Goal: Task Accomplishment & Management: Use online tool/utility

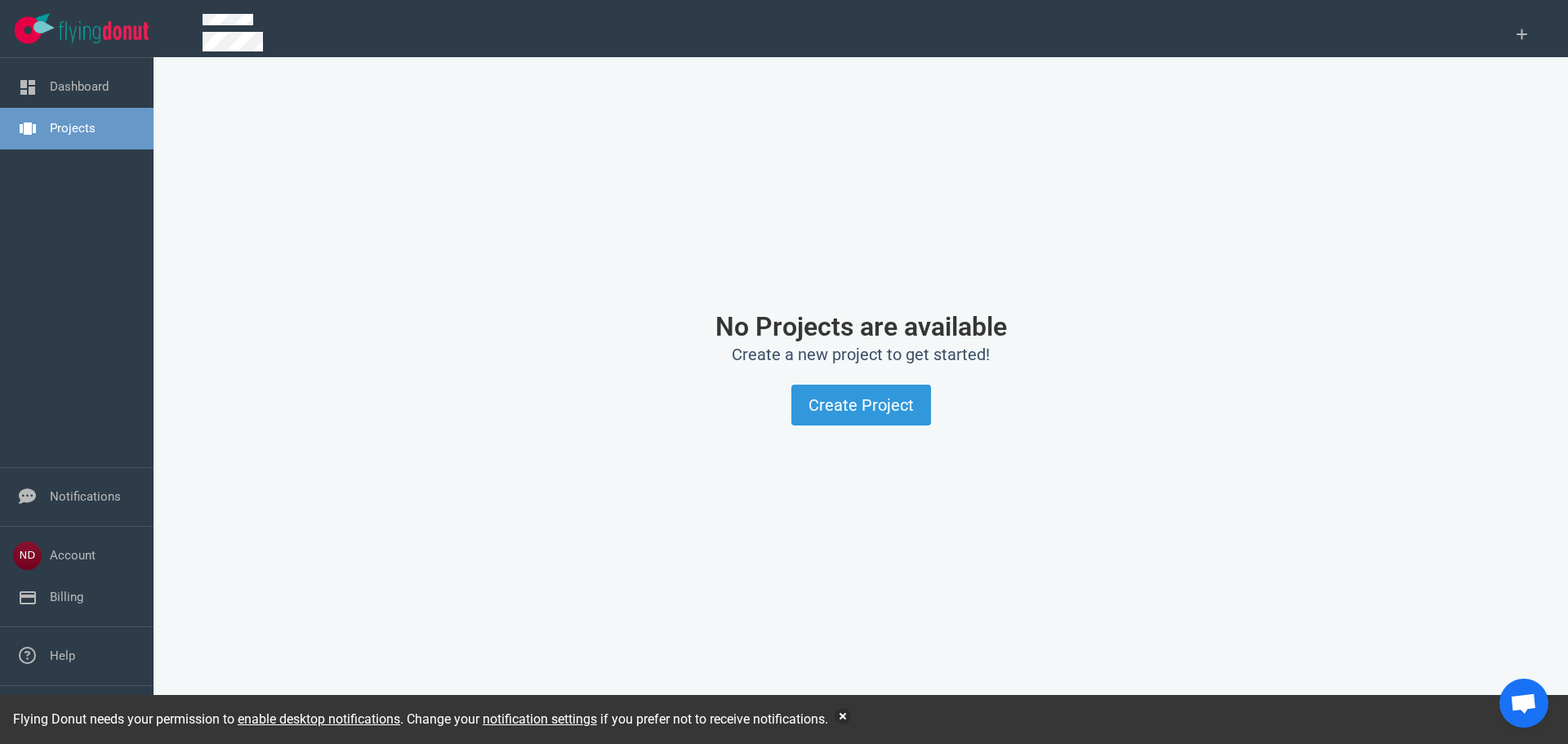
click at [771, 486] on div "No Projects are available Create a new project to get started! Create Project" at bounding box center [861, 369] width 1336 height 584
drag, startPoint x: 723, startPoint y: 321, endPoint x: 1080, endPoint y: 321, distance: 357.0
click at [1080, 321] on h1 "No Projects are available" at bounding box center [861, 326] width 1098 height 30
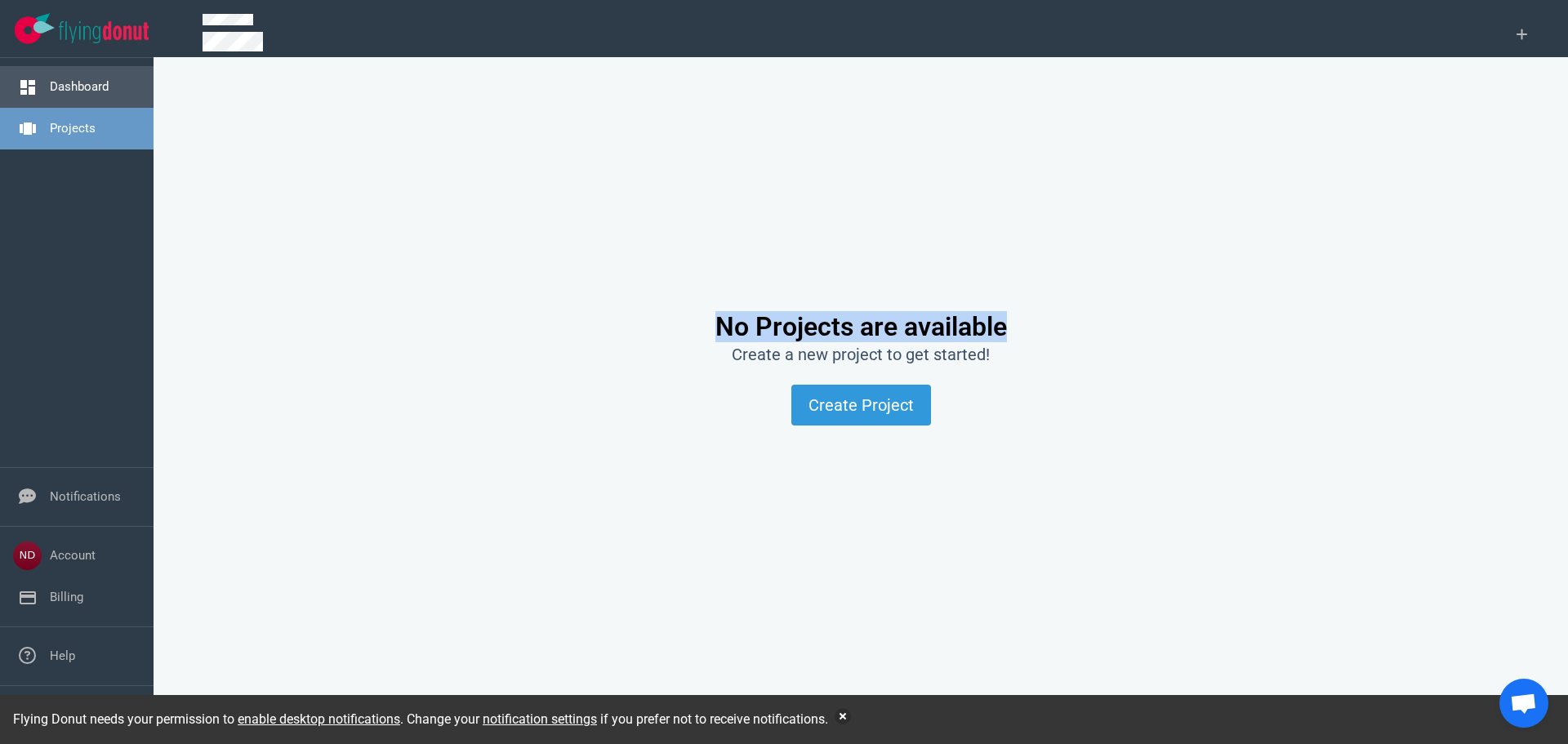
click at [88, 88] on link "Dashboard" at bounding box center [80, 86] width 59 height 14
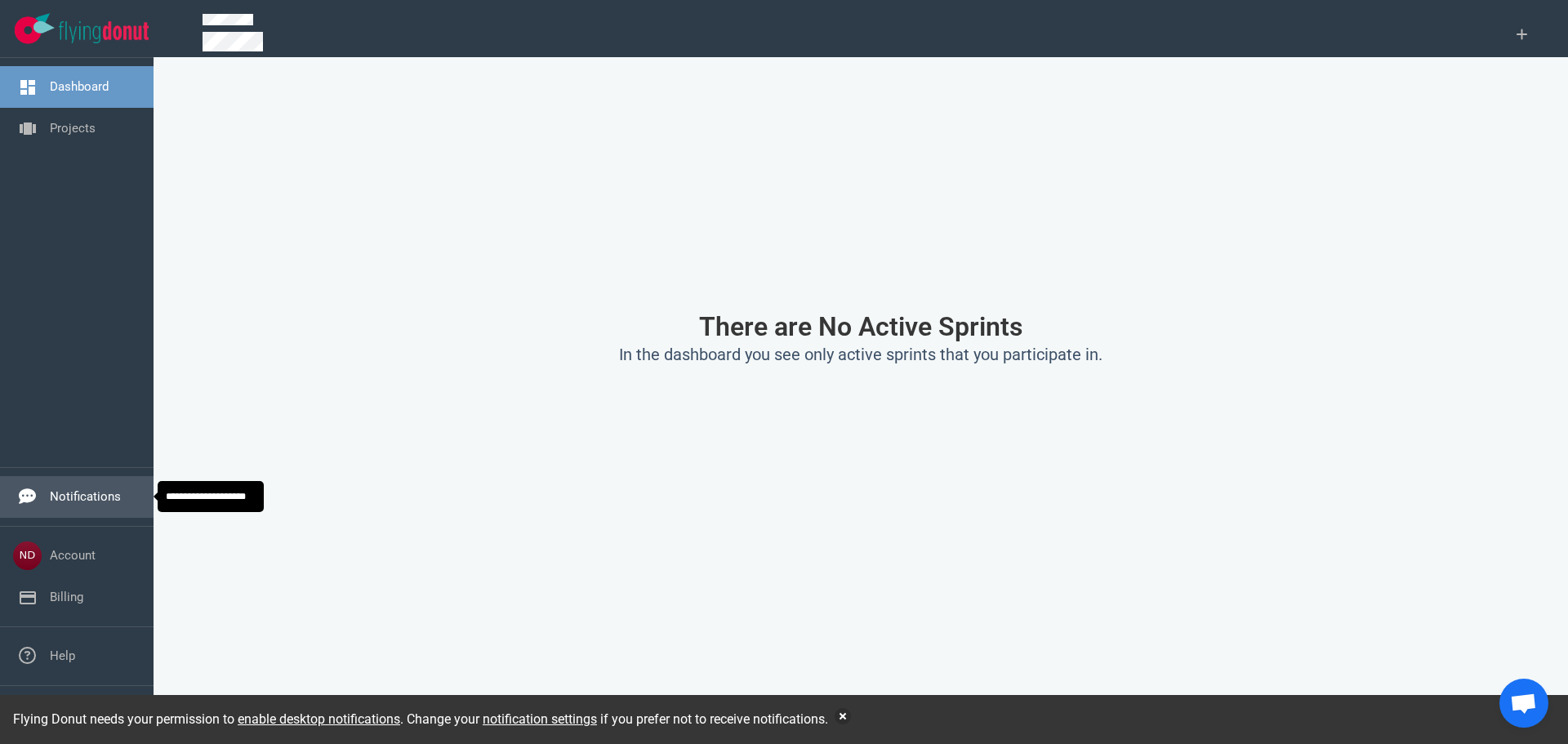
click at [88, 500] on link "Notifications" at bounding box center [85, 496] width 71 height 14
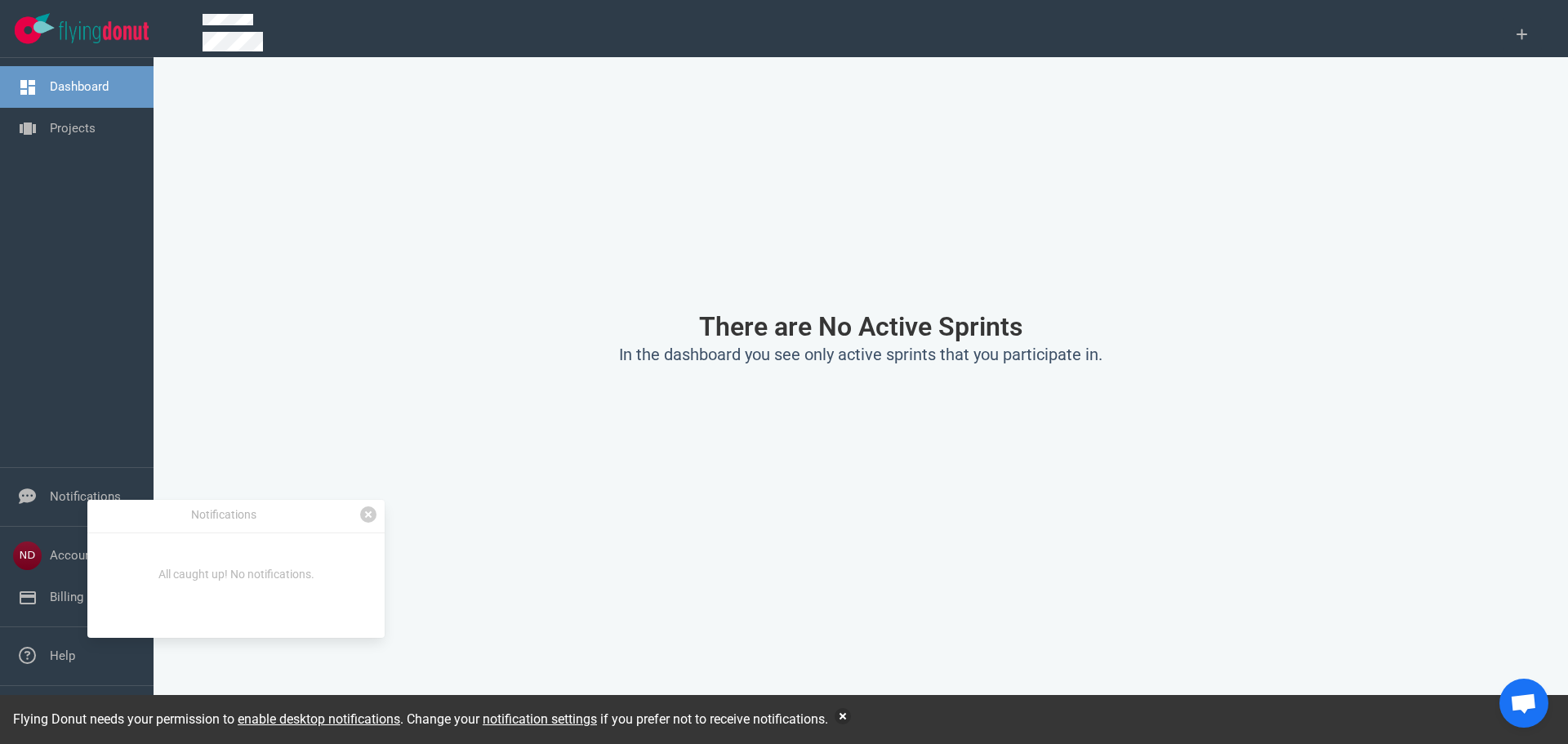
click at [80, 337] on div "Dashboard Projects" at bounding box center [76, 262] width 153 height 409
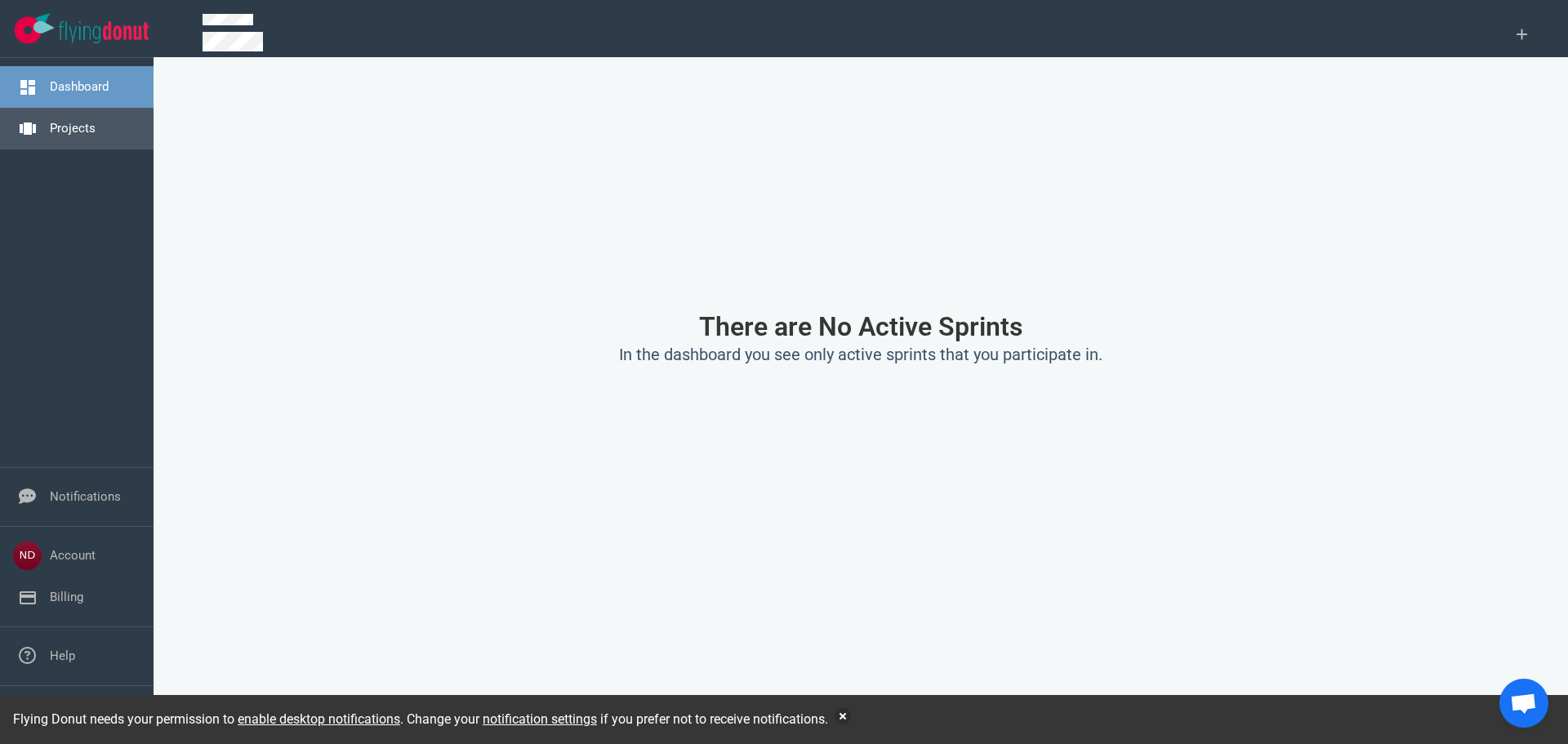
click at [64, 124] on link "Projects" at bounding box center [73, 128] width 46 height 14
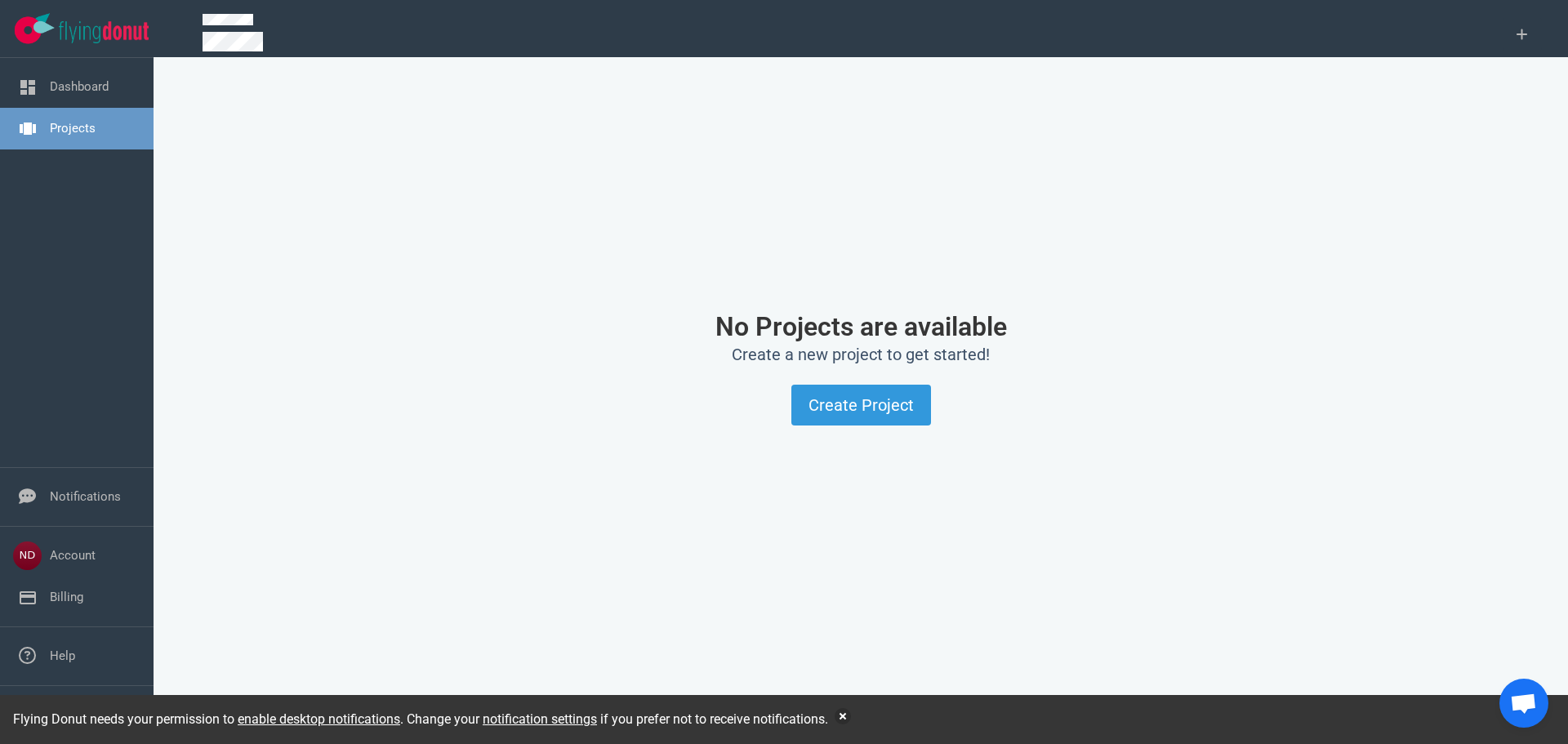
click at [842, 427] on div "No Projects are available Create a new project to get started! Create Project" at bounding box center [861, 369] width 1336 height 584
click at [840, 404] on button "Create Project" at bounding box center [861, 406] width 140 height 41
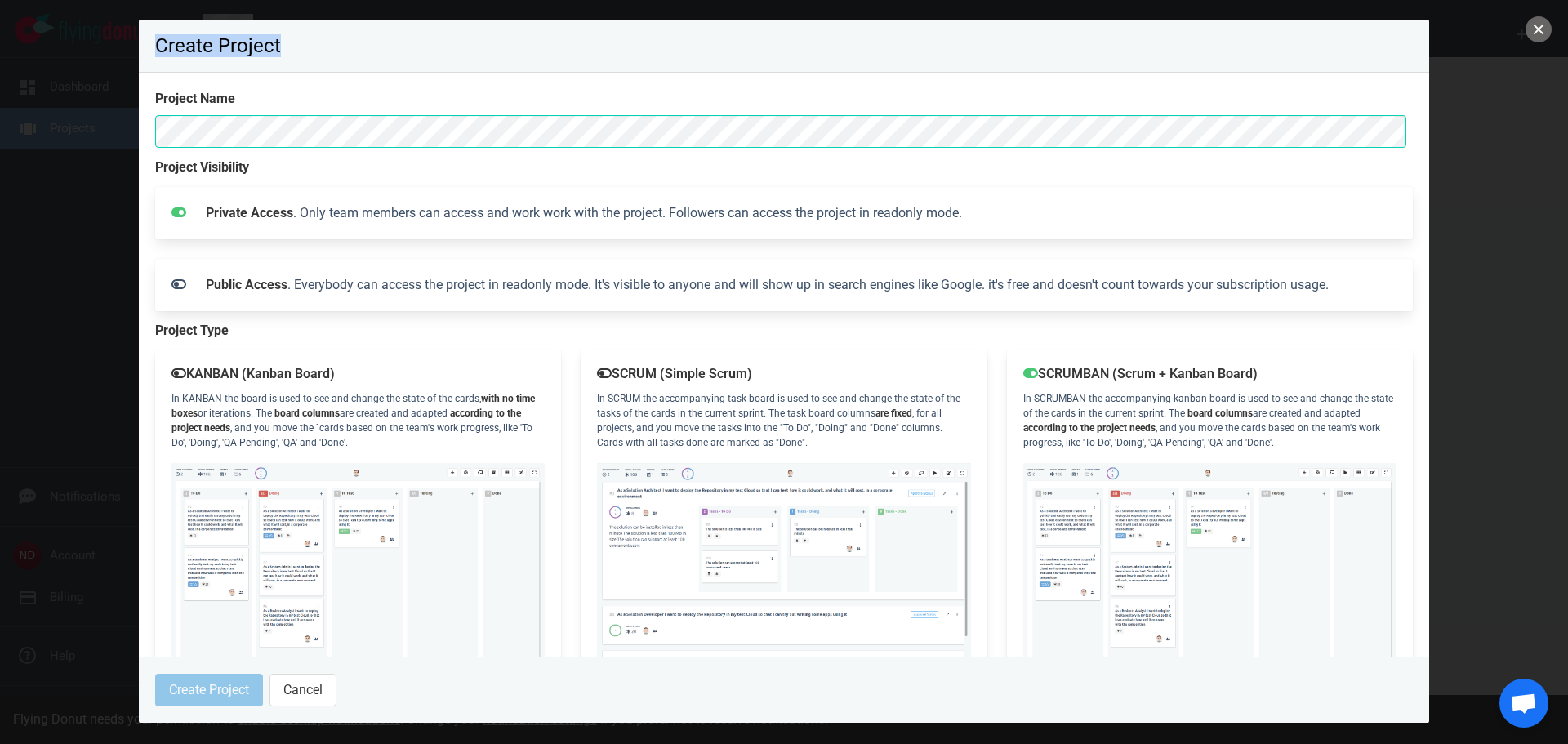
drag, startPoint x: 159, startPoint y: 39, endPoint x: 282, endPoint y: 42, distance: 123.0
click at [282, 42] on p "Create Project" at bounding box center [784, 46] width 1257 height 20
drag, startPoint x: 157, startPoint y: 98, endPoint x: 264, endPoint y: 97, distance: 107.0
click at [264, 97] on section "Project Name Project Visibility Private Access . Only team members can access a…" at bounding box center [784, 364] width 1290 height 584
click at [265, 97] on label "Project Name" at bounding box center [784, 98] width 1257 height 20
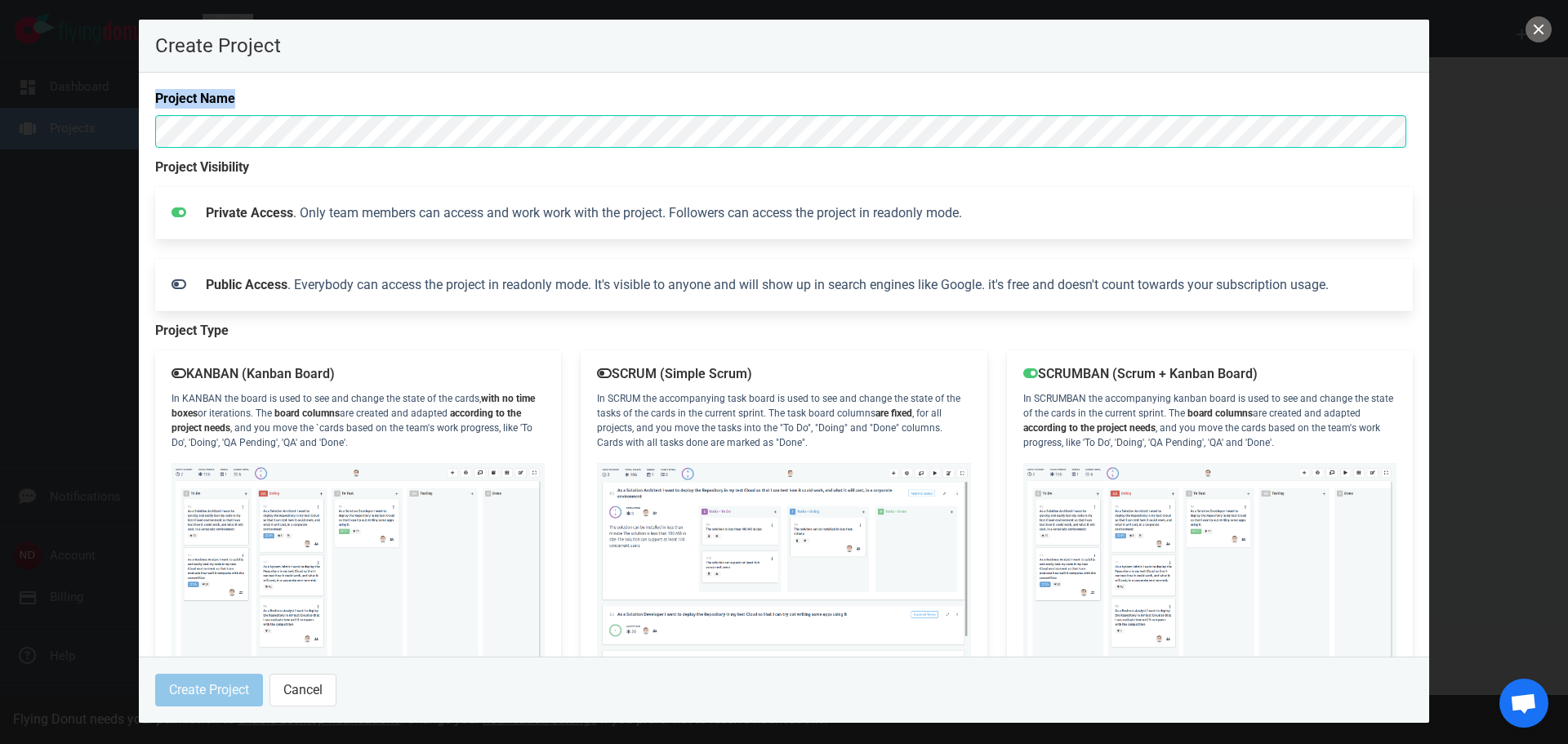
drag, startPoint x: 268, startPoint y: 95, endPoint x: 278, endPoint y: 94, distance: 10.0
click at [278, 94] on label "Project Name" at bounding box center [784, 98] width 1257 height 20
copy label "Project Name"
drag, startPoint x: 156, startPoint y: 167, endPoint x: 318, endPoint y: 166, distance: 162.0
click at [318, 166] on label "Project Visibility" at bounding box center [784, 167] width 1257 height 20
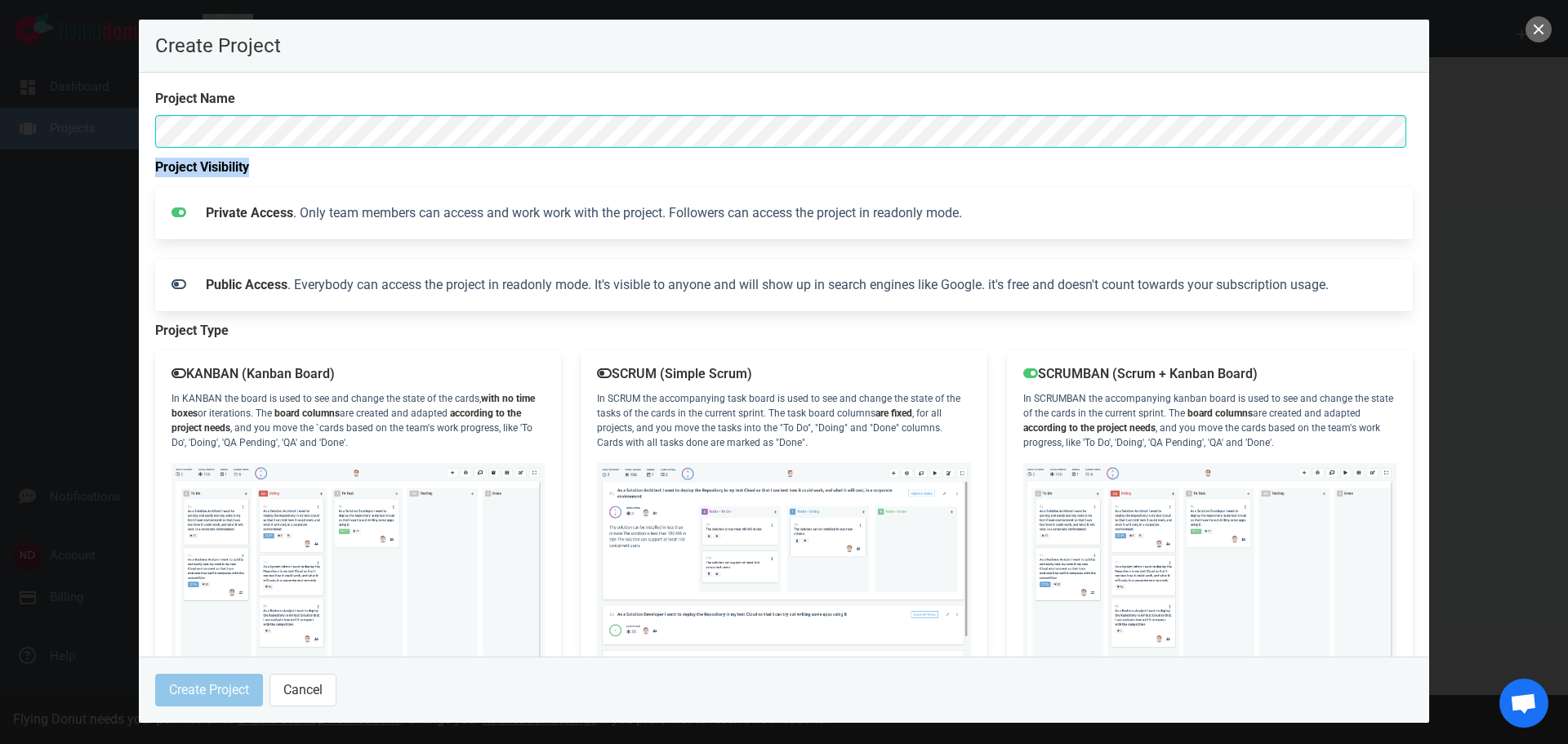
copy label "Project Visibility"
click at [176, 214] on icon at bounding box center [179, 212] width 14 height 10
click at [179, 211] on icon at bounding box center [179, 212] width 14 height 10
click at [247, 276] on div "Public Access . Everybody can access the project in readonly mode. It's visible…" at bounding box center [801, 285] width 1210 height 39
click at [251, 208] on strong "Private Access" at bounding box center [250, 212] width 88 height 15
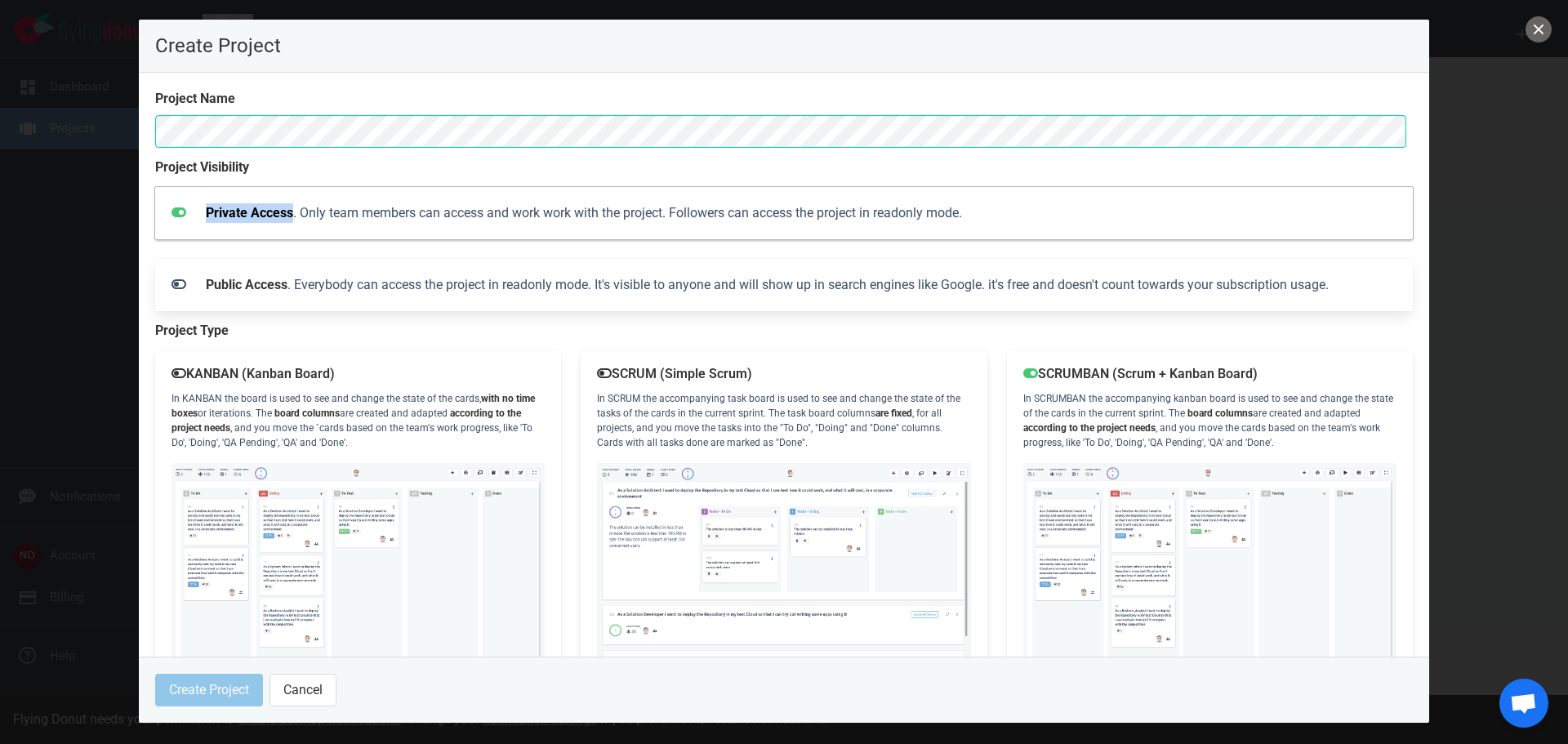
drag, startPoint x: 205, startPoint y: 212, endPoint x: 294, endPoint y: 217, distance: 89.1
click at [294, 217] on div "Private Access . Only team members can access and work work with the project. F…" at bounding box center [801, 213] width 1210 height 39
copy strong "Private Access"
drag, startPoint x: 204, startPoint y: 287, endPoint x: 288, endPoint y: 289, distance: 84.0
click at [288, 289] on div "Public Access . Everybody can access the project in readonly mode. It's visible…" at bounding box center [801, 285] width 1210 height 39
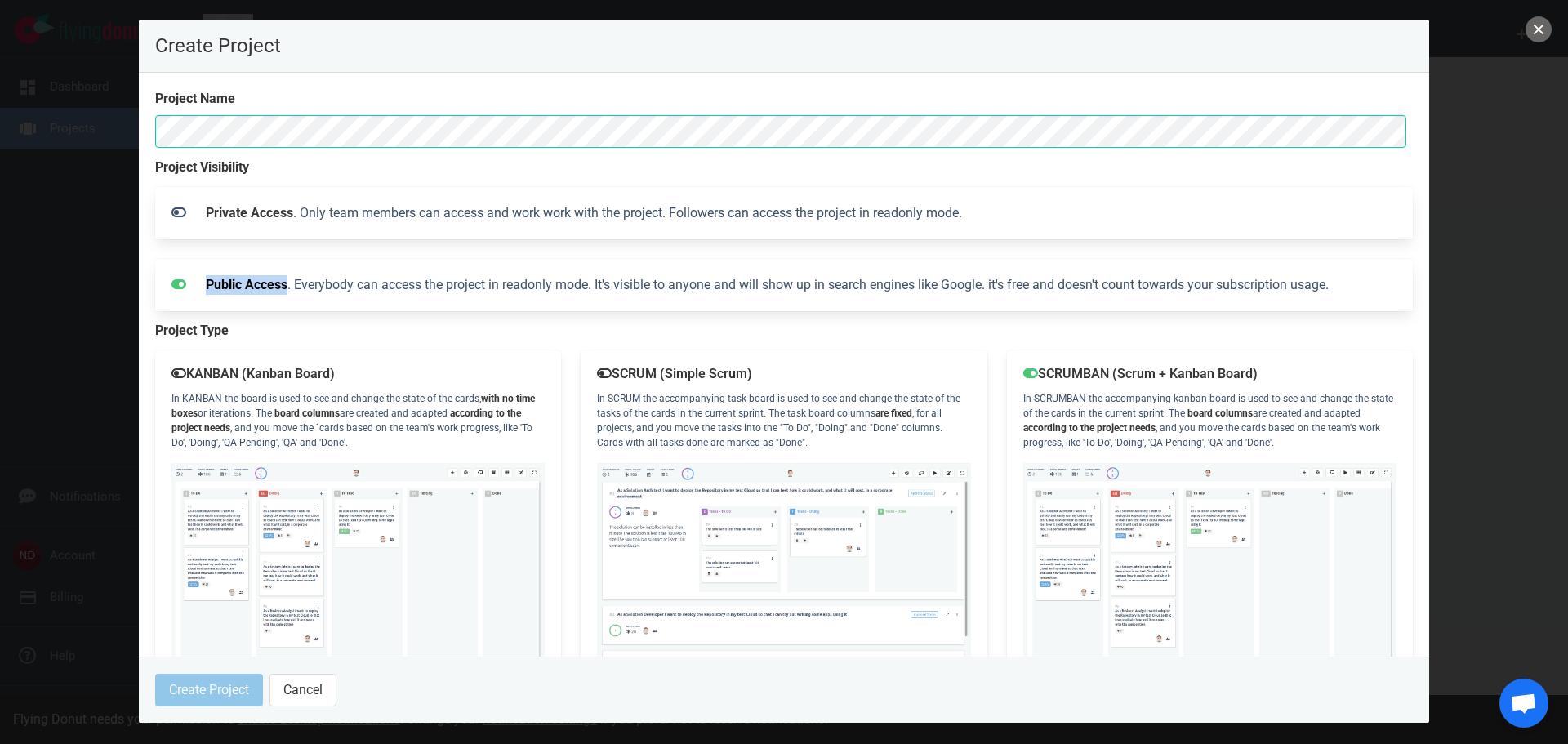
copy strong "Public Access"
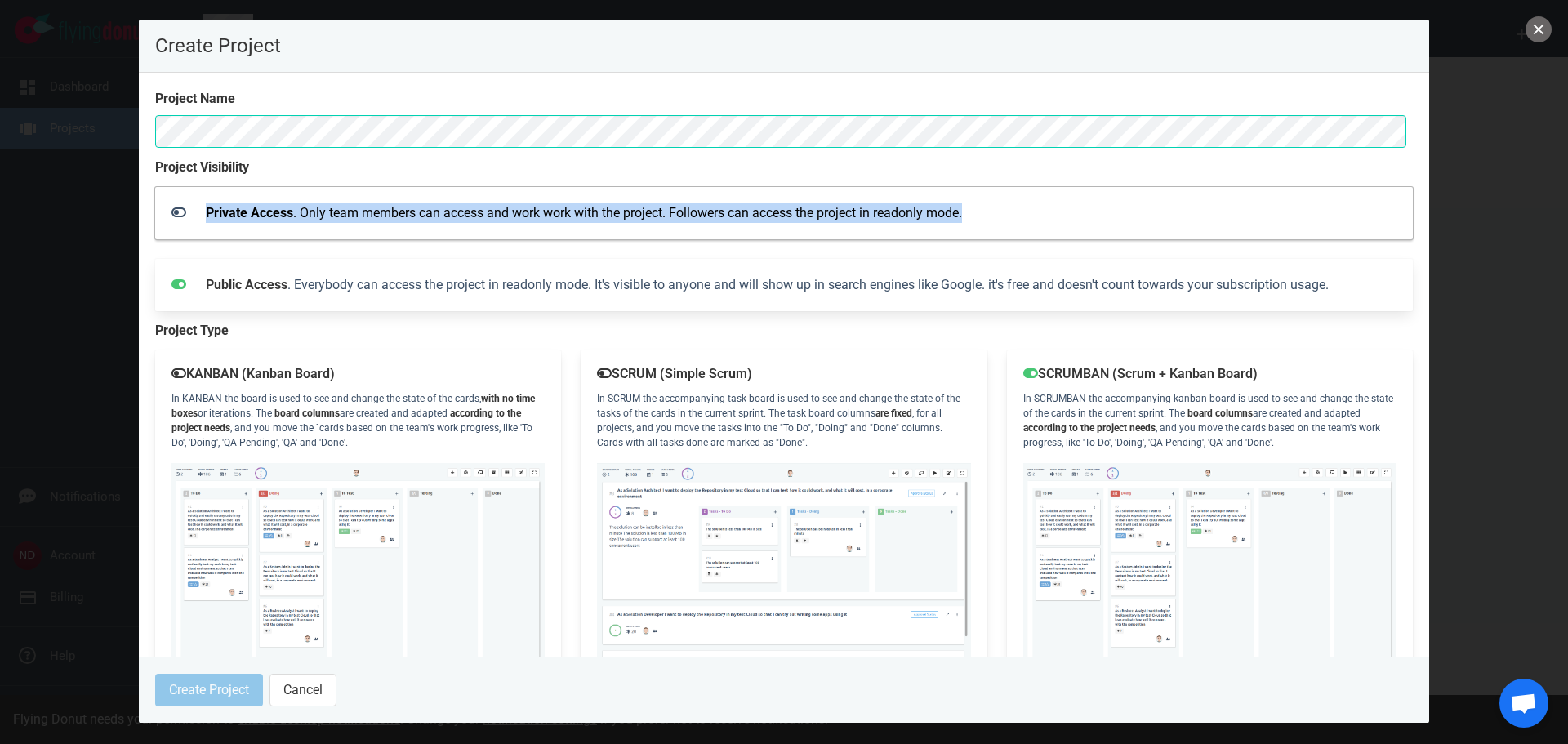
drag, startPoint x: 208, startPoint y: 211, endPoint x: 996, endPoint y: 210, distance: 788.0
click at [996, 210] on div "Private Access . Only team members can access and work work with the project. F…" at bounding box center [801, 213] width 1210 height 39
copy div "Private Access . Only team members can access and work work with the project. F…"
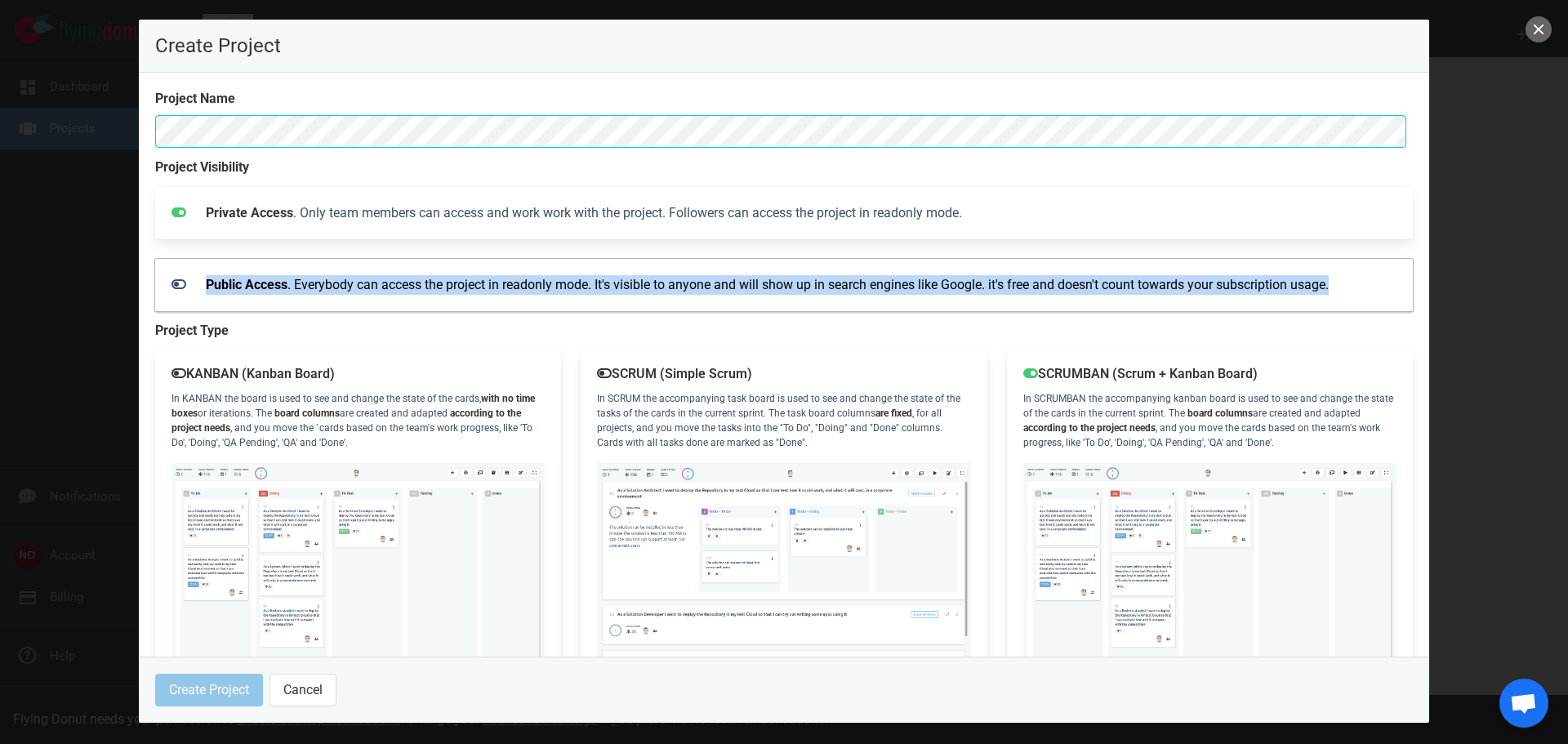
drag, startPoint x: 207, startPoint y: 286, endPoint x: 1345, endPoint y: 292, distance: 1138.0
click at [1345, 292] on div "Public Access . Everybody can access the project in readonly mode. It's visible…" at bounding box center [801, 285] width 1210 height 39
copy div "Public Access . Everybody can access the project in readonly mode. It's visible…"
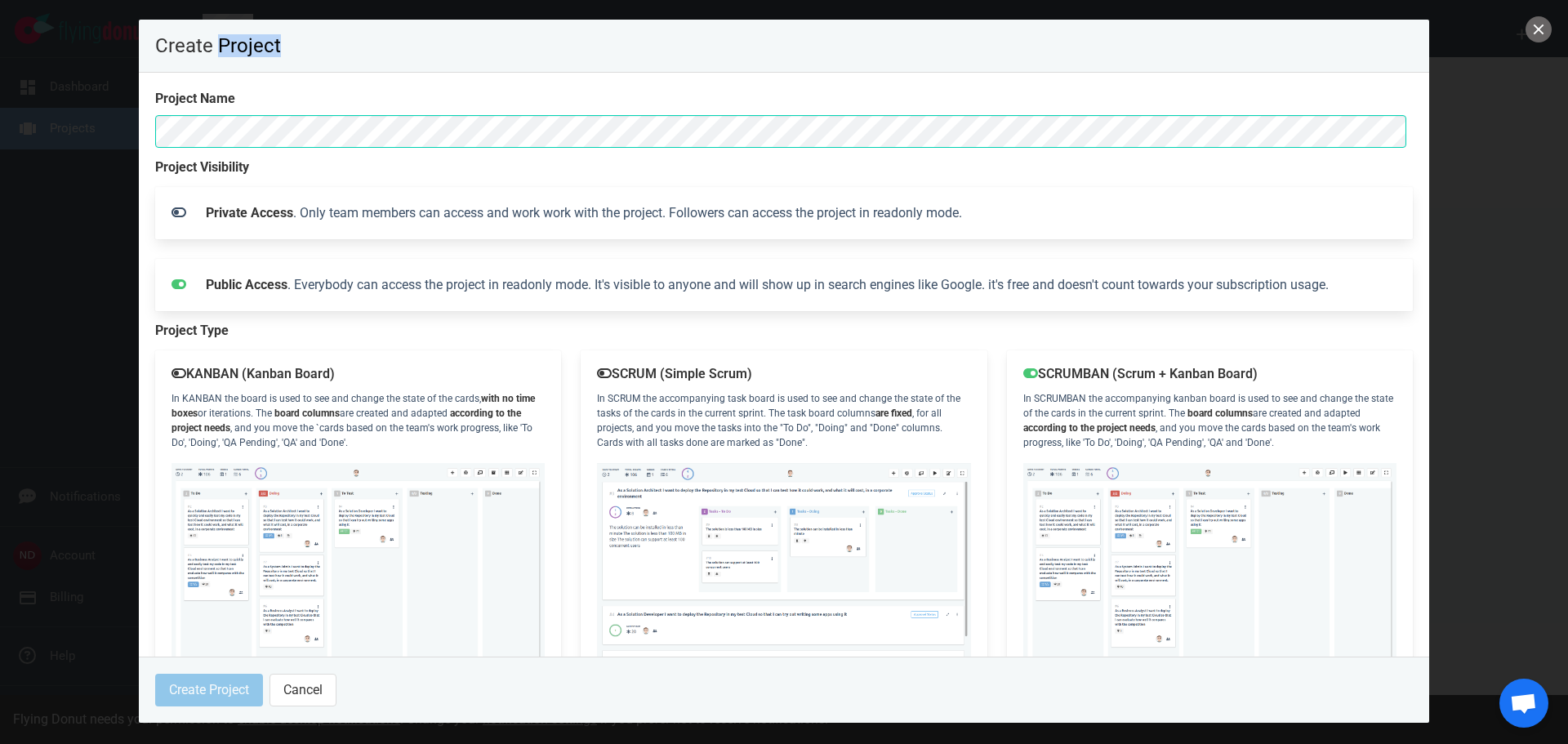
drag, startPoint x: 218, startPoint y: 42, endPoint x: 281, endPoint y: 47, distance: 63.2
click at [281, 47] on p "Create Project" at bounding box center [784, 46] width 1257 height 20
copy p "Project"
drag, startPoint x: 155, startPoint y: 329, endPoint x: 253, endPoint y: 329, distance: 98.0
click at [253, 329] on label "Project Type" at bounding box center [784, 330] width 1257 height 20
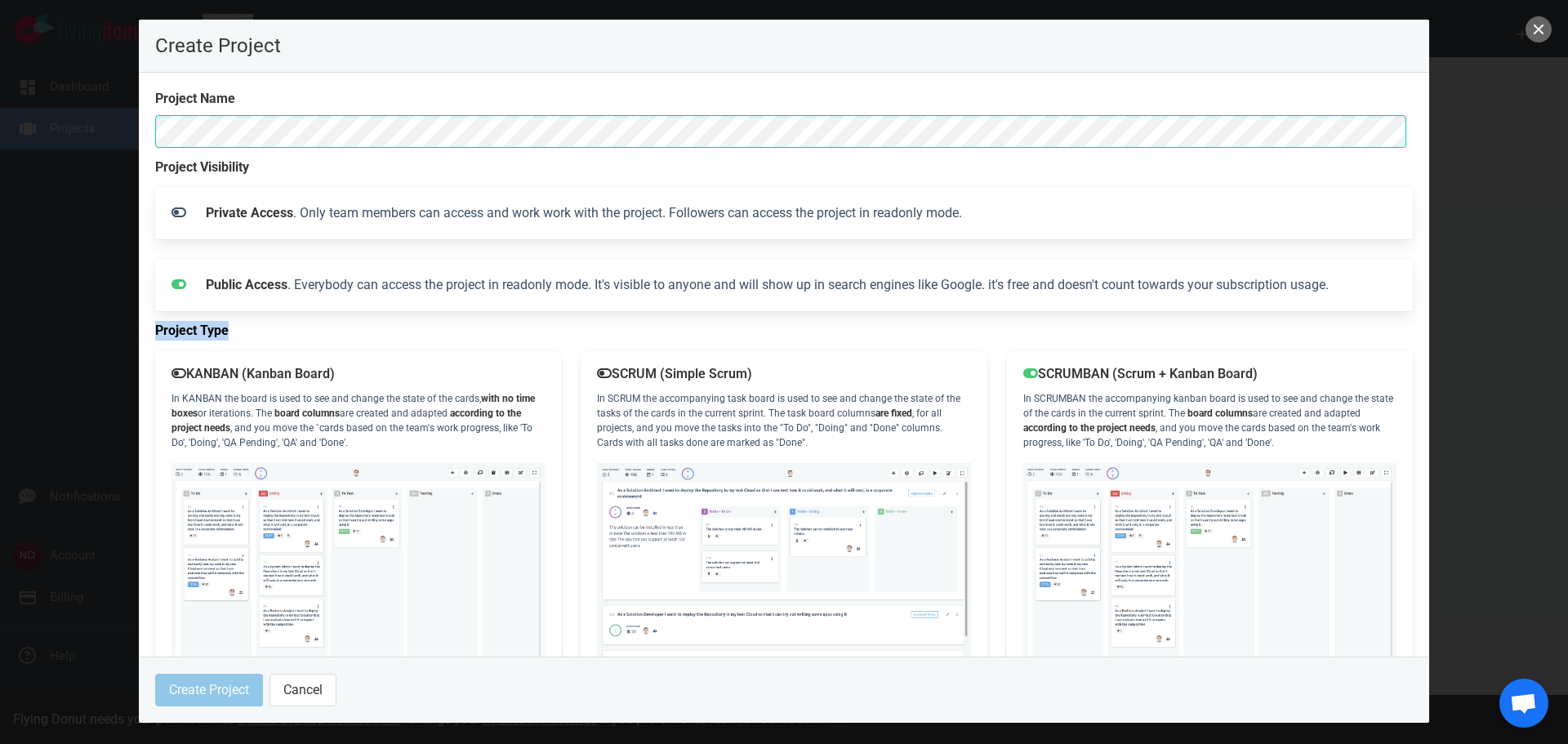
copy label "Project Type"
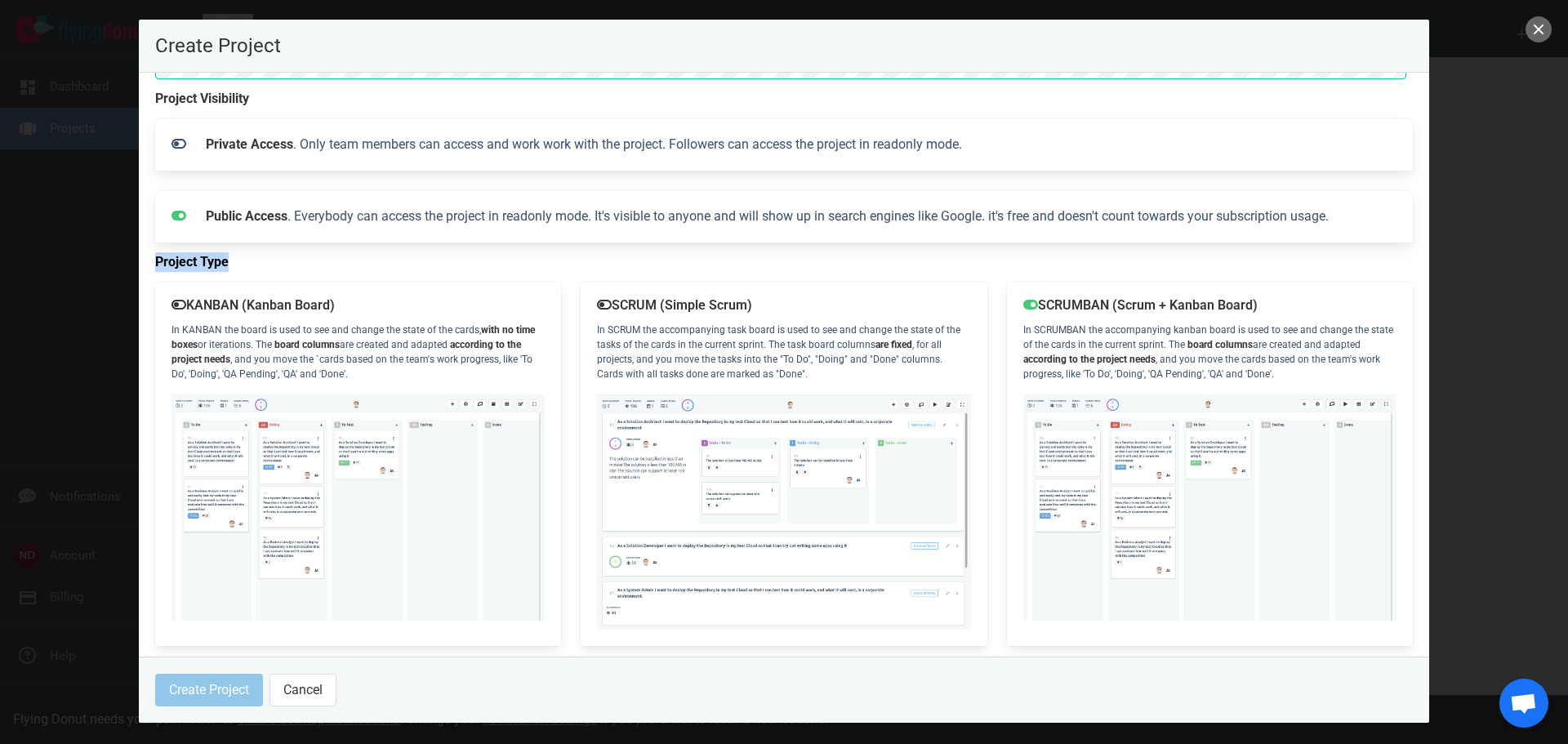
scroll to position [73, 0]
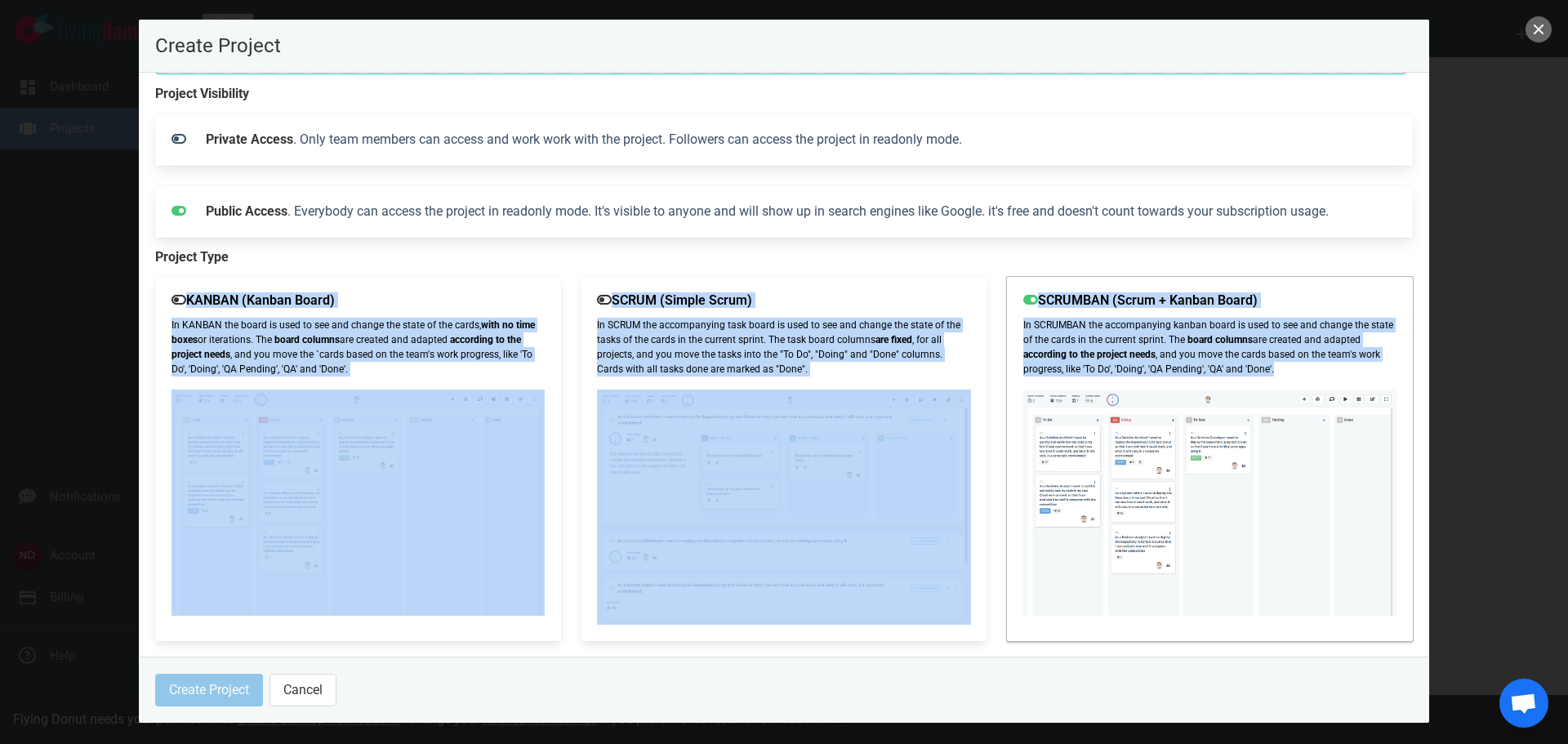
drag, startPoint x: 152, startPoint y: 287, endPoint x: 1318, endPoint y: 370, distance: 1169.0
click at [1318, 370] on div "KANBAN (Kanban Board) In KANBAN the board is used to see and change the state o…" at bounding box center [784, 458] width 1277 height 384
copy div "KANBAN (Kanban Board) In KANBAN the board is used to see and change the state o…"
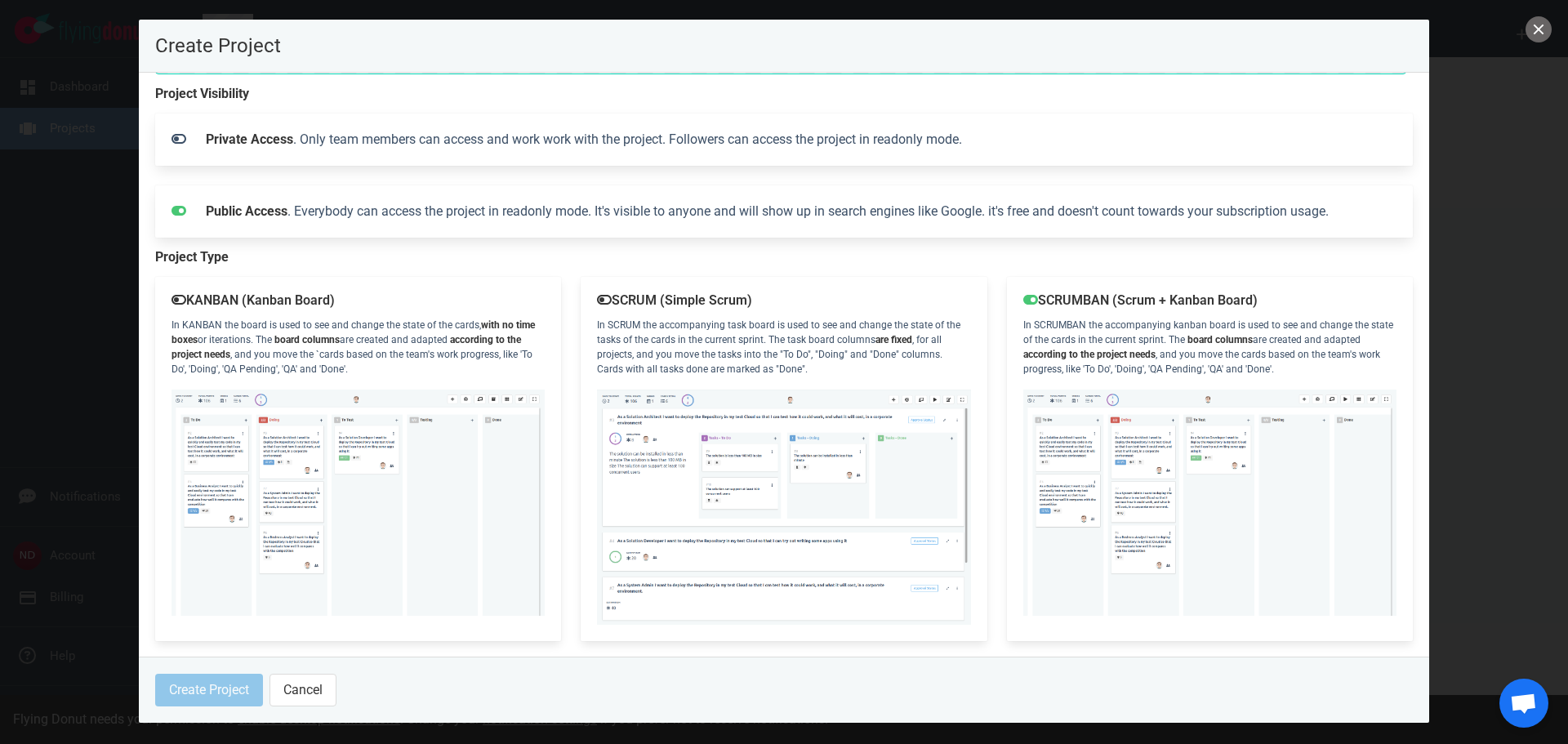
click at [220, 255] on label "Project Type" at bounding box center [784, 257] width 1257 height 20
copy label "Type"
drag, startPoint x: 151, startPoint y: 253, endPoint x: 253, endPoint y: 257, distance: 102.1
click at [253, 257] on section "Project Name Project Visibility Private Access . Only team members can access a…" at bounding box center [784, 364] width 1290 height 584
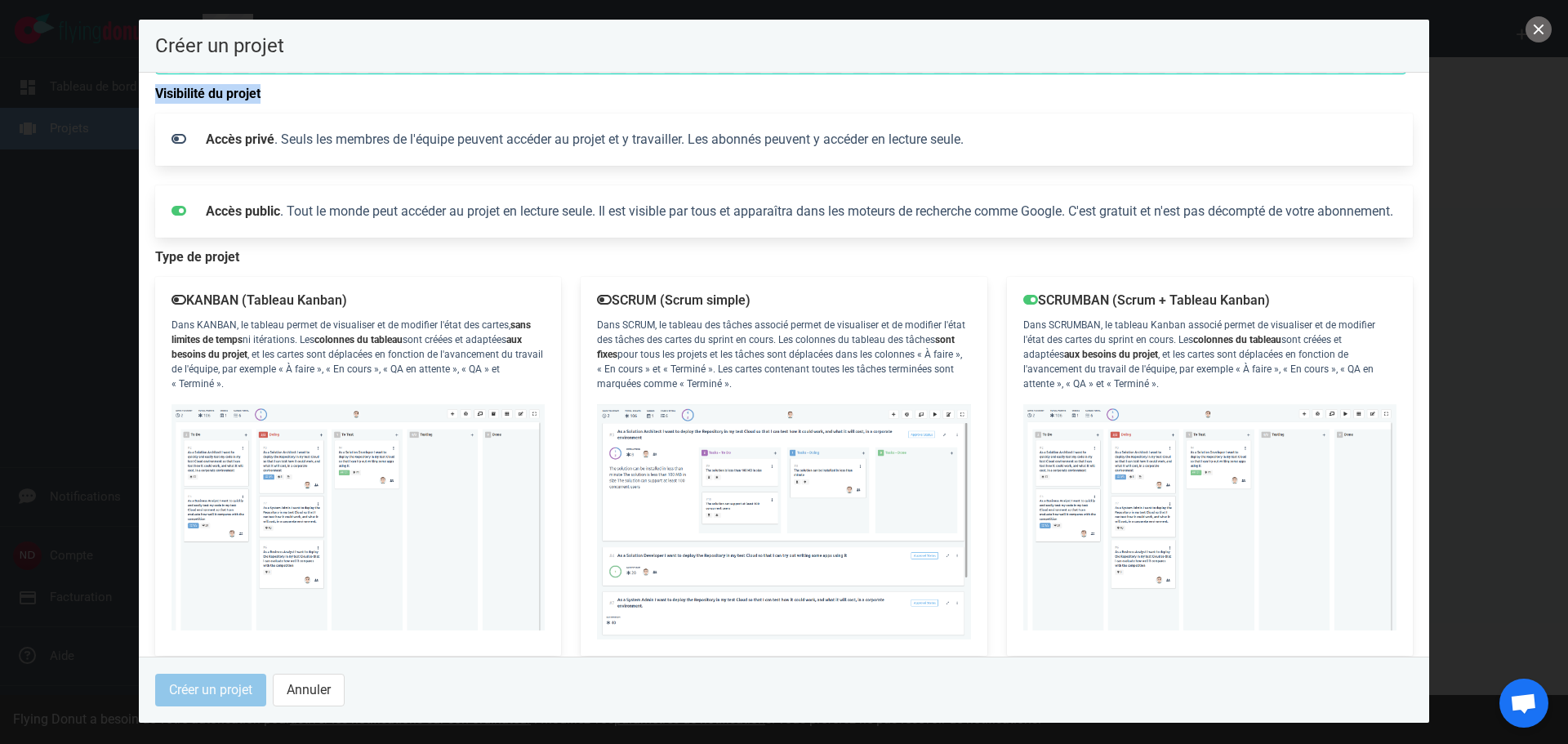
drag, startPoint x: 153, startPoint y: 96, endPoint x: 304, endPoint y: 95, distance: 151.0
click at [304, 95] on section "Nom du projet Visibilité du projet Accès privé . Seuls les membres de l'équipe …" at bounding box center [784, 364] width 1290 height 584
drag, startPoint x: 200, startPoint y: 138, endPoint x: 273, endPoint y: 144, distance: 73.2
click at [273, 144] on div "Accès privé . Seuls les membres de l'équipe peuvent accéder au projet et y trav…" at bounding box center [801, 140] width 1210 height 39
drag, startPoint x: 202, startPoint y: 207, endPoint x: 282, endPoint y: 208, distance: 80.0
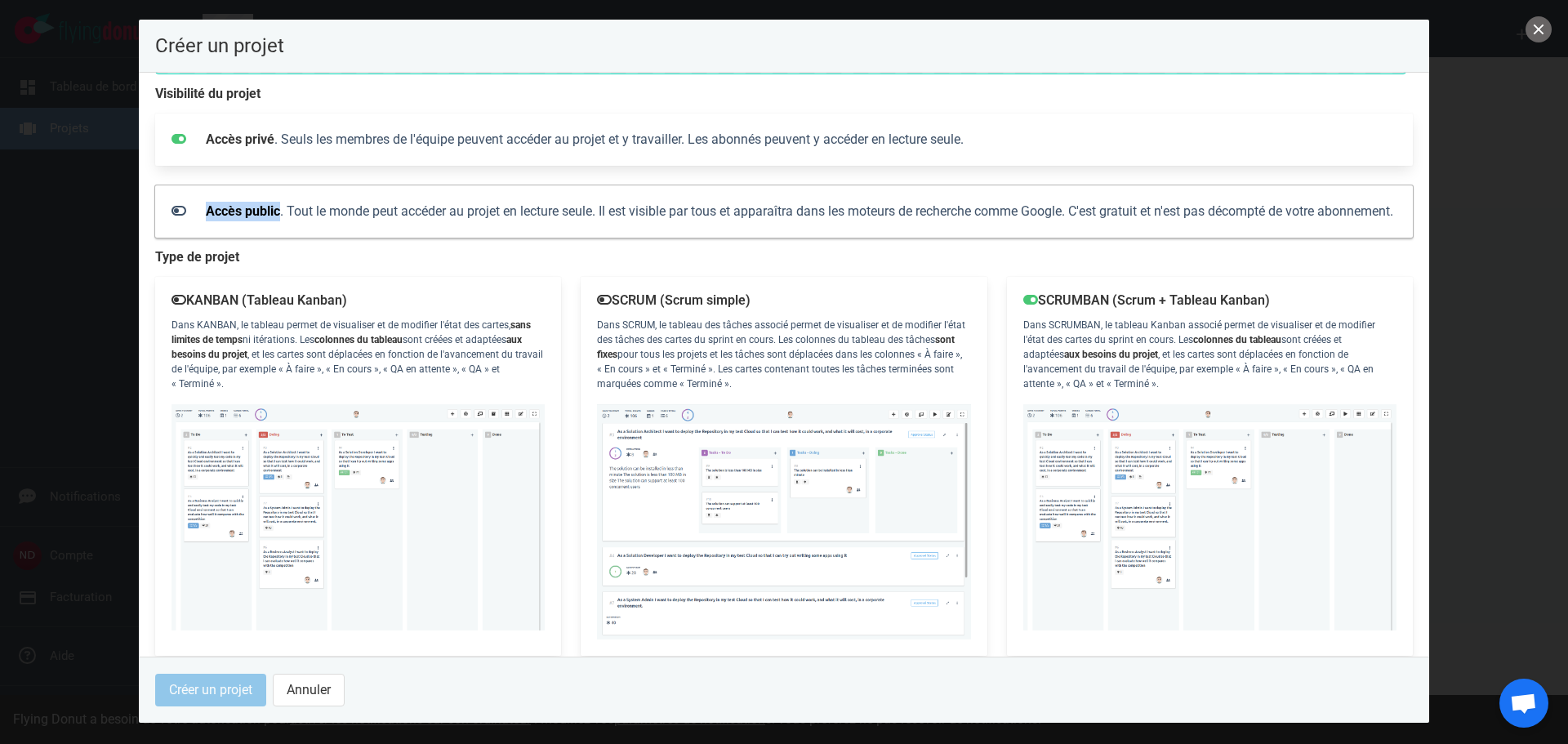
click at [282, 208] on div "Accès public . Tout le monde peut accéder au projet en lecture seule. Il est vi…" at bounding box center [801, 211] width 1210 height 39
drag, startPoint x: 284, startPoint y: 136, endPoint x: 978, endPoint y: 153, distance: 694.2
click at [978, 153] on div "Accès privé . Seuls les membres de l'équipe peuvent accéder au projet et y trav…" at bounding box center [801, 140] width 1210 height 39
drag, startPoint x: 291, startPoint y: 210, endPoint x: 315, endPoint y: 236, distance: 35.4
click at [315, 231] on div "Accès public . Tout le monde peut accéder au projet en lecture seule. Il est vi…" at bounding box center [801, 211] width 1210 height 39
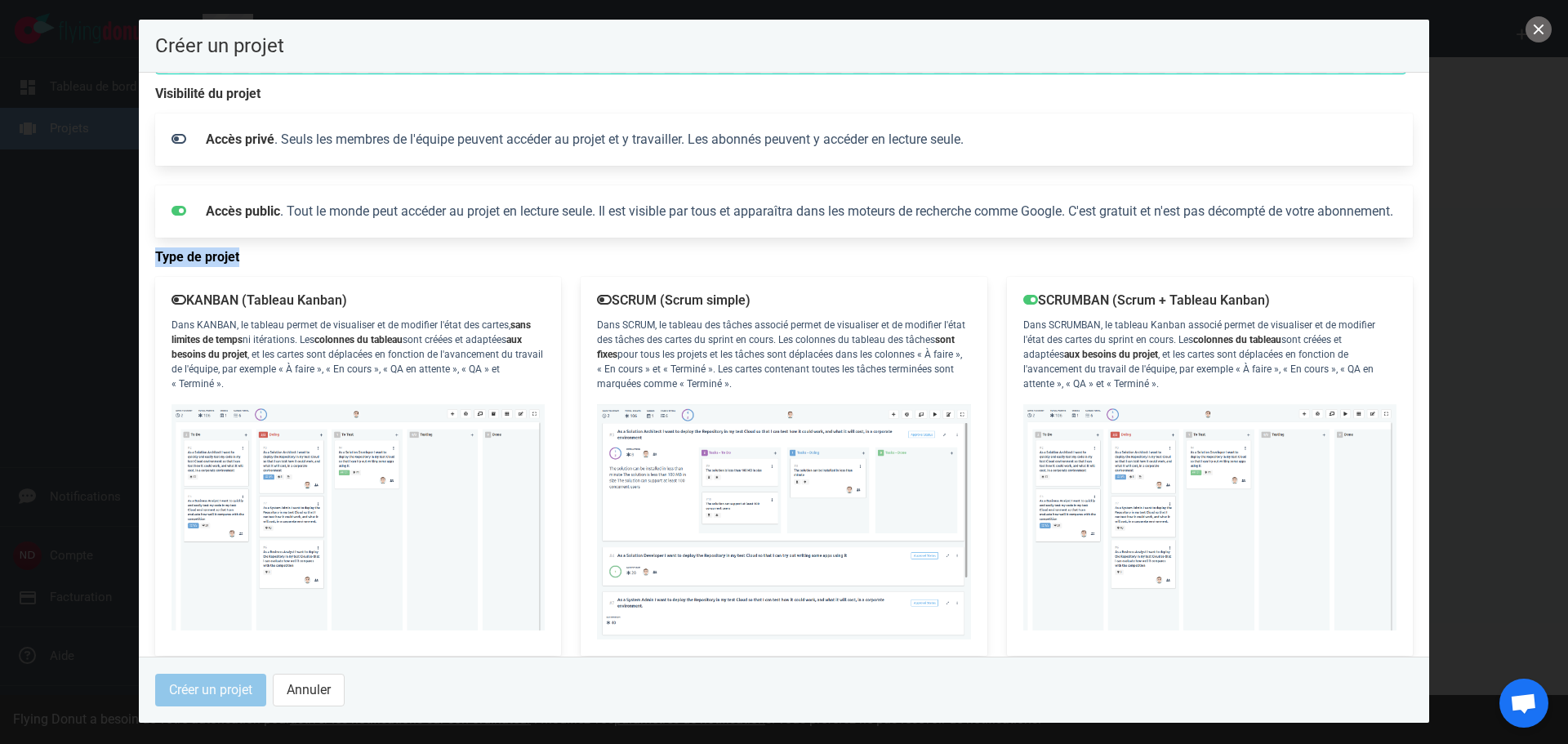
drag, startPoint x: 150, startPoint y: 280, endPoint x: 266, endPoint y: 278, distance: 116.0
click at [266, 278] on section "Nom du projet Visibilité du projet Accès privé . Seuls les membres de l'équipe …" at bounding box center [784, 364] width 1290 height 584
drag, startPoint x: 190, startPoint y: 320, endPoint x: 1370, endPoint y: 399, distance: 1182.6
click at [1370, 399] on div "KANBAN (Tableau Kanban) Dans KANBAN, le tableau permet de visualiser et de modi…" at bounding box center [784, 466] width 1277 height 398
drag, startPoint x: 153, startPoint y: 42, endPoint x: 335, endPoint y: 46, distance: 182.0
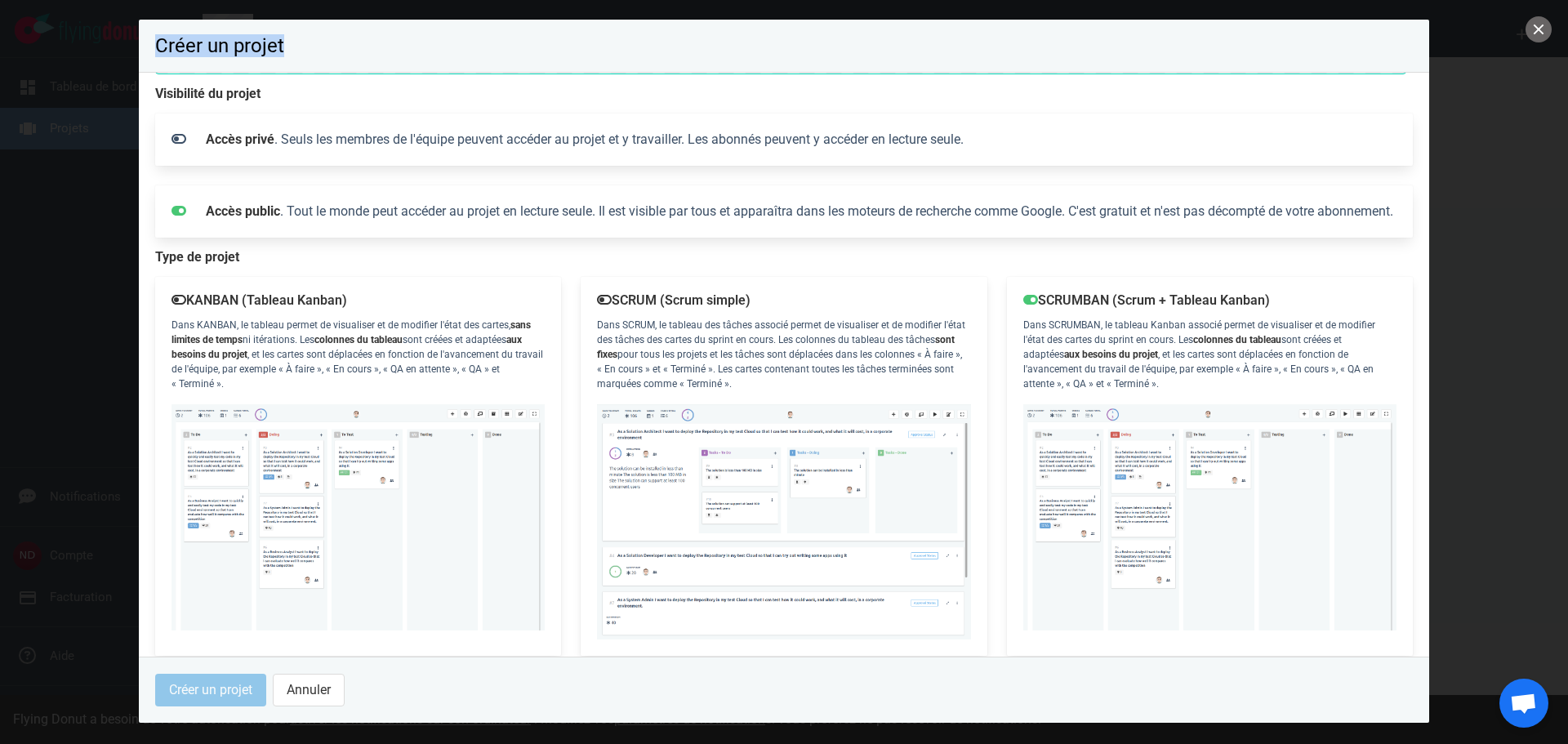
click at [335, 46] on header "Créer un projet" at bounding box center [784, 46] width 1290 height 53
drag, startPoint x: 756, startPoint y: 131, endPoint x: 704, endPoint y: 70, distance: 80.2
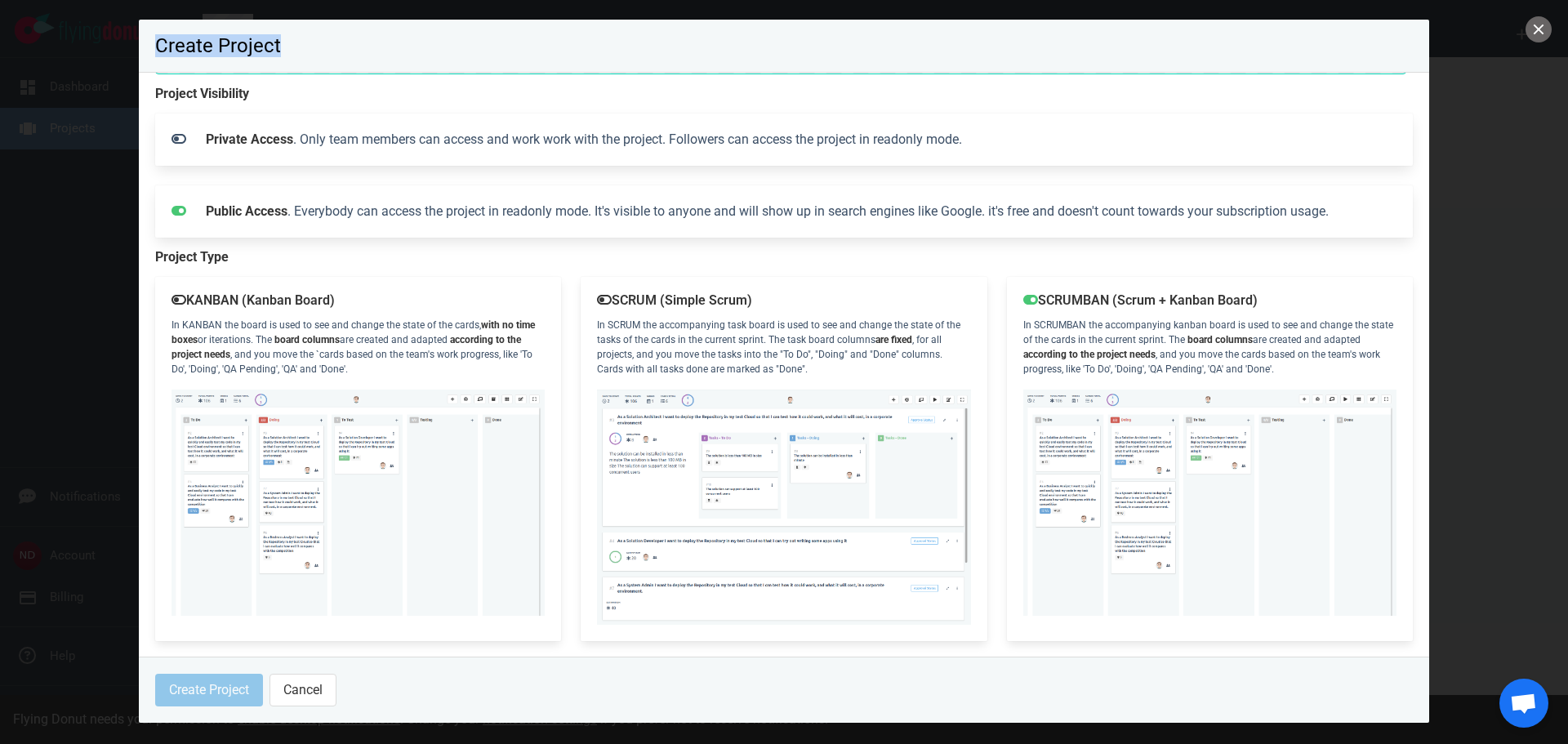
drag, startPoint x: 145, startPoint y: 42, endPoint x: 352, endPoint y: 52, distance: 207.2
click at [352, 52] on header "Create Project" at bounding box center [784, 46] width 1290 height 53
drag, startPoint x: 144, startPoint y: 88, endPoint x: 313, endPoint y: 95, distance: 169.1
click at [313, 95] on section "Project Name Project Visibility Private Access . Only team members can access a…" at bounding box center [784, 364] width 1290 height 584
drag, startPoint x: 205, startPoint y: 141, endPoint x: 292, endPoint y: 143, distance: 87.0
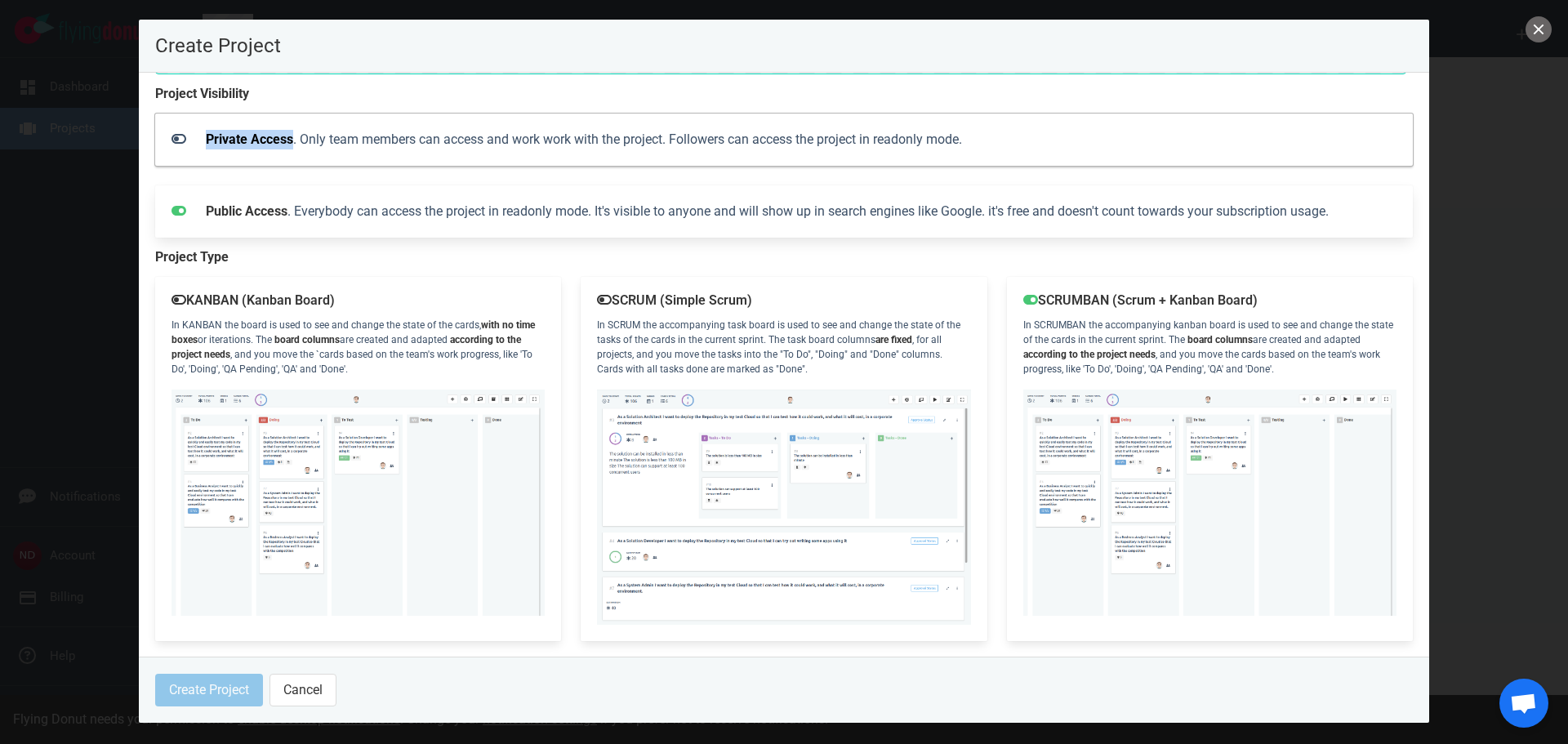
click at [292, 143] on div "Private Access . Only team members can access and work work with the project. F…" at bounding box center [801, 140] width 1210 height 39
click at [292, 143] on strong "Private Access" at bounding box center [250, 139] width 88 height 15
drag, startPoint x: 208, startPoint y: 141, endPoint x: 294, endPoint y: 142, distance: 86.0
click at [294, 142] on div "Private Access . Only team members can access and work work with the project. F…" at bounding box center [801, 140] width 1210 height 39
drag, startPoint x: 203, startPoint y: 216, endPoint x: 288, endPoint y: 218, distance: 85.0
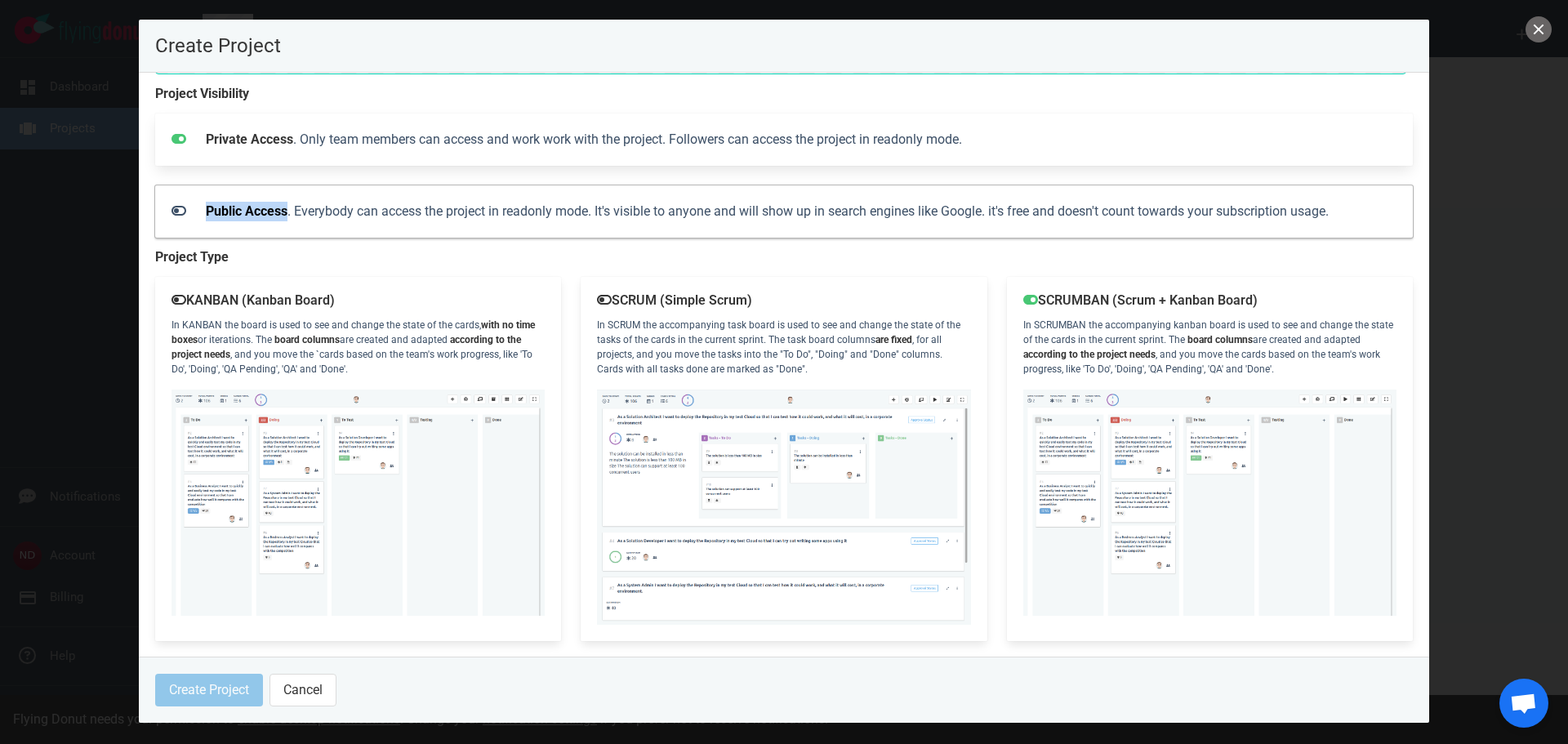
click at [288, 218] on div "Public Access . Everybody can access the project in readonly mode. It's visible…" at bounding box center [801, 211] width 1210 height 39
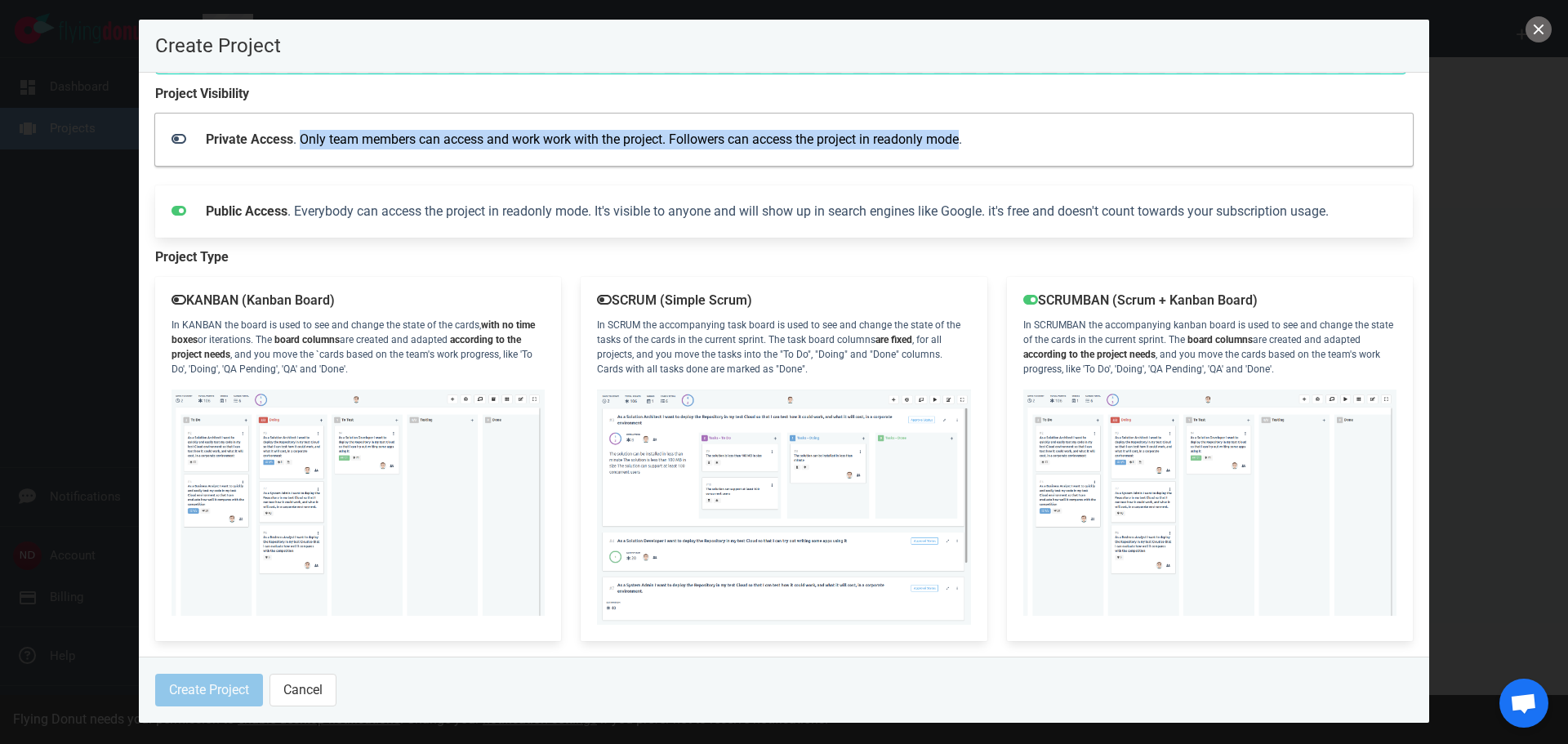
drag, startPoint x: 304, startPoint y: 137, endPoint x: 965, endPoint y: 160, distance: 661.4
click at [965, 160] on div "Private Access . Only team members can access and work work with the project. F…" at bounding box center [784, 140] width 1257 height 52
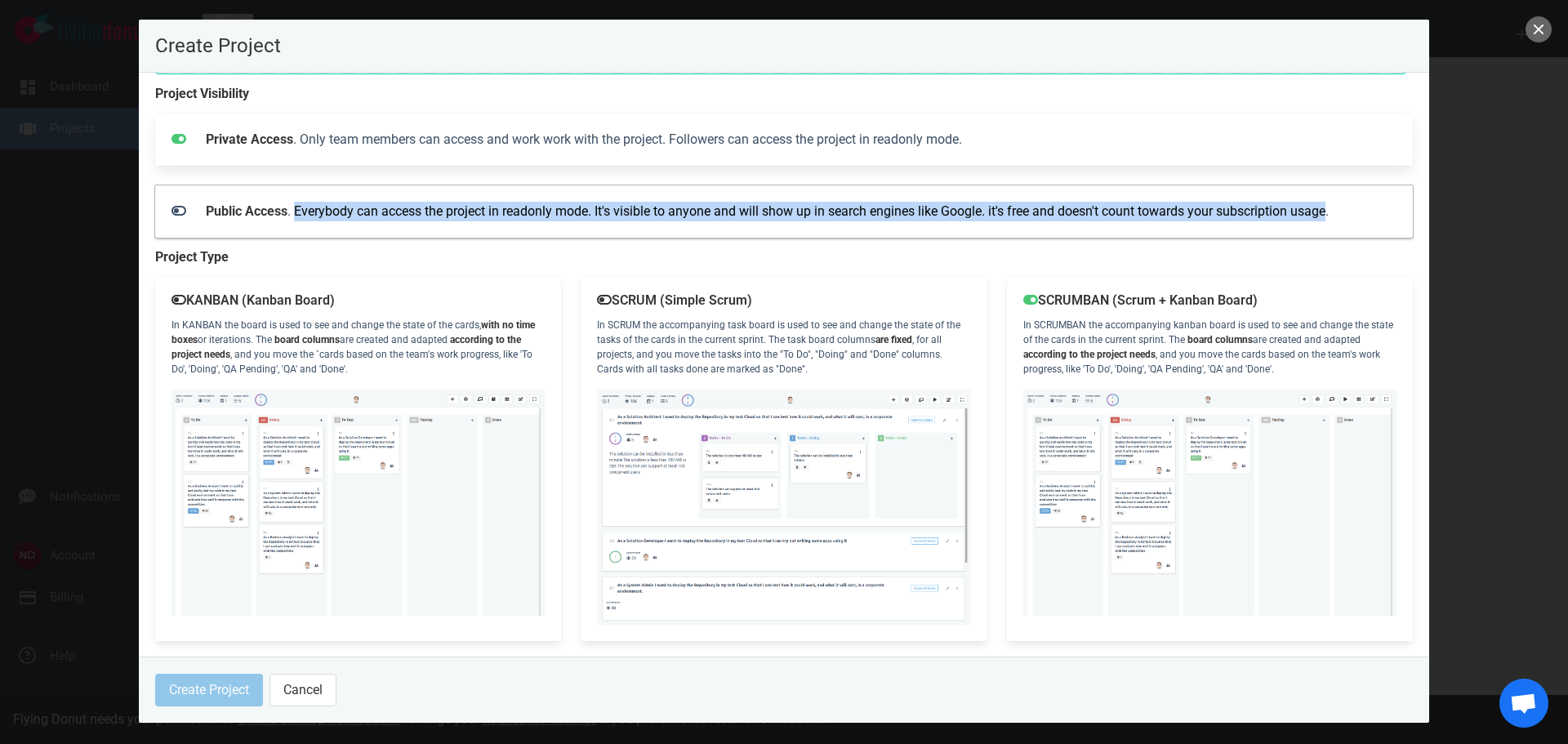
drag, startPoint x: 297, startPoint y: 209, endPoint x: 1335, endPoint y: 218, distance: 1038.0
click at [1335, 218] on div "Public Access . Everybody can access the project in readonly mode. It's visible…" at bounding box center [801, 211] width 1210 height 39
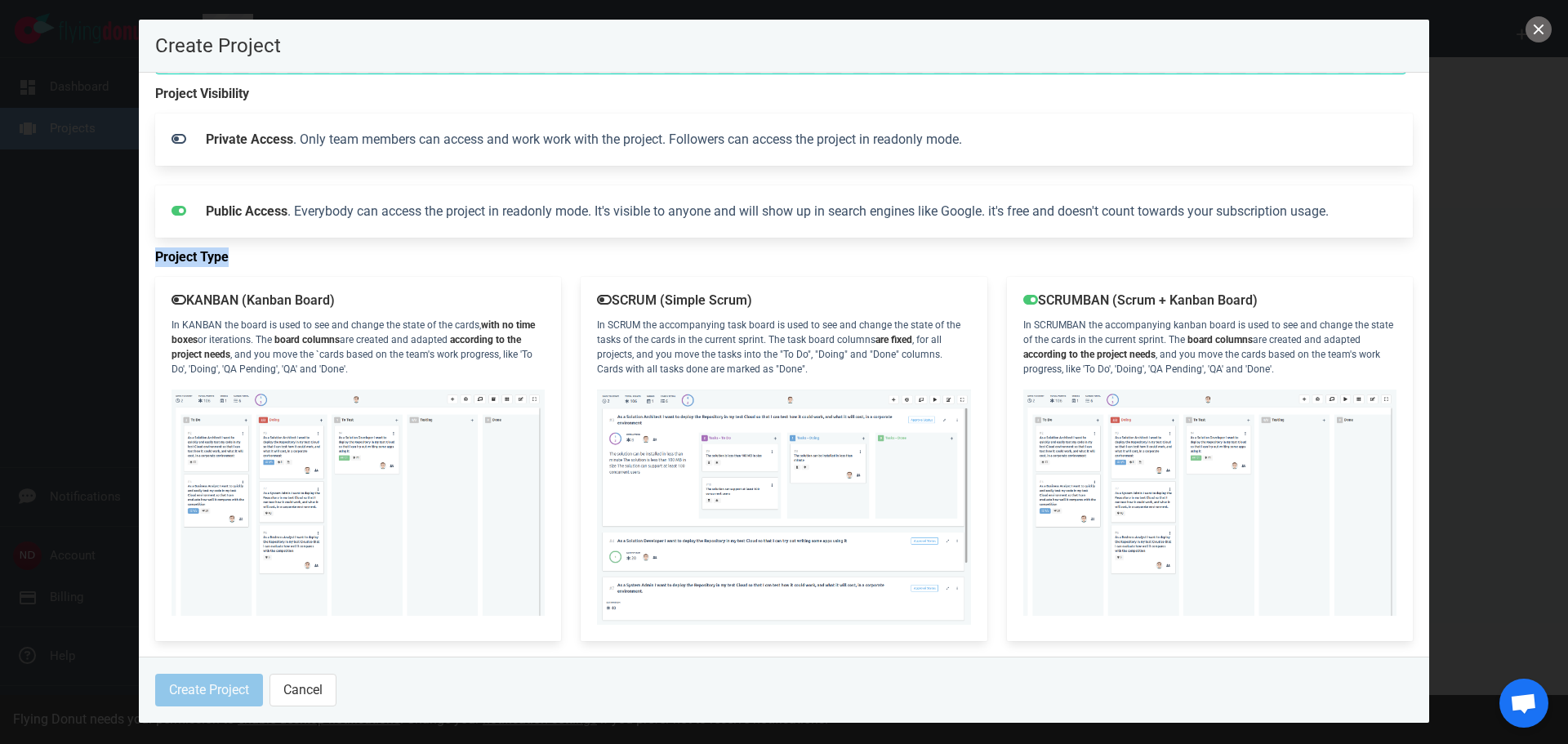
drag, startPoint x: 155, startPoint y: 255, endPoint x: 255, endPoint y: 255, distance: 100.0
click at [255, 255] on label "Project Type" at bounding box center [784, 257] width 1257 height 20
drag, startPoint x: 359, startPoint y: 295, endPoint x: 190, endPoint y: 301, distance: 169.1
click at [190, 301] on p "KANBAN (Kanban Board)" at bounding box center [358, 300] width 373 height 14
drag, startPoint x: 615, startPoint y: 296, endPoint x: 784, endPoint y: 298, distance: 169.0
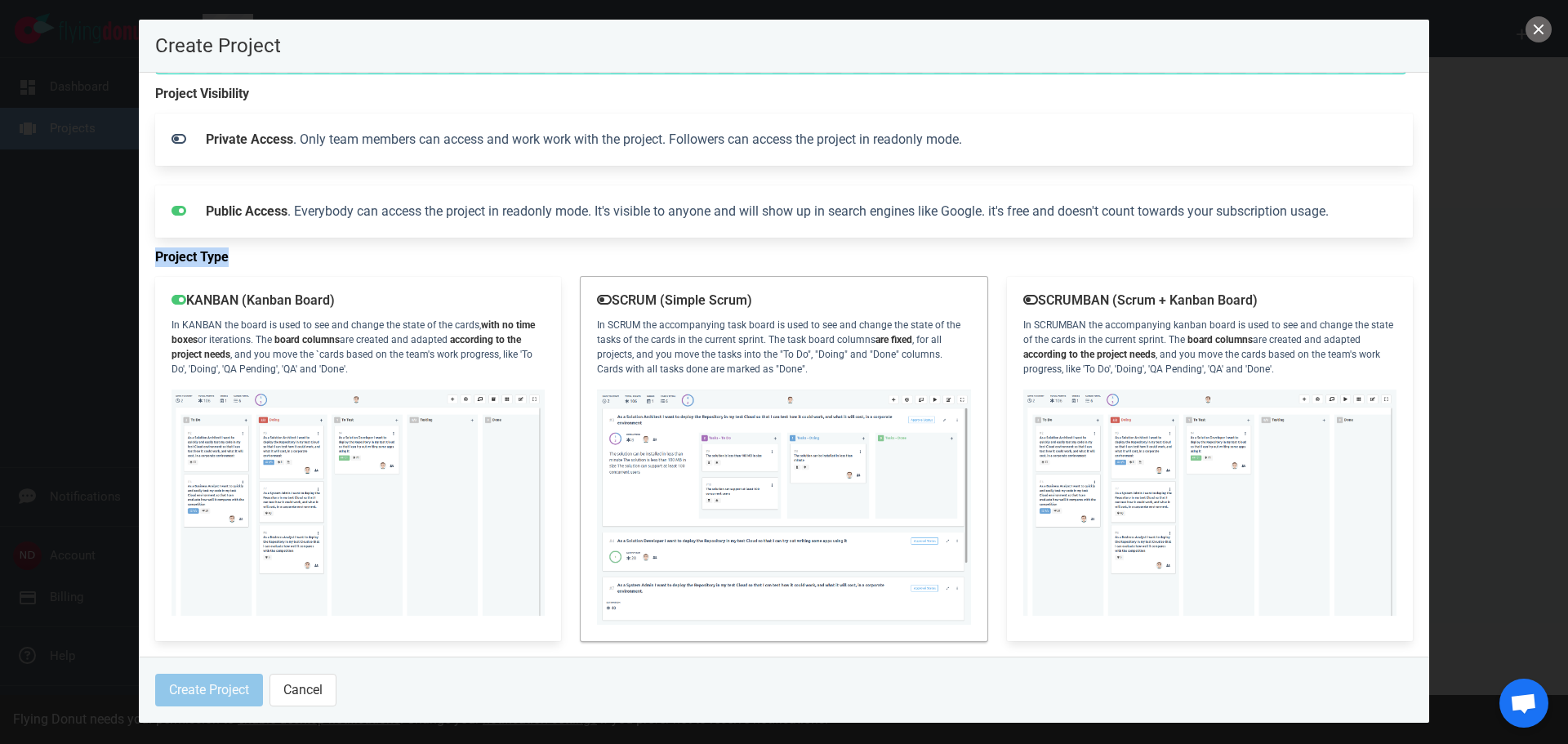
click at [784, 298] on p "SCRUM (Simple Scrum)" at bounding box center [784, 300] width 373 height 14
click at [236, 95] on label "Project Visibility" at bounding box center [784, 94] width 1257 height 20
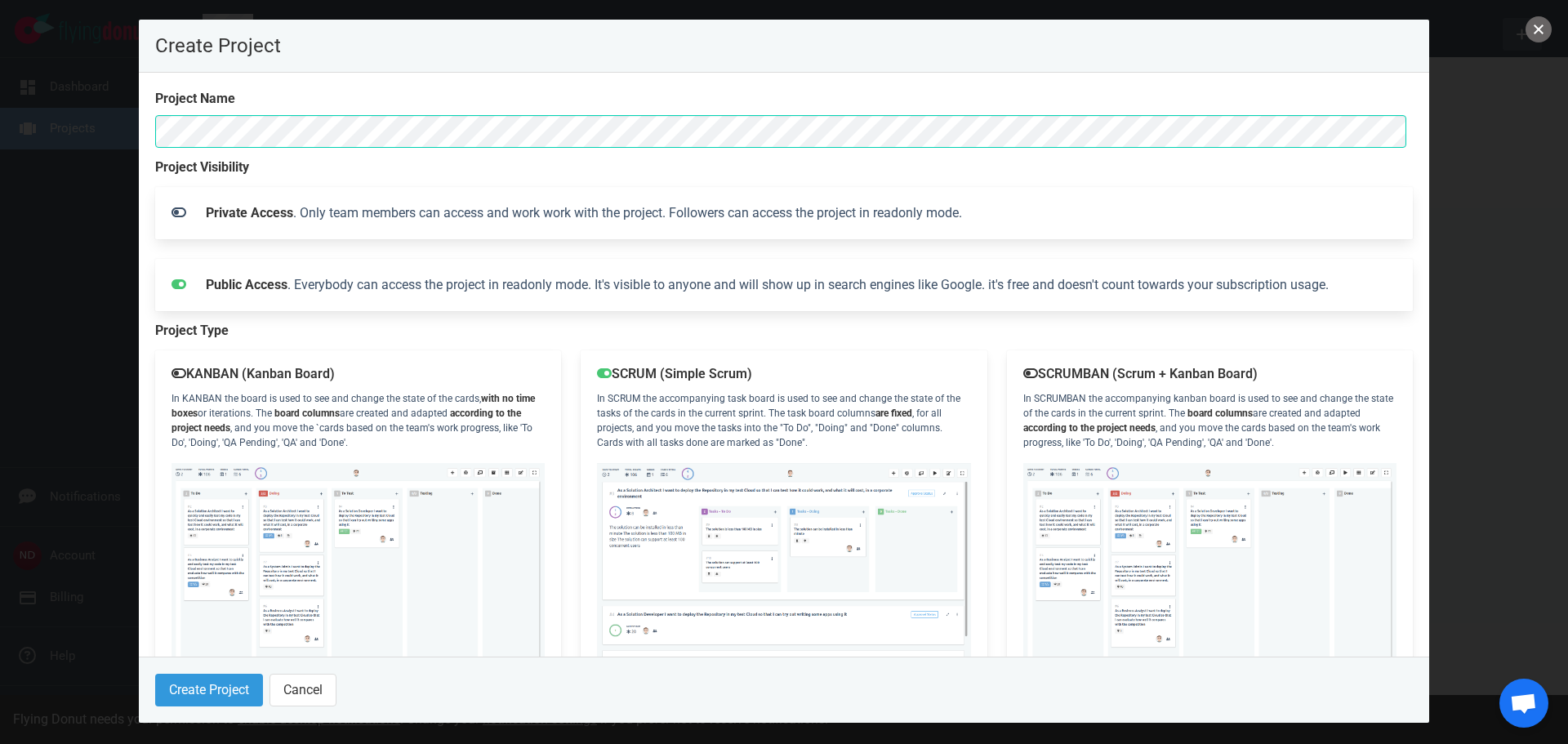
click at [1536, 27] on button "close" at bounding box center [1538, 29] width 26 height 26
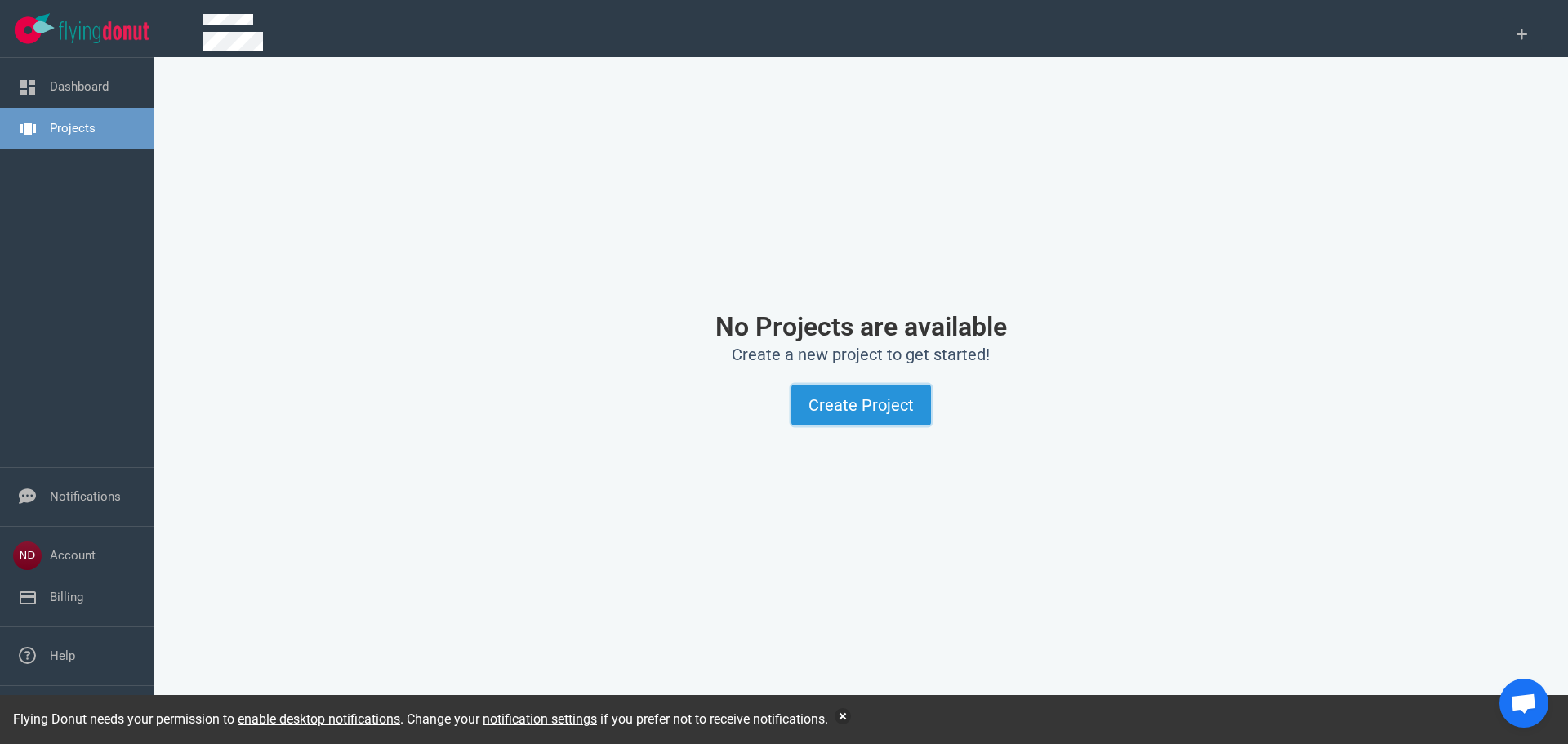
click at [847, 405] on button "Create Project" at bounding box center [861, 406] width 140 height 41
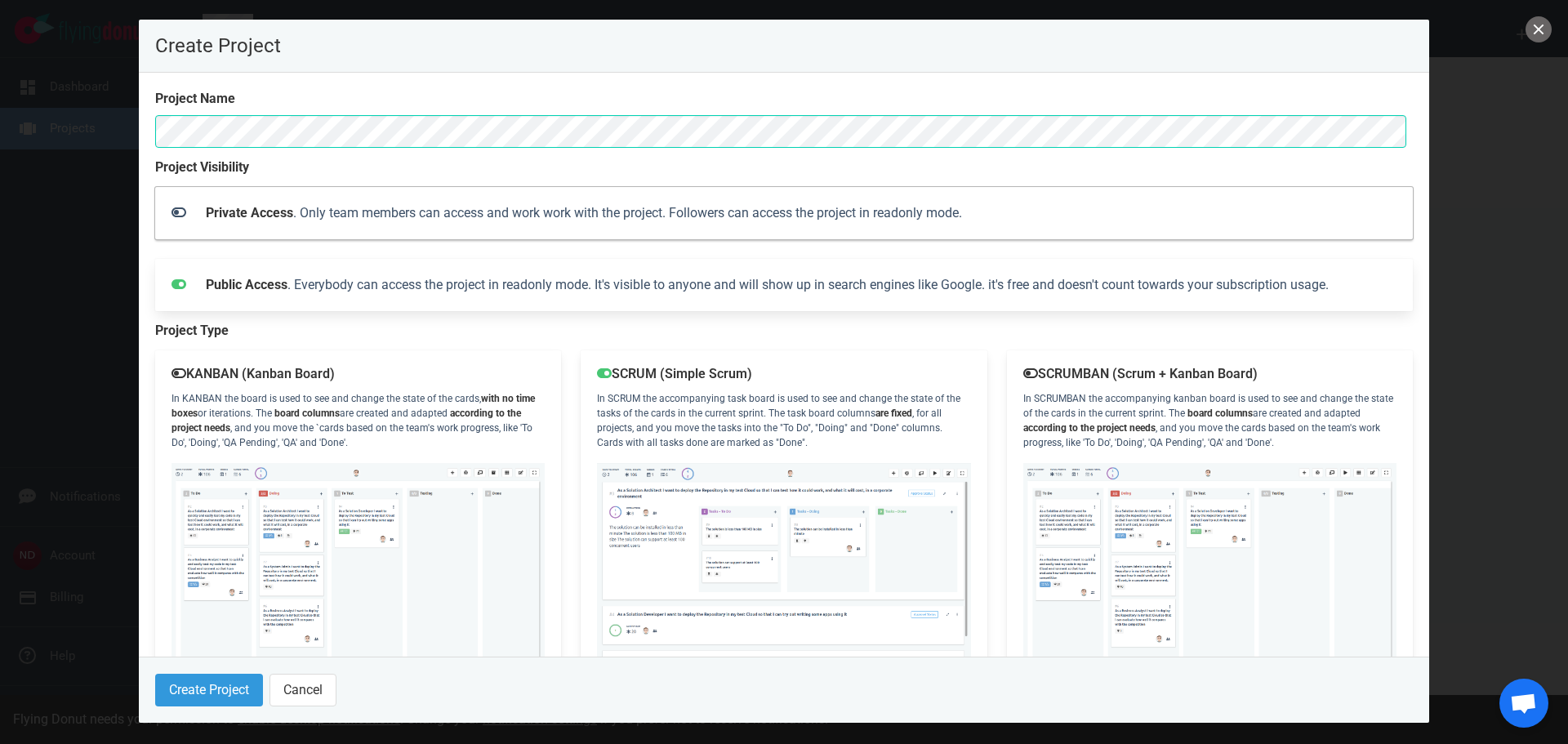
click at [256, 205] on strong "Private Access" at bounding box center [250, 212] width 88 height 15
click at [108, 126] on div "Create Project Project Name Project Visibility Private Access . Only team membe…" at bounding box center [784, 372] width 1568 height 744
click at [219, 691] on button "Create Project" at bounding box center [209, 689] width 107 height 32
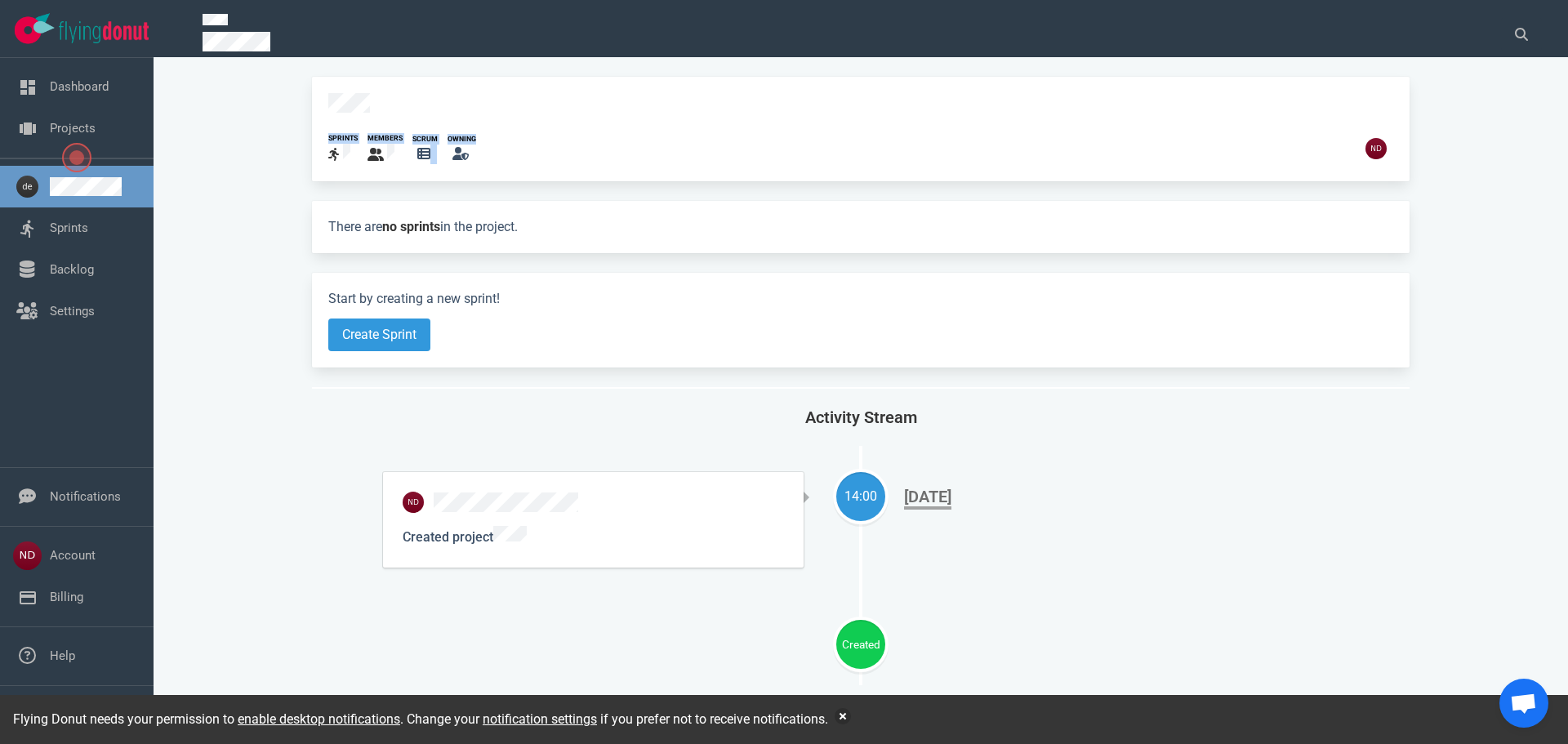
drag, startPoint x: 474, startPoint y: 131, endPoint x: 328, endPoint y: 95, distance: 150.4
click at [328, 95] on div "sprints members scrum owning" at bounding box center [861, 129] width 1098 height 105
drag, startPoint x: 324, startPoint y: 219, endPoint x: 566, endPoint y: 226, distance: 242.1
click at [566, 226] on div "There are no sprints in the project." at bounding box center [861, 227] width 1098 height 52
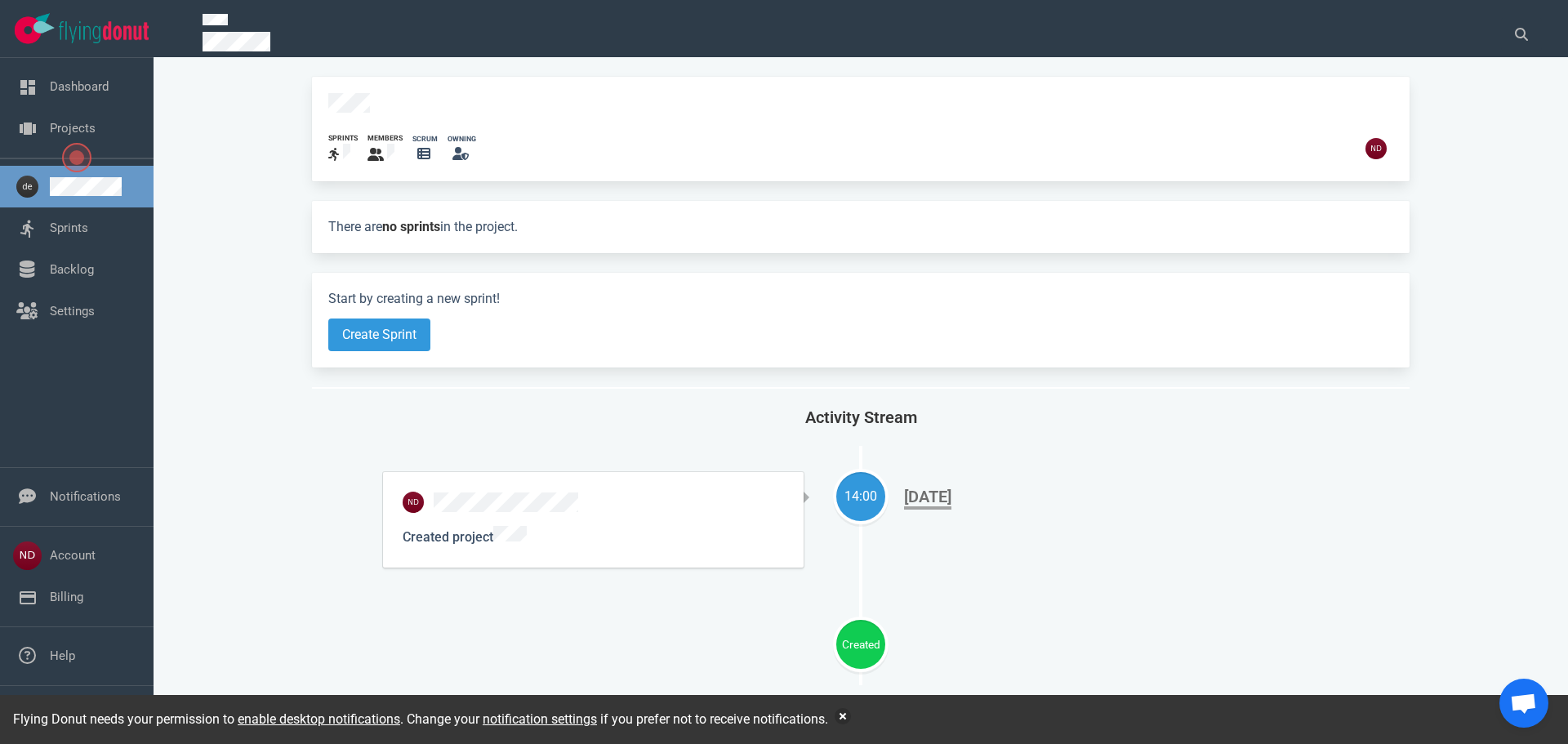
click at [566, 226] on p "There are no sprints in the project." at bounding box center [861, 227] width 1065 height 20
drag, startPoint x: 617, startPoint y: 221, endPoint x: 315, endPoint y: 218, distance: 302.0
click at [315, 218] on div "There are no sprints in the project." at bounding box center [861, 227] width 1098 height 52
click at [346, 133] on div "sprints" at bounding box center [343, 139] width 30 height 11
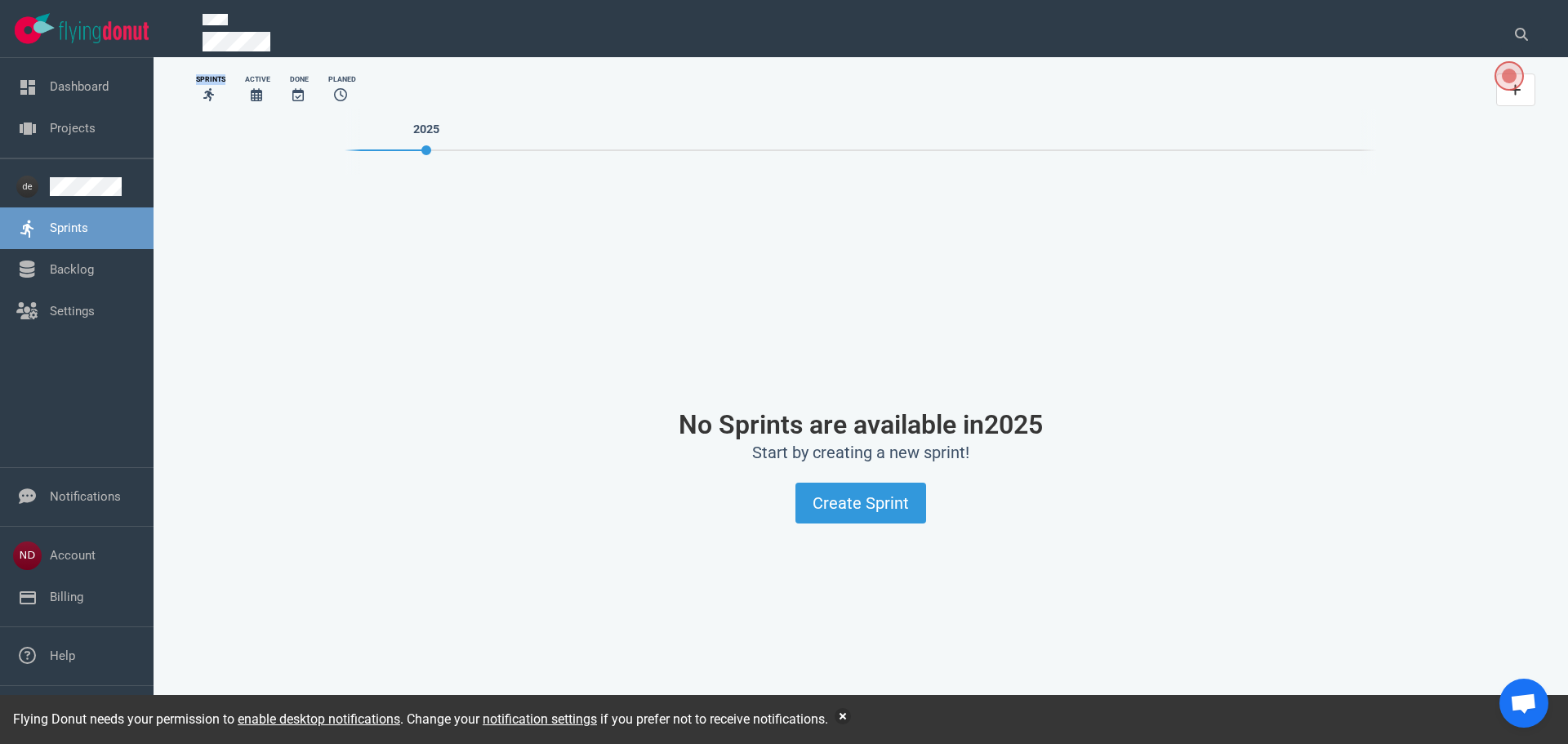
drag, startPoint x: 192, startPoint y: 62, endPoint x: 232, endPoint y: 69, distance: 40.6
click at [232, 69] on div "Sprints" at bounding box center [210, 90] width 49 height 50
drag, startPoint x: 255, startPoint y: 40, endPoint x: 198, endPoint y: 40, distance: 57.0
click at [198, 40] on div at bounding box center [842, 35] width 1298 height 61
click at [855, 493] on button "Create Sprint" at bounding box center [861, 503] width 131 height 41
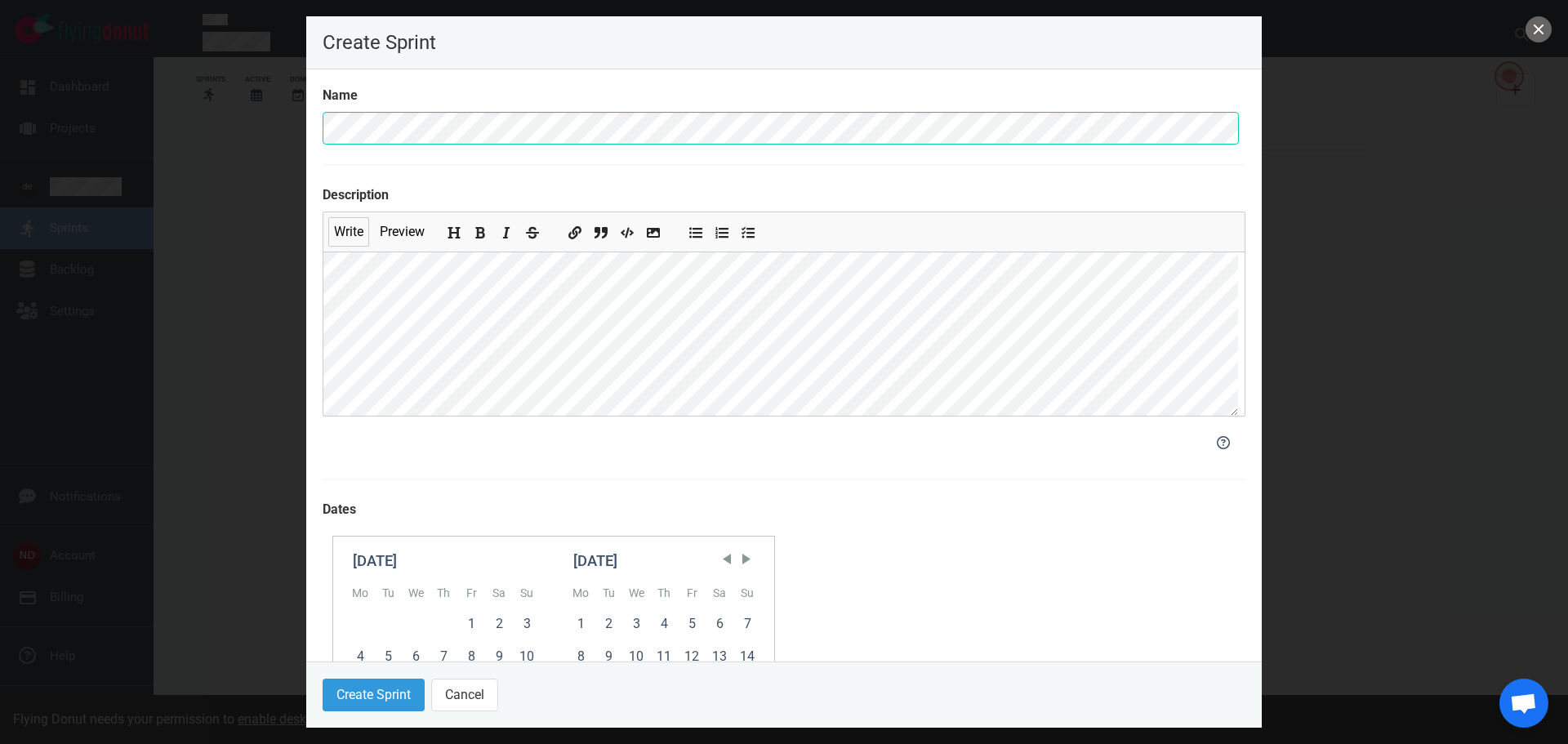
click at [340, 98] on label "Name" at bounding box center [784, 96] width 922 height 20
click at [347, 192] on label "Description" at bounding box center [784, 195] width 922 height 20
click at [347, 191] on label "Description" at bounding box center [784, 195] width 922 height 20
click at [467, 464] on div at bounding box center [783, 442] width 941 height 52
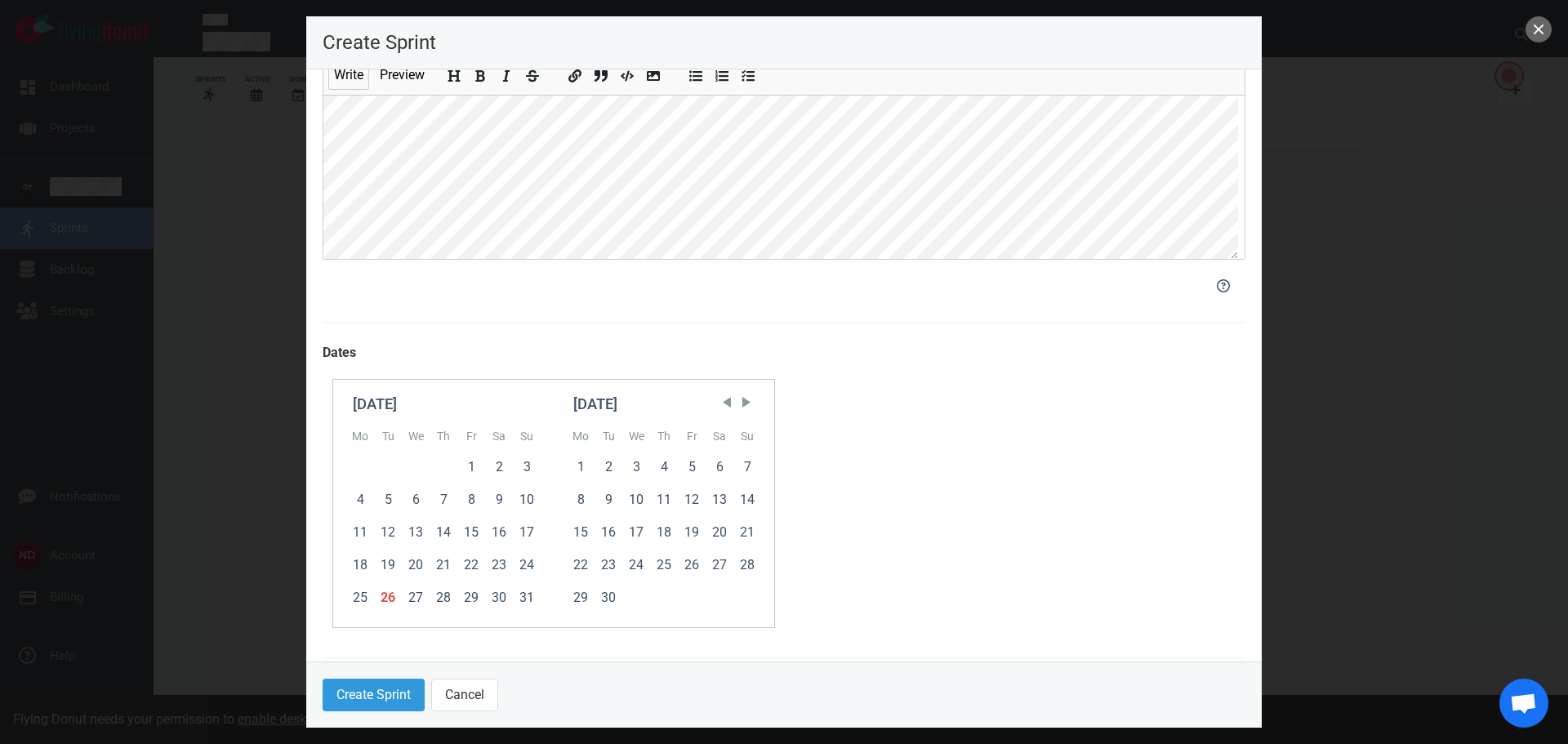
scroll to position [163, 0]
click at [494, 491] on div "9" at bounding box center [499, 493] width 28 height 32
click at [666, 500] on div "11" at bounding box center [664, 493] width 28 height 32
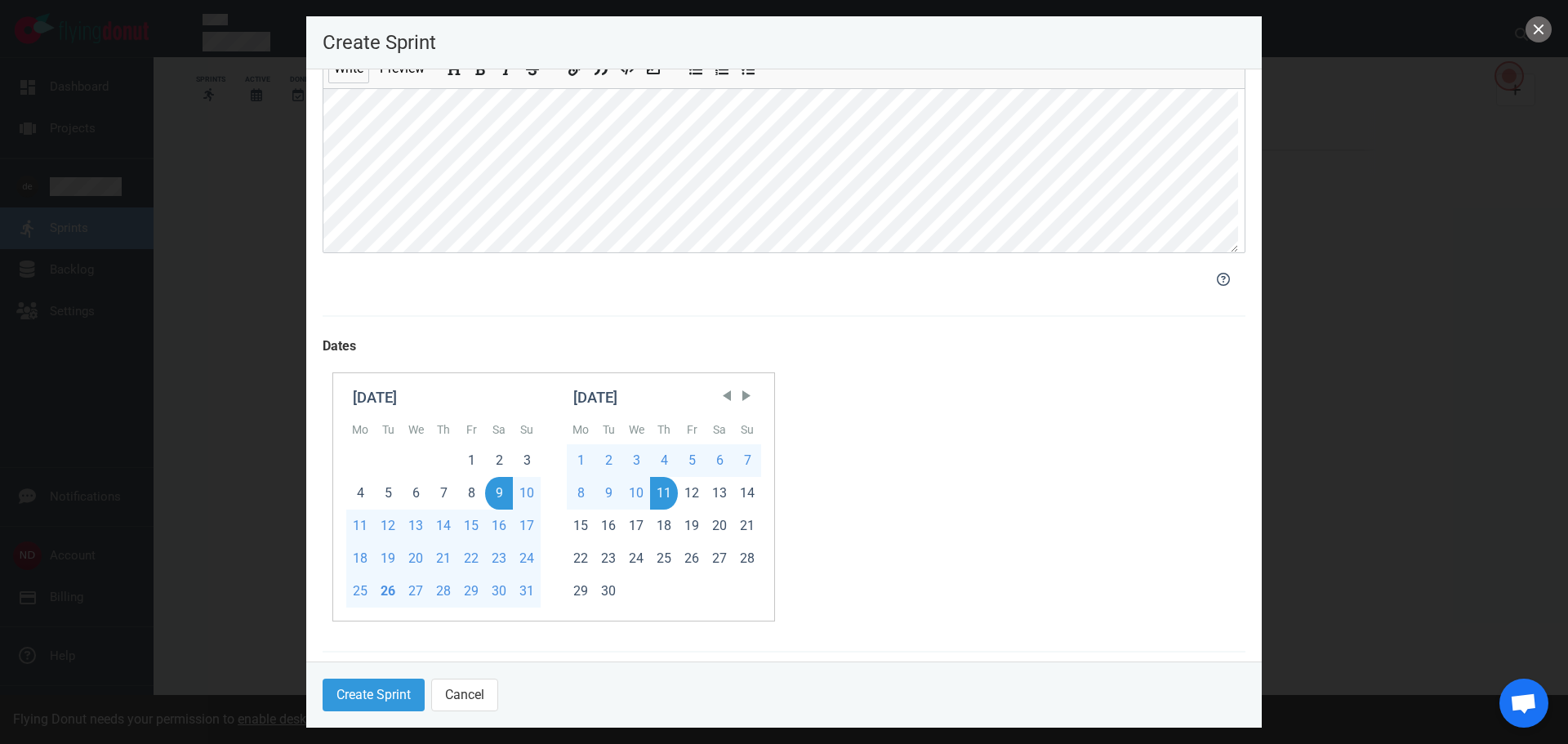
click at [340, 348] on label "Dates" at bounding box center [784, 346] width 922 height 20
click at [1217, 278] on icon at bounding box center [1223, 279] width 13 height 13
click at [1036, 295] on div at bounding box center [783, 279] width 941 height 52
click at [200, 112] on div "Create Sprint Name Description Write Preview Dates [DATE] Mo Tu We Th Fr Sa Su …" at bounding box center [784, 372] width 1568 height 744
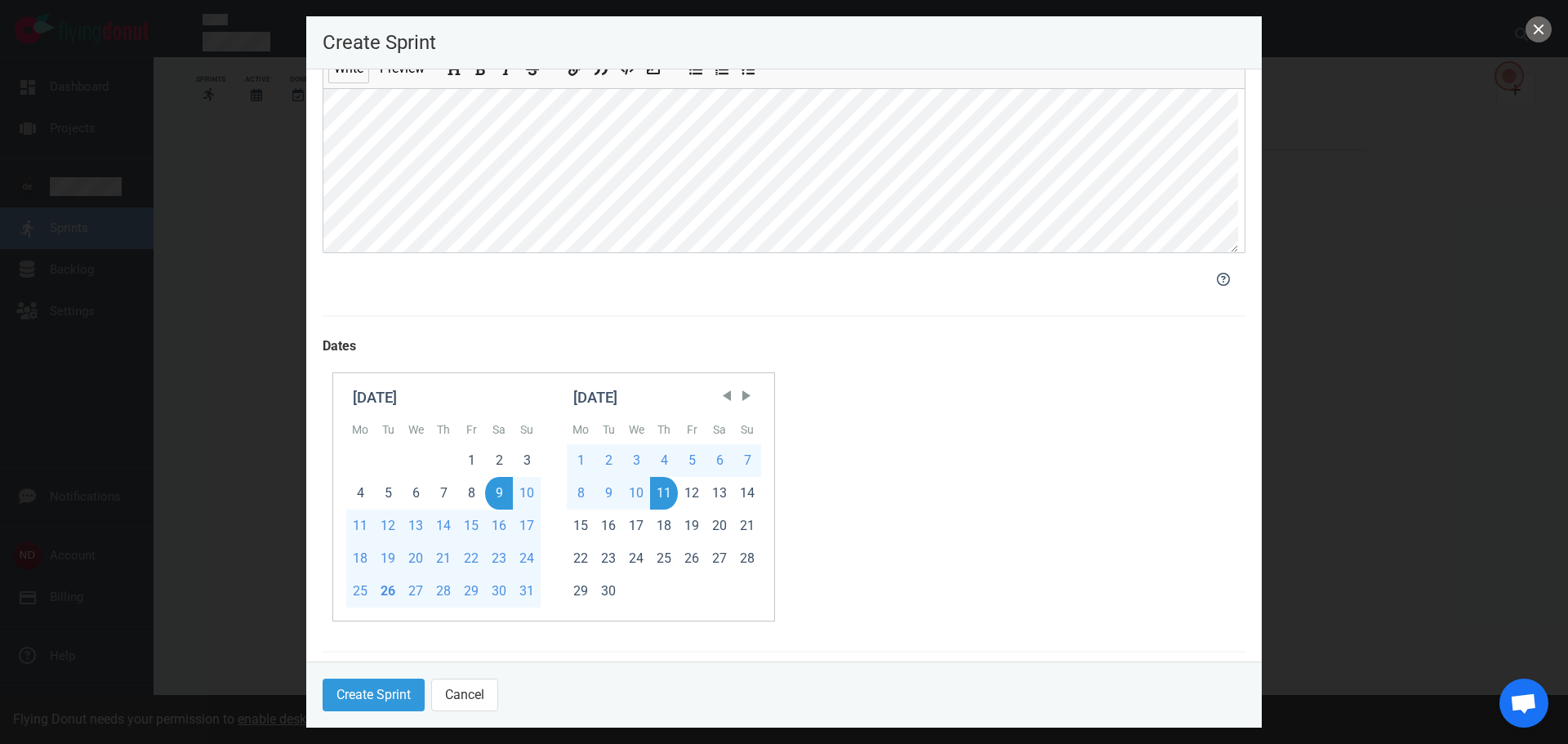
click at [538, 267] on div at bounding box center [783, 279] width 941 height 52
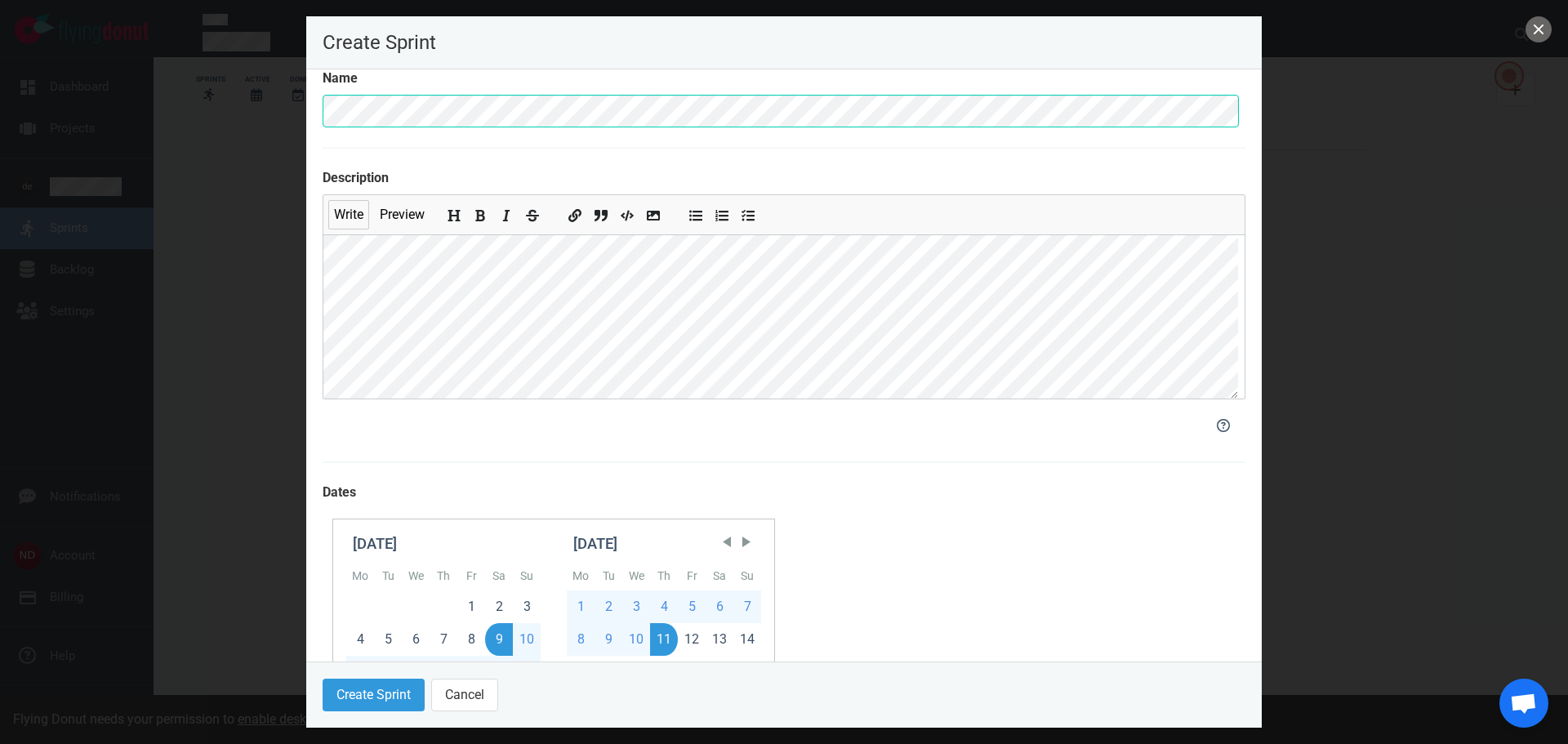
scroll to position [0, 0]
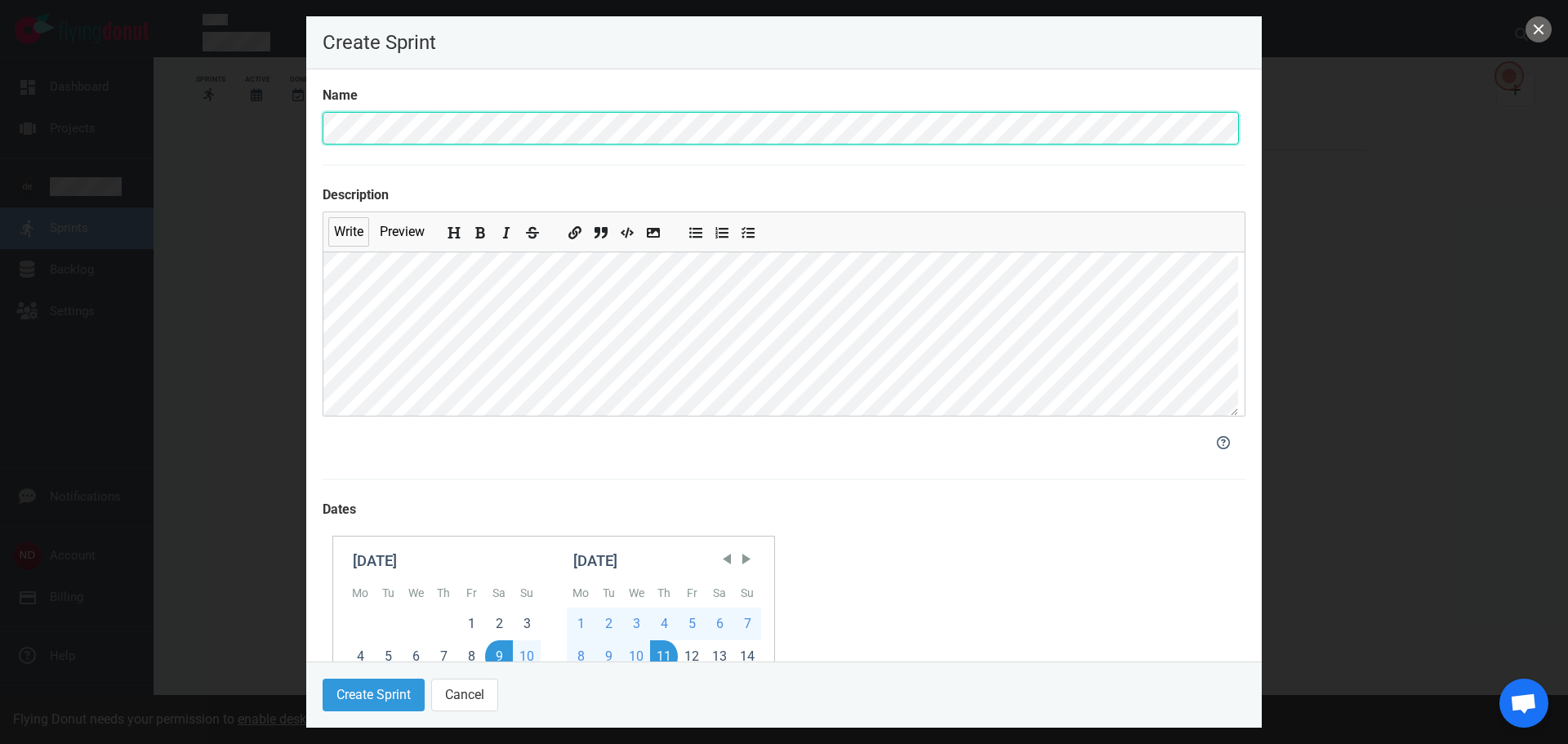
click at [276, 115] on div "Create Sprint Name Description Write Preview Dates [DATE] Mo Tu We Th Fr Sa Su …" at bounding box center [784, 372] width 1568 height 744
click at [690, 492] on section "Name Description Write Preview Dates [DATE] Mo Tu We Th Fr Sa Su 1 2 3 4 5 6 7 …" at bounding box center [784, 527] width 922 height 884
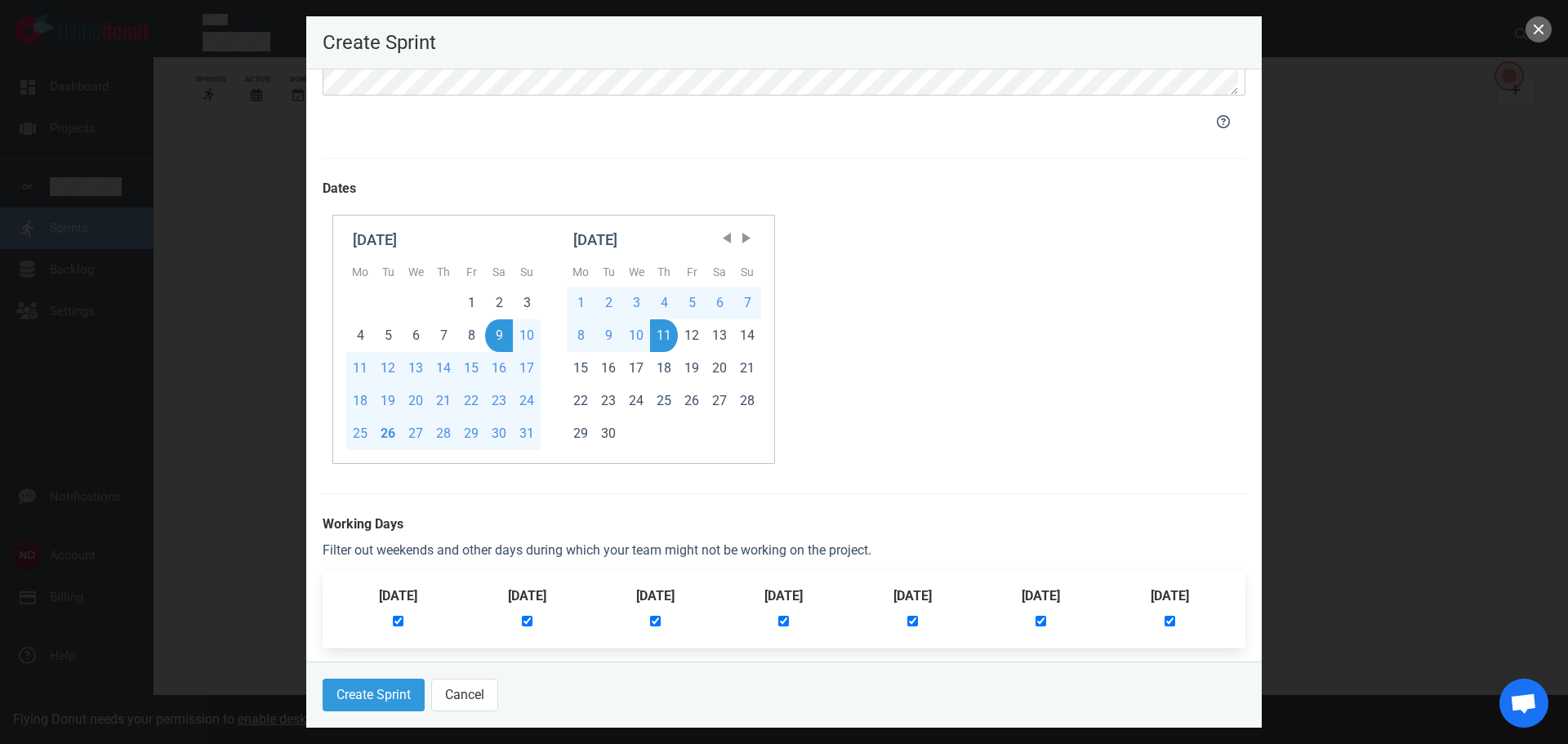
scroll to position [324, 0]
drag, startPoint x: 321, startPoint y: 522, endPoint x: 440, endPoint y: 523, distance: 119.0
click at [440, 523] on section "Name Description Write Preview Dates [DATE] Mo Tu We Th Fr Sa Su 1 2 3 4 5 6 7 …" at bounding box center [784, 365] width 955 height 592
click at [938, 351] on div "[DATE] Mo Tu We Th Fr Sa Su 1 2 3 4 5 6 7 8 9 10 11 12 13 14 15 16 17 18 19 20 …" at bounding box center [784, 336] width 904 height 249
click at [918, 619] on input "checkbox" at bounding box center [913, 618] width 11 height 11
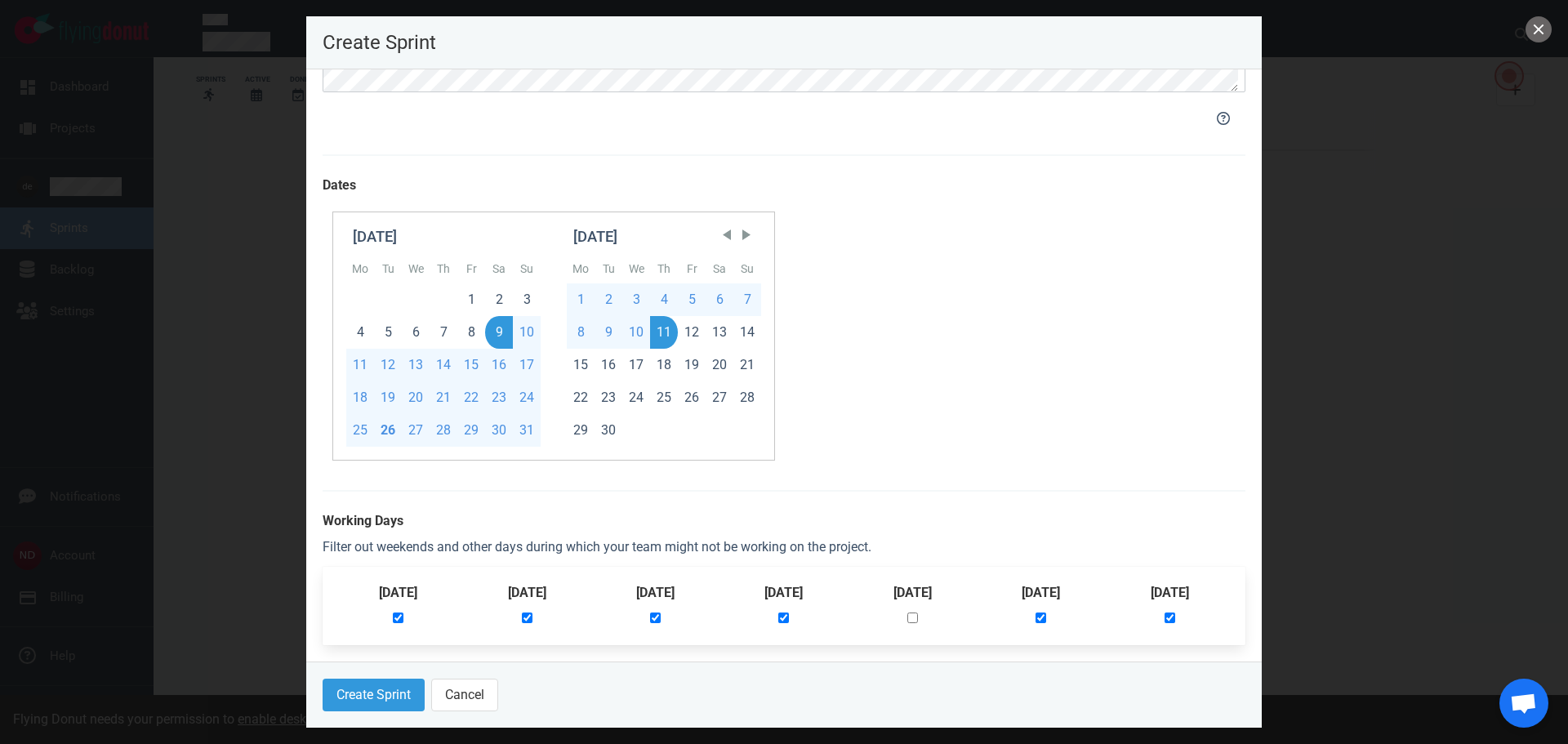
checkbox input "false"
click at [1042, 616] on input "checkbox" at bounding box center [1041, 618] width 11 height 11
checkbox input "false"
click at [369, 698] on button "Create Sprint" at bounding box center [373, 695] width 102 height 32
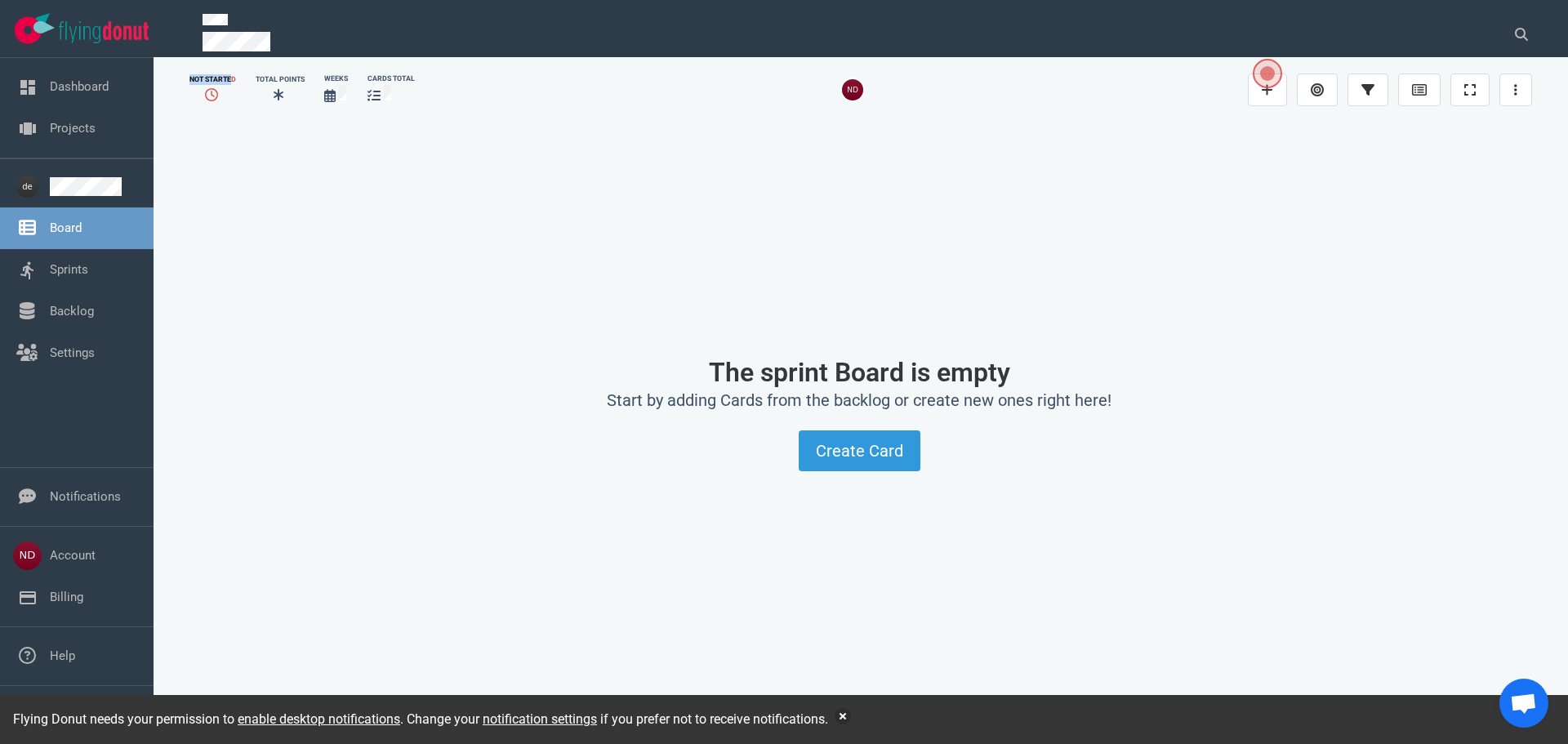
drag, startPoint x: 190, startPoint y: 76, endPoint x: 234, endPoint y: 79, distance: 44.1
click at [234, 79] on div "Not Started" at bounding box center [213, 80] width 47 height 11
click at [213, 93] on icon at bounding box center [211, 94] width 13 height 13
click at [278, 80] on div "Total Points" at bounding box center [279, 80] width 49 height 11
click at [274, 98] on icon at bounding box center [278, 94] width 10 height 12
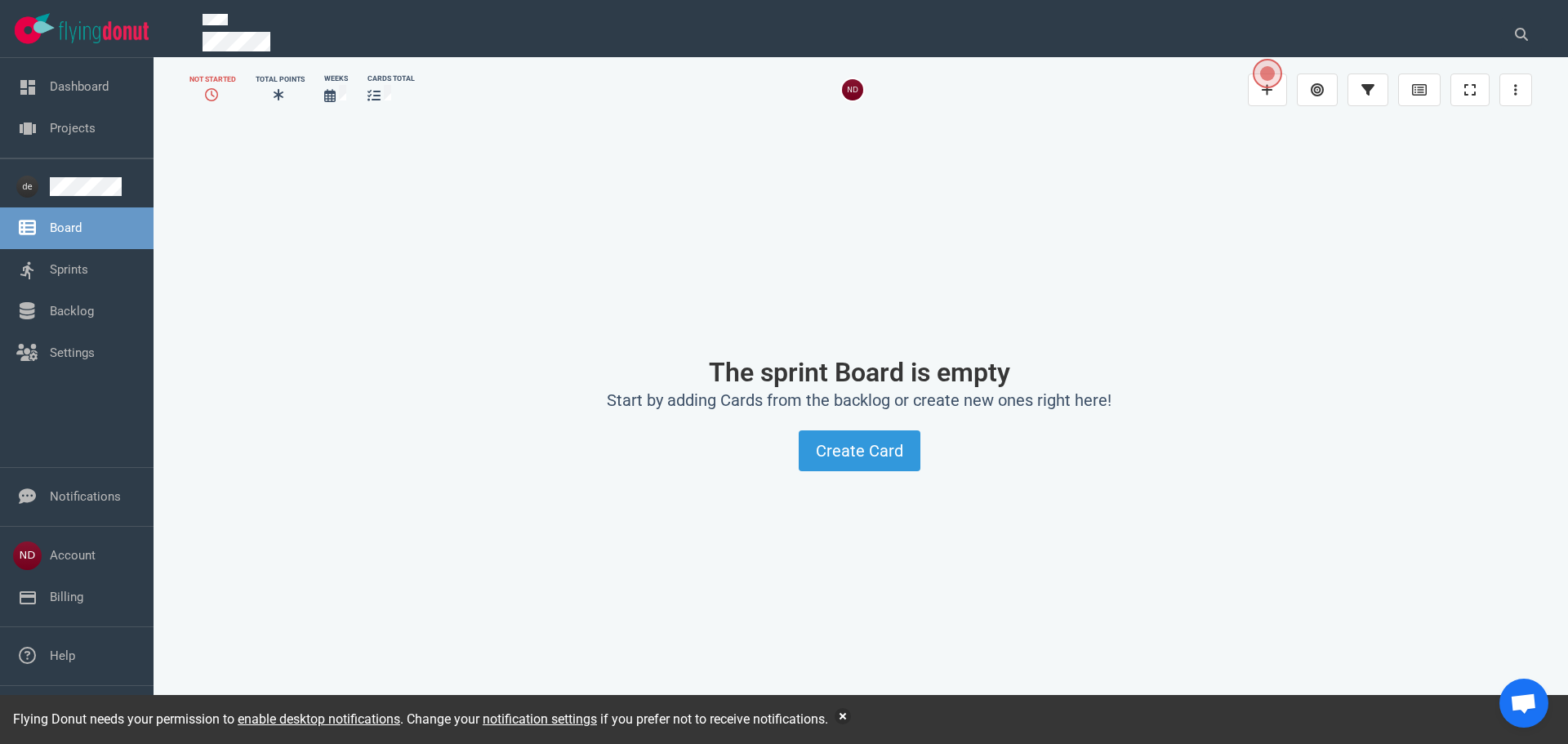
click at [335, 94] on icon at bounding box center [330, 95] width 12 height 13
click at [377, 91] on icon at bounding box center [373, 95] width 13 height 13
click at [1514, 88] on icon at bounding box center [1516, 90] width 4 height 13
click at [1467, 134] on link "Edit Details" at bounding box center [1435, 141] width 157 height 27
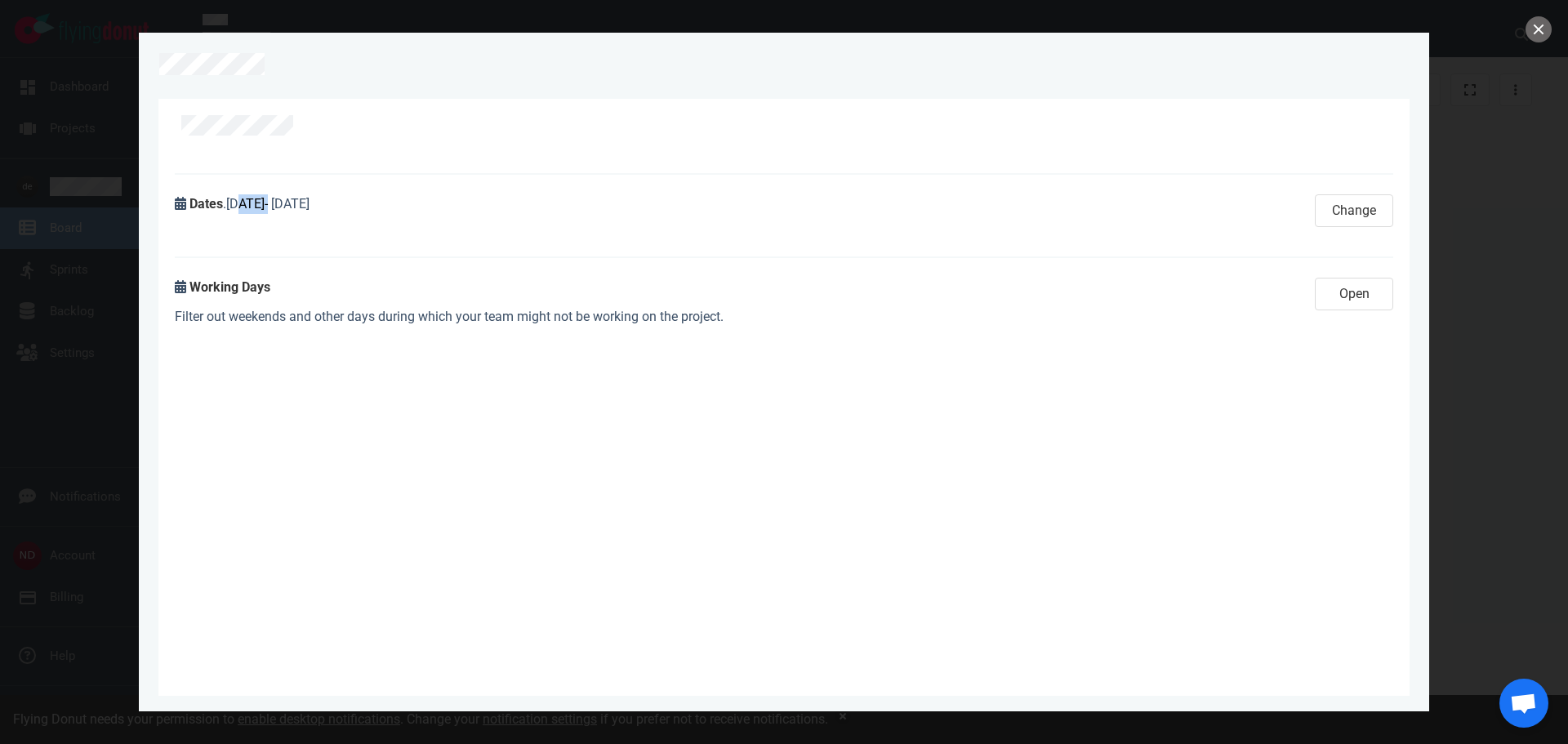
drag, startPoint x: 236, startPoint y: 207, endPoint x: 310, endPoint y: 207, distance: 74.0
click at [310, 207] on span "[DATE] - [DATE]" at bounding box center [268, 203] width 83 height 15
drag, startPoint x: 232, startPoint y: 204, endPoint x: 306, endPoint y: 205, distance: 74.0
click at [306, 205] on span "[DATE] - [DATE]" at bounding box center [268, 203] width 83 height 15
drag, startPoint x: 317, startPoint y: 203, endPoint x: 423, endPoint y: 204, distance: 106.0
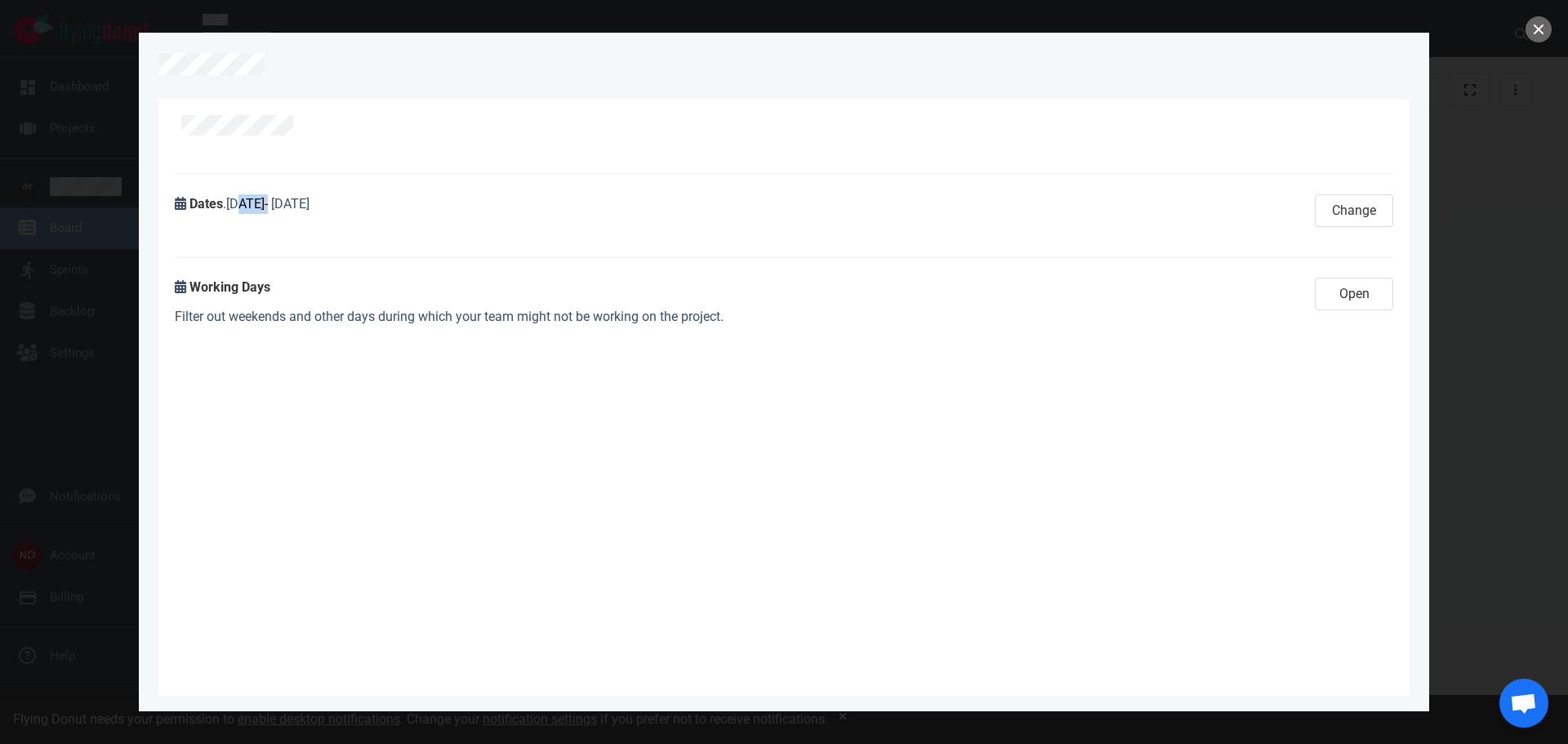
click at [423, 204] on div "Dates . [DATE] - [DATE]" at bounding box center [734, 210] width 1140 height 52
click at [1358, 286] on button "Open" at bounding box center [1354, 294] width 79 height 32
click at [1358, 286] on button "Close" at bounding box center [1354, 294] width 79 height 32
click at [315, 126] on link at bounding box center [309, 125] width 26 height 21
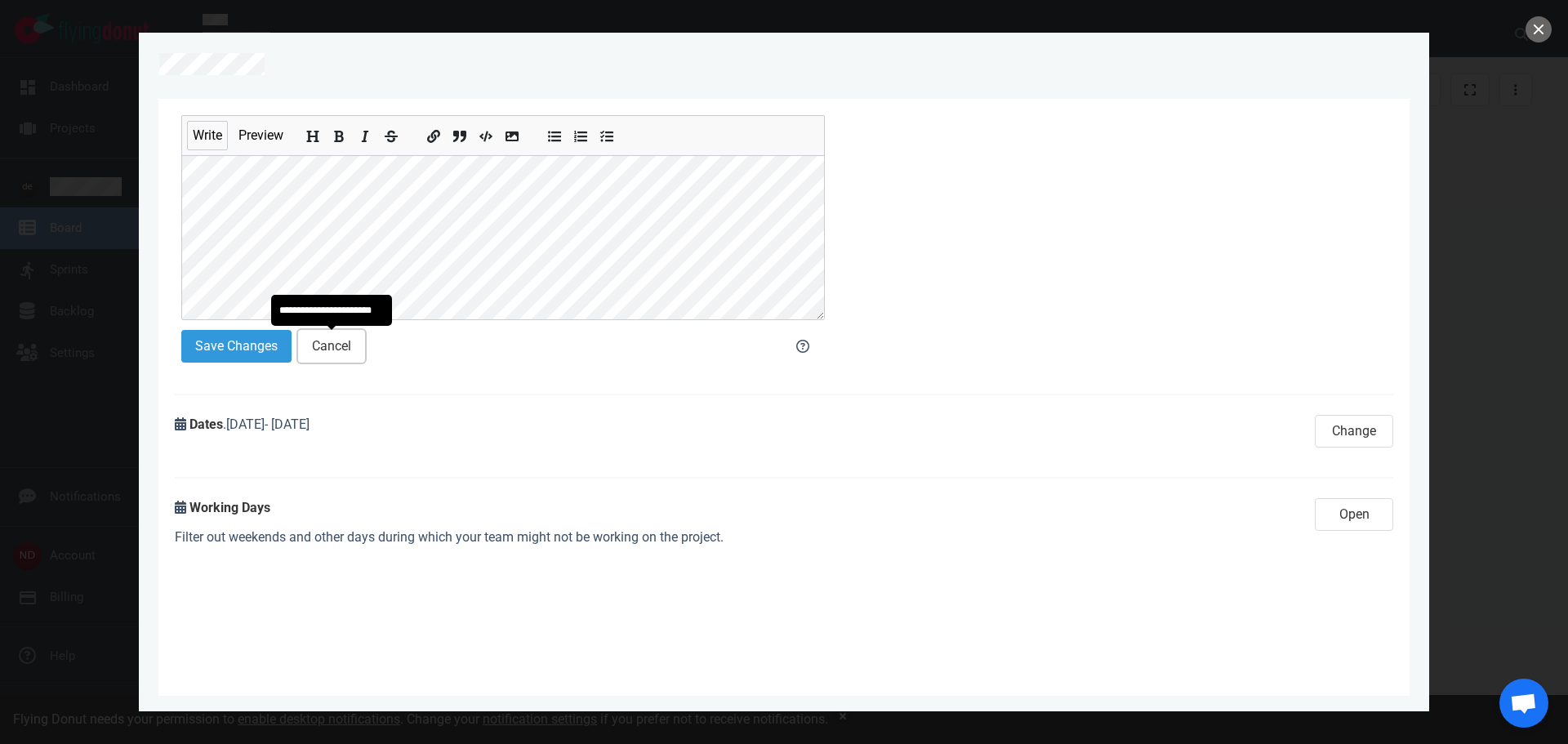
click at [340, 344] on button "Cancel" at bounding box center [331, 346] width 67 height 32
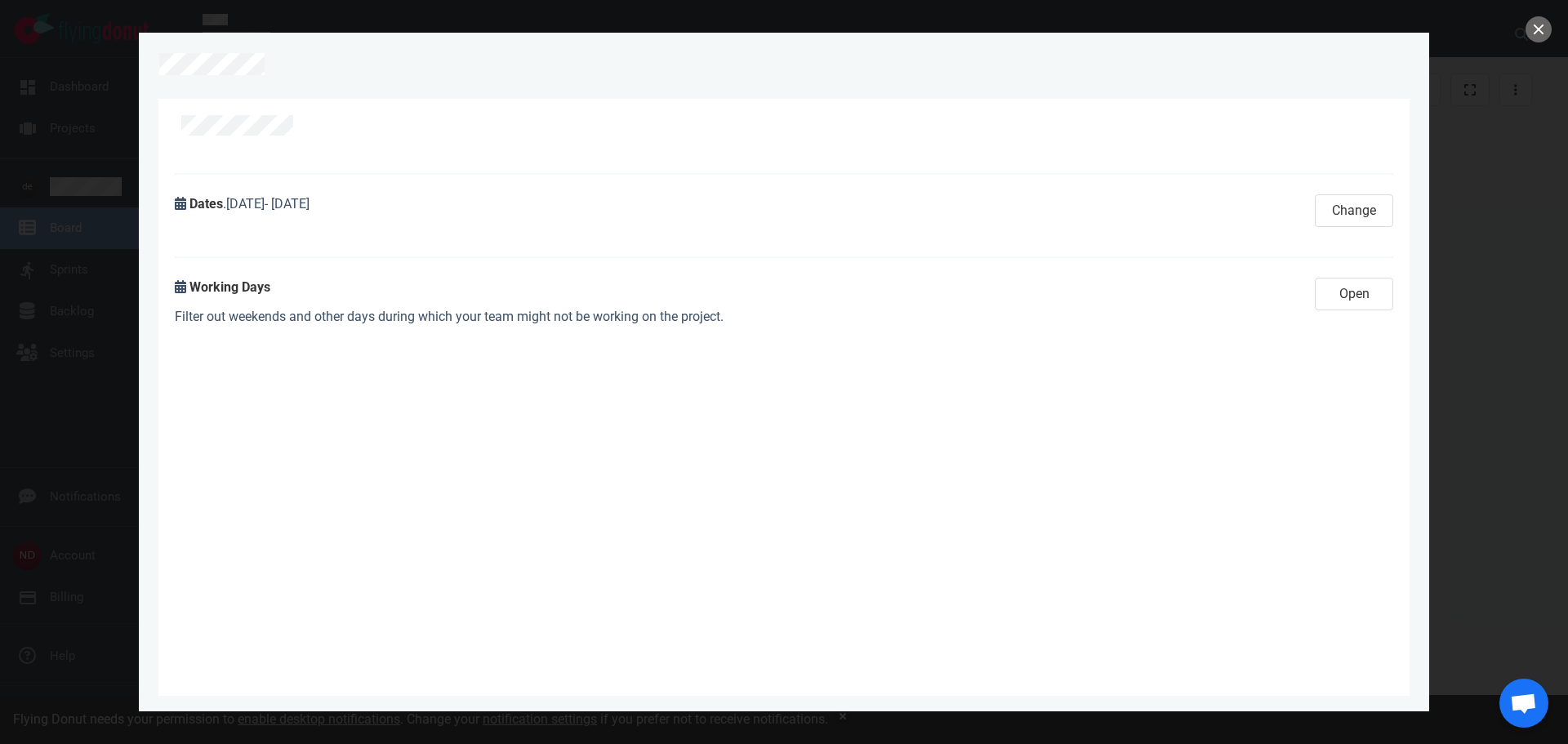
click at [1482, 192] on div at bounding box center [784, 372] width 1568 height 744
click at [1535, 34] on button "close" at bounding box center [1538, 29] width 26 height 26
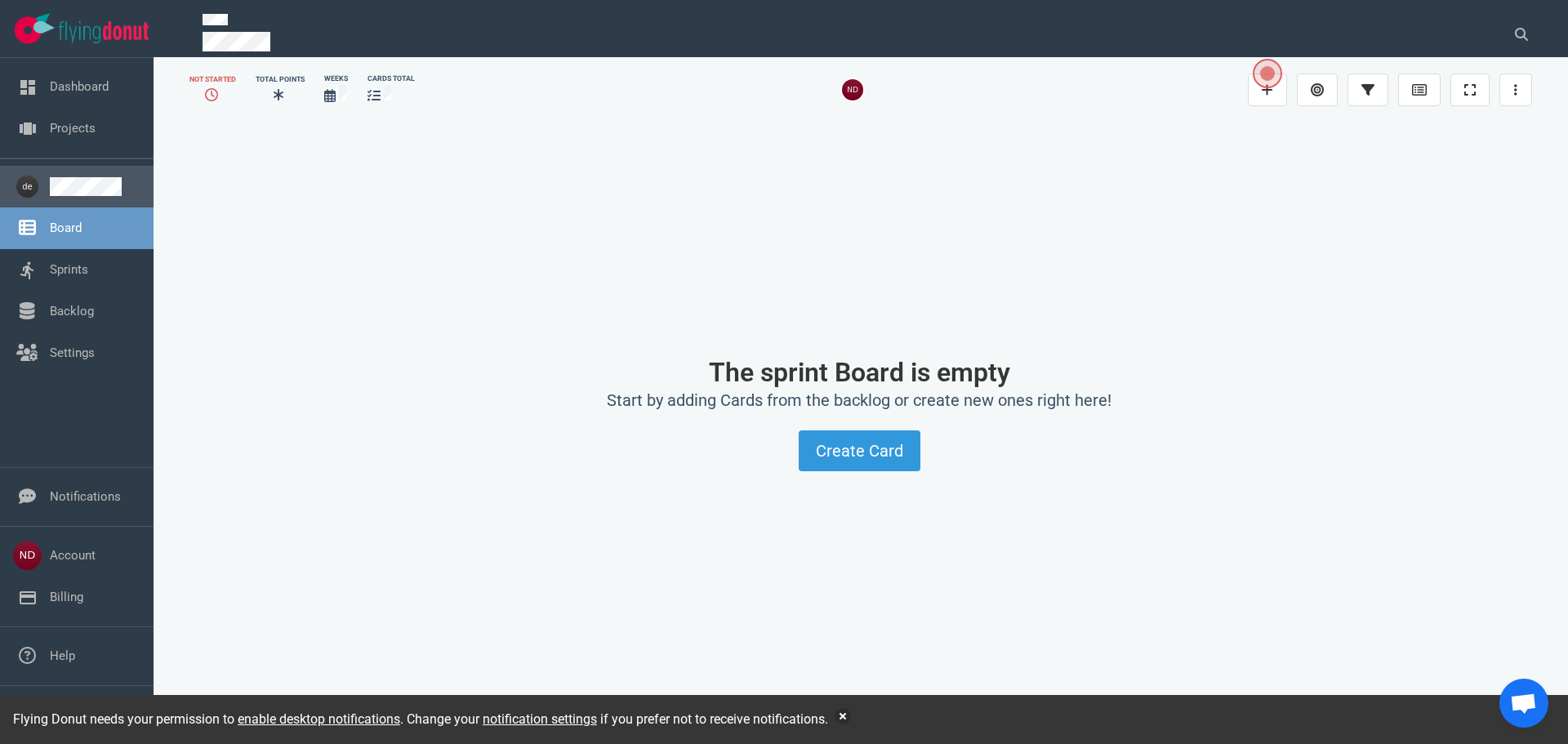
click at [70, 181] on link at bounding box center [95, 186] width 90 height 19
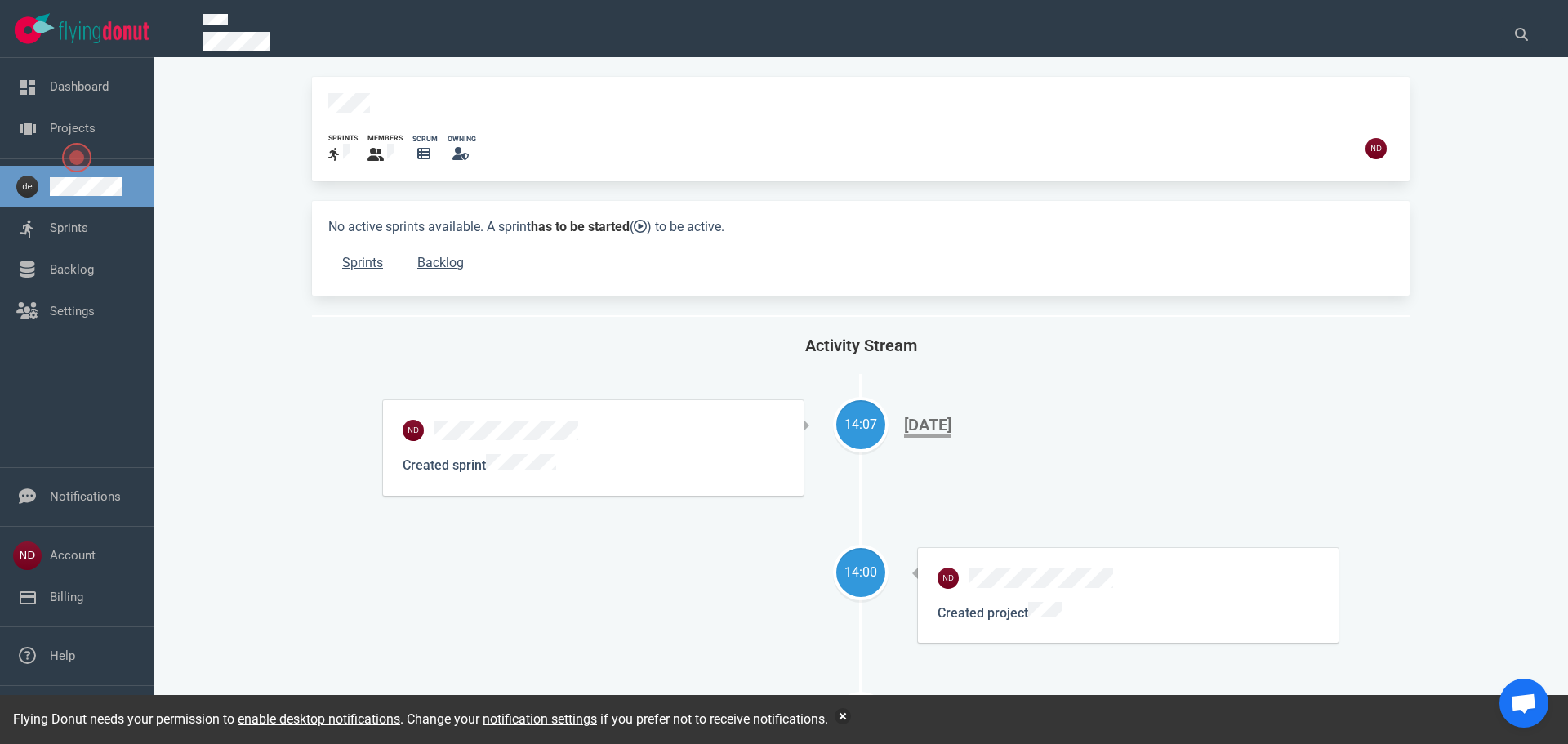
drag, startPoint x: 324, startPoint y: 222, endPoint x: 650, endPoint y: 227, distance: 326.0
click at [650, 227] on div "No active sprints available. A sprint has to be started ( ) to be active. Sprin…" at bounding box center [861, 248] width 1098 height 95
click at [647, 219] on icon at bounding box center [640, 226] width 13 height 13
click at [380, 148] on icon at bounding box center [375, 154] width 16 height 13
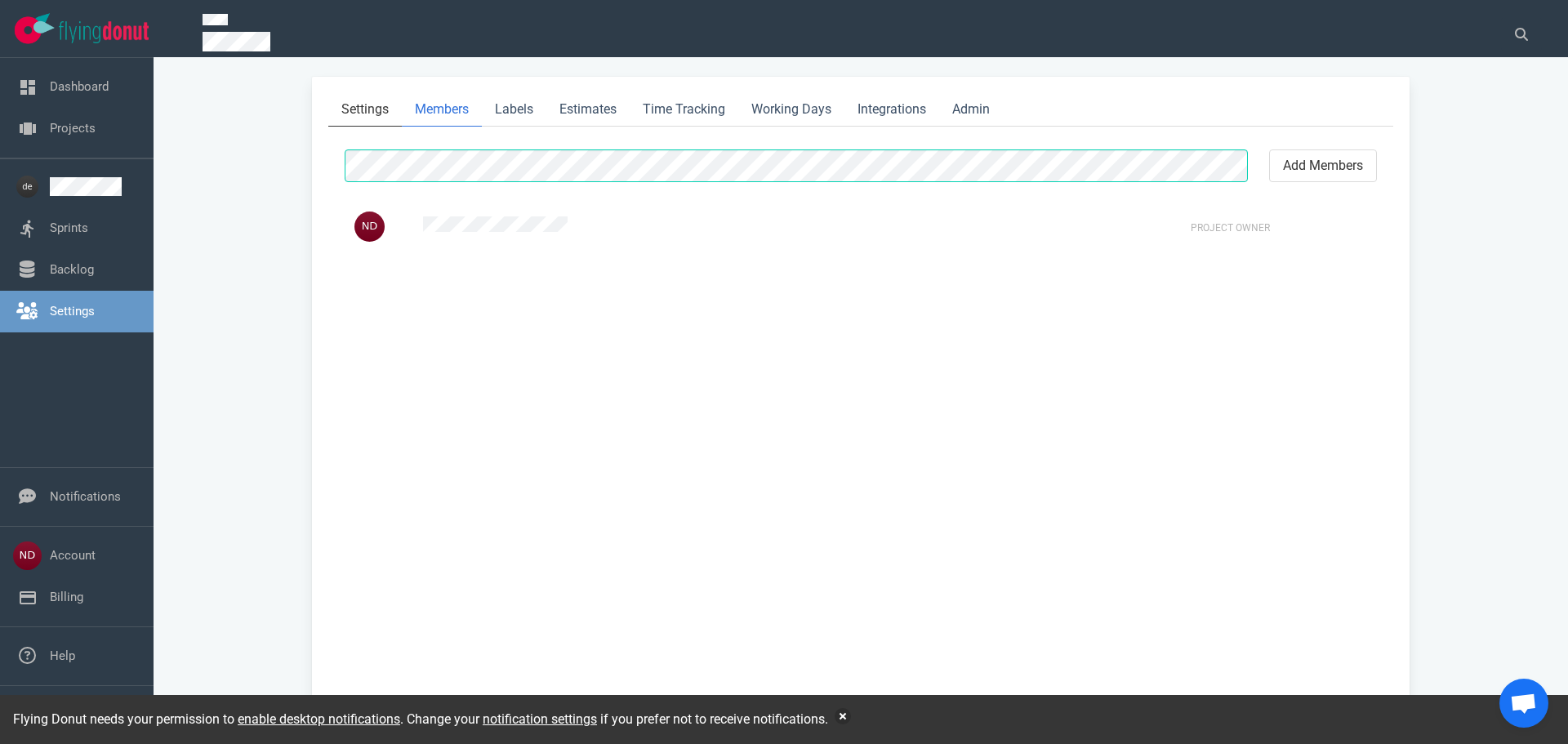
click at [363, 110] on link "Settings" at bounding box center [365, 109] width 73 height 33
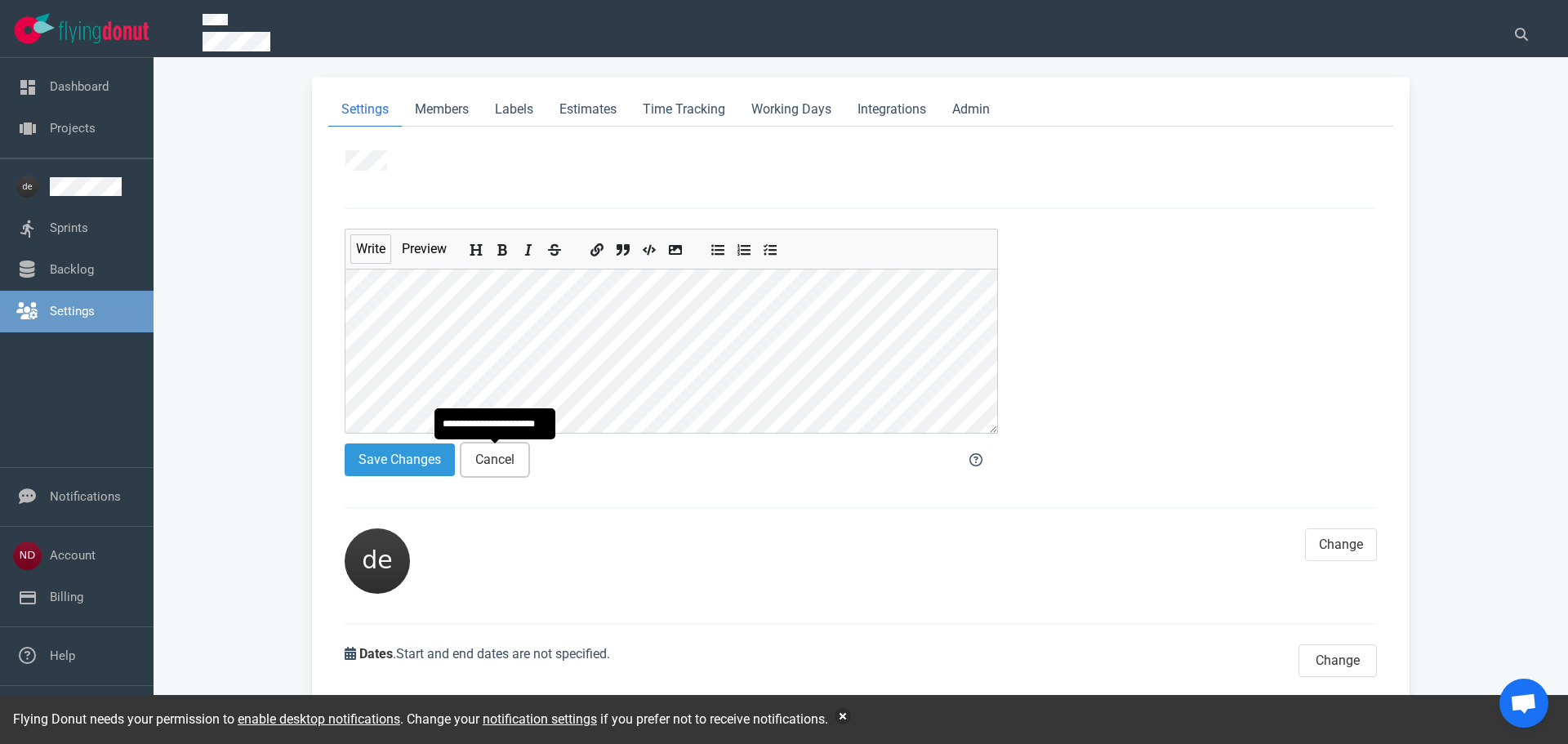
click at [510, 462] on button "Cancel" at bounding box center [494, 459] width 67 height 32
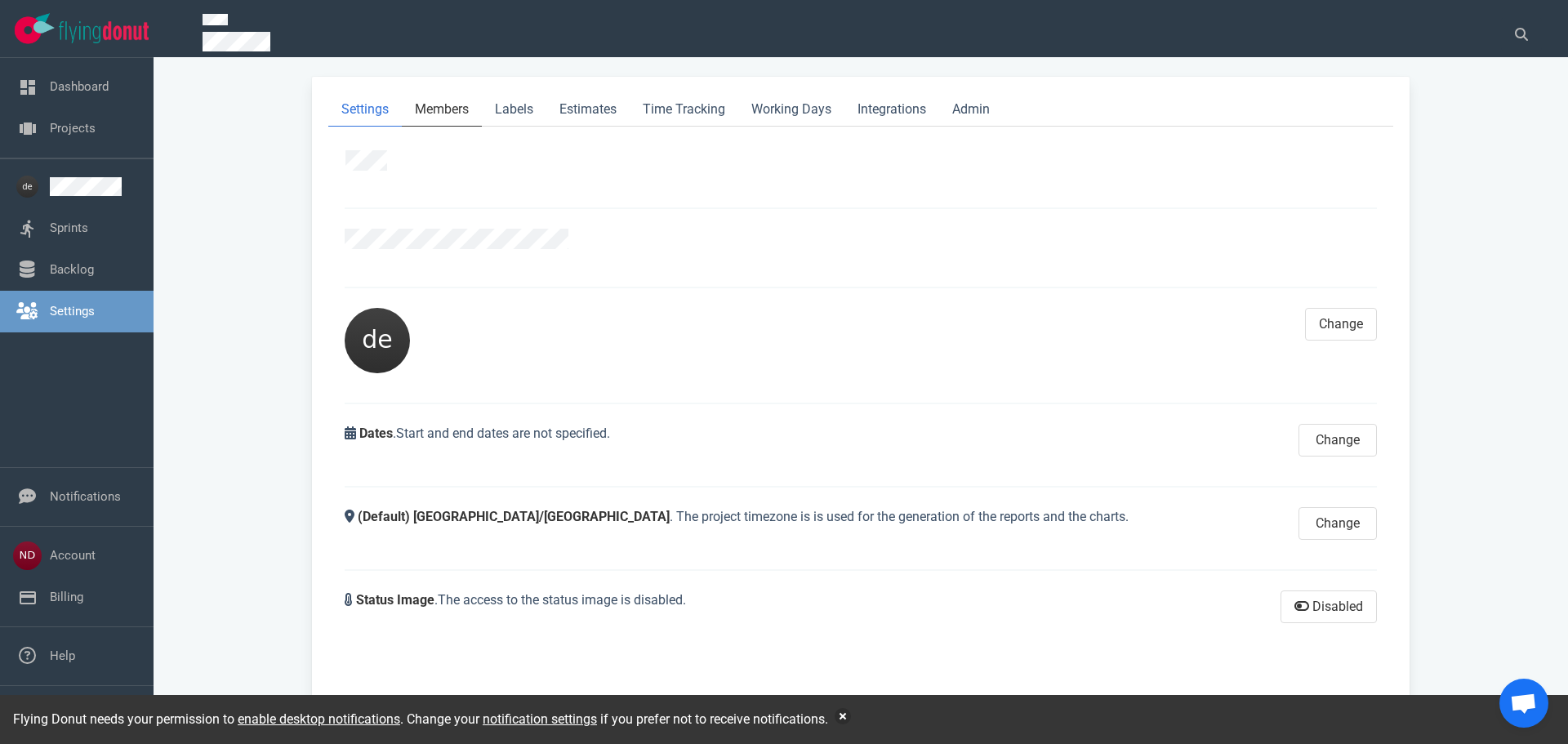
click at [438, 113] on link "Members" at bounding box center [441, 109] width 80 height 33
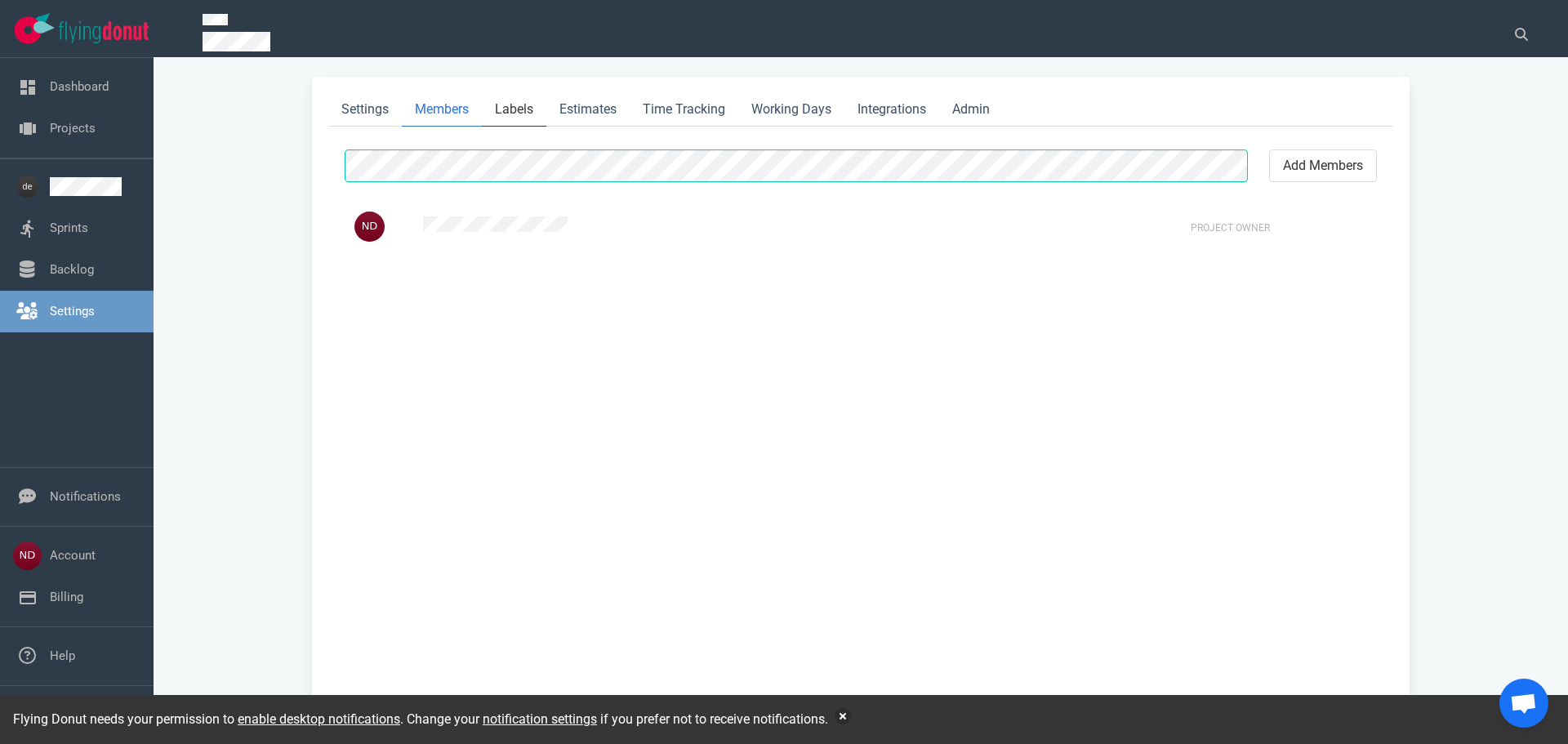
click at [524, 112] on link "Labels" at bounding box center [514, 109] width 64 height 33
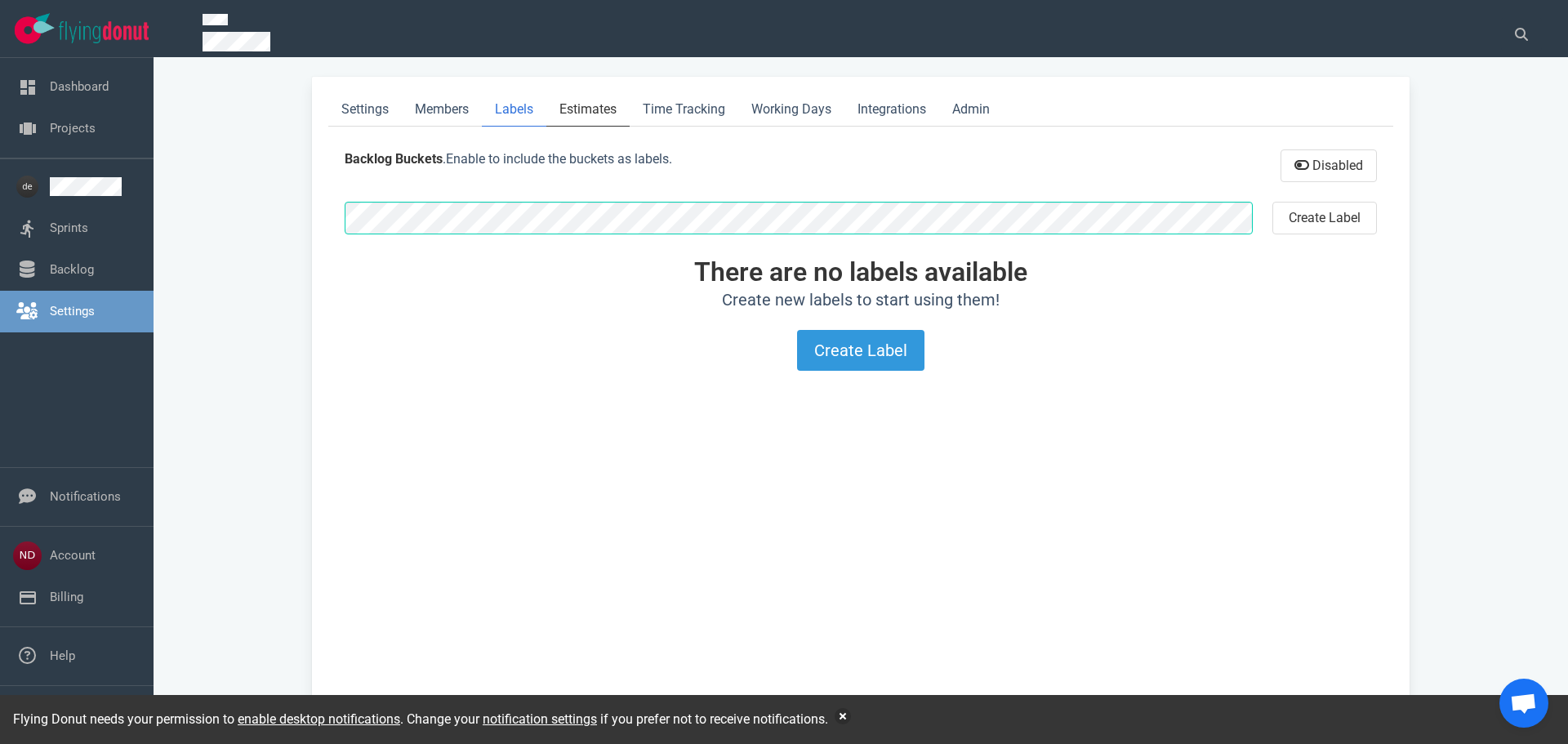
click at [607, 111] on link "Estimates" at bounding box center [587, 109] width 83 height 33
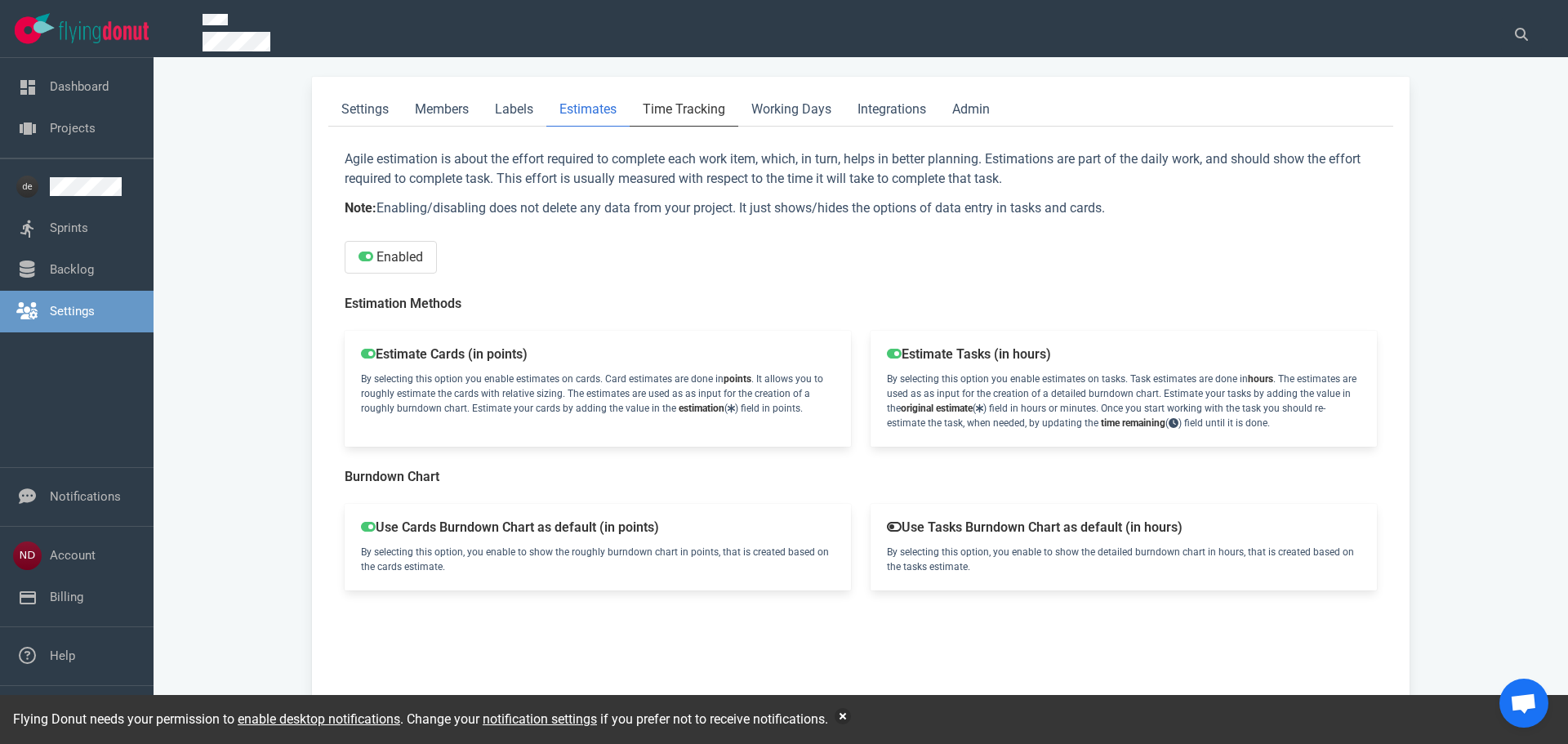
click at [678, 109] on link "Time Tracking" at bounding box center [683, 109] width 108 height 33
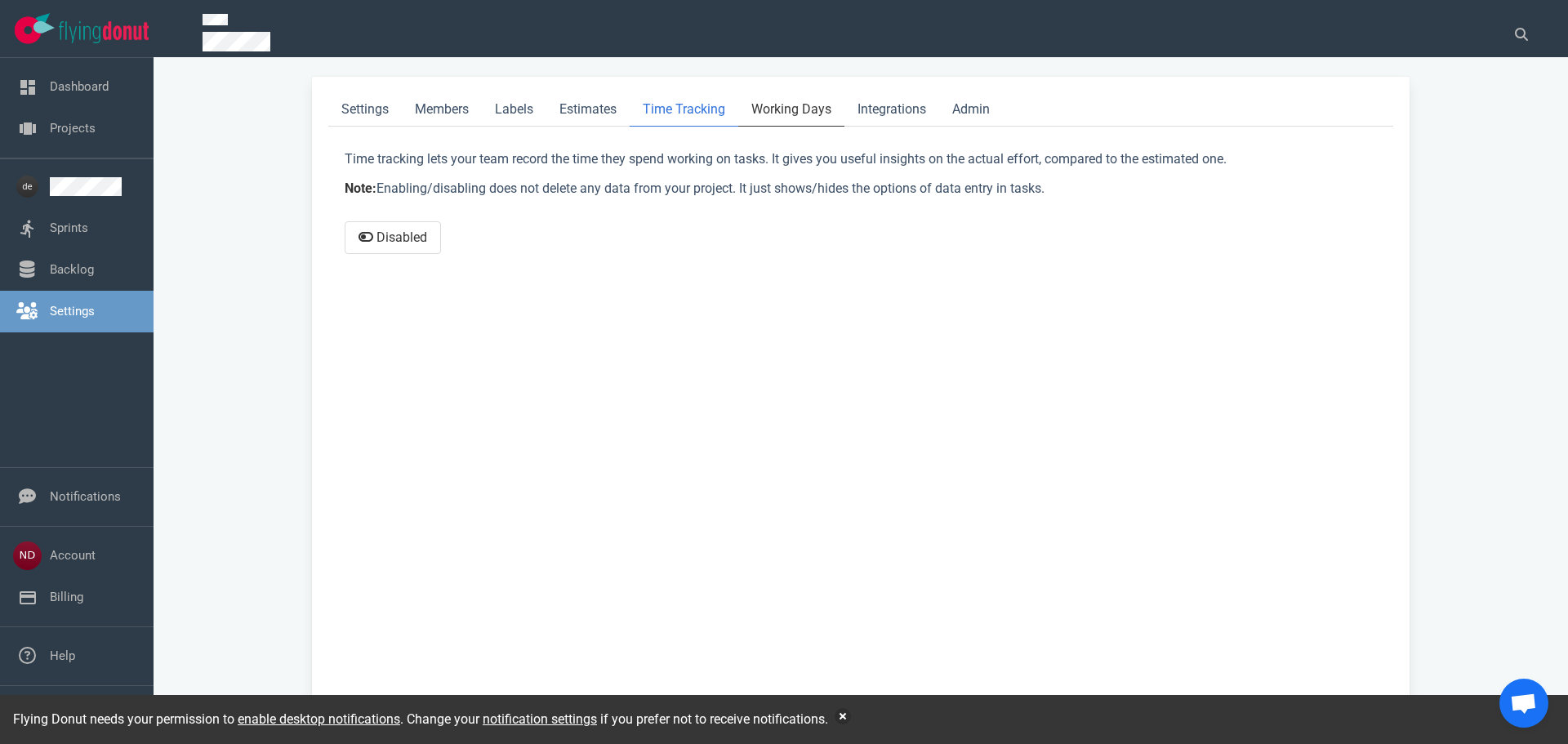
click at [783, 108] on link "Working Days" at bounding box center [791, 109] width 107 height 33
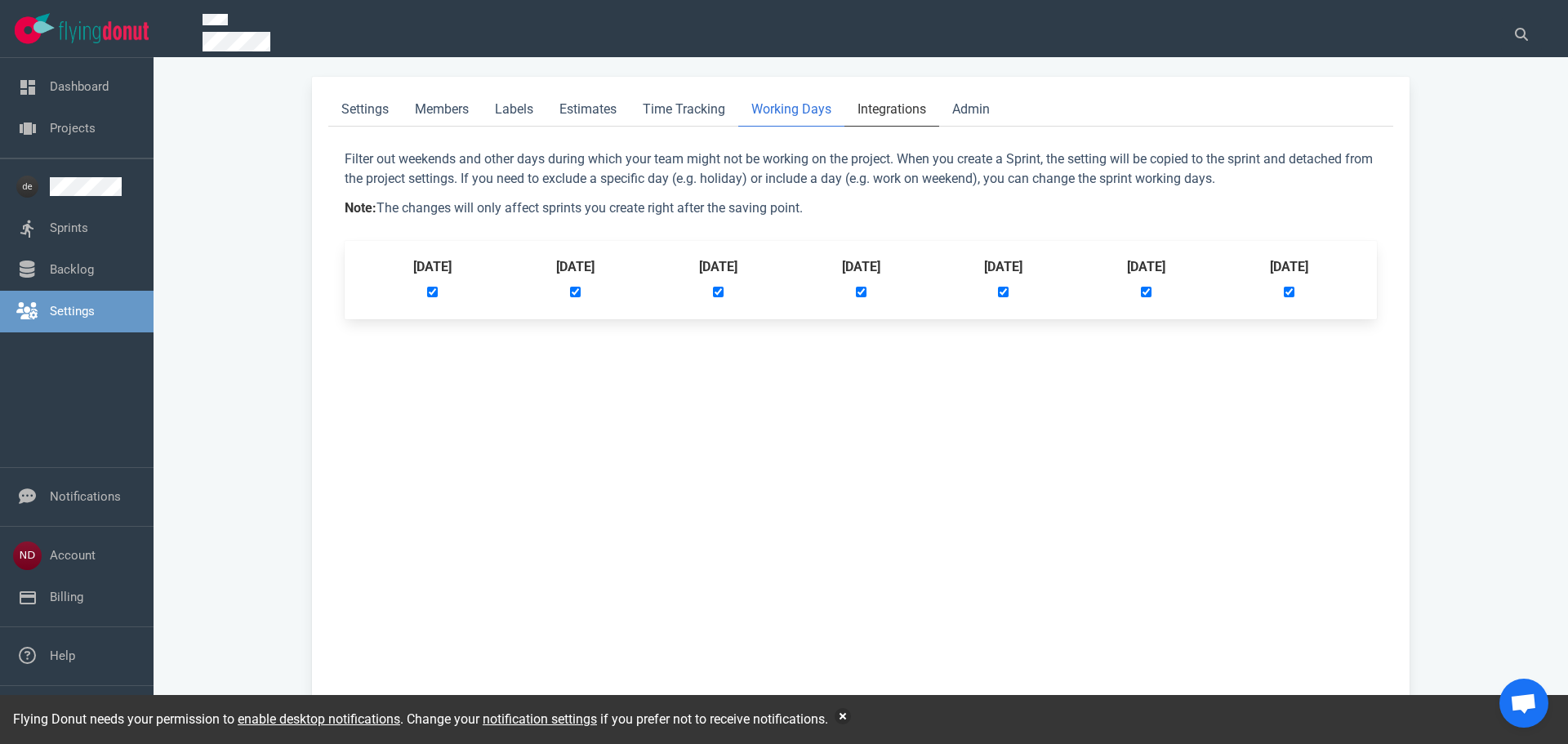
click at [892, 107] on link "Integrations" at bounding box center [892, 109] width 95 height 33
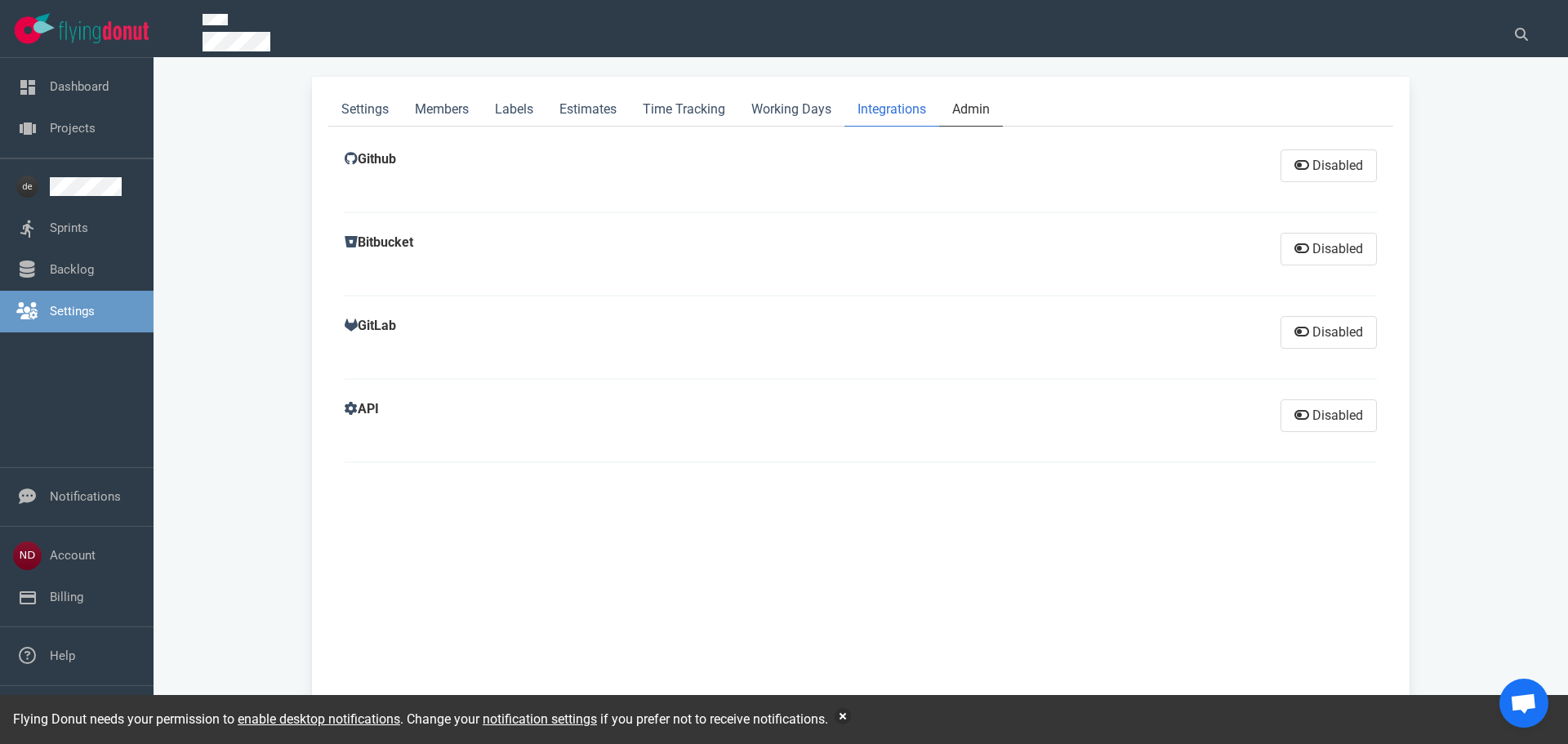
click at [980, 107] on link "Admin" at bounding box center [971, 109] width 64 height 33
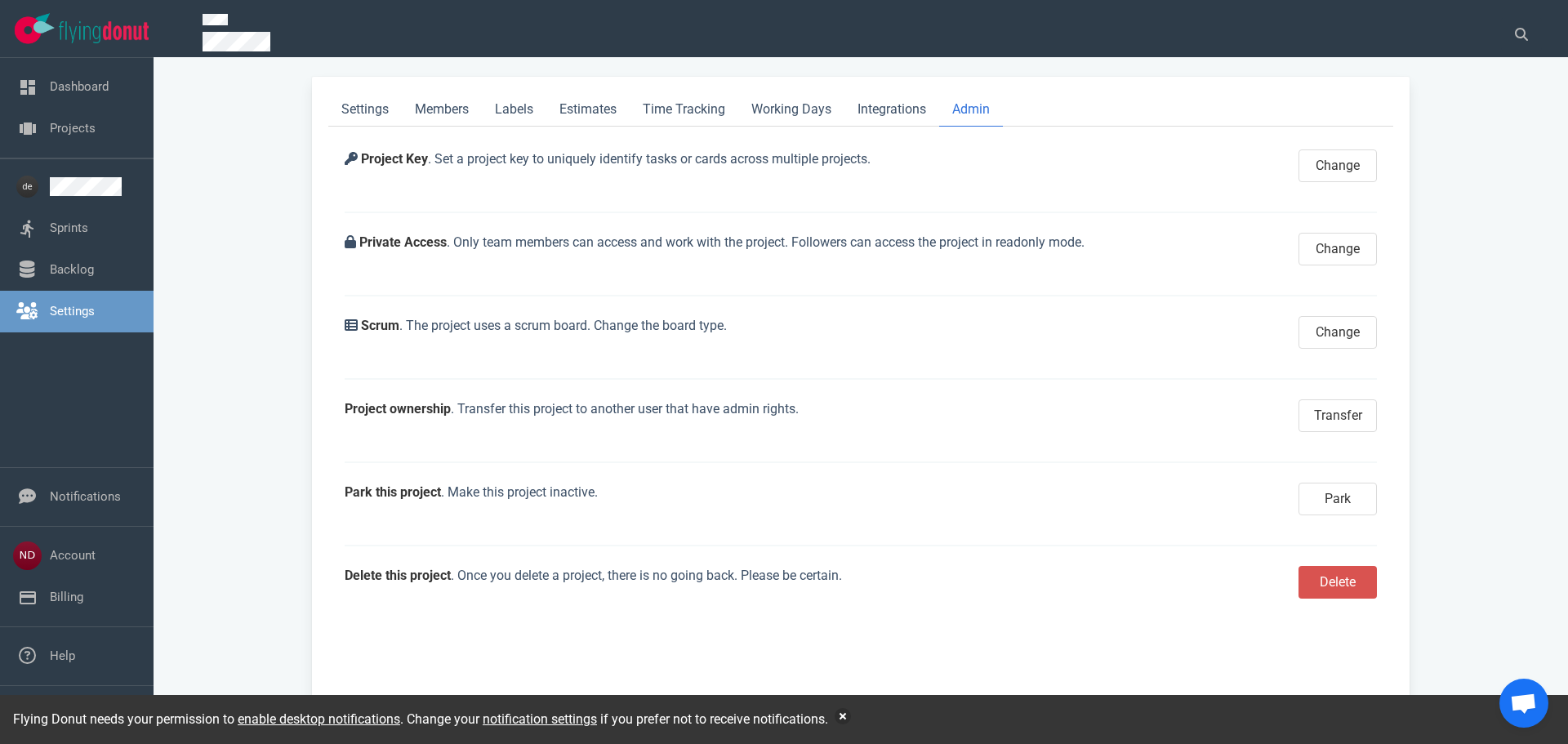
click at [1480, 133] on div "Settings Members Labels Estimates Time Tracking Working Days Integrations Admin…" at bounding box center [861, 410] width 1375 height 666
click at [83, 130] on link "Projects" at bounding box center [73, 128] width 46 height 14
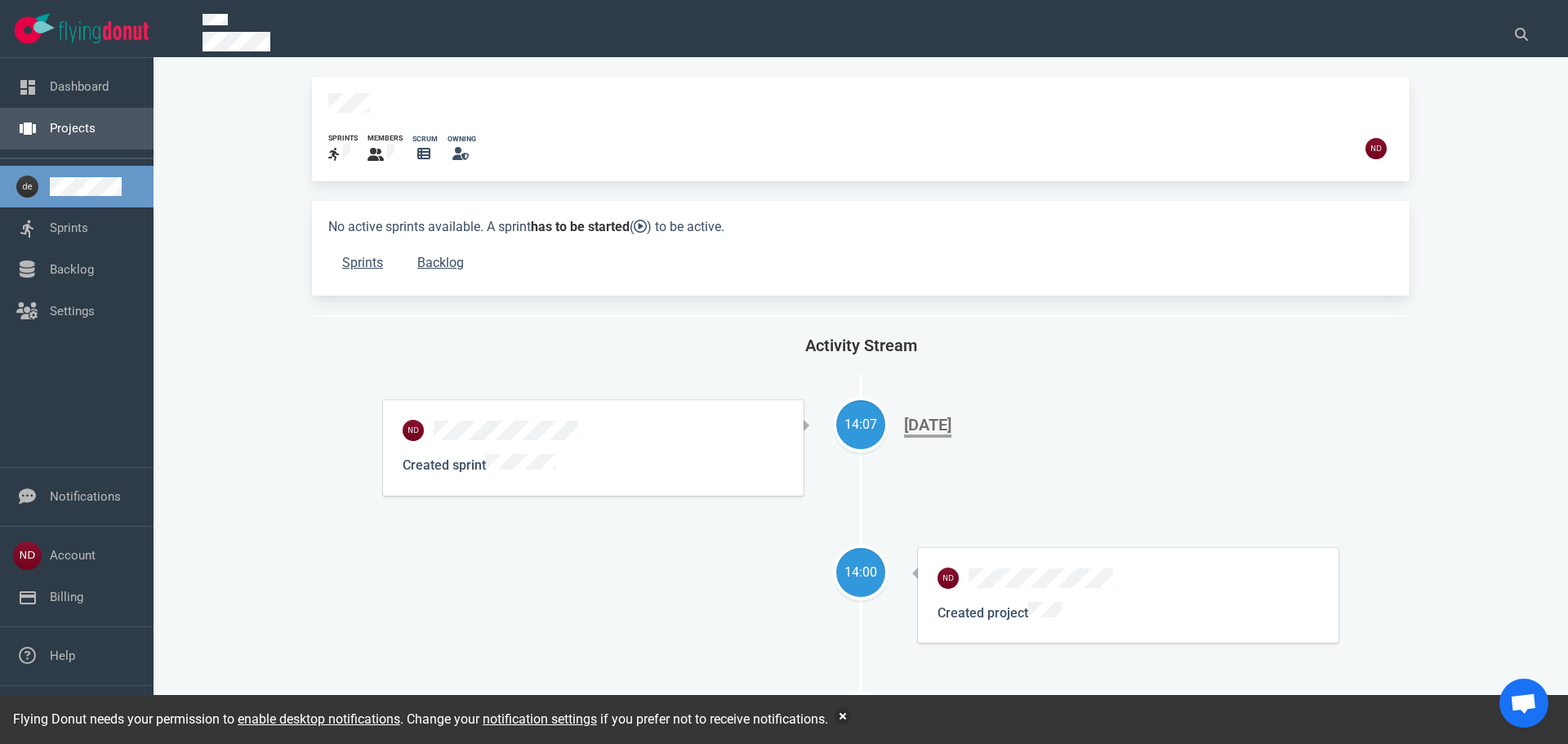
click at [73, 125] on link "Projects" at bounding box center [73, 128] width 46 height 14
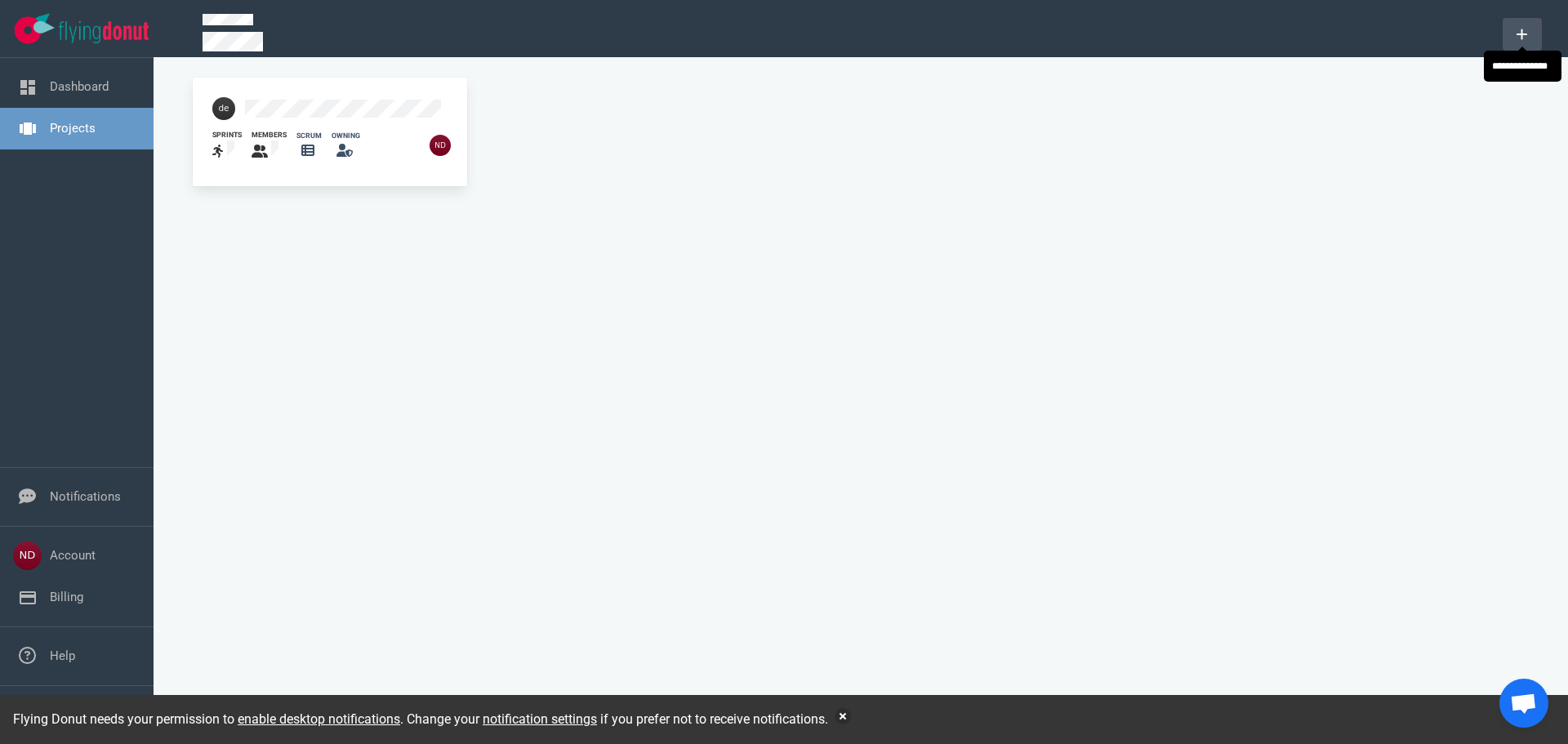
click at [1522, 32] on icon at bounding box center [1521, 35] width 11 height 11
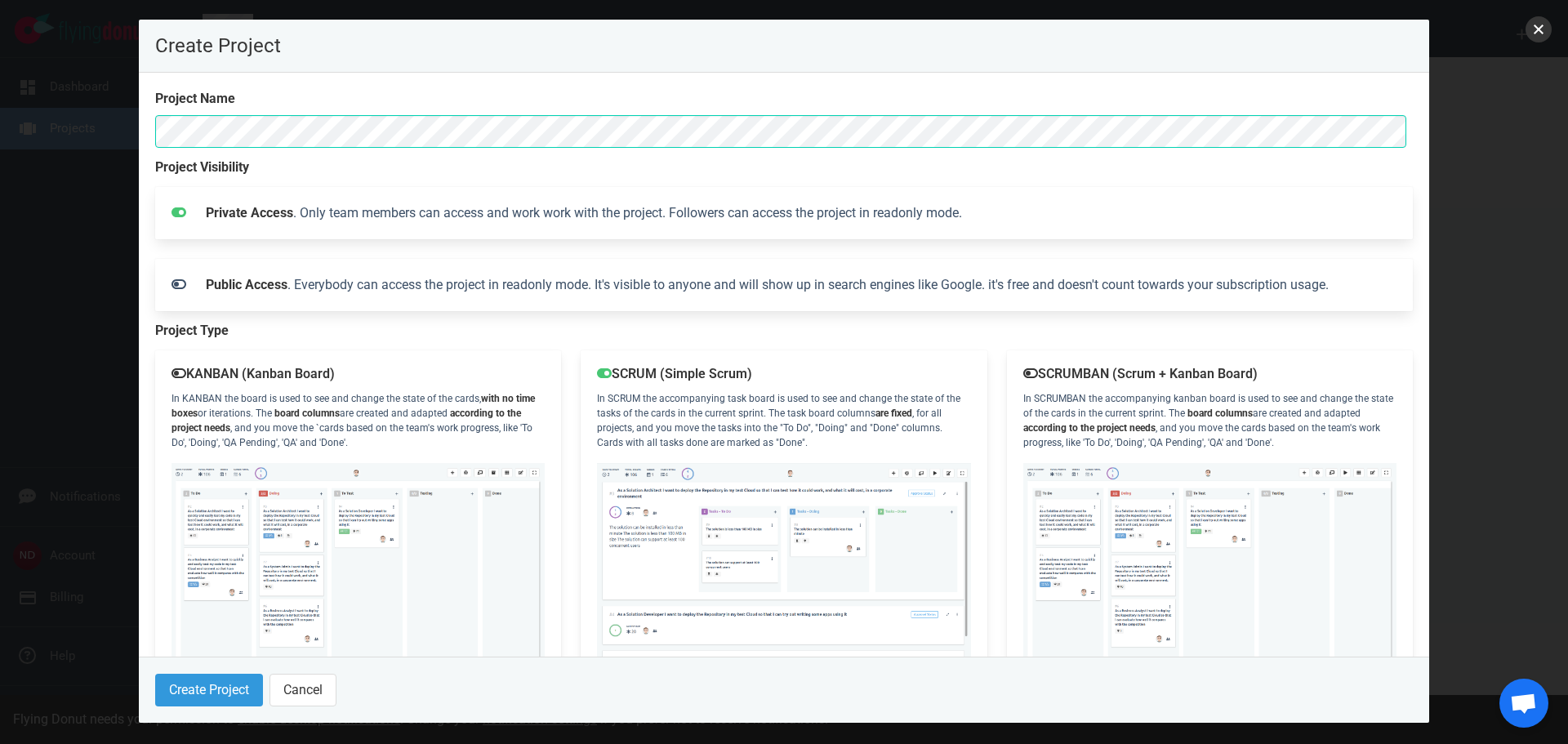
click at [1528, 35] on button "close" at bounding box center [1538, 29] width 26 height 26
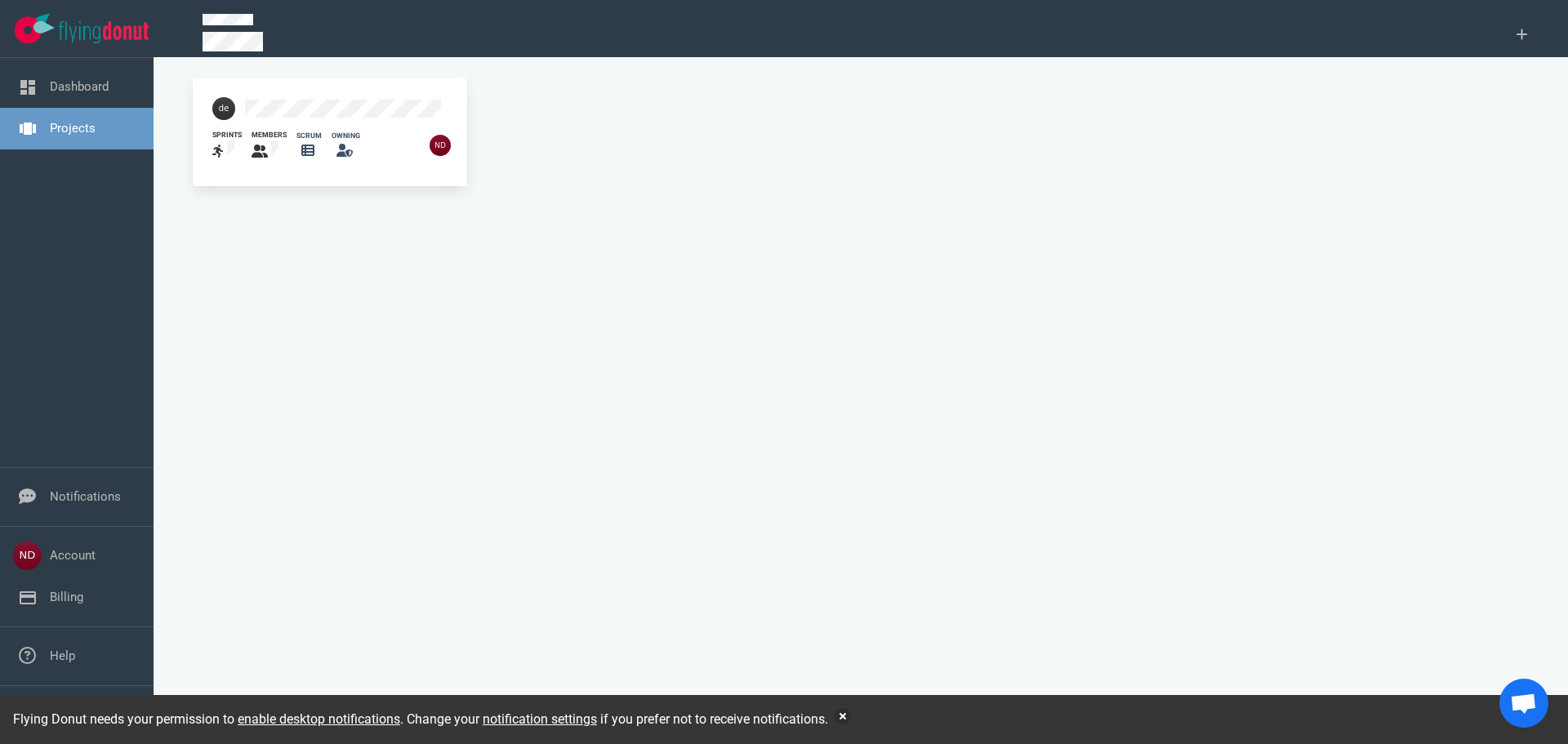
click at [1442, 229] on div "sprints members scrum owning" at bounding box center [861, 408] width 1356 height 663
click at [79, 80] on link "Dashboard" at bounding box center [80, 86] width 59 height 14
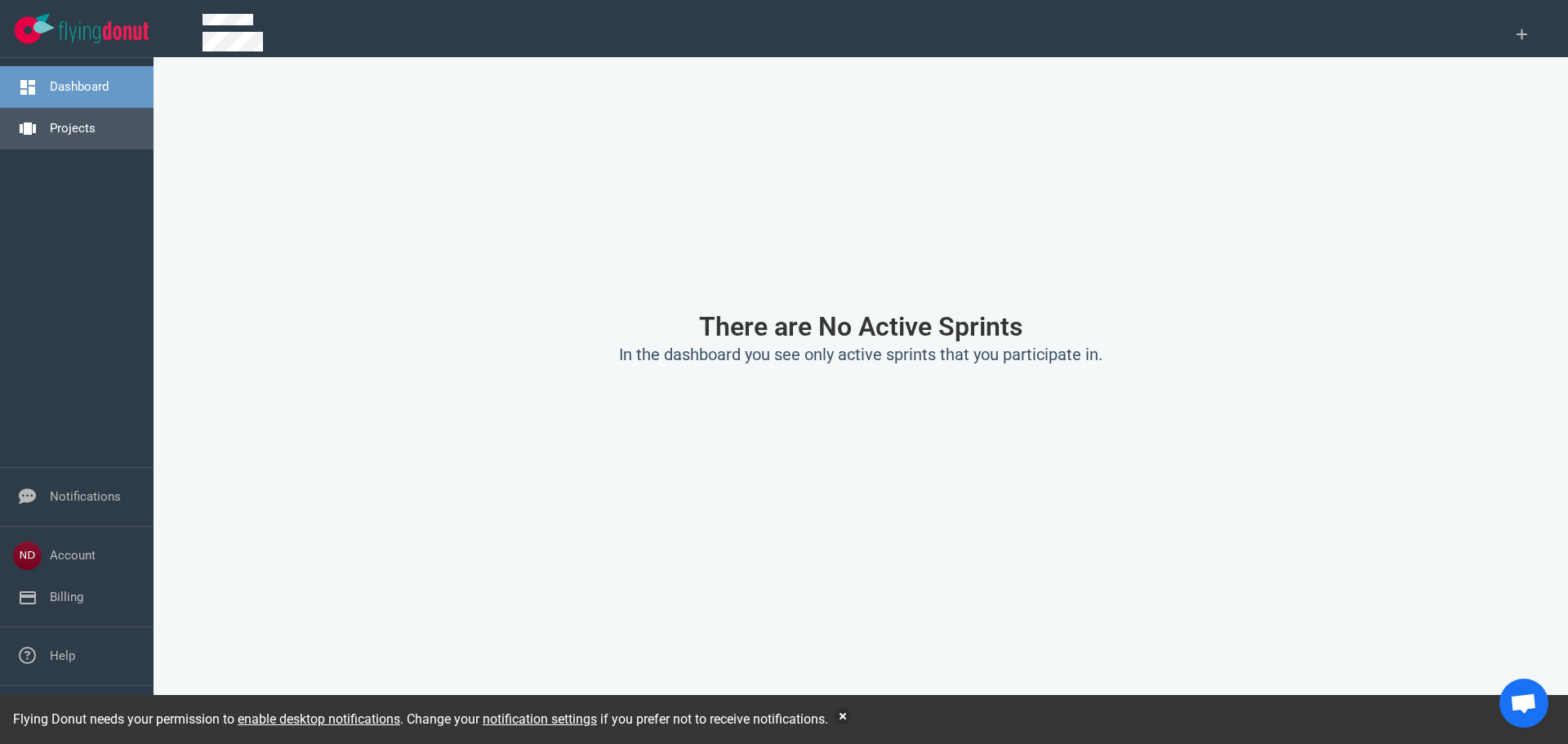
click at [80, 121] on link "Projects" at bounding box center [73, 128] width 46 height 14
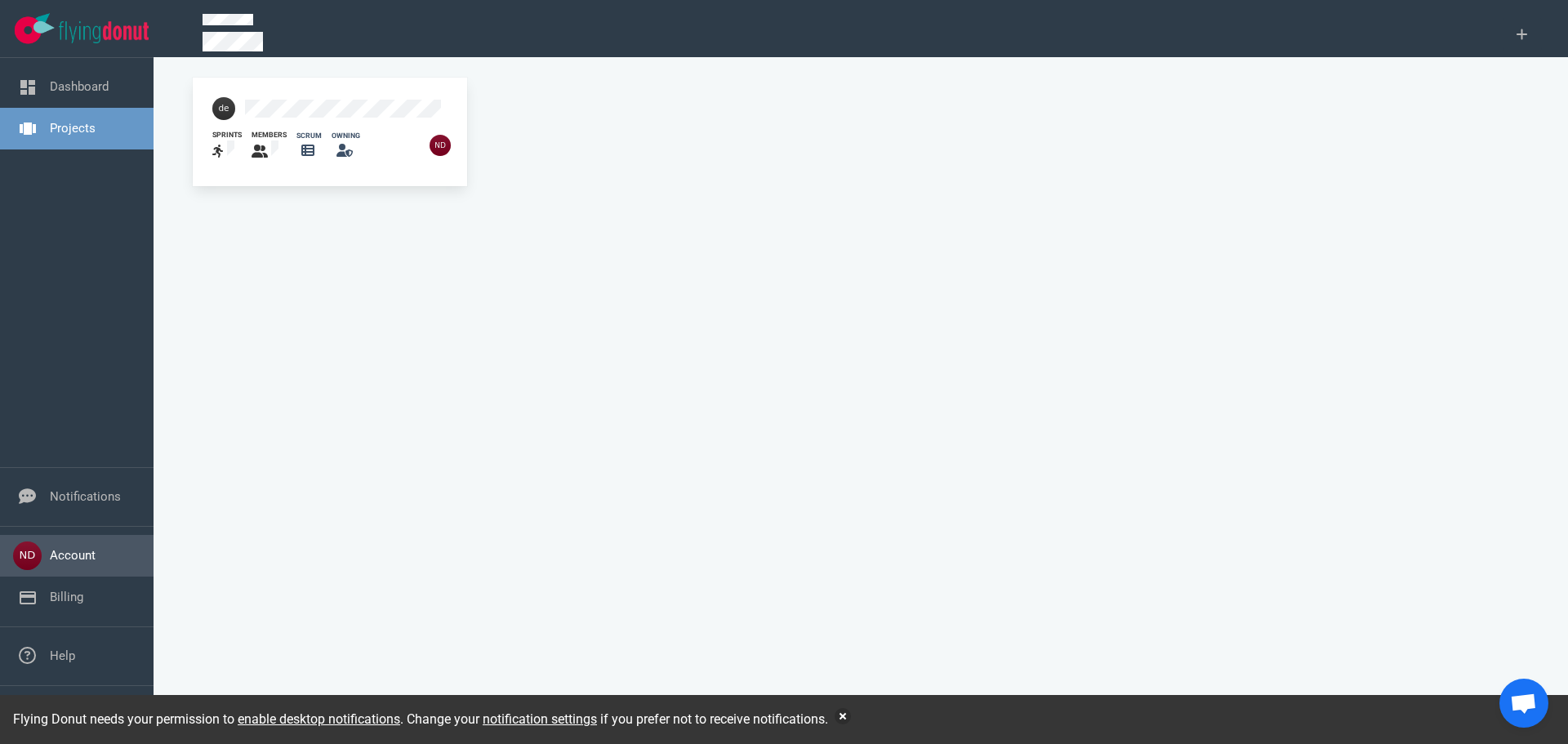
click at [73, 558] on link "Account" at bounding box center [73, 555] width 46 height 14
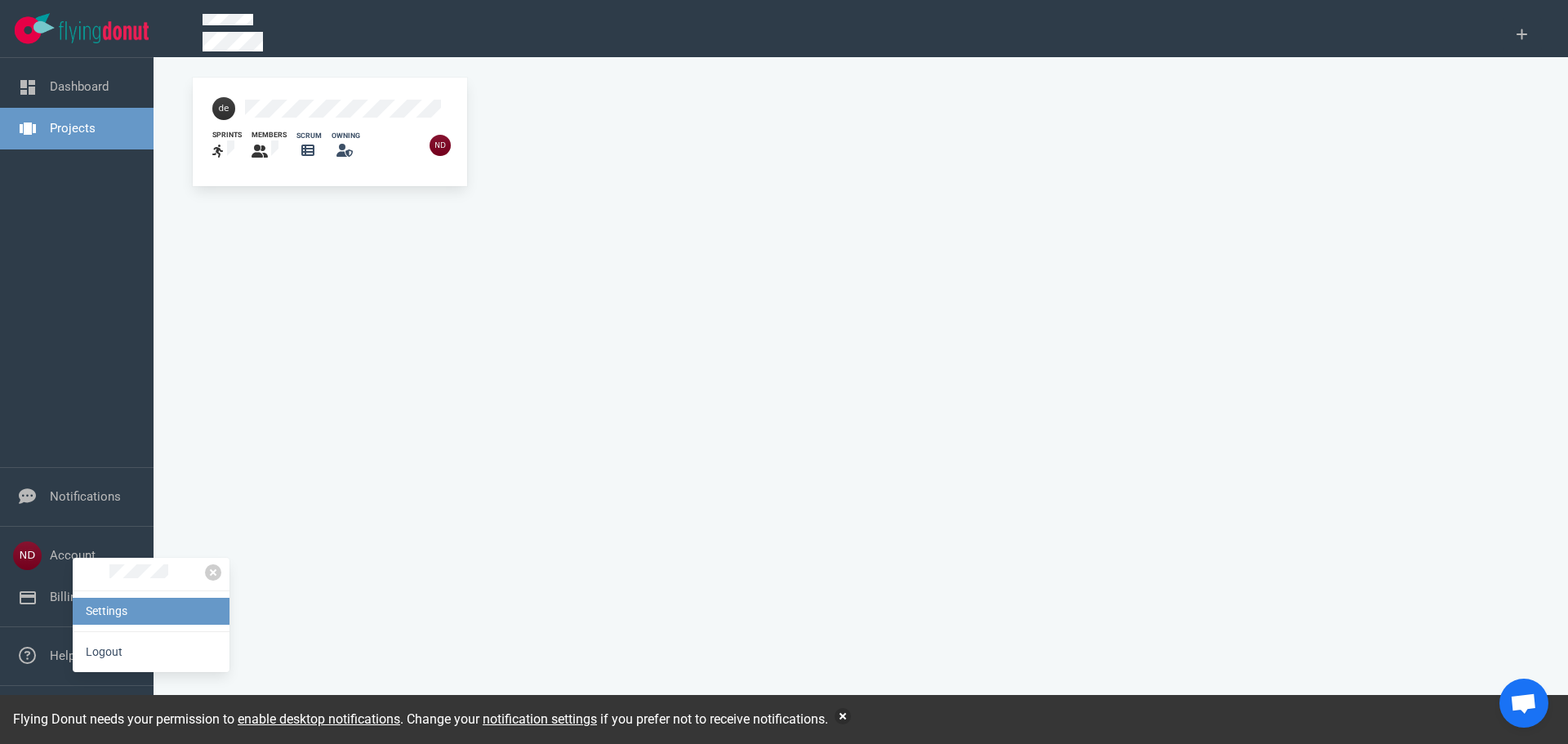
click at [108, 608] on link "Settings" at bounding box center [150, 611] width 157 height 27
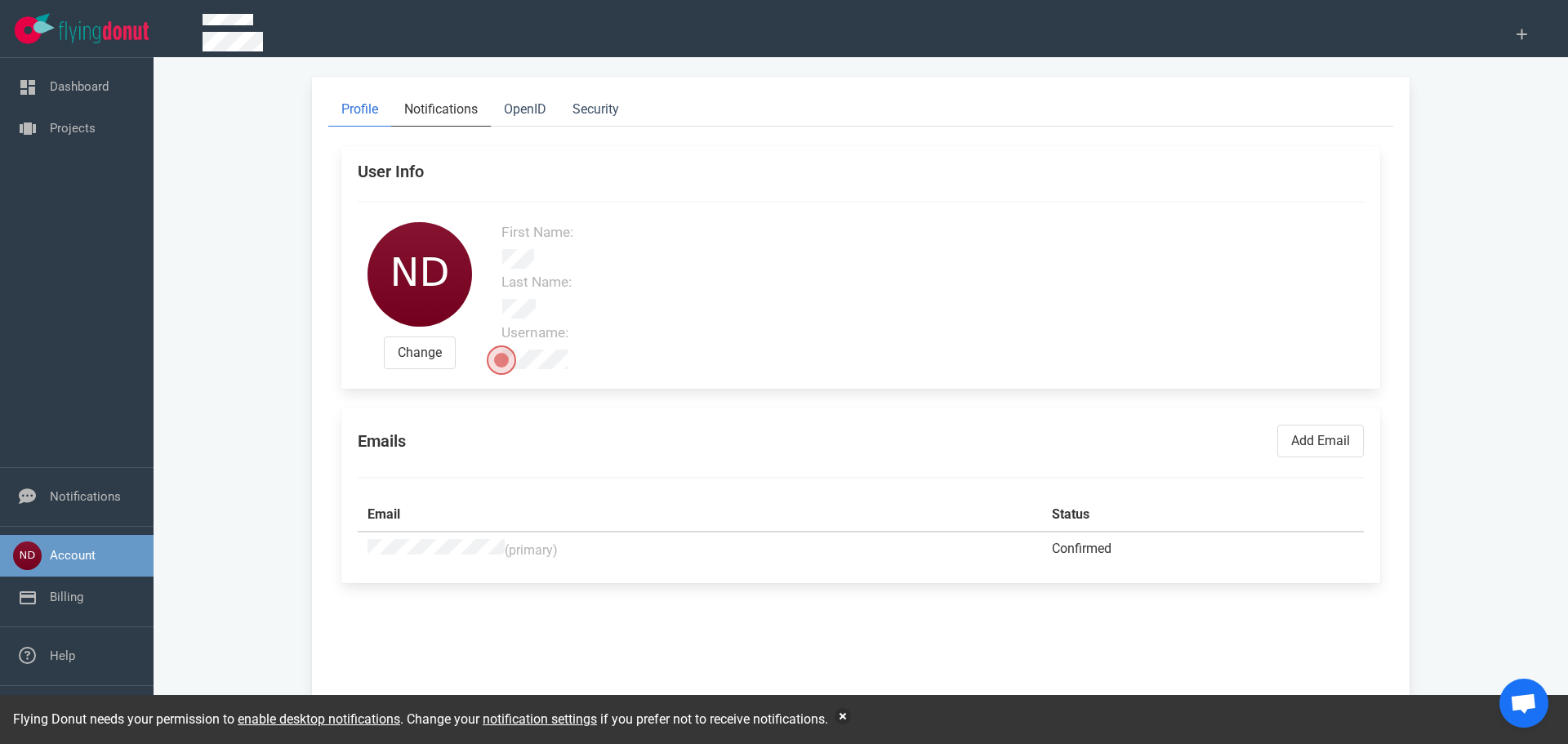
click at [444, 107] on link "Notifications" at bounding box center [441, 109] width 99 height 33
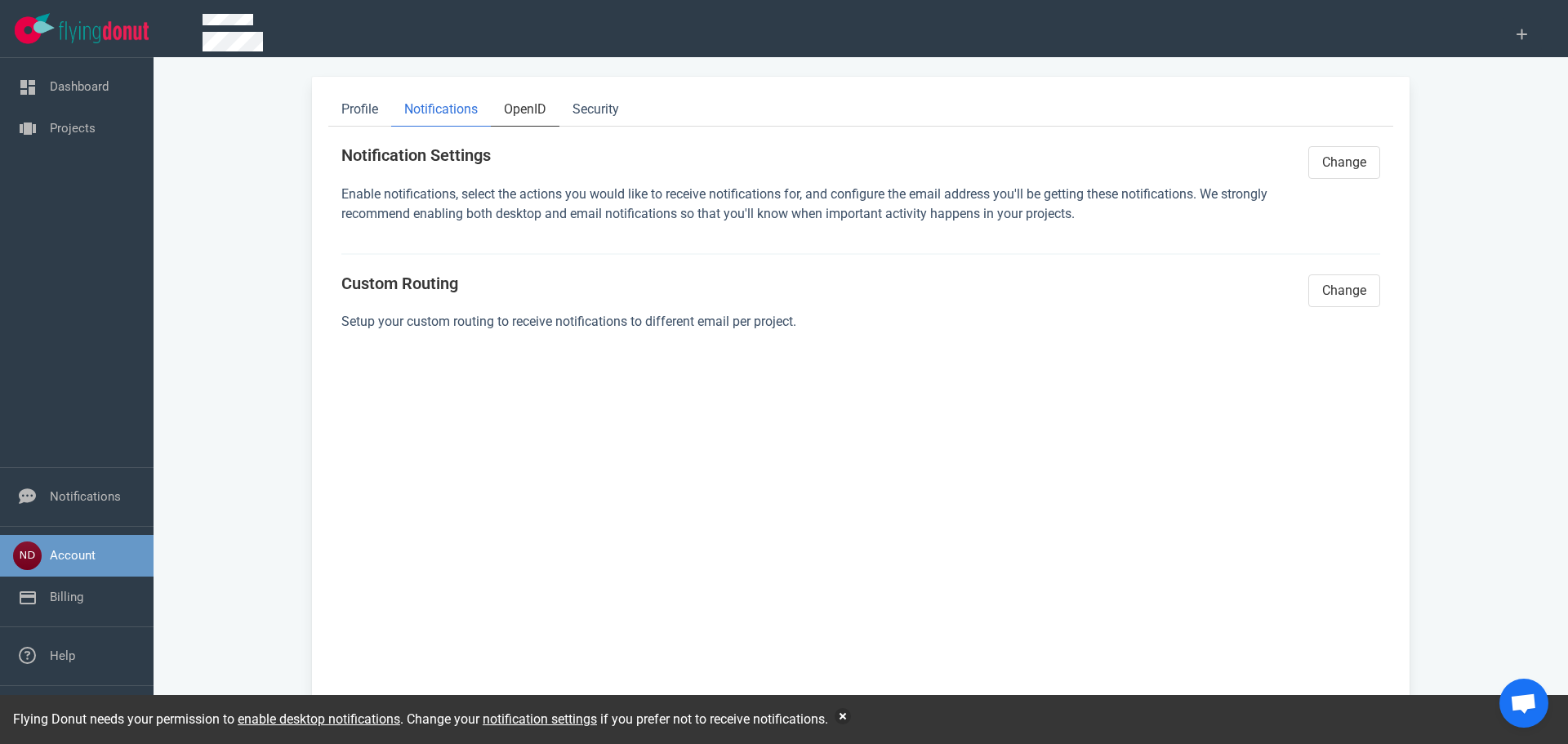
click at [527, 103] on link "OpenID" at bounding box center [525, 109] width 69 height 33
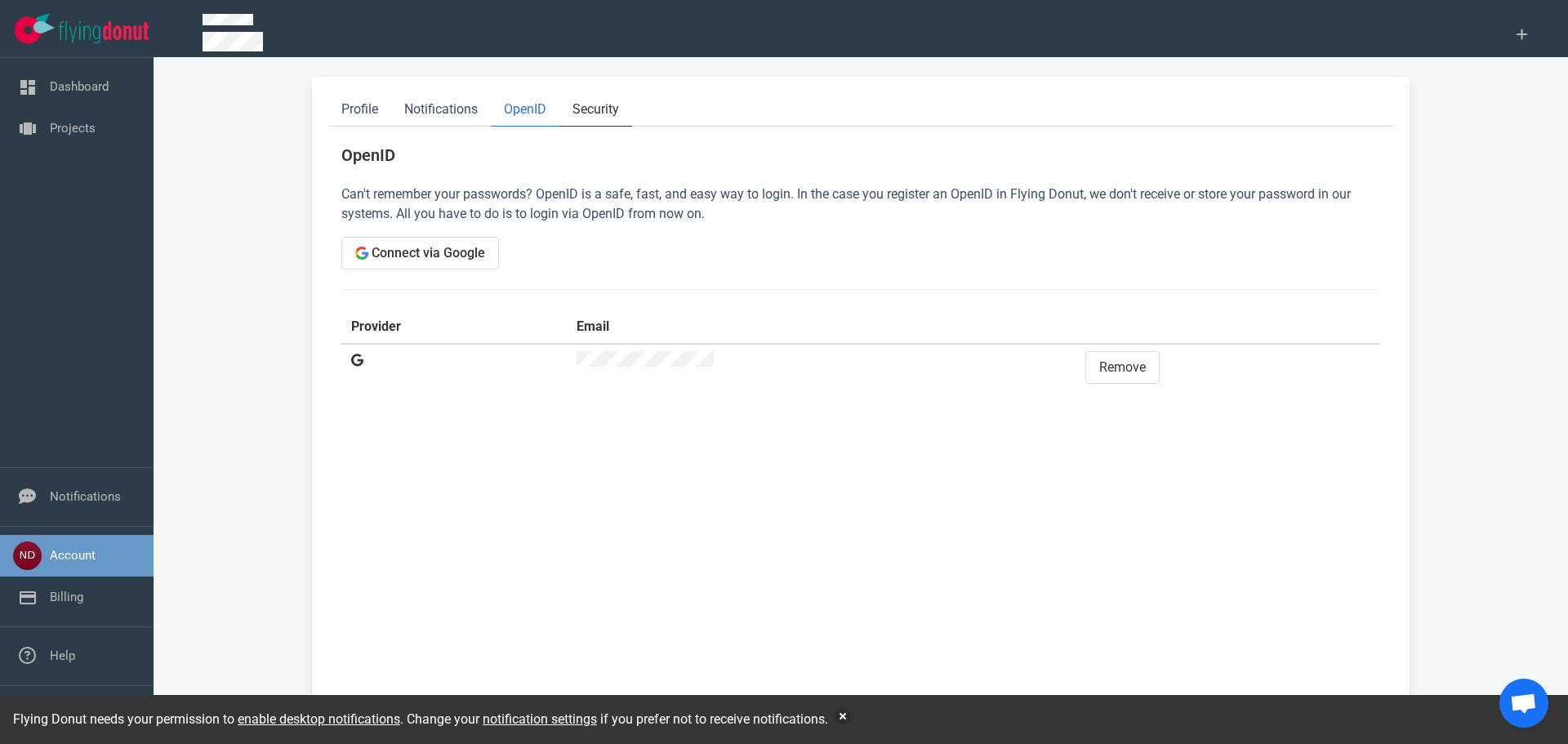
click at [604, 106] on link "Security" at bounding box center [595, 109] width 73 height 33
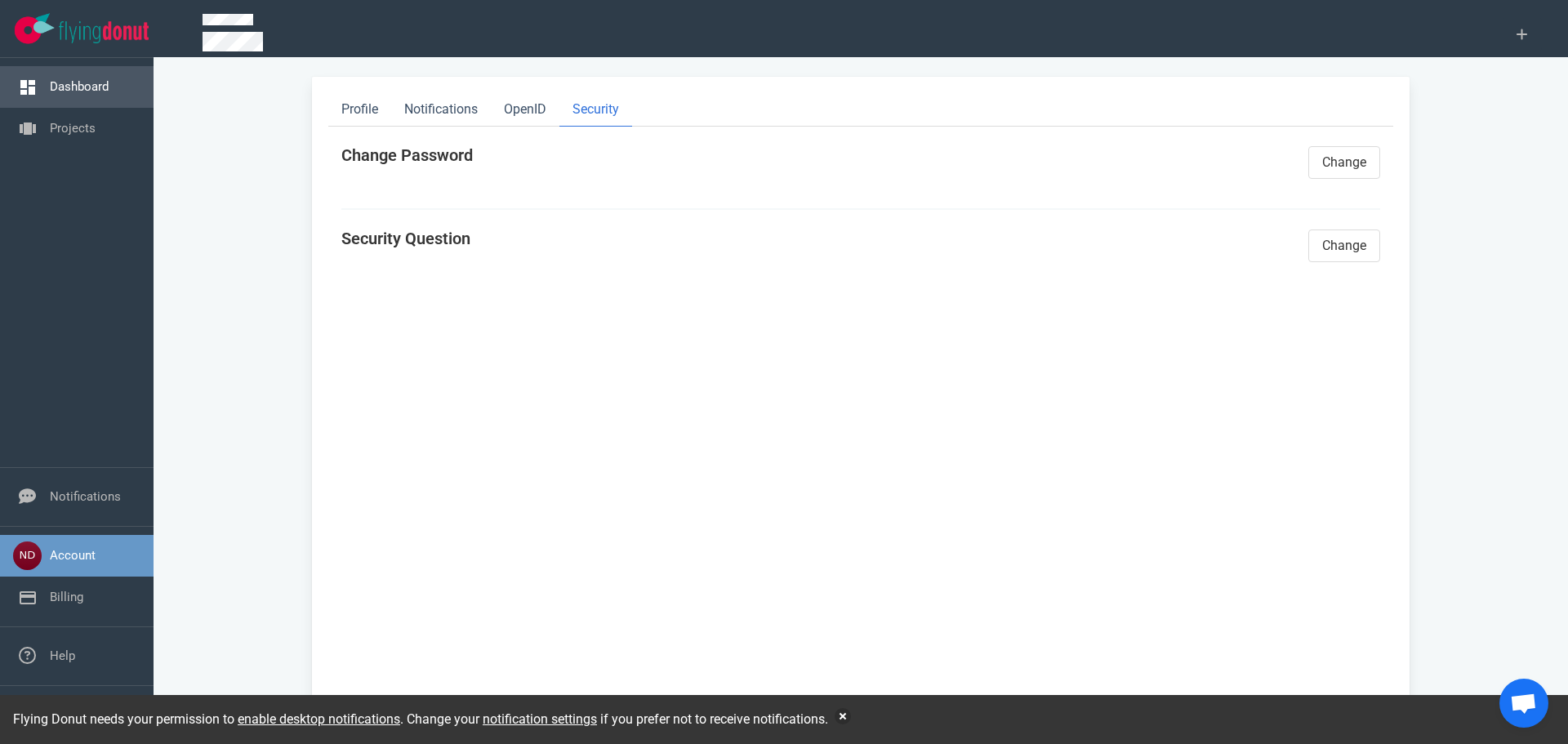
click at [52, 86] on link "Dashboard" at bounding box center [80, 86] width 59 height 14
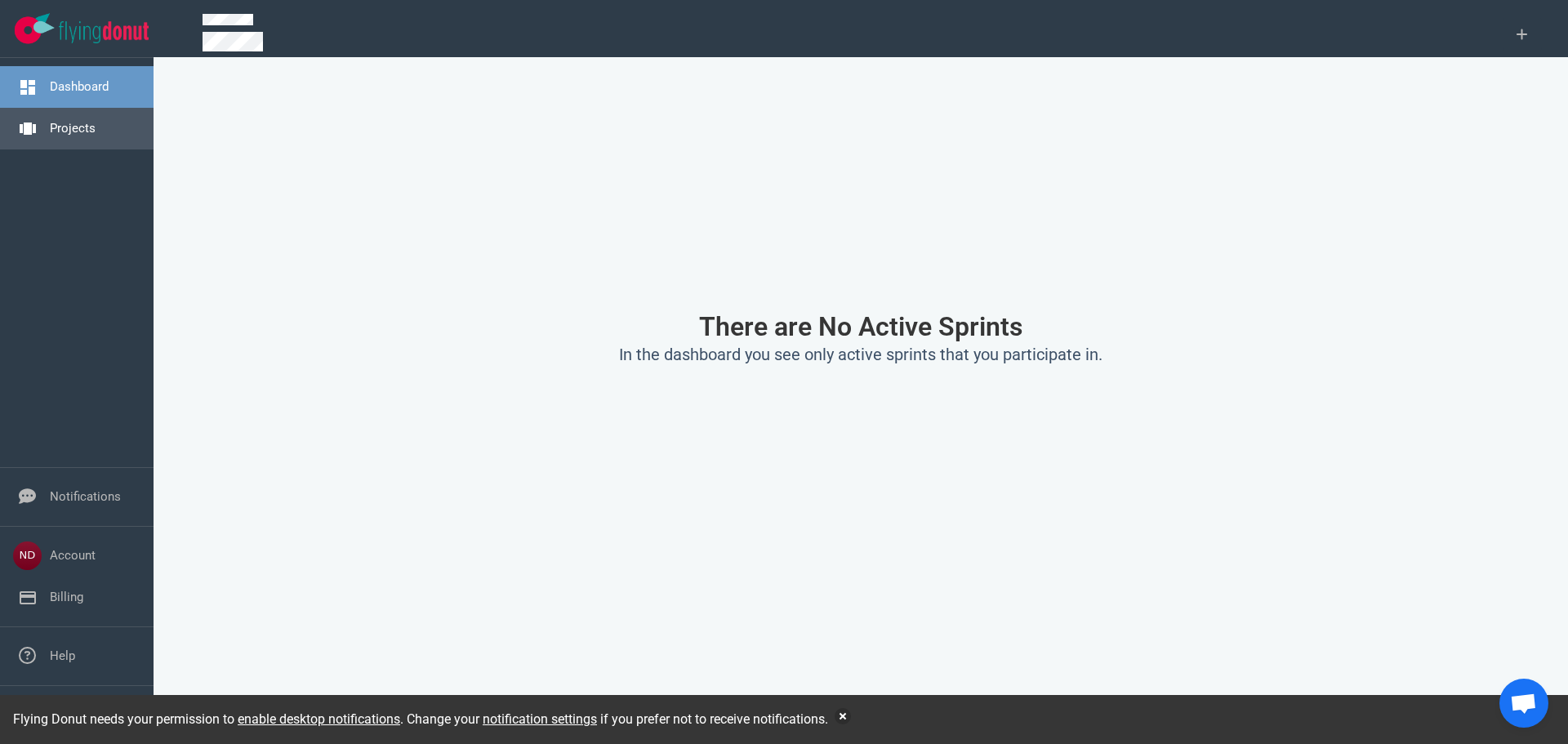
click at [63, 126] on link "Projects" at bounding box center [73, 128] width 46 height 14
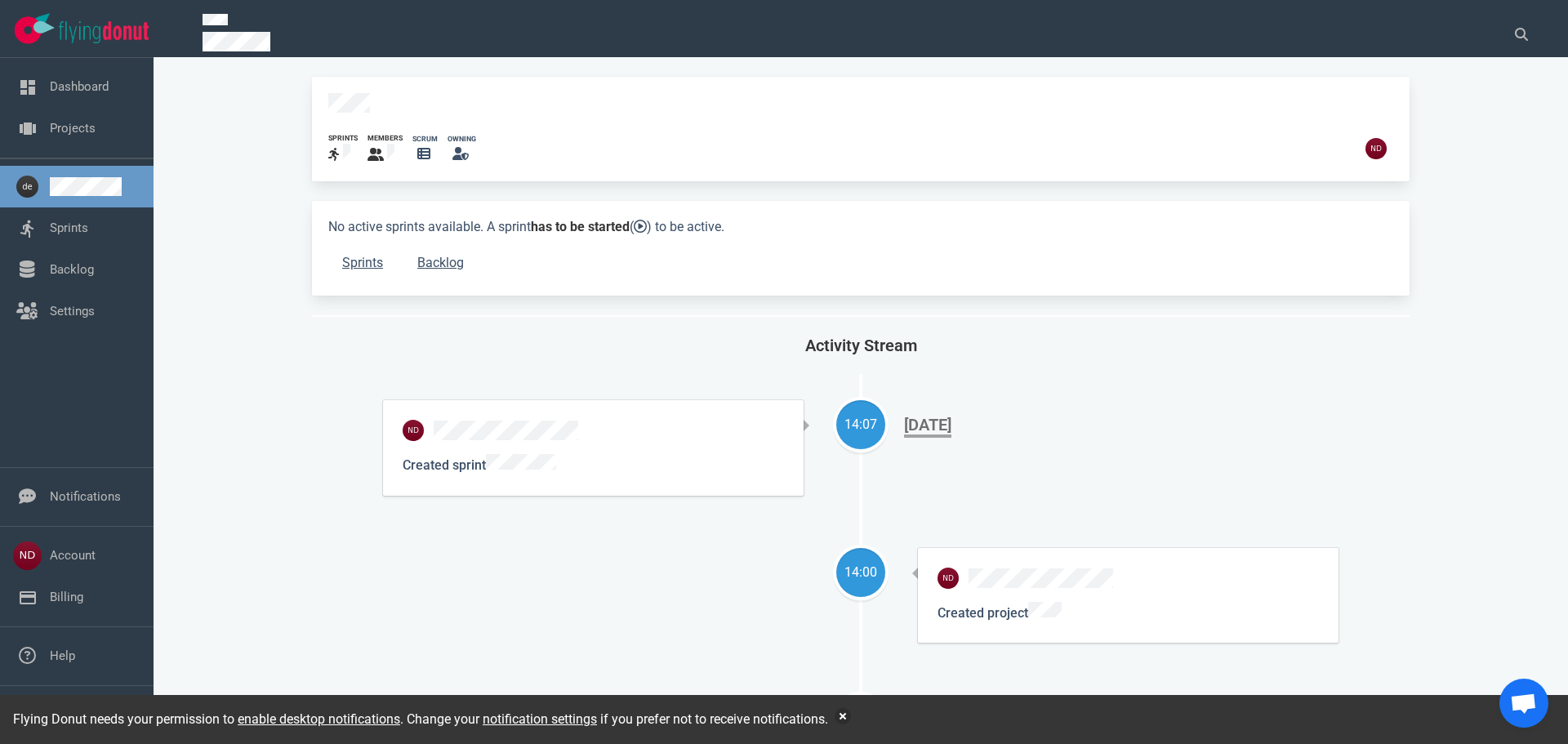
click at [422, 147] on icon at bounding box center [424, 153] width 13 height 13
click at [94, 273] on link "Backlog" at bounding box center [72, 269] width 44 height 14
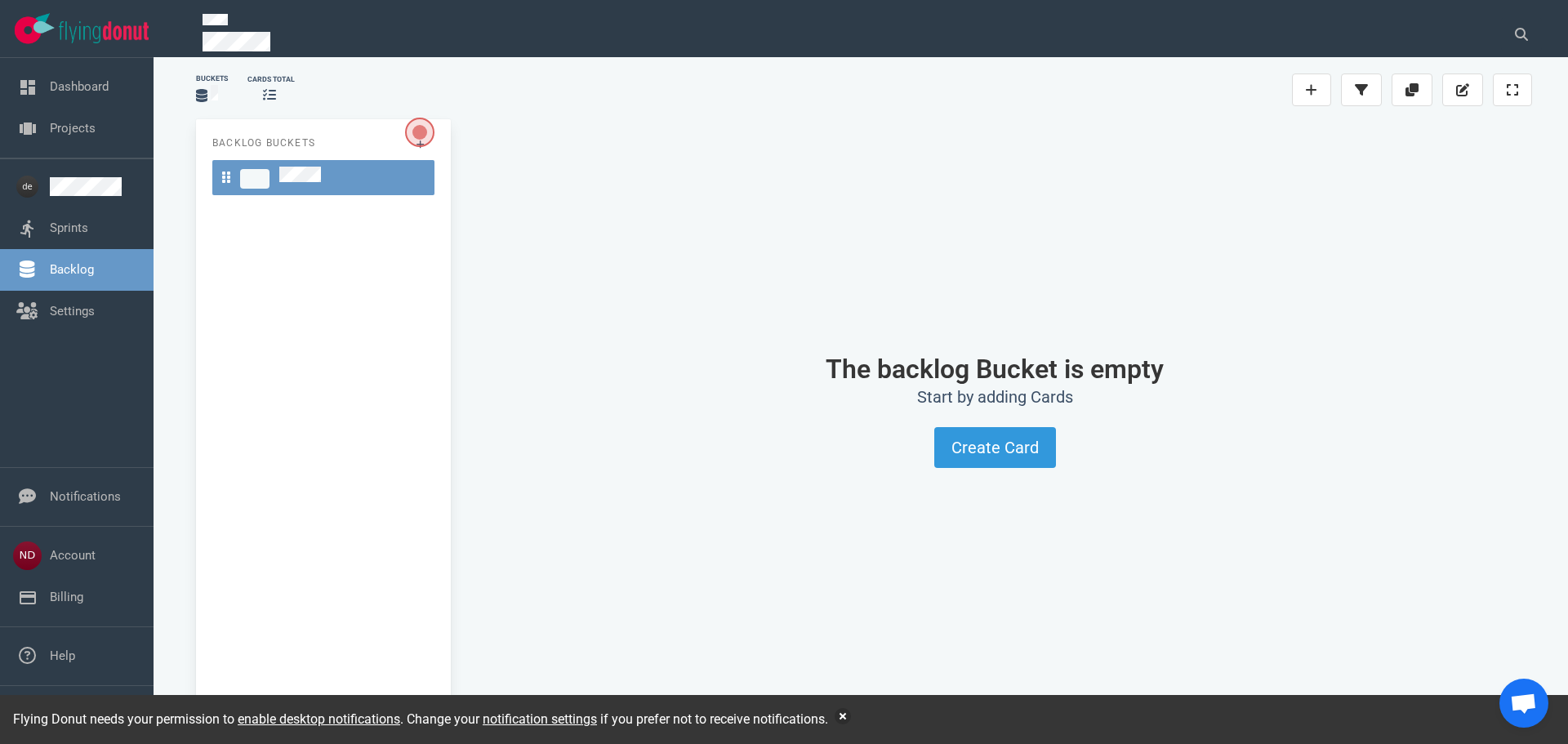
click at [271, 93] on icon at bounding box center [270, 94] width 13 height 13
click at [202, 84] on div "Buckets" at bounding box center [212, 79] width 32 height 11
click at [50, 315] on link "Settings" at bounding box center [73, 311] width 45 height 14
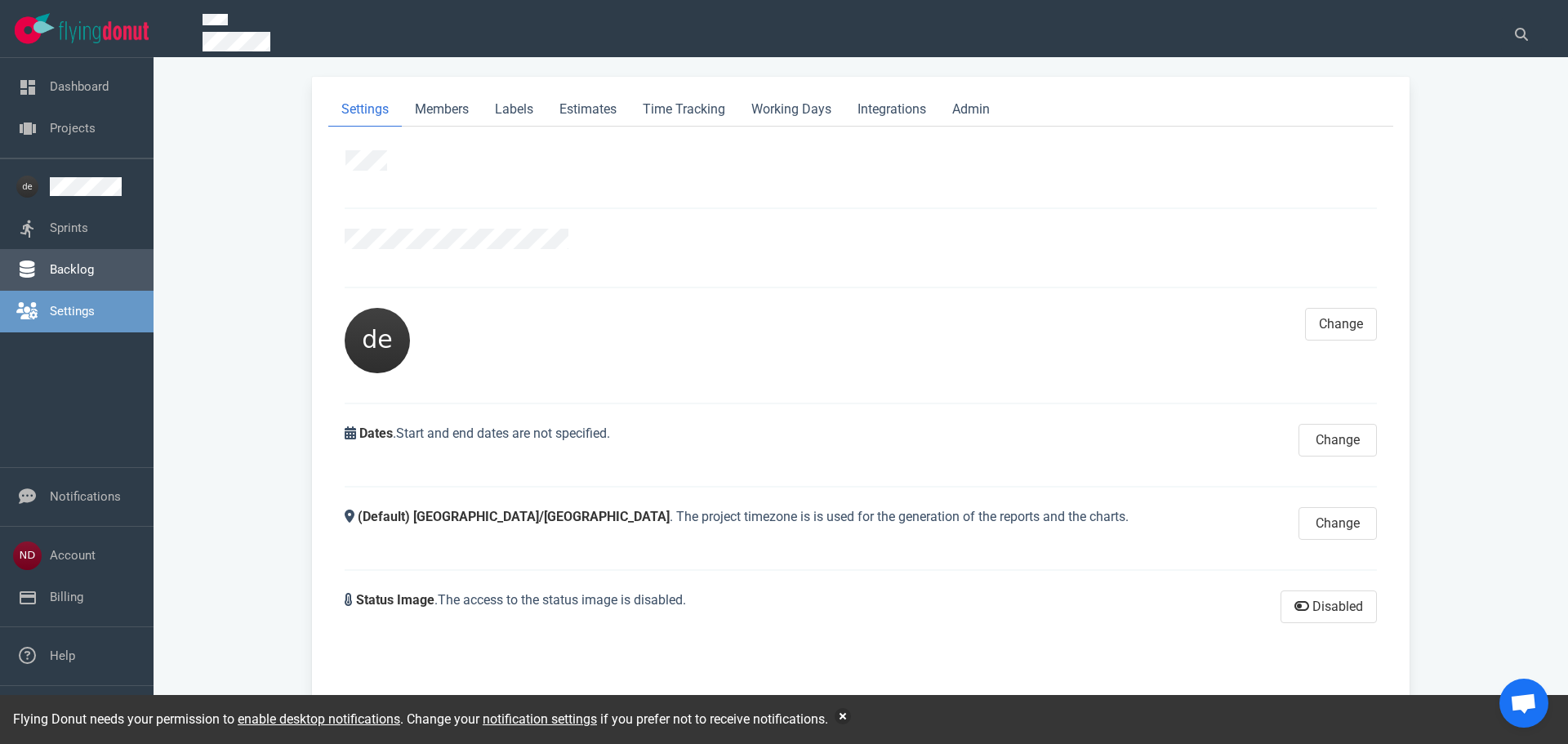
click at [61, 264] on link "Backlog" at bounding box center [72, 269] width 44 height 14
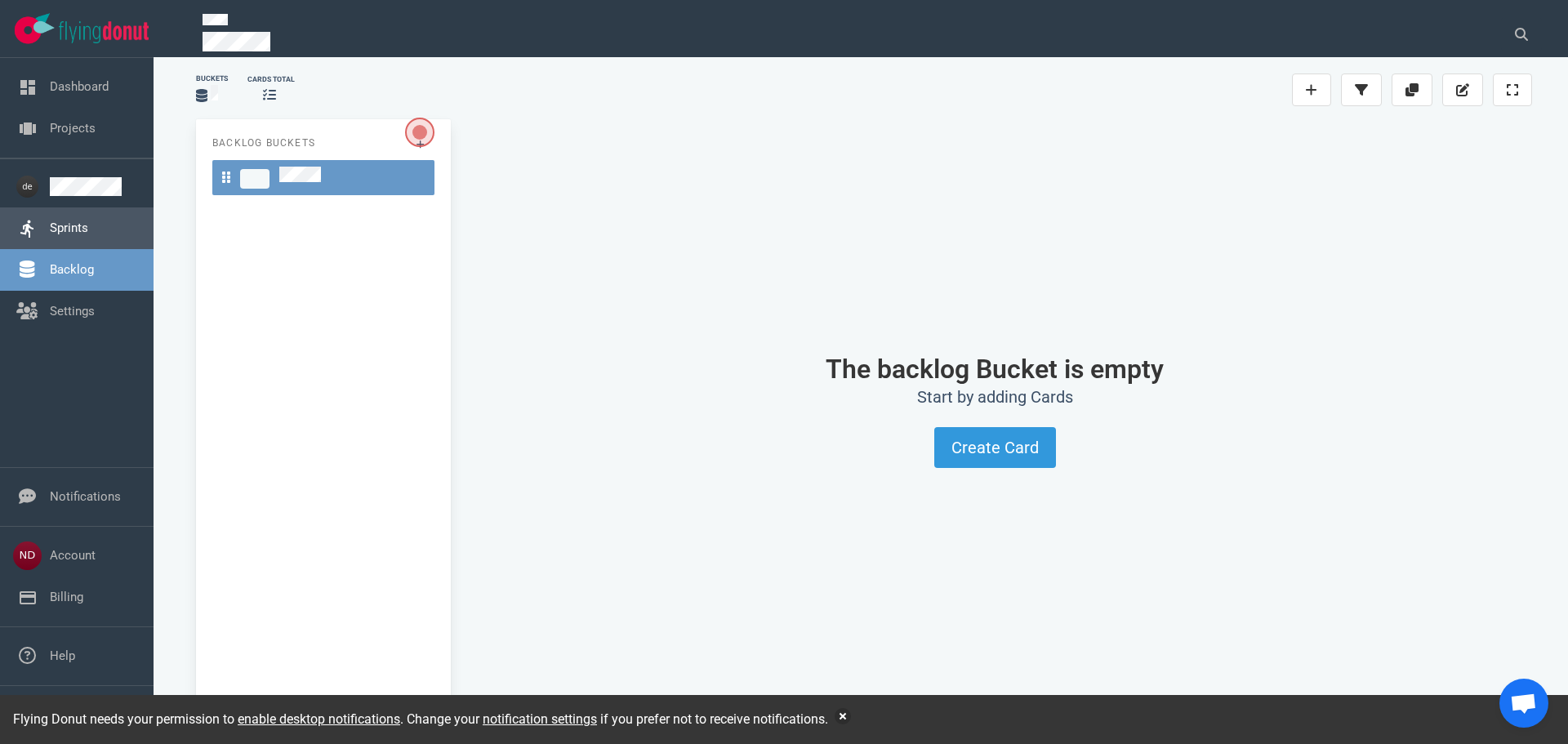
click at [70, 227] on link "Sprints" at bounding box center [69, 227] width 39 height 14
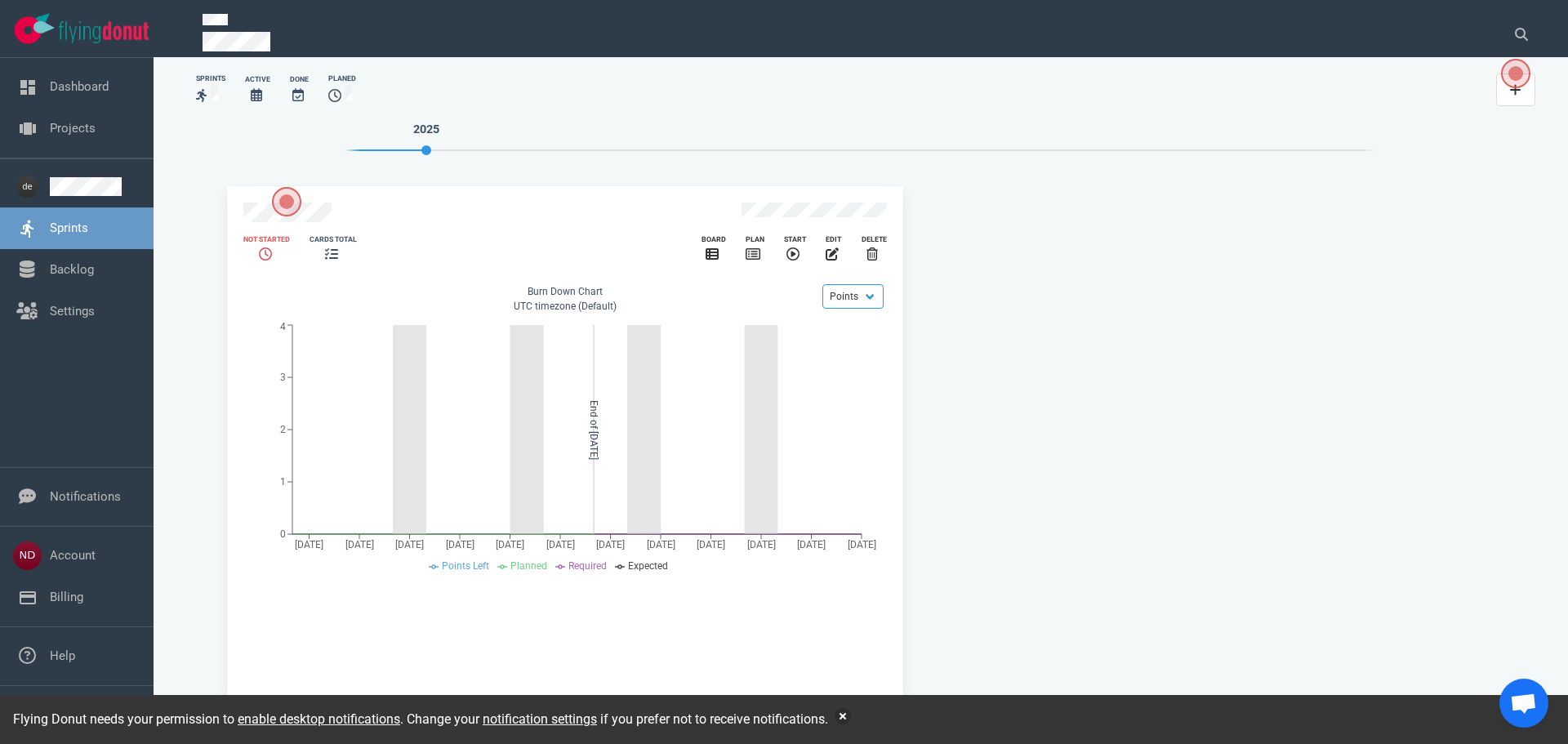
click at [1501, 88] on span "Open the dialog" at bounding box center [1515, 73] width 30 height 30
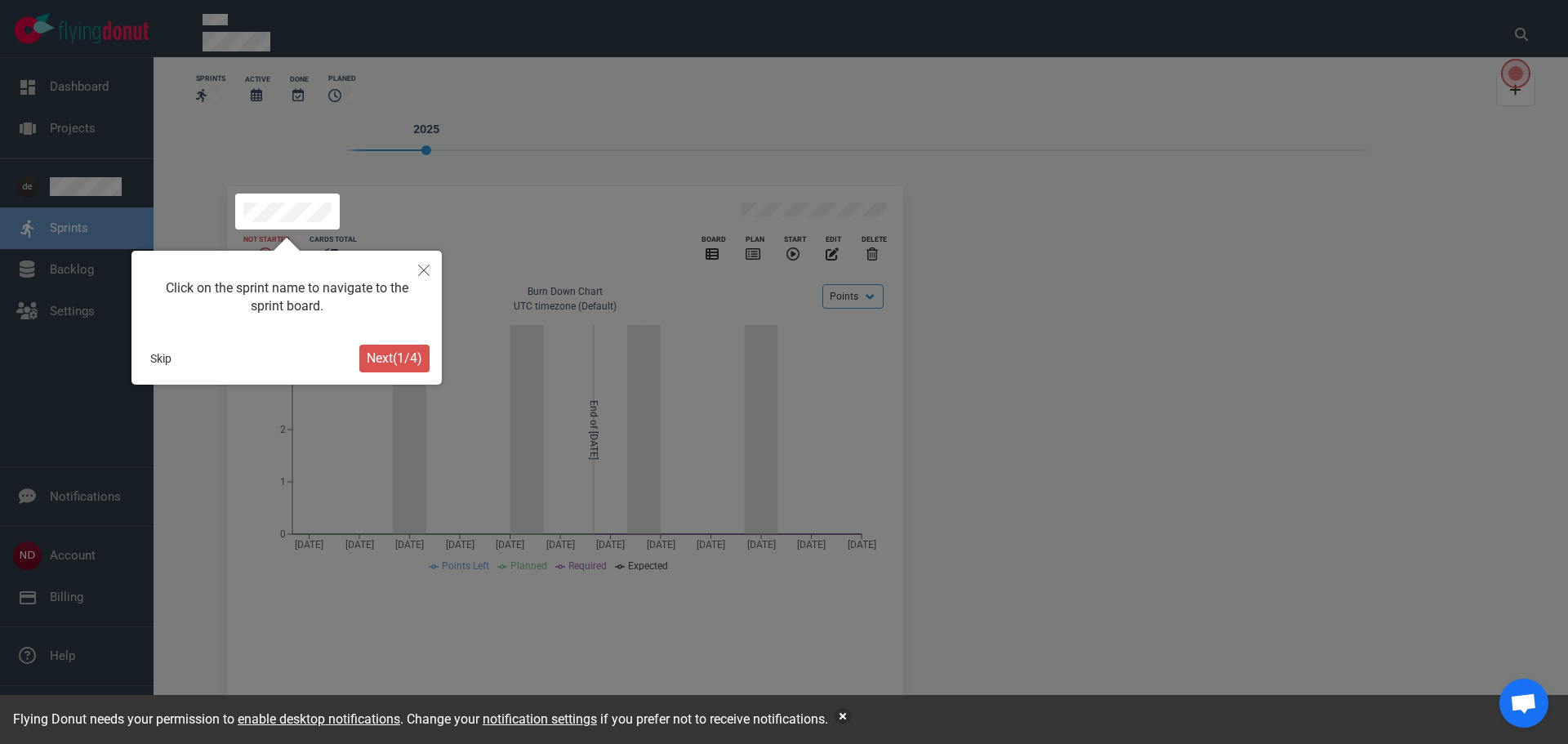
click at [391, 354] on span "Next ( 1 / 4 )" at bounding box center [394, 357] width 56 height 15
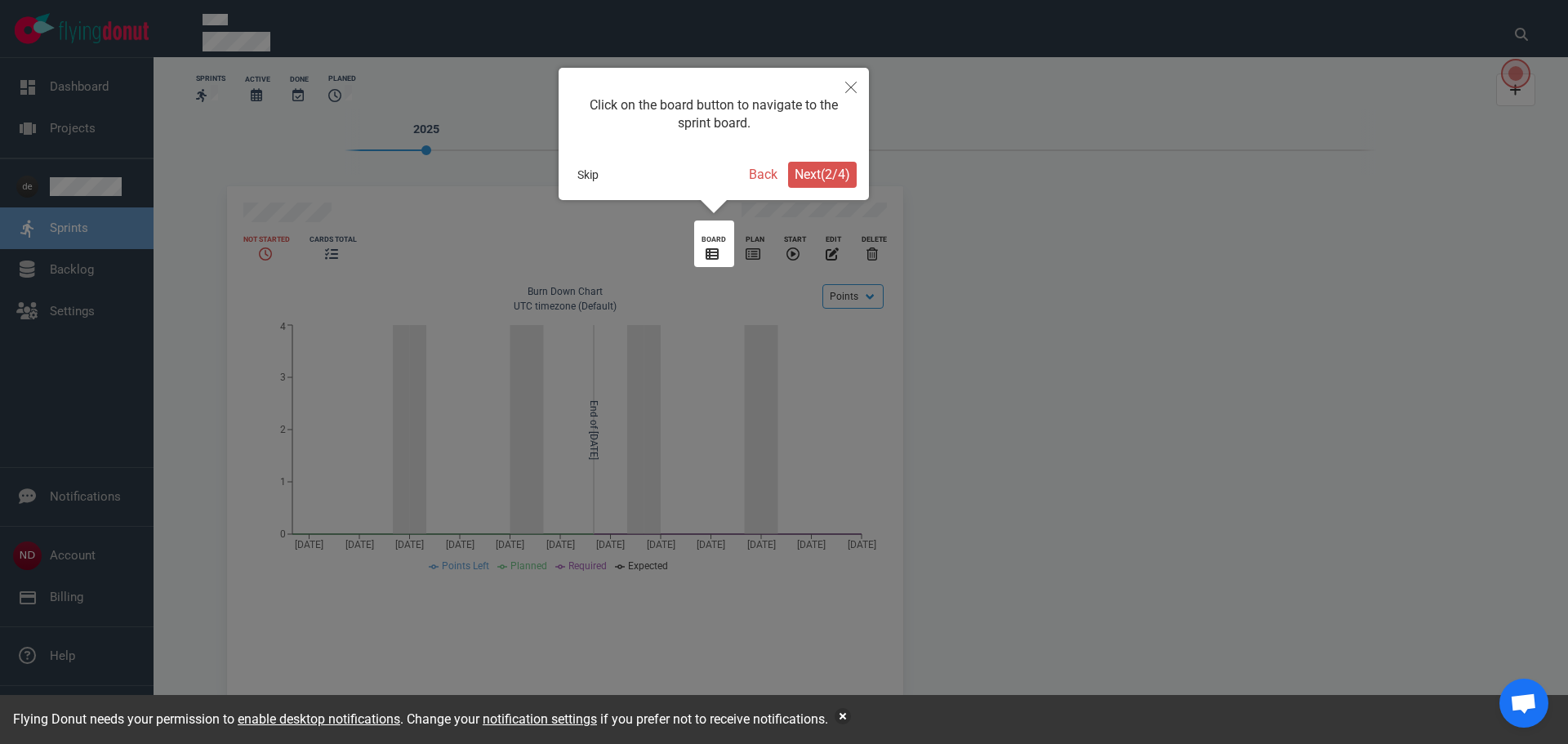
click at [830, 174] on span "Next ( 2 / 4 )" at bounding box center [822, 174] width 56 height 15
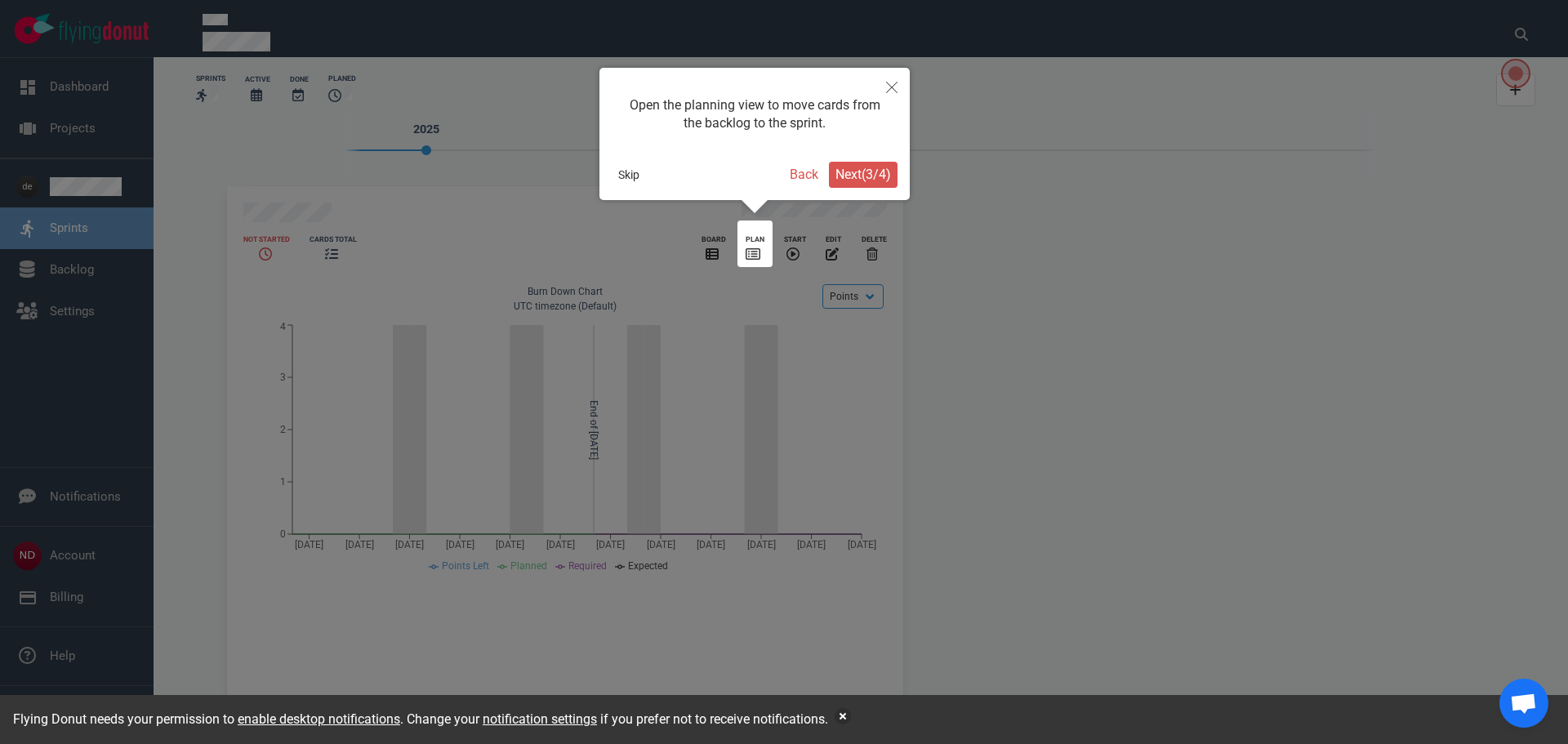
click at [860, 173] on span "Next ( 3 / 4 )" at bounding box center [863, 174] width 56 height 15
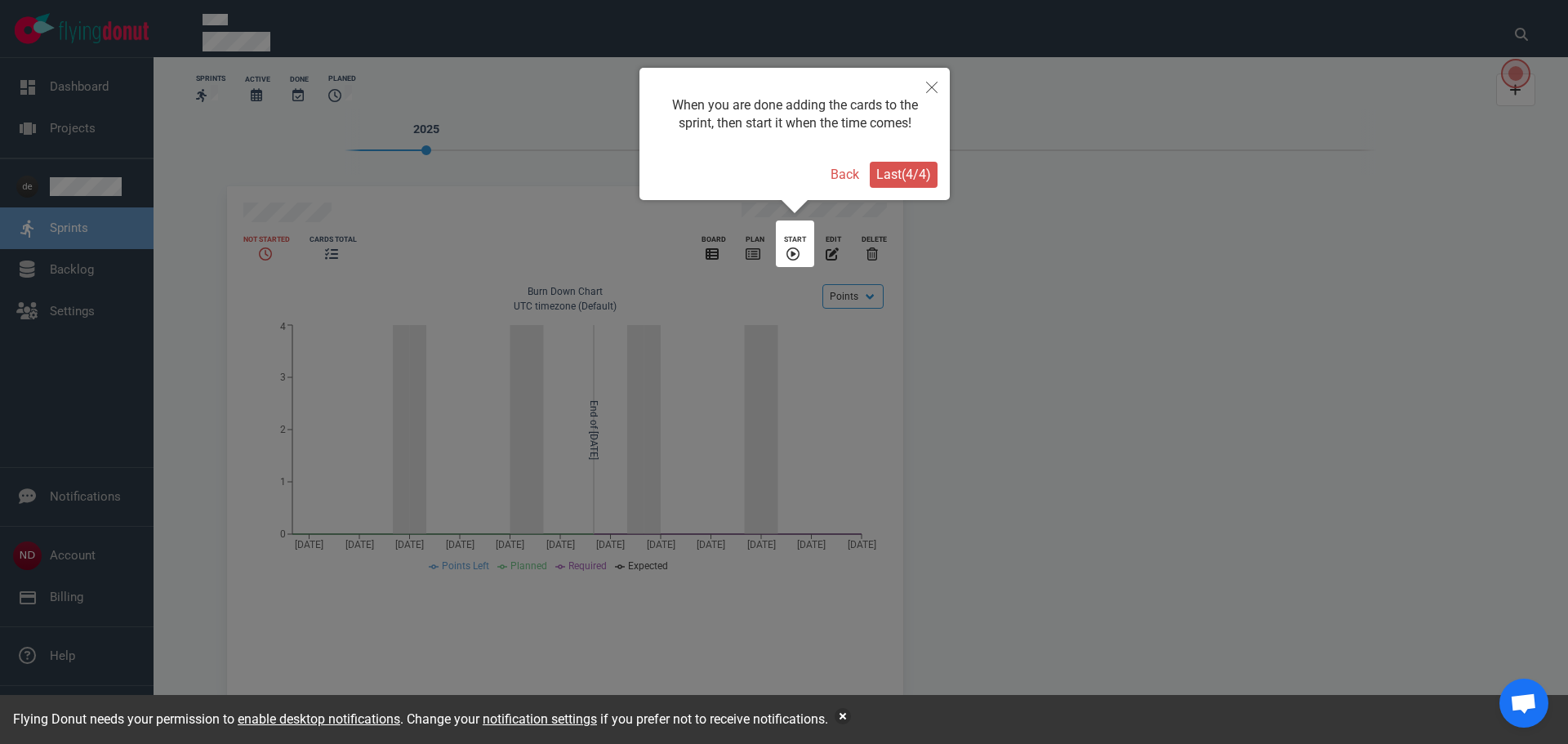
click at [870, 175] on button "Last ( 4 / 4 )" at bounding box center [904, 175] width 68 height 26
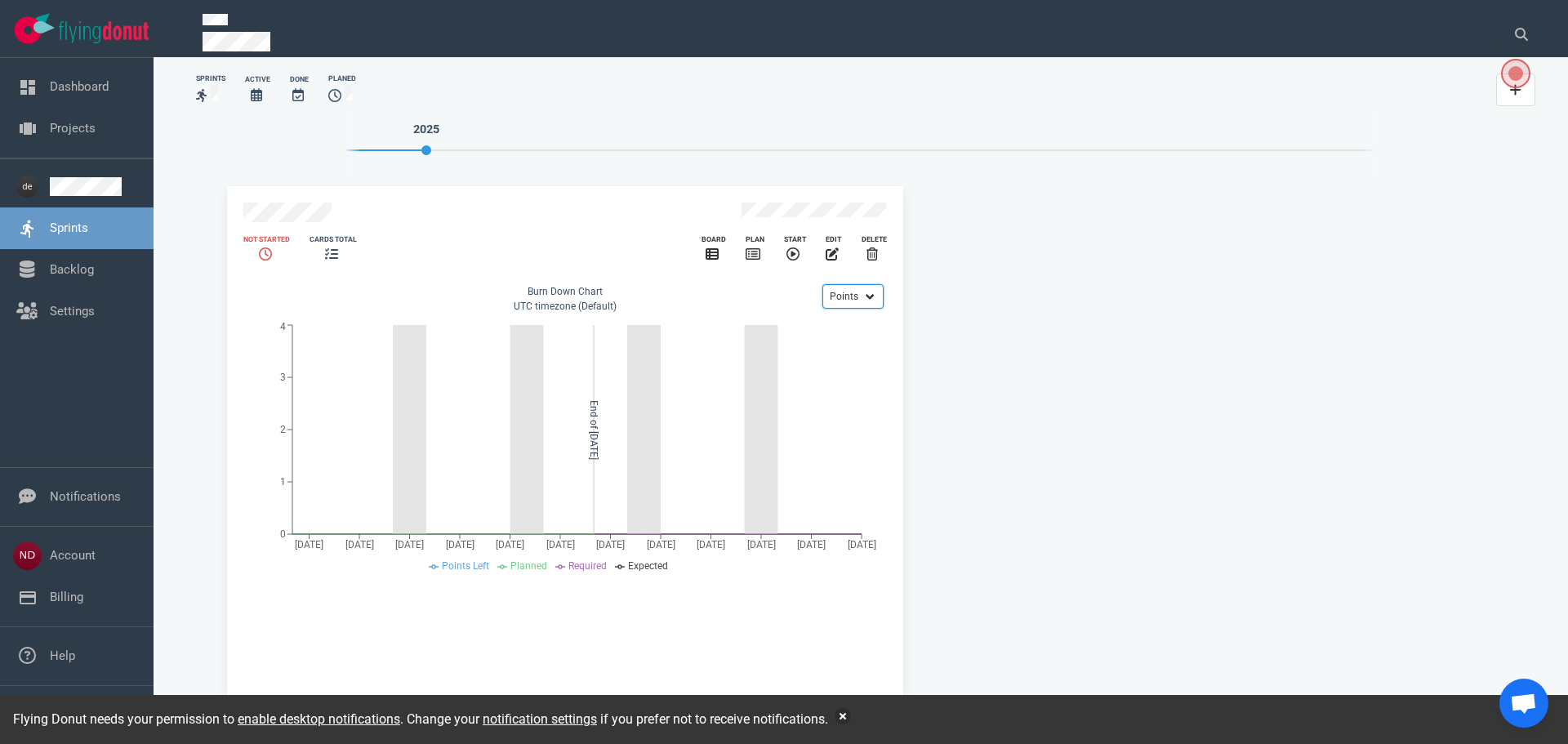
click at [867, 289] on select "Points Hours" at bounding box center [853, 295] width 61 height 24
click at [822, 284] on select "Points Hours" at bounding box center [853, 295] width 61 height 24
click at [874, 286] on select "Points Hours" at bounding box center [853, 295] width 61 height 24
select select "cards"
click at [822, 284] on select "Points Hours" at bounding box center [853, 295] width 61 height 24
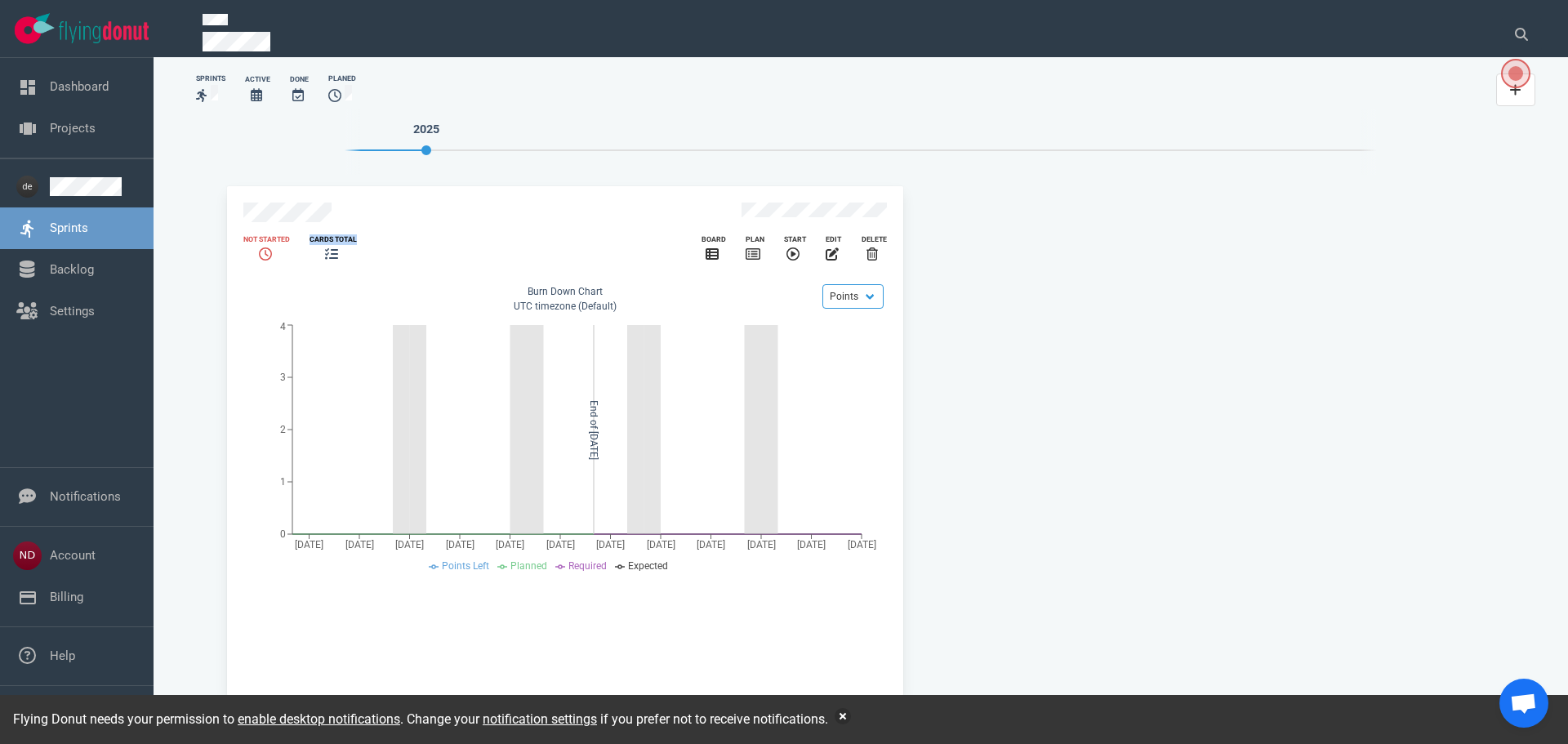
drag, startPoint x: 305, startPoint y: 235, endPoint x: 356, endPoint y: 234, distance: 51.0
click at [356, 234] on div "cards total" at bounding box center [333, 250] width 67 height 50
click at [270, 235] on div "Not Started" at bounding box center [267, 240] width 47 height 11
click at [712, 247] on icon "slide 1 of 1" at bounding box center [712, 253] width 13 height 13
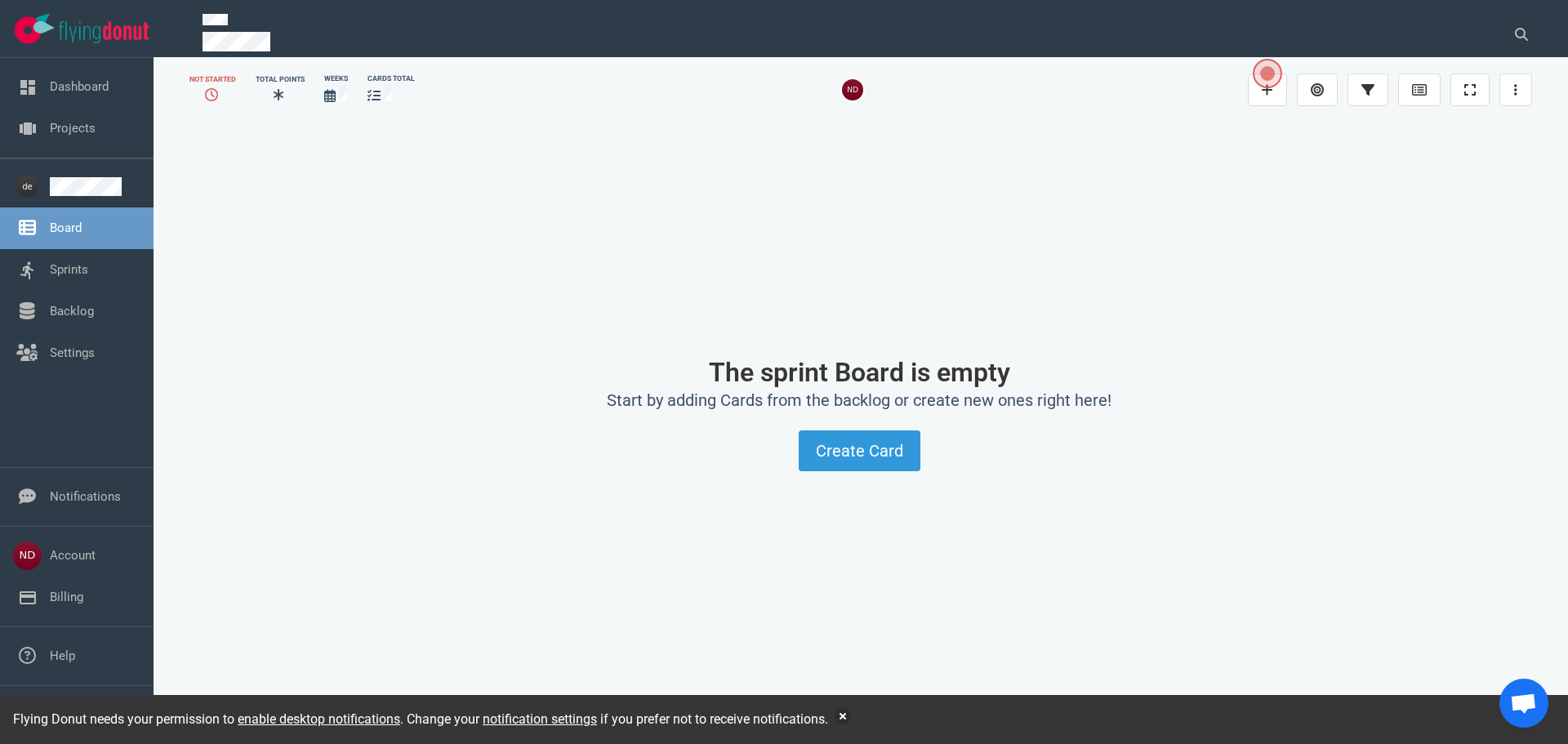
click at [206, 96] on icon at bounding box center [211, 94] width 13 height 13
click at [279, 93] on icon at bounding box center [278, 94] width 10 height 12
click at [57, 230] on span "Board" at bounding box center [95, 227] width 90 height 19
click at [74, 189] on link at bounding box center [95, 186] width 90 height 19
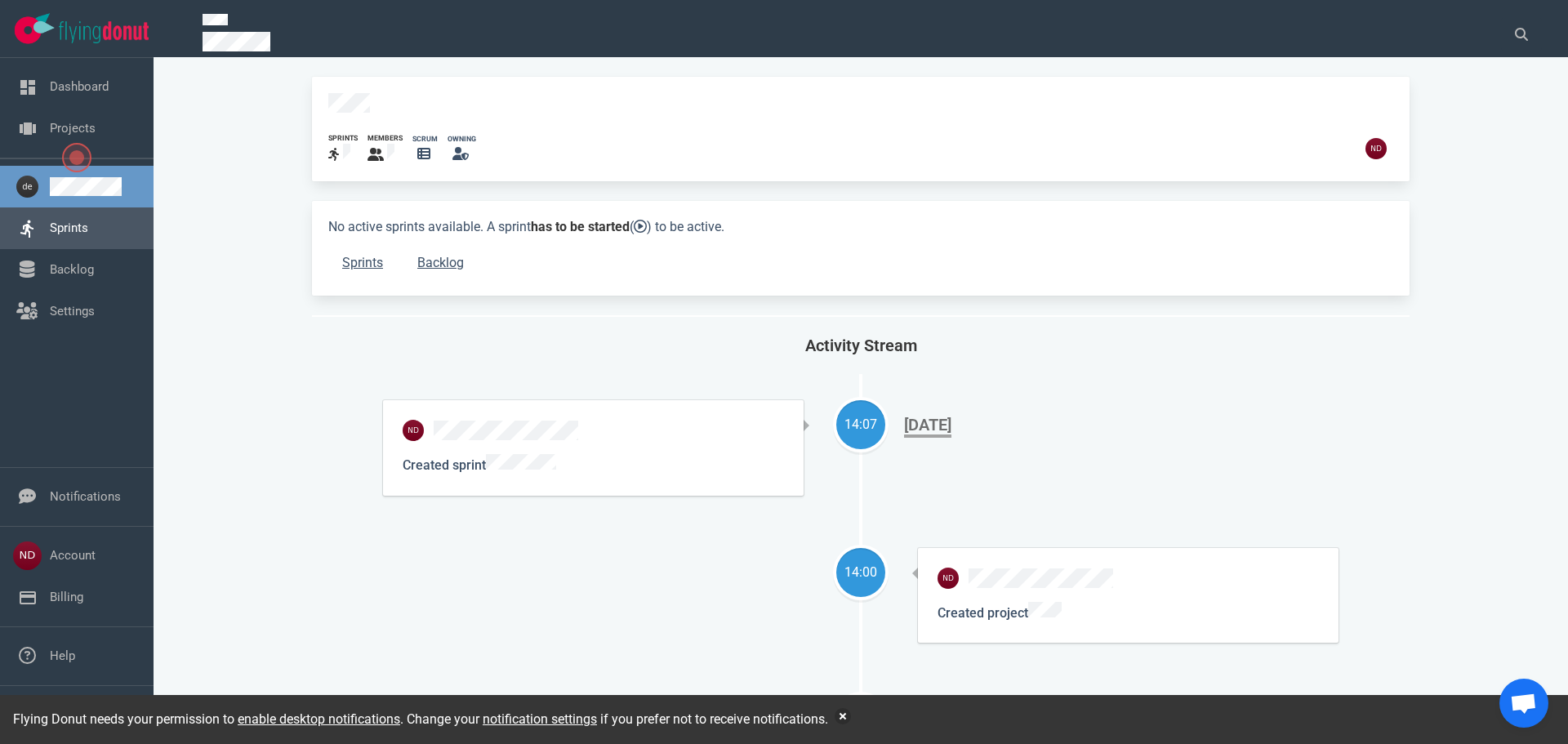
click at [73, 233] on link "Sprints" at bounding box center [69, 227] width 39 height 14
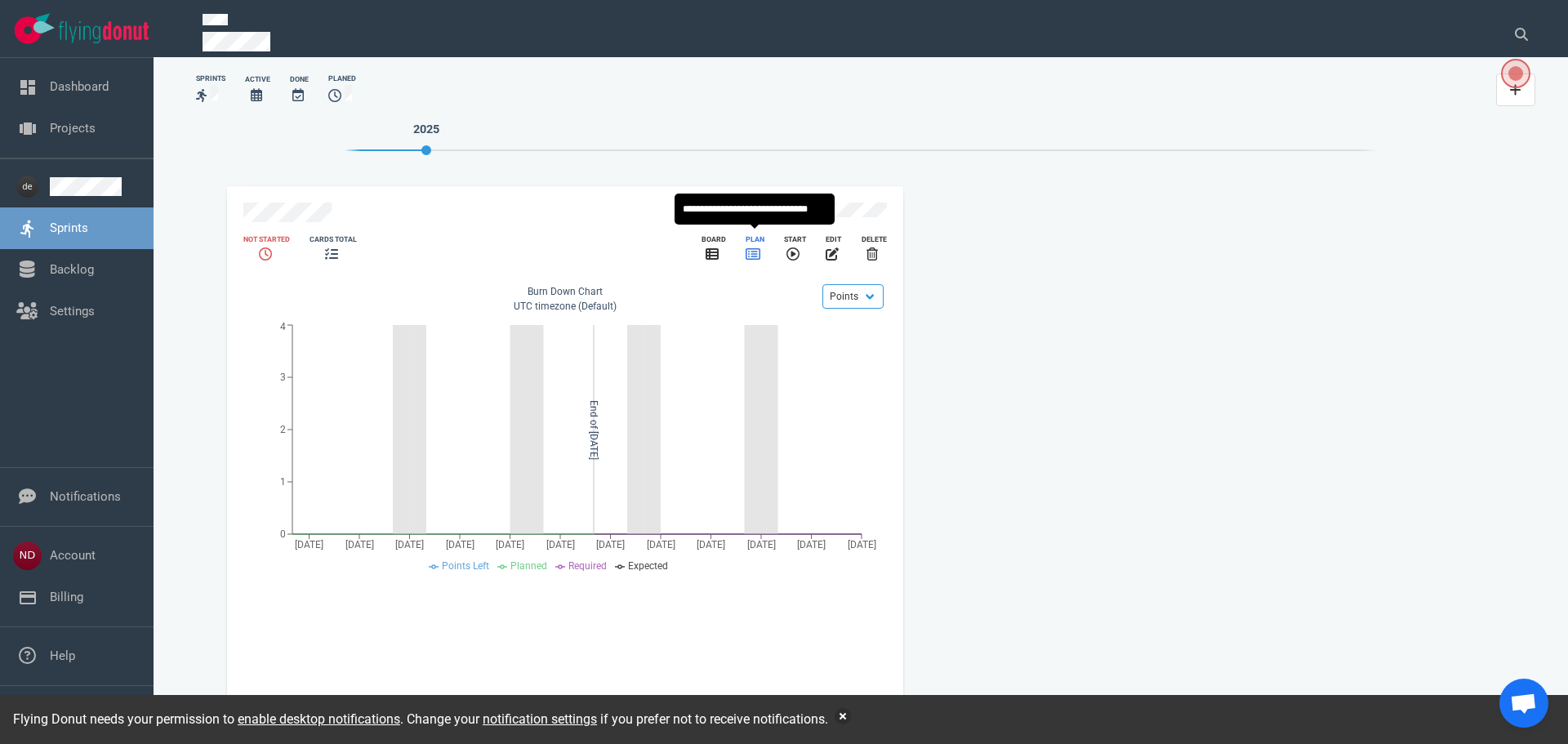
click at [753, 247] on icon "slide 1 of 1" at bounding box center [753, 253] width 14 height 13
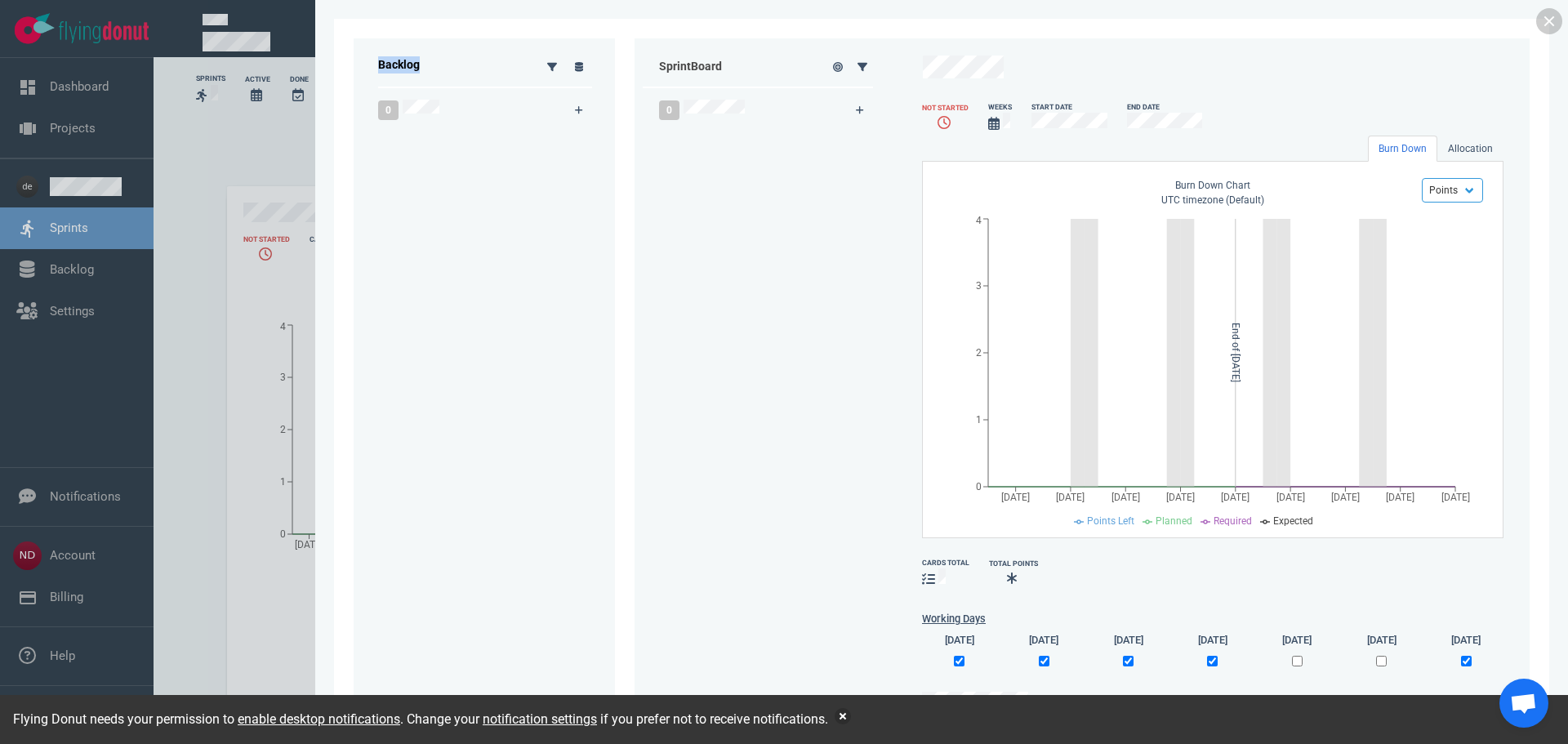
drag, startPoint x: 370, startPoint y: 61, endPoint x: 439, endPoint y: 61, distance: 69.0
click at [439, 61] on div "Backlog" at bounding box center [450, 66] width 163 height 40
click at [674, 61] on div "Sprint Board" at bounding box center [725, 66] width 165 height 17
click at [859, 107] on icon at bounding box center [860, 110] width 8 height 8
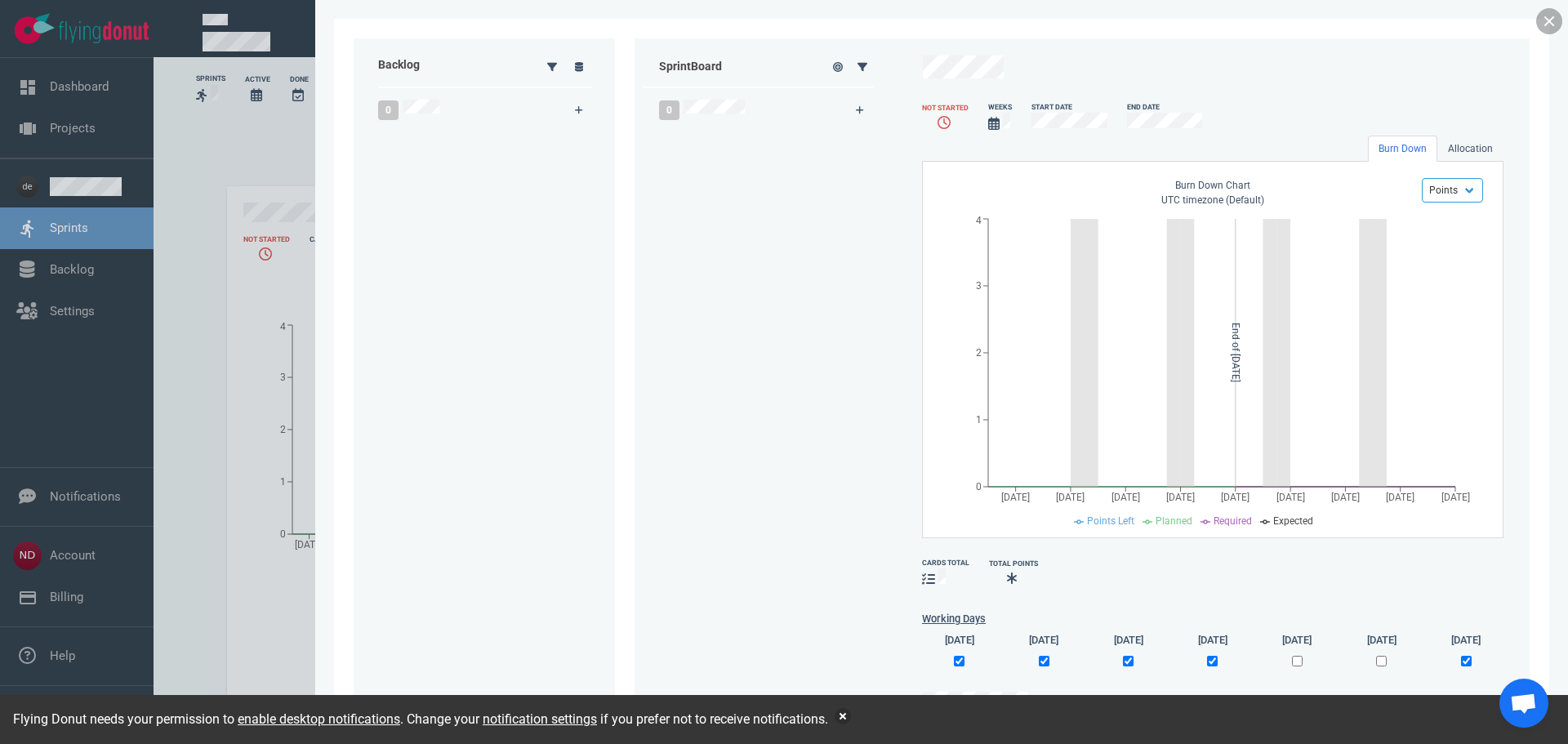
click at [1550, 22] on link at bounding box center [1548, 21] width 26 height 26
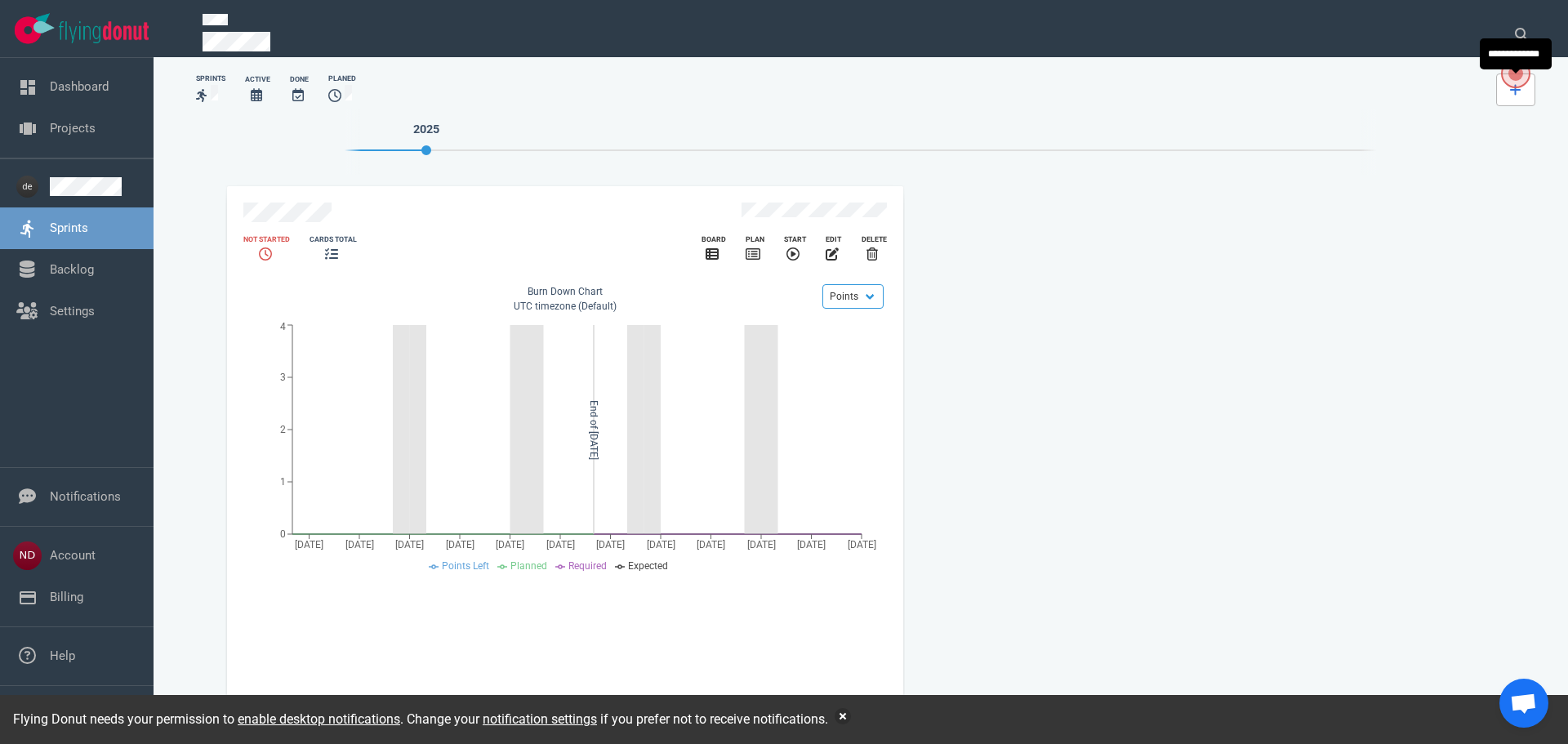
click at [1512, 97] on link at bounding box center [1516, 90] width 39 height 32
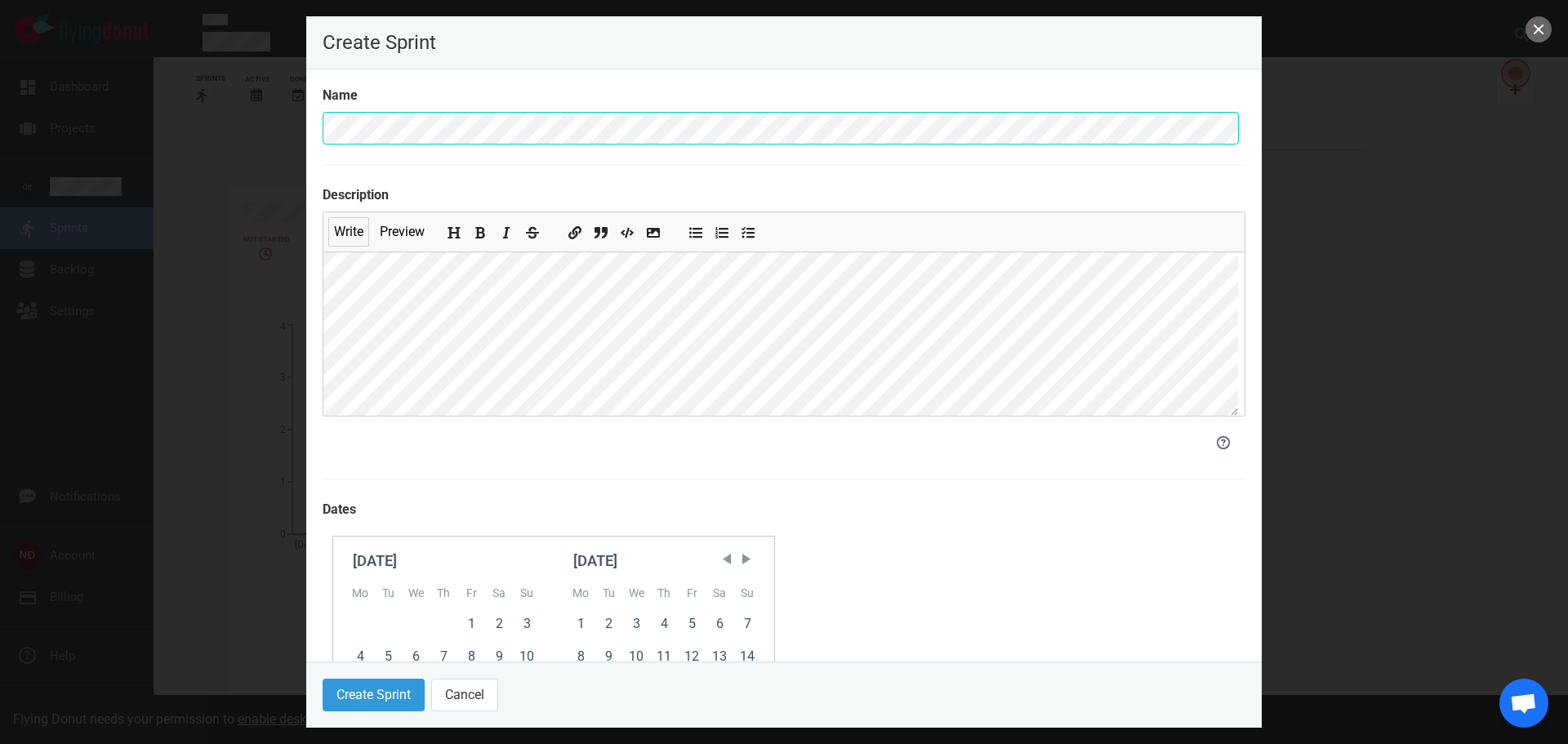
drag, startPoint x: 1435, startPoint y: 58, endPoint x: 1521, endPoint y: 46, distance: 86.8
click at [1439, 58] on div at bounding box center [784, 372] width 1568 height 744
click at [1542, 31] on button "close" at bounding box center [1538, 29] width 26 height 26
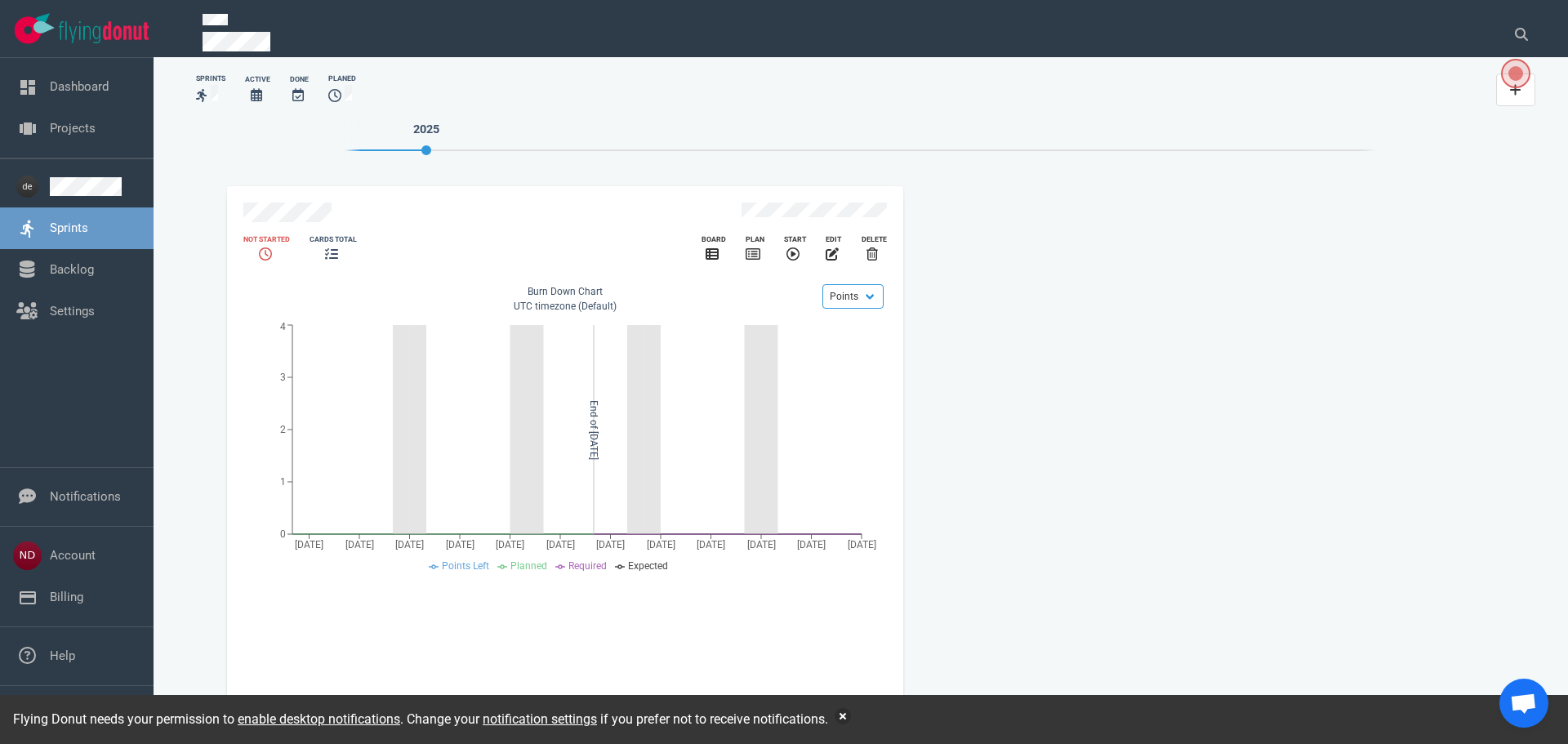
click at [80, 224] on link "Sprints" at bounding box center [69, 227] width 39 height 14
click at [711, 248] on icon "slide 1 of 1" at bounding box center [712, 253] width 13 height 12
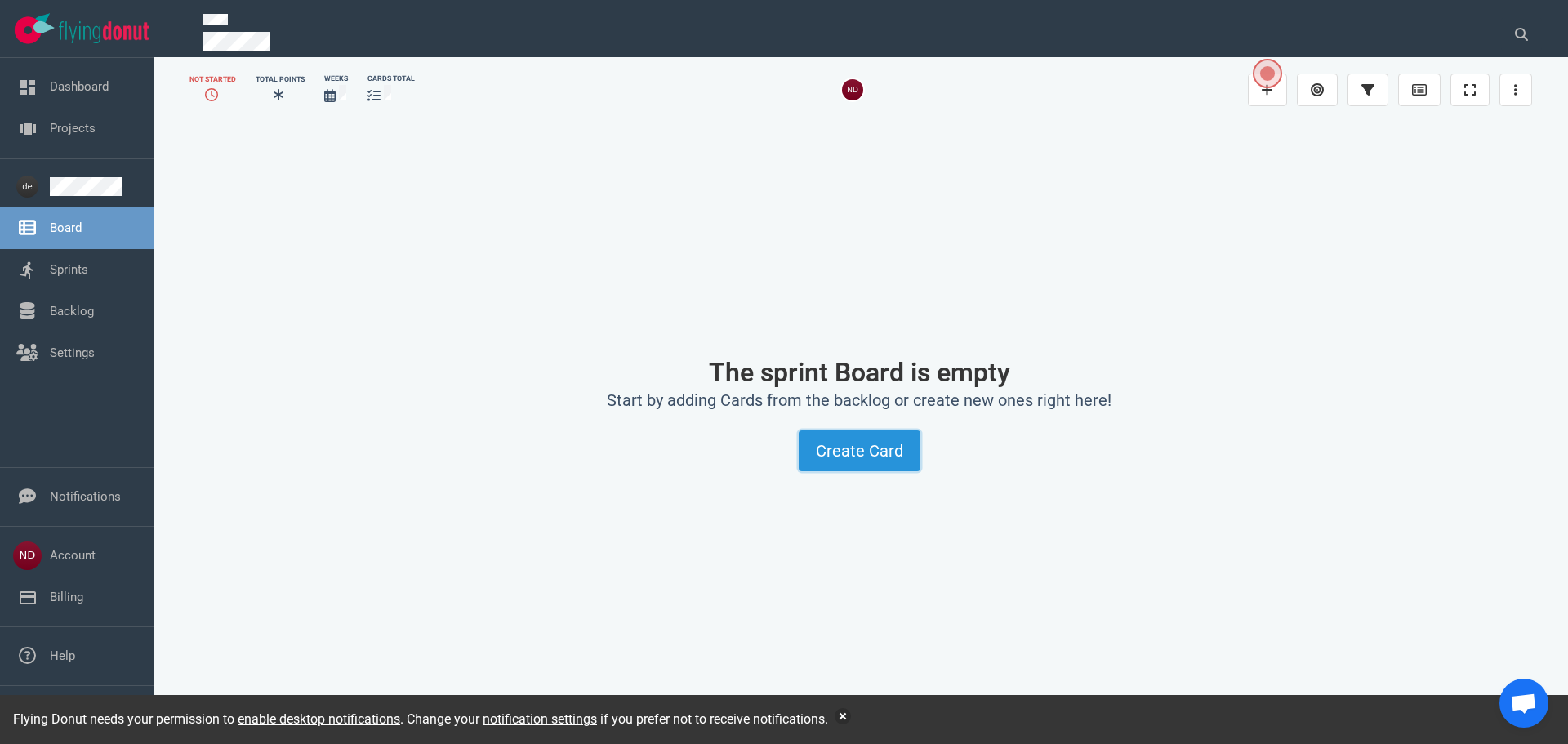
click at [853, 449] on button "Create Card" at bounding box center [860, 451] width 122 height 41
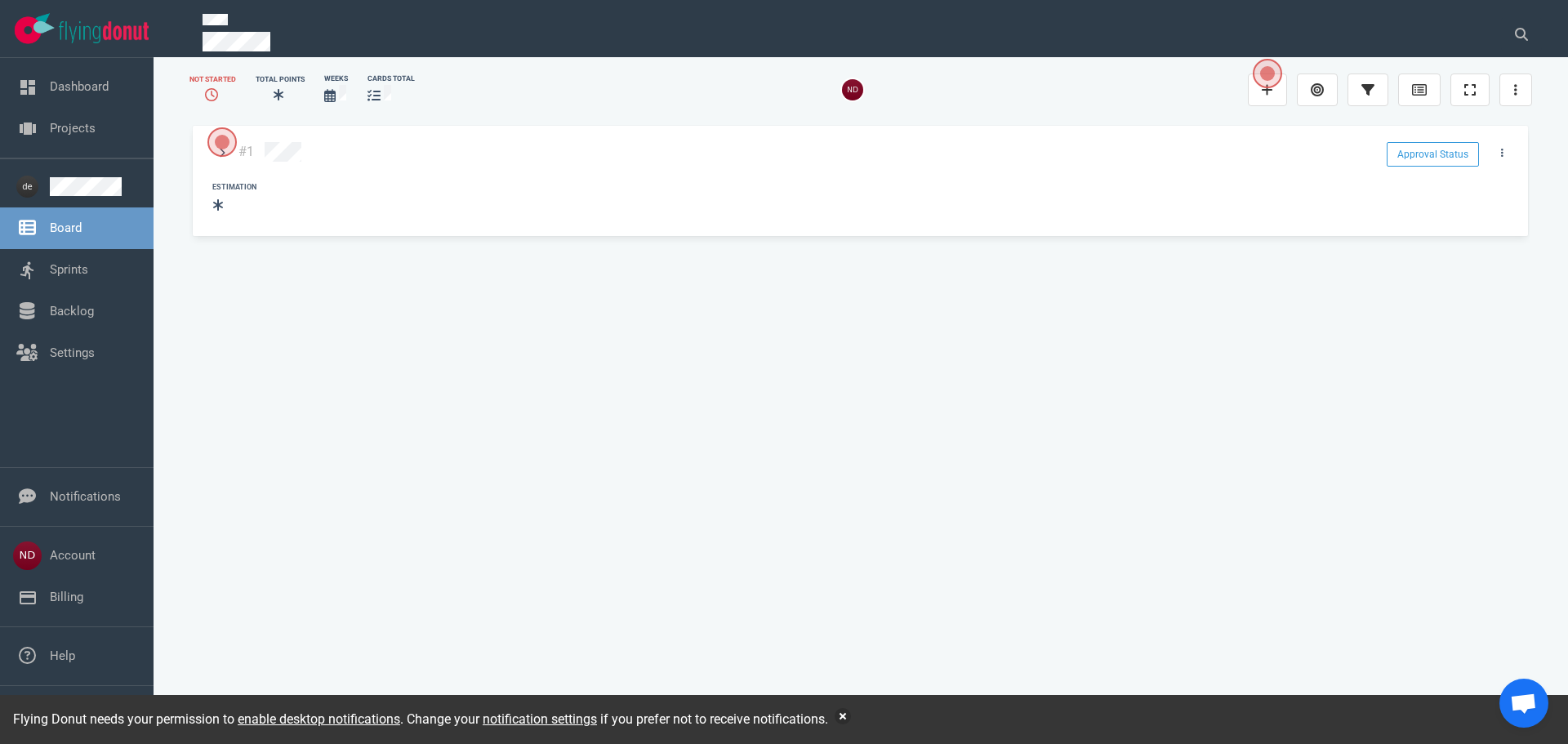
click at [1253, 88] on span "Open the dialog" at bounding box center [1267, 73] width 30 height 30
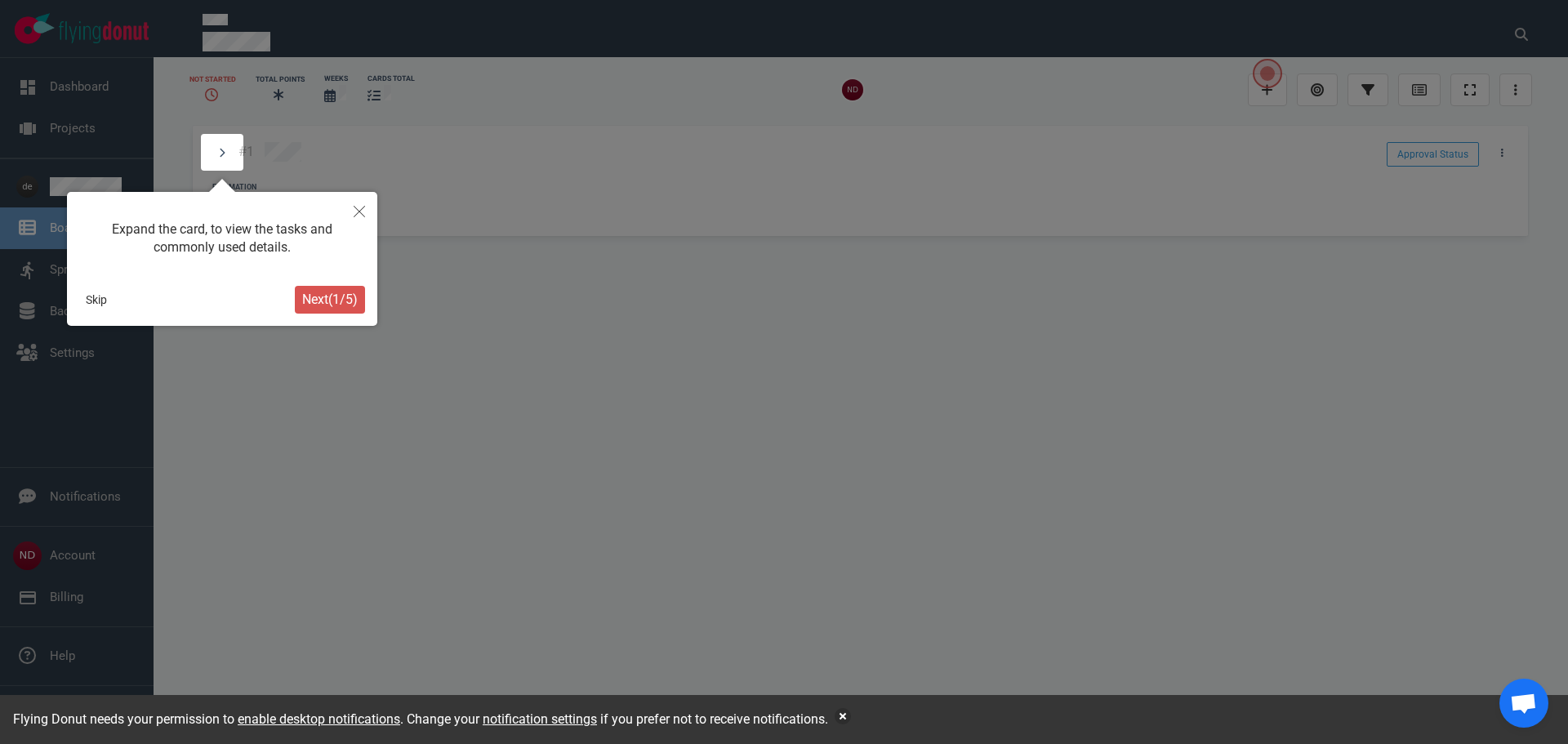
click at [339, 305] on span "Next ( 1 / 5 )" at bounding box center [330, 299] width 56 height 15
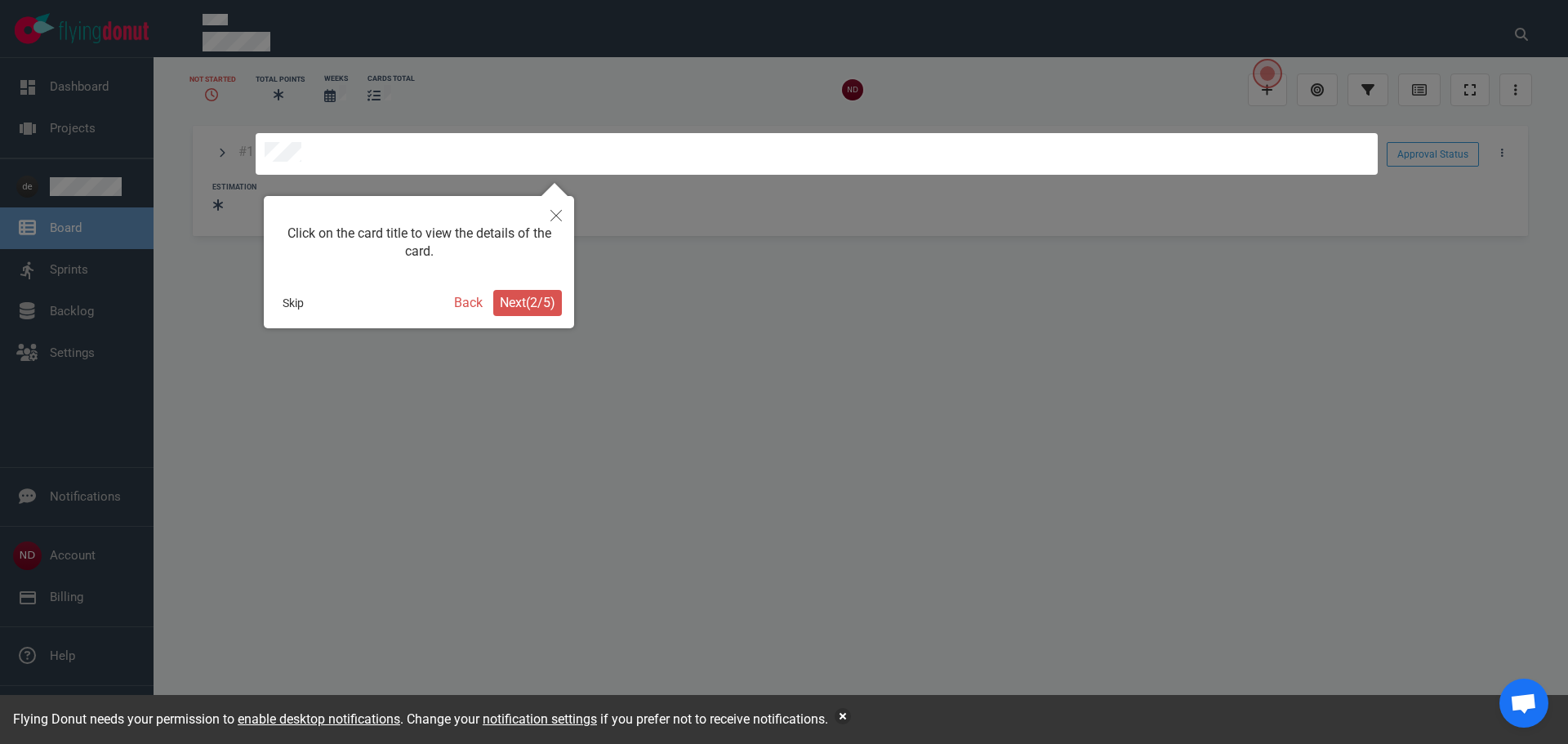
click at [518, 300] on span "Next ( 2 / 5 )" at bounding box center [527, 302] width 56 height 15
click at [523, 303] on span "Next ( 3 / 5 )" at bounding box center [527, 302] width 56 height 15
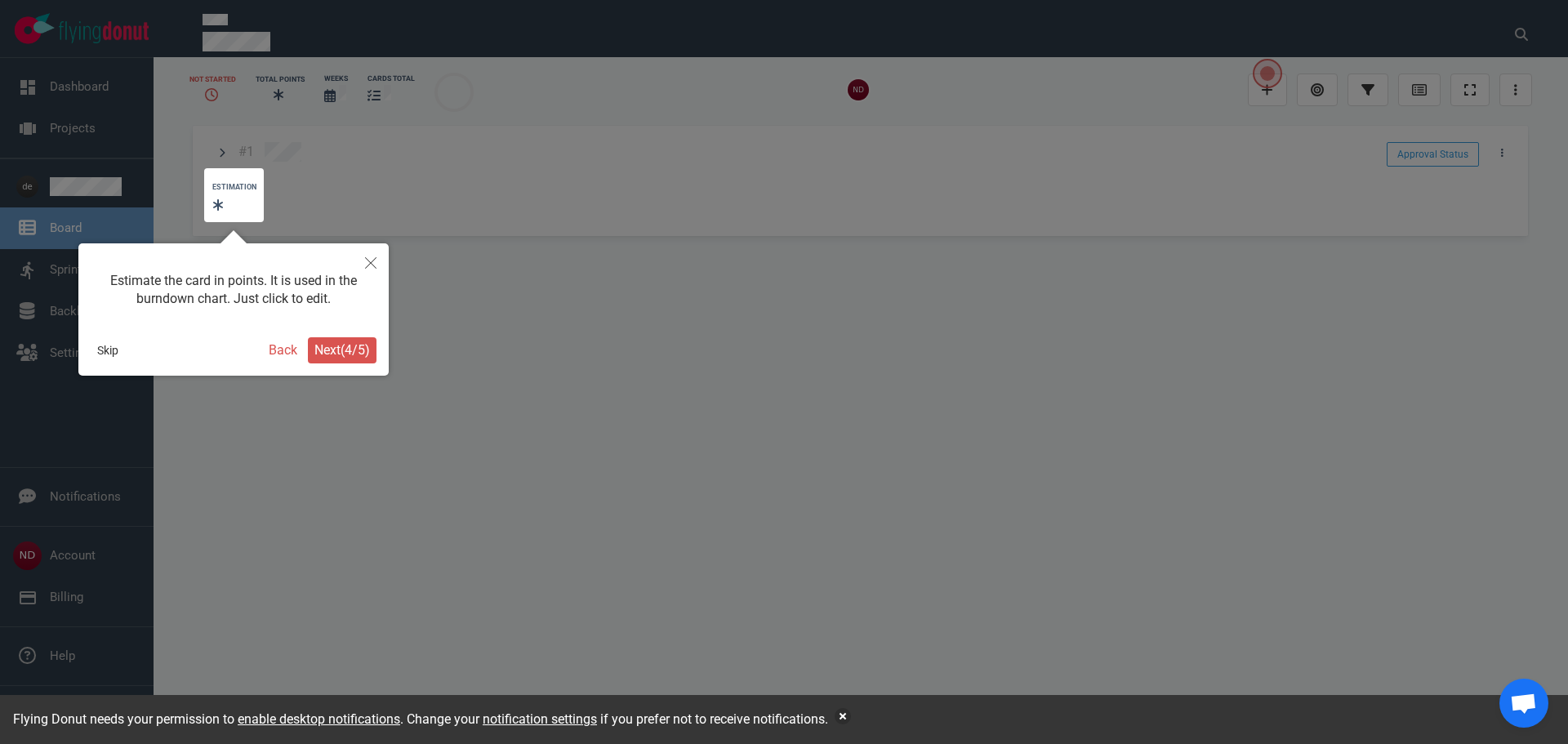
click at [343, 344] on span "Next ( 4 / 5 )" at bounding box center [342, 349] width 56 height 15
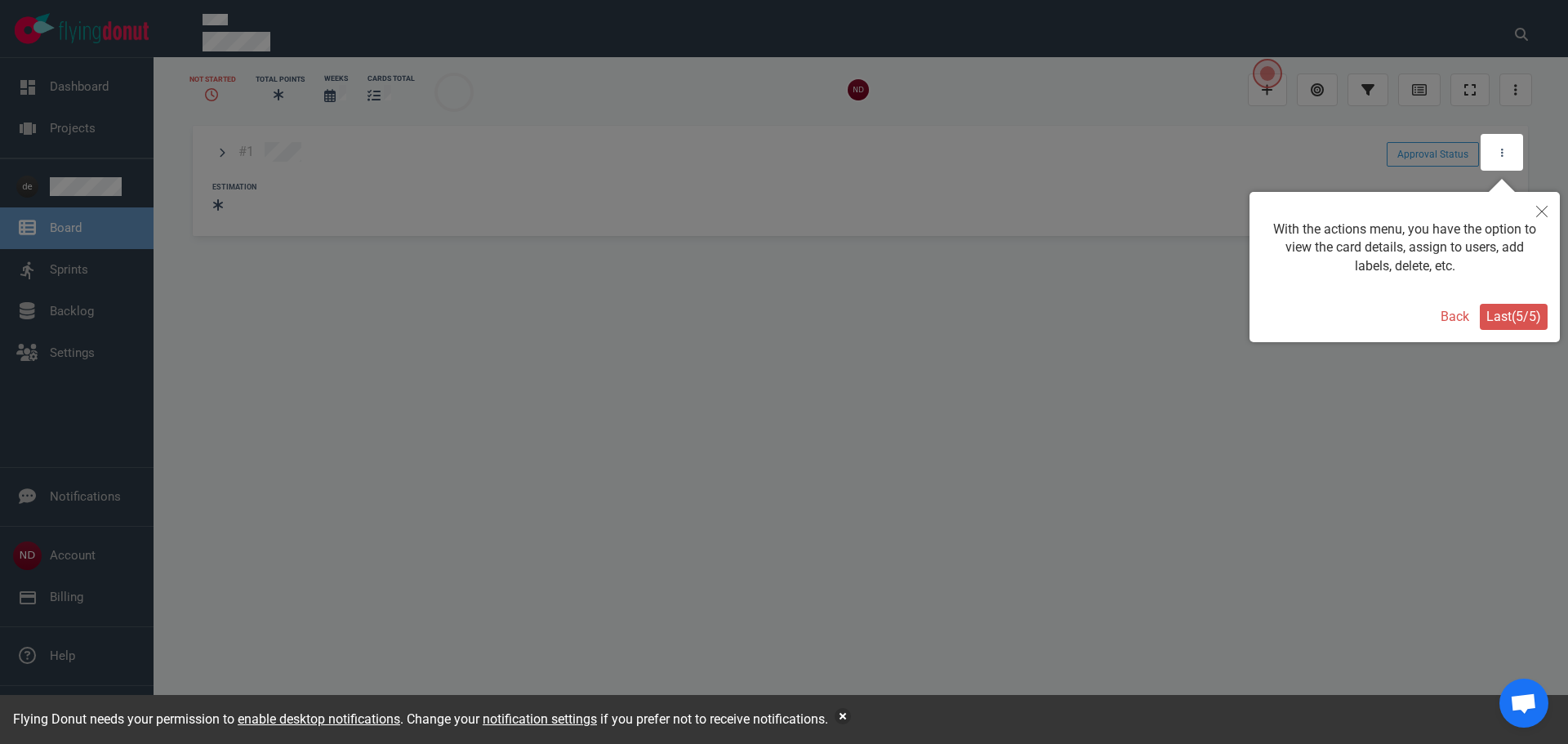
click at [1506, 321] on span "Last ( 5 / 5 )" at bounding box center [1513, 316] width 55 height 15
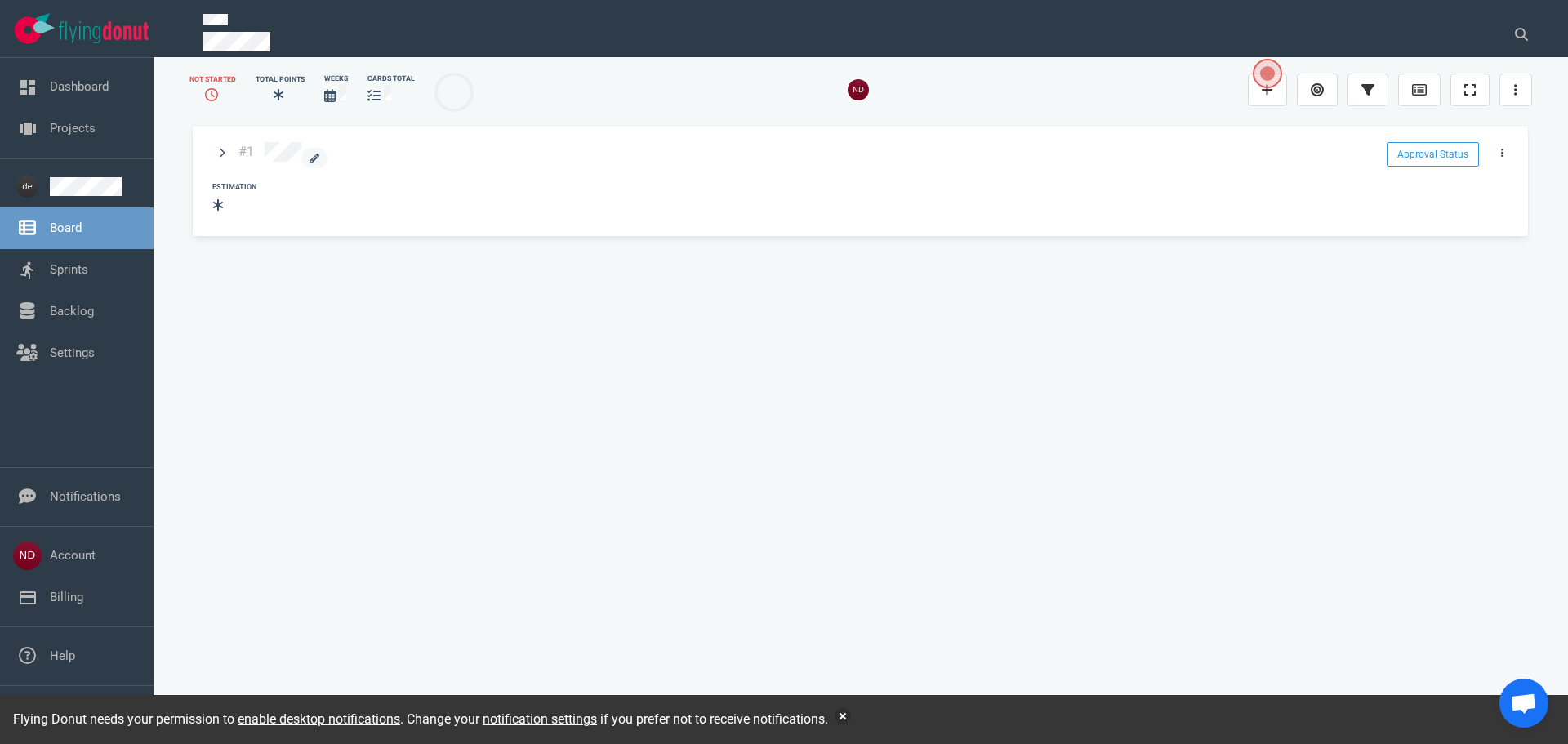
click at [397, 152] on div at bounding box center [815, 155] width 1101 height 26
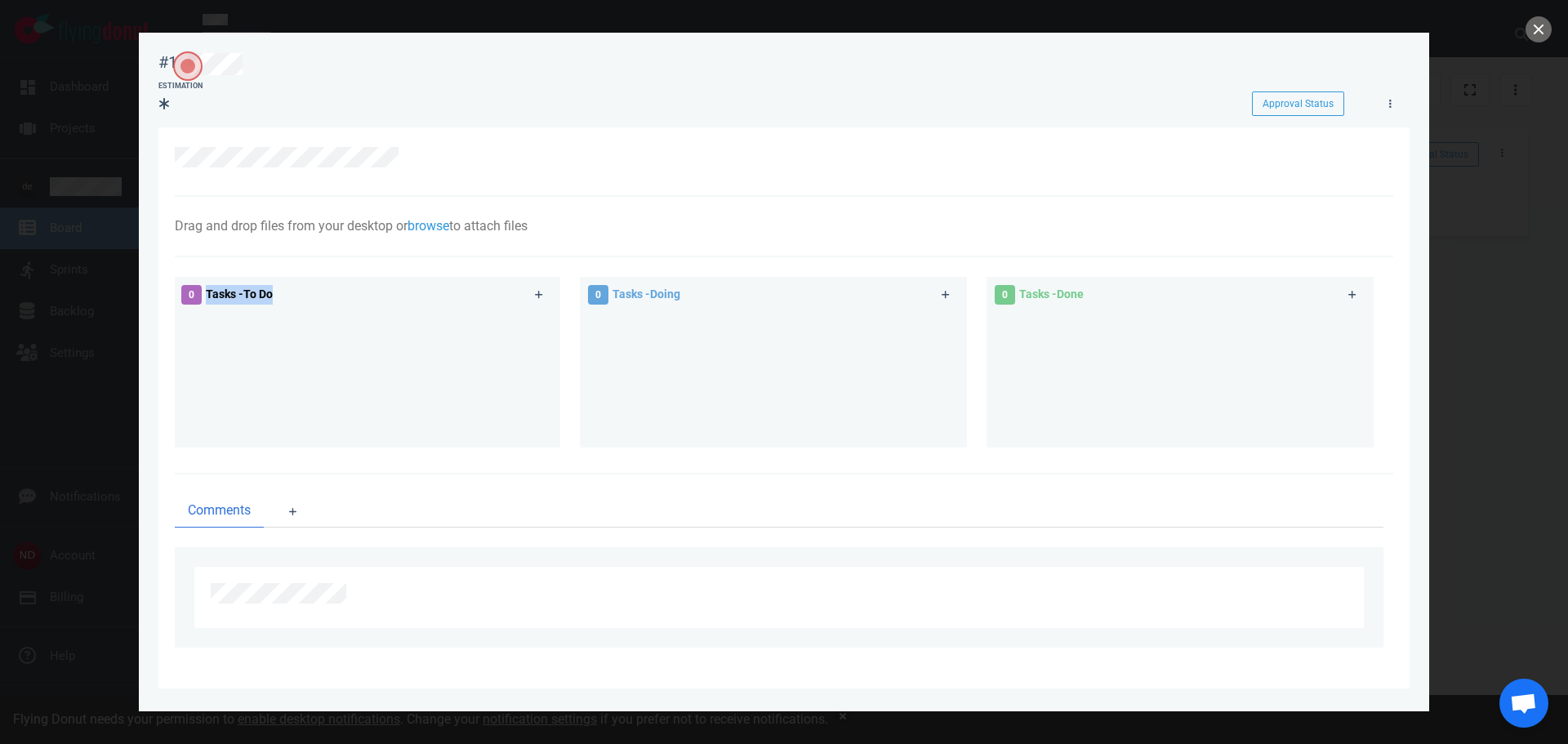
drag, startPoint x: 201, startPoint y: 297, endPoint x: 359, endPoint y: 298, distance: 158.0
click at [359, 298] on div "0 Tasks - To Do" at bounding box center [349, 295] width 355 height 40
click at [681, 240] on div "Drag and drop files from your desktop or browse to attach files Attach Files Co…" at bounding box center [784, 227] width 1219 height 60
click at [1288, 97] on button "Approval Status" at bounding box center [1298, 103] width 92 height 24
click at [1166, 162] on div at bounding box center [775, 157] width 1201 height 21
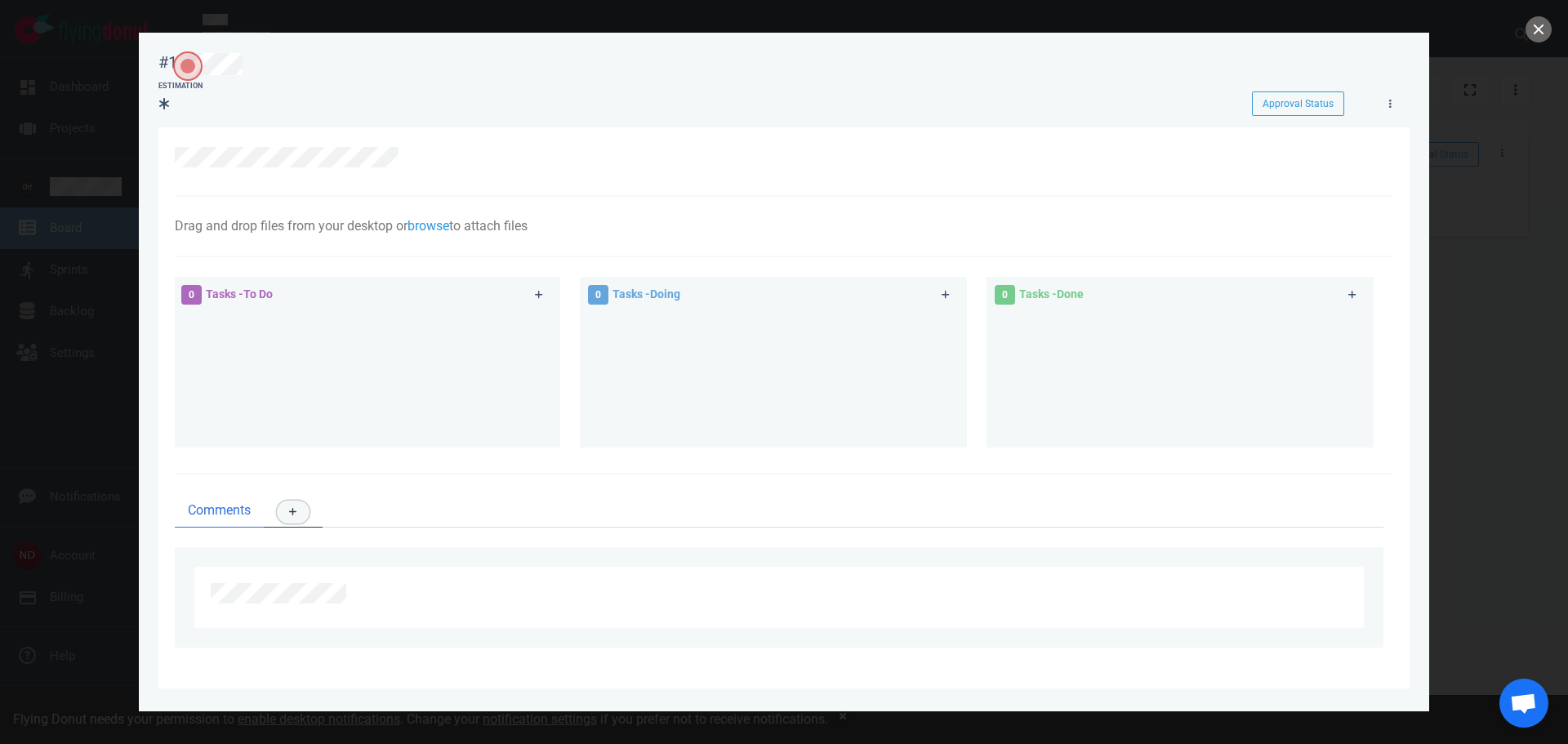
click at [295, 514] on icon at bounding box center [293, 511] width 8 height 9
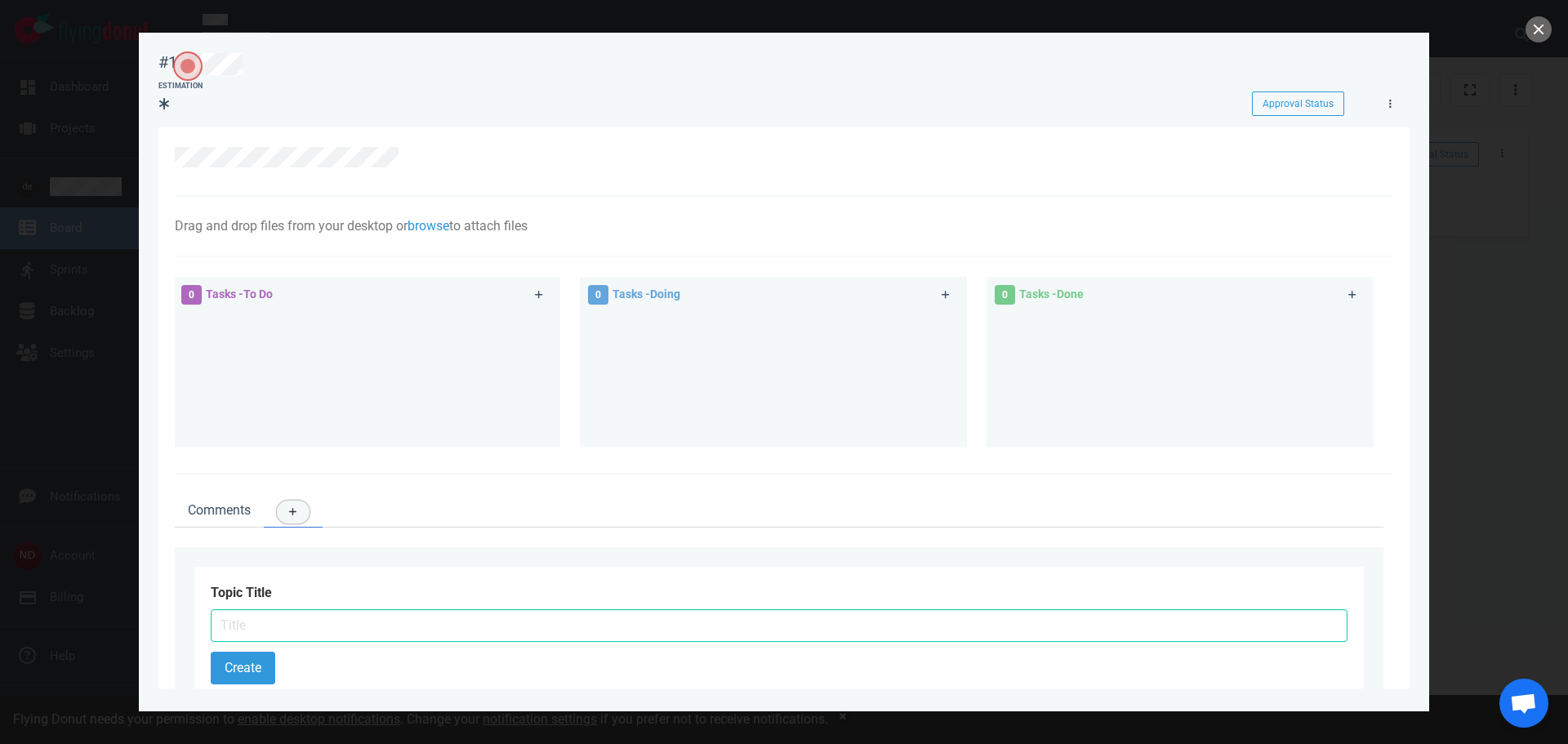
click at [295, 514] on icon at bounding box center [293, 511] width 8 height 9
click at [223, 509] on span "Comments" at bounding box center [219, 510] width 63 height 20
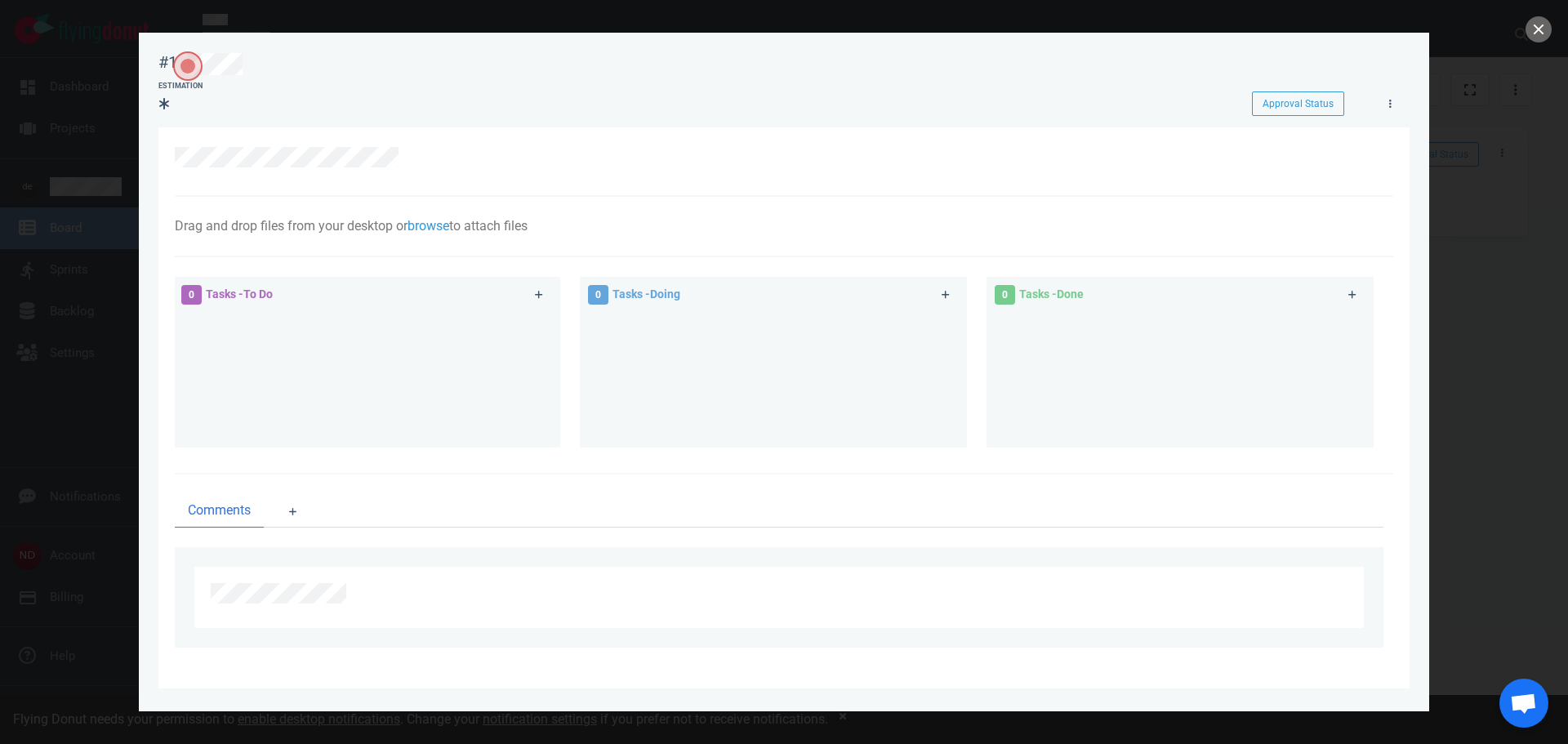
click at [1483, 162] on div at bounding box center [784, 372] width 1568 height 744
click at [1528, 25] on button "close" at bounding box center [1538, 29] width 26 height 26
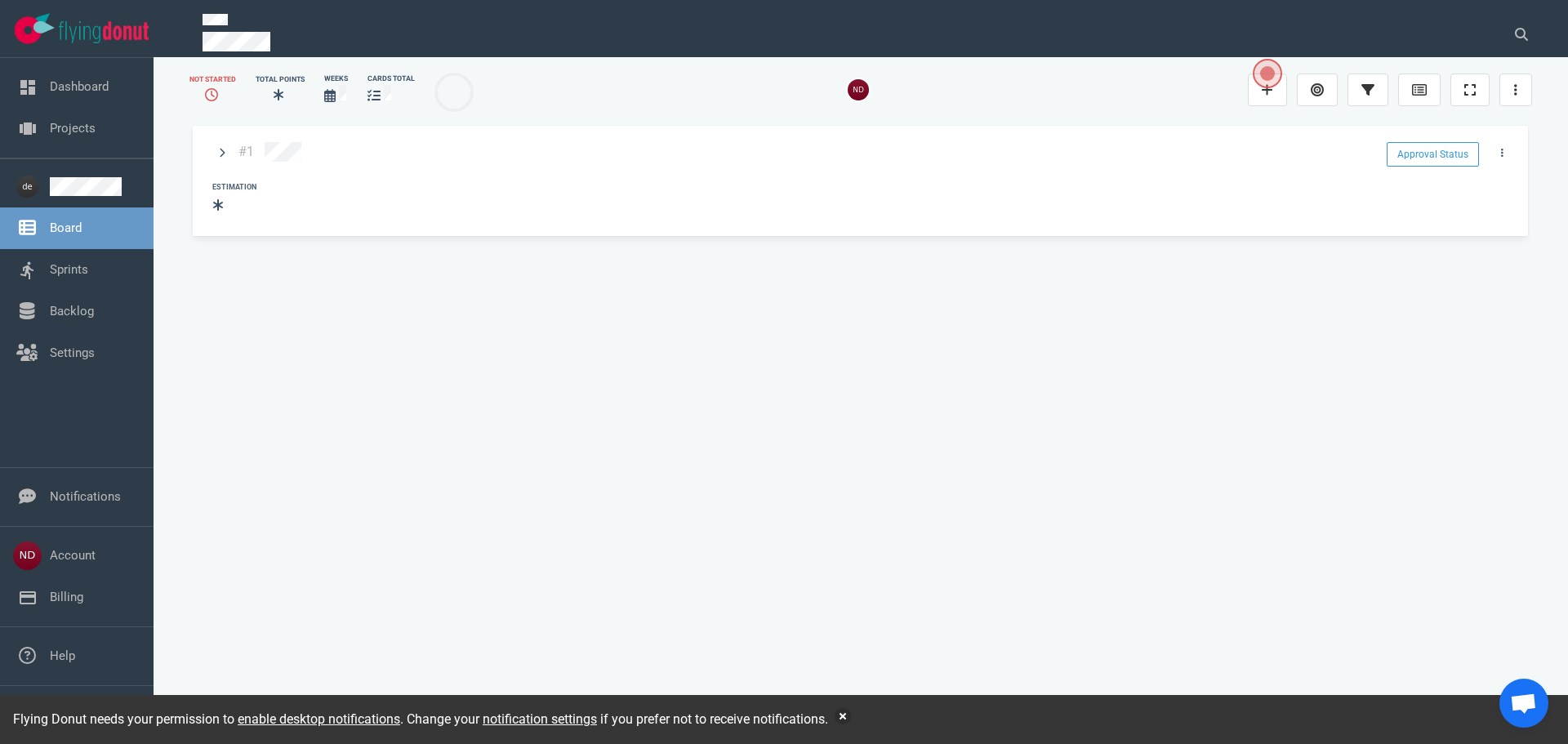
click at [279, 93] on icon at bounding box center [278, 94] width 10 height 12
click at [213, 91] on icon at bounding box center [211, 94] width 13 height 13
click at [67, 187] on link at bounding box center [95, 186] width 90 height 19
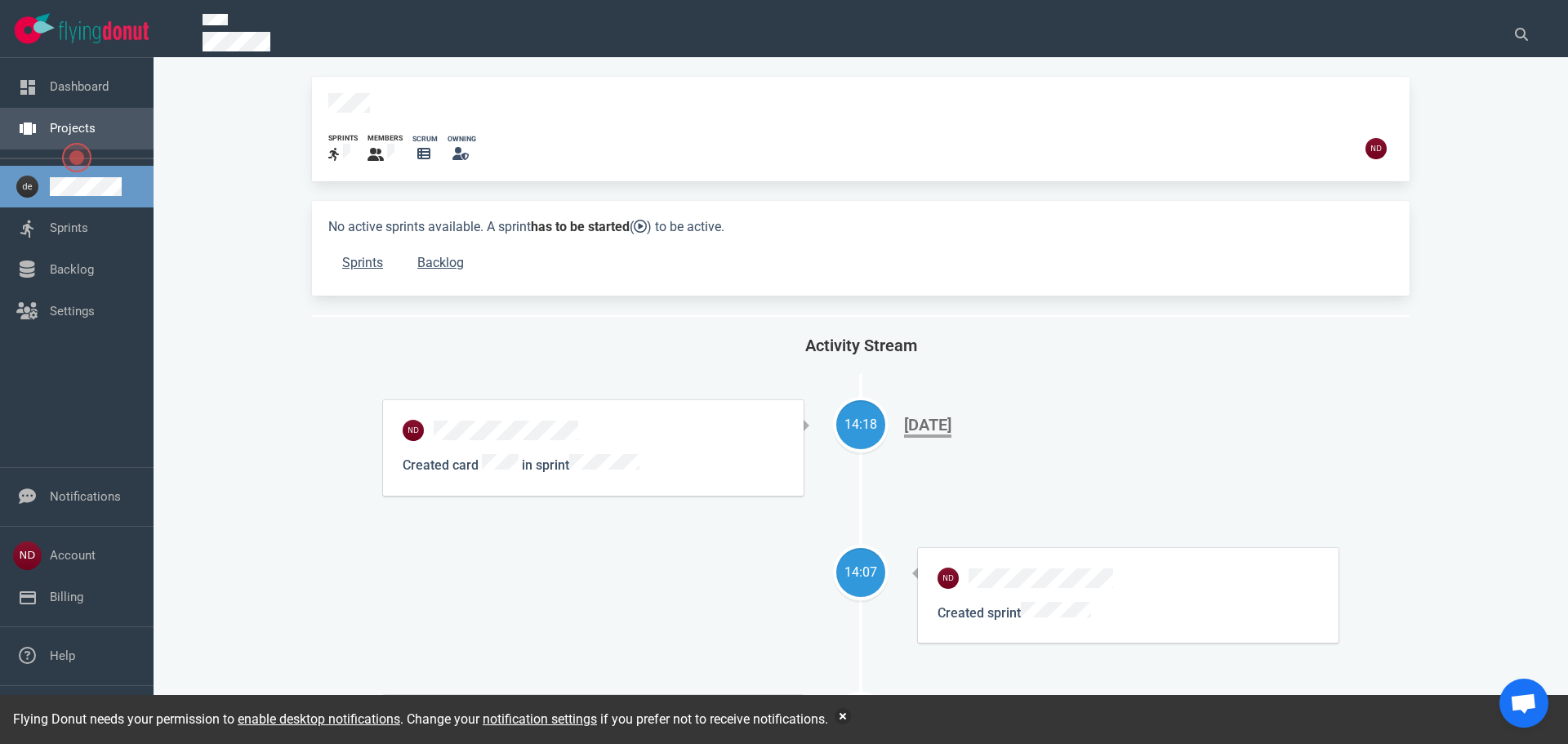
click at [68, 121] on link "Projects" at bounding box center [73, 128] width 46 height 14
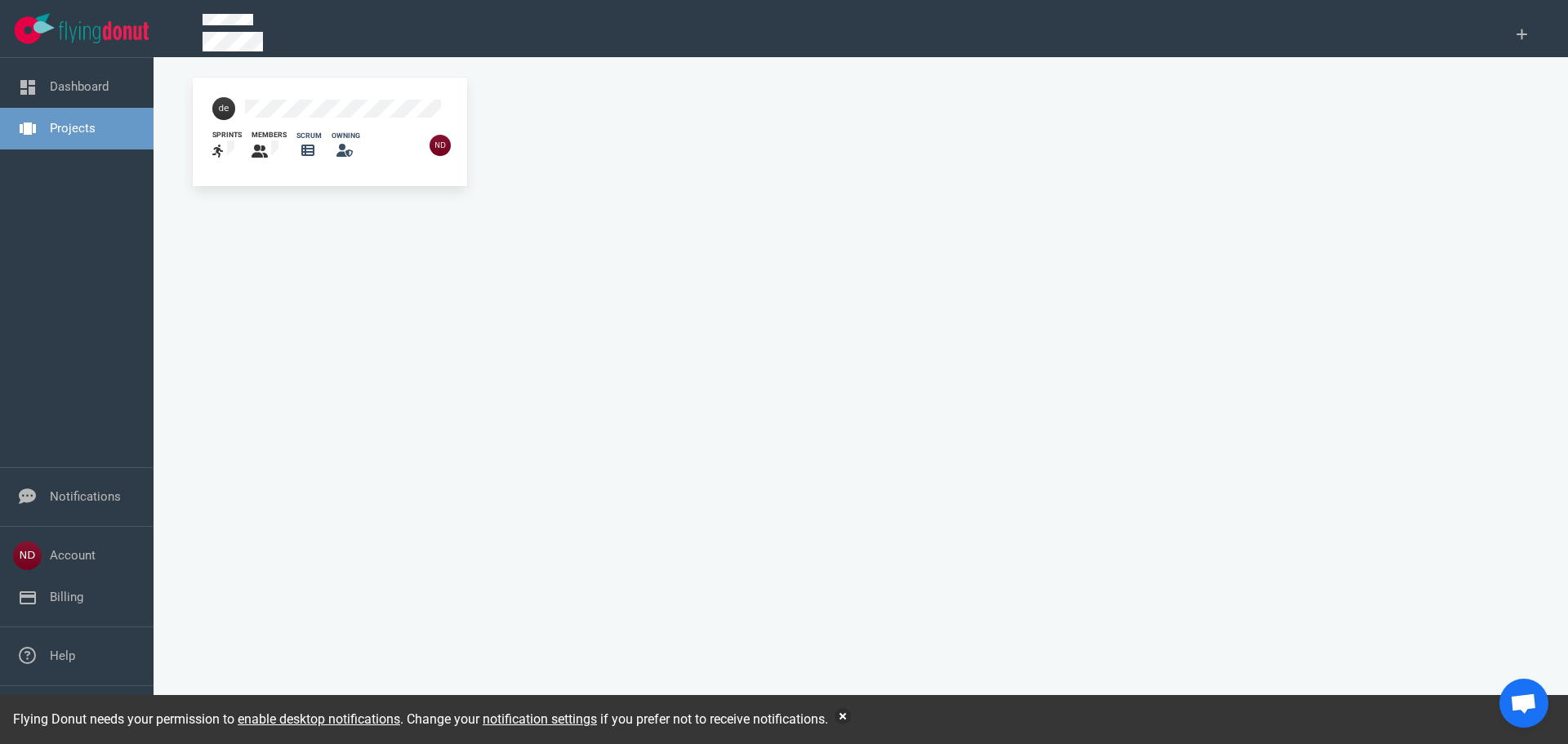
click at [379, 118] on div at bounding box center [297, 108] width 190 height 42
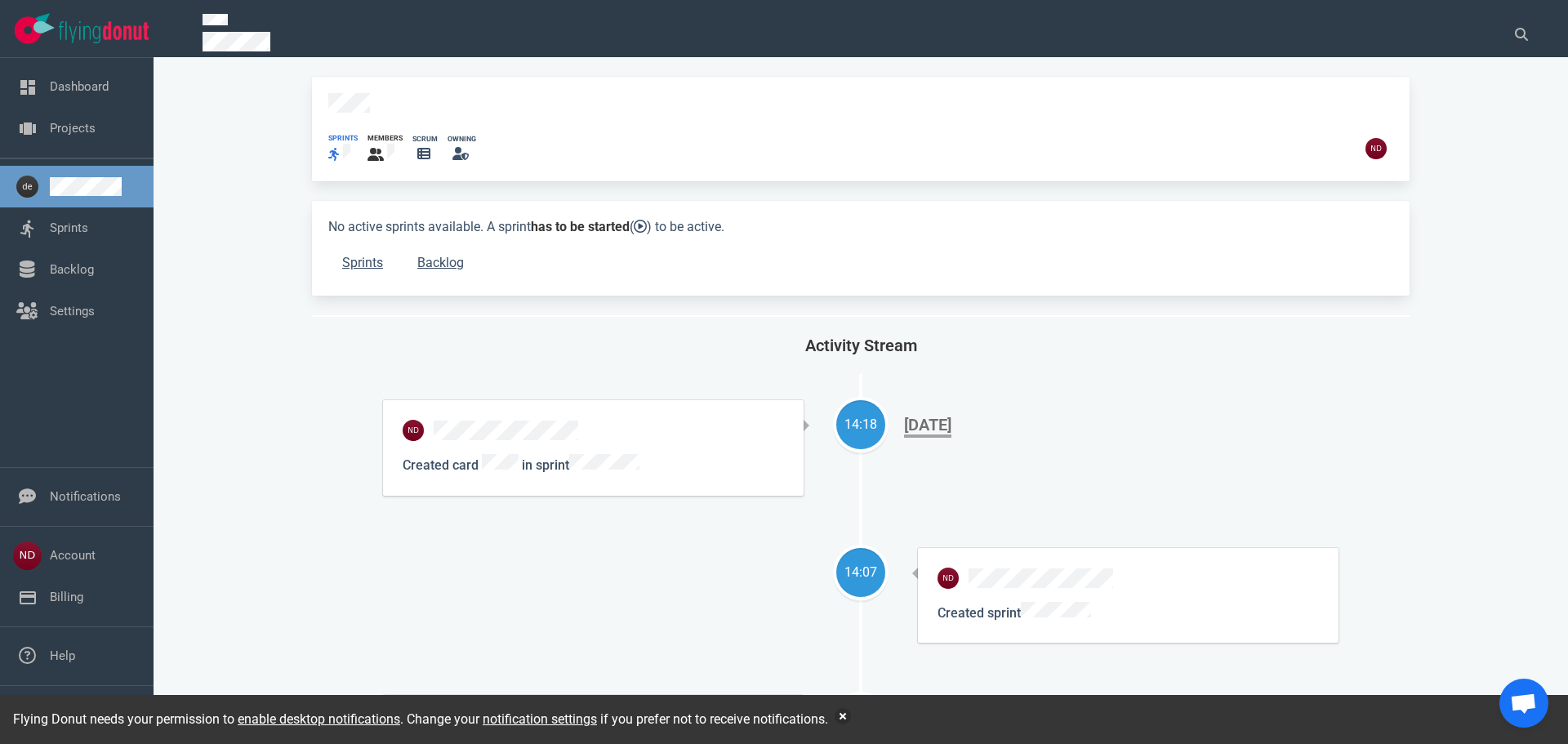
click at [338, 148] on icon at bounding box center [334, 154] width 12 height 13
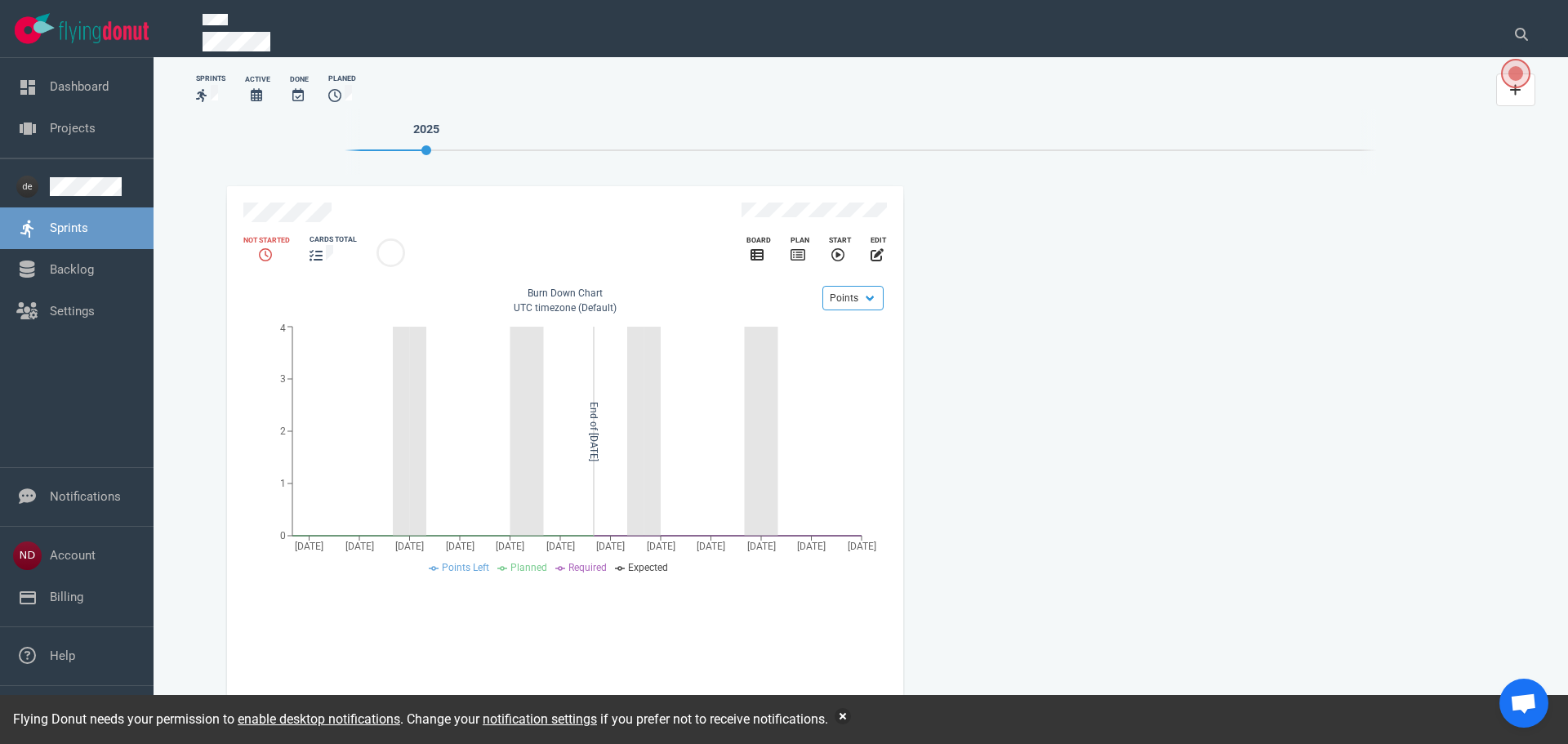
click at [334, 95] on icon at bounding box center [335, 95] width 13 height 13
click at [795, 248] on icon "slide 1 of 1" at bounding box center [798, 254] width 14 height 13
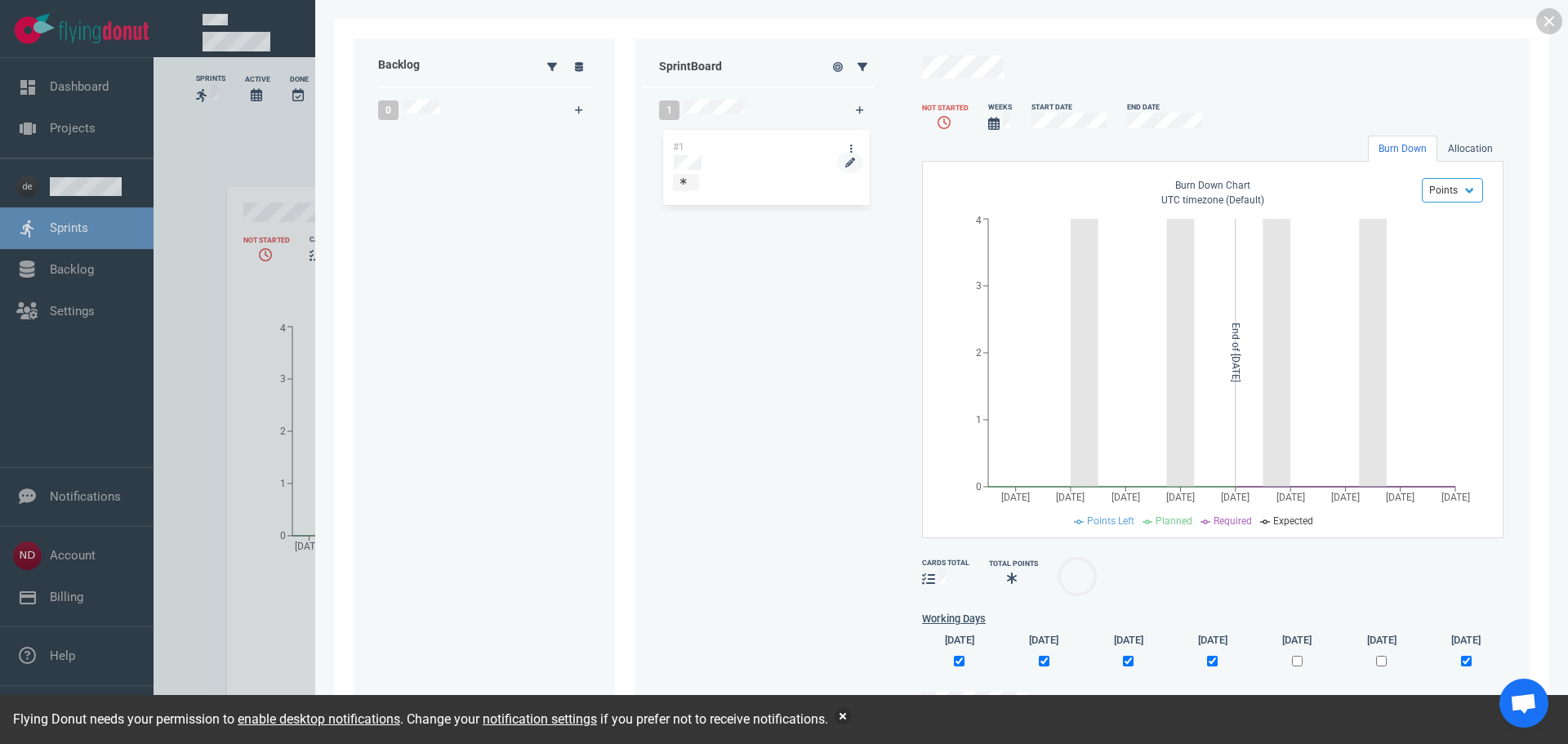
click at [762, 158] on div at bounding box center [766, 162] width 184 height 14
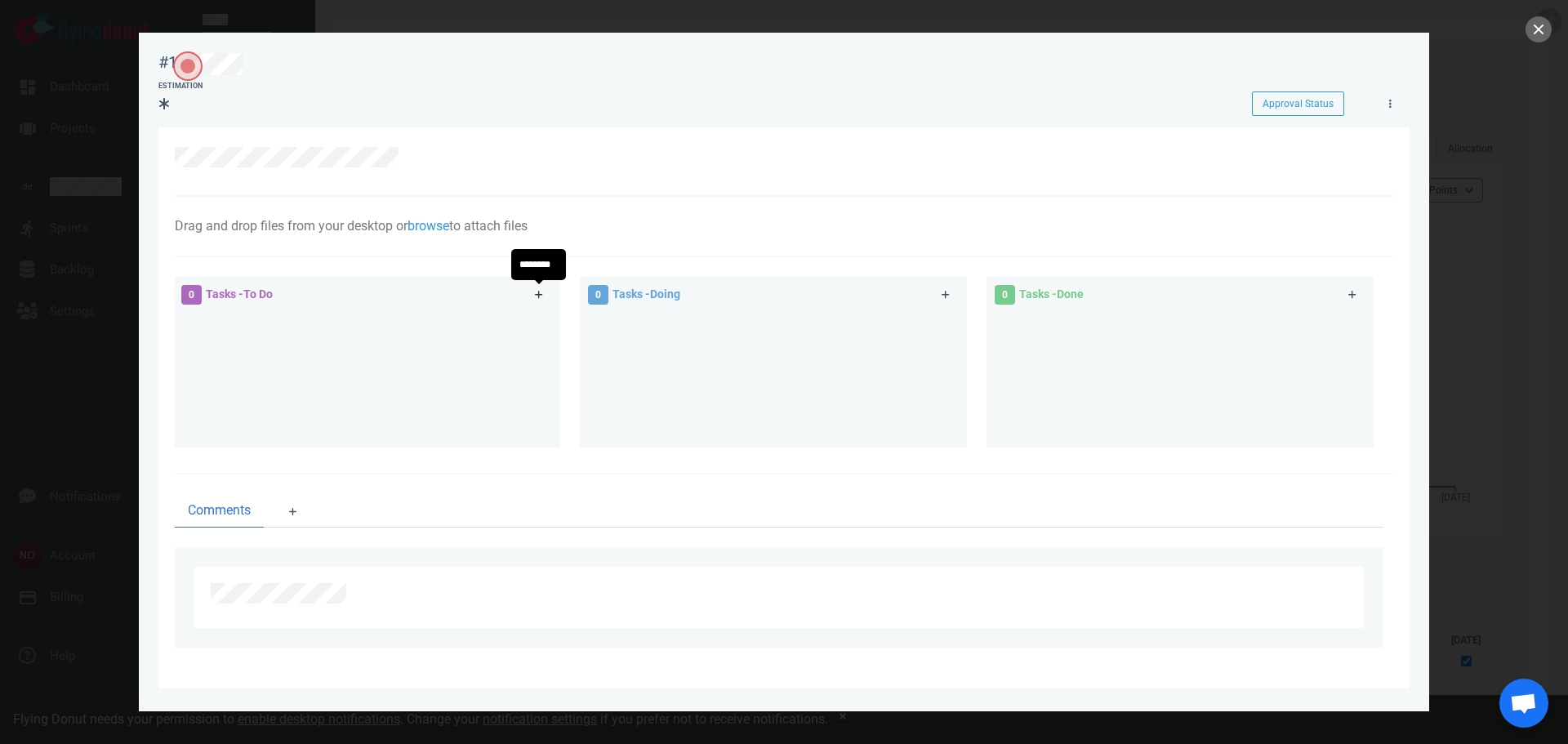
click at [543, 291] on icon at bounding box center [539, 295] width 9 height 10
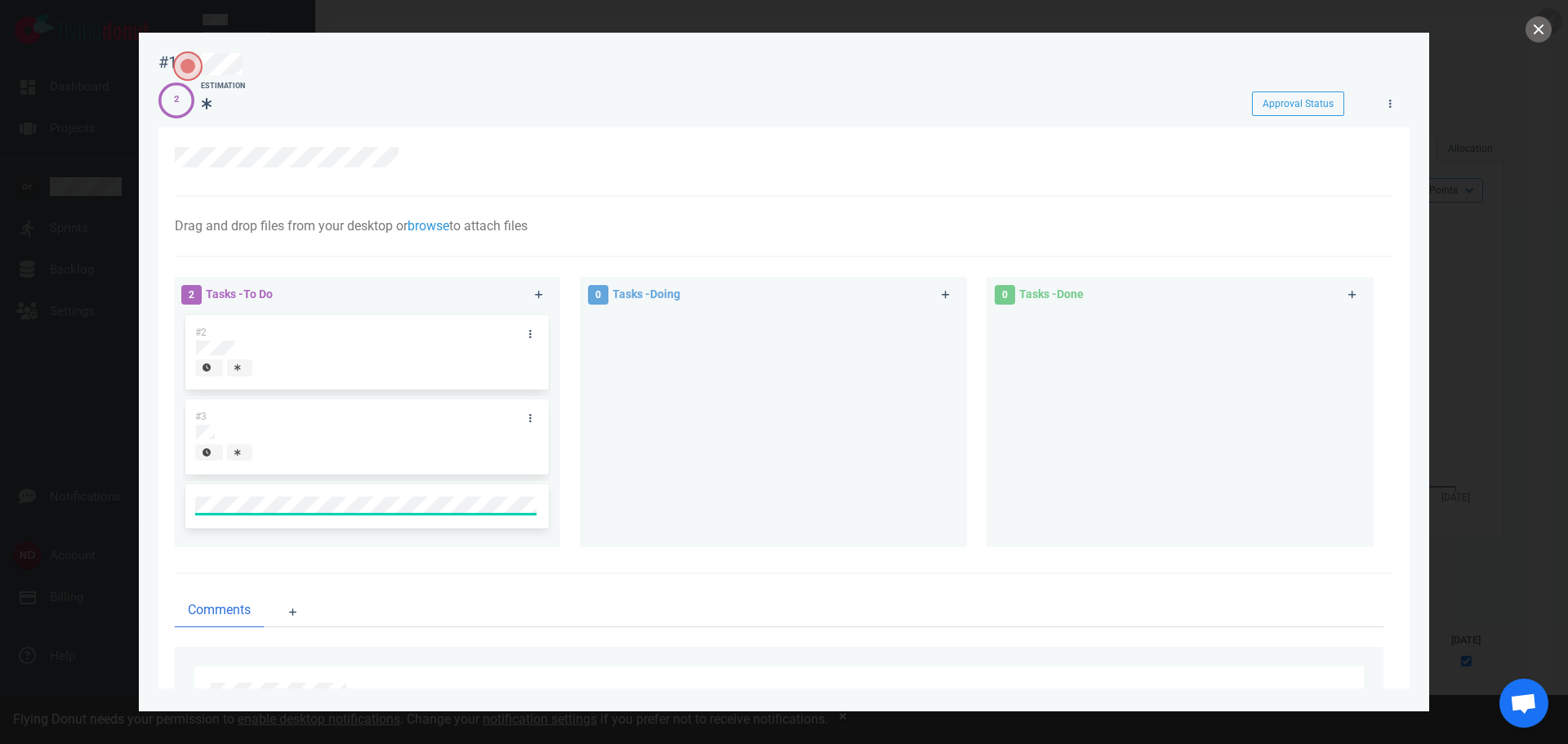
click at [623, 227] on div "Drag and drop files from your desktop or browse to attach files Attach Files Co…" at bounding box center [779, 227] width 1209 height 20
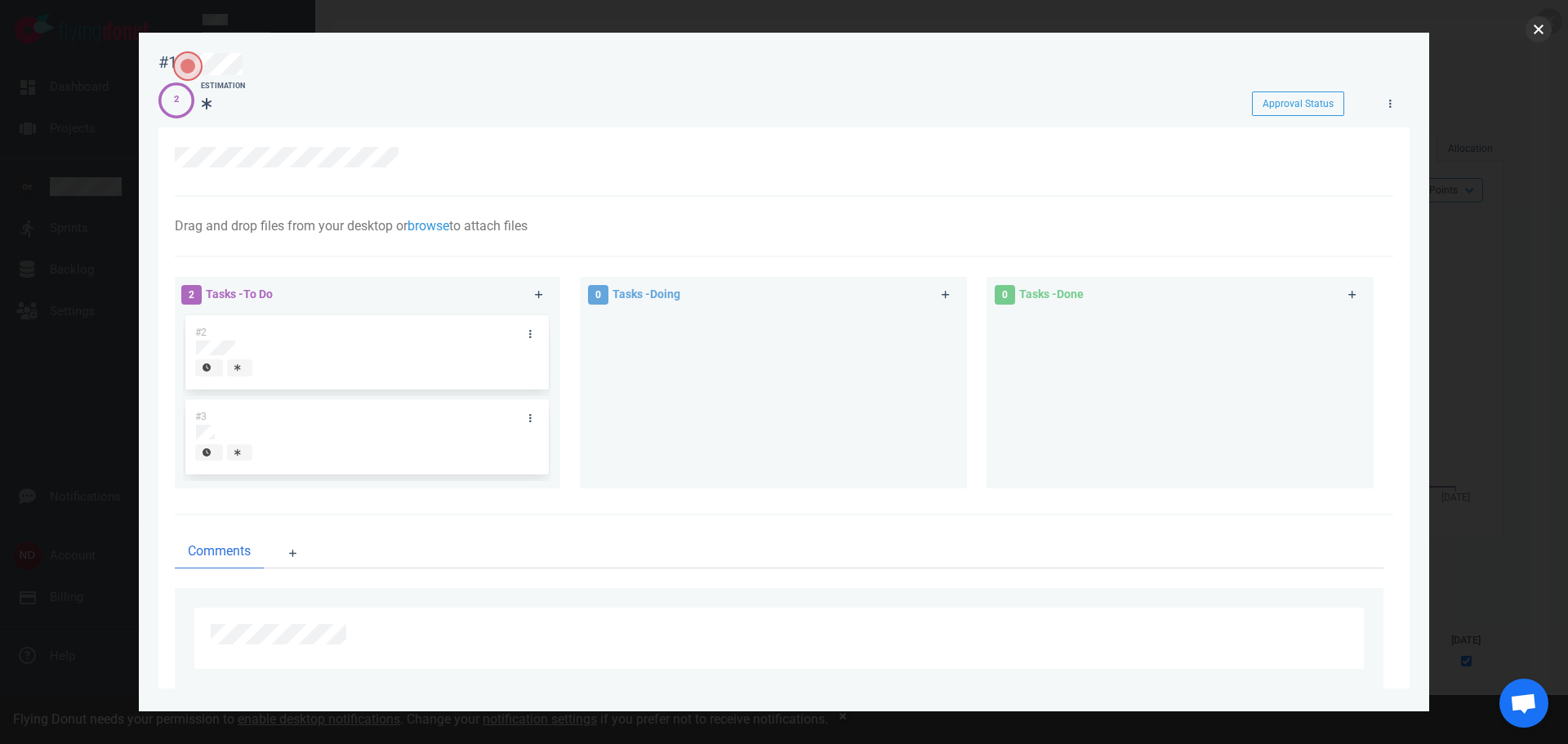
click at [1531, 34] on button "close" at bounding box center [1538, 29] width 26 height 26
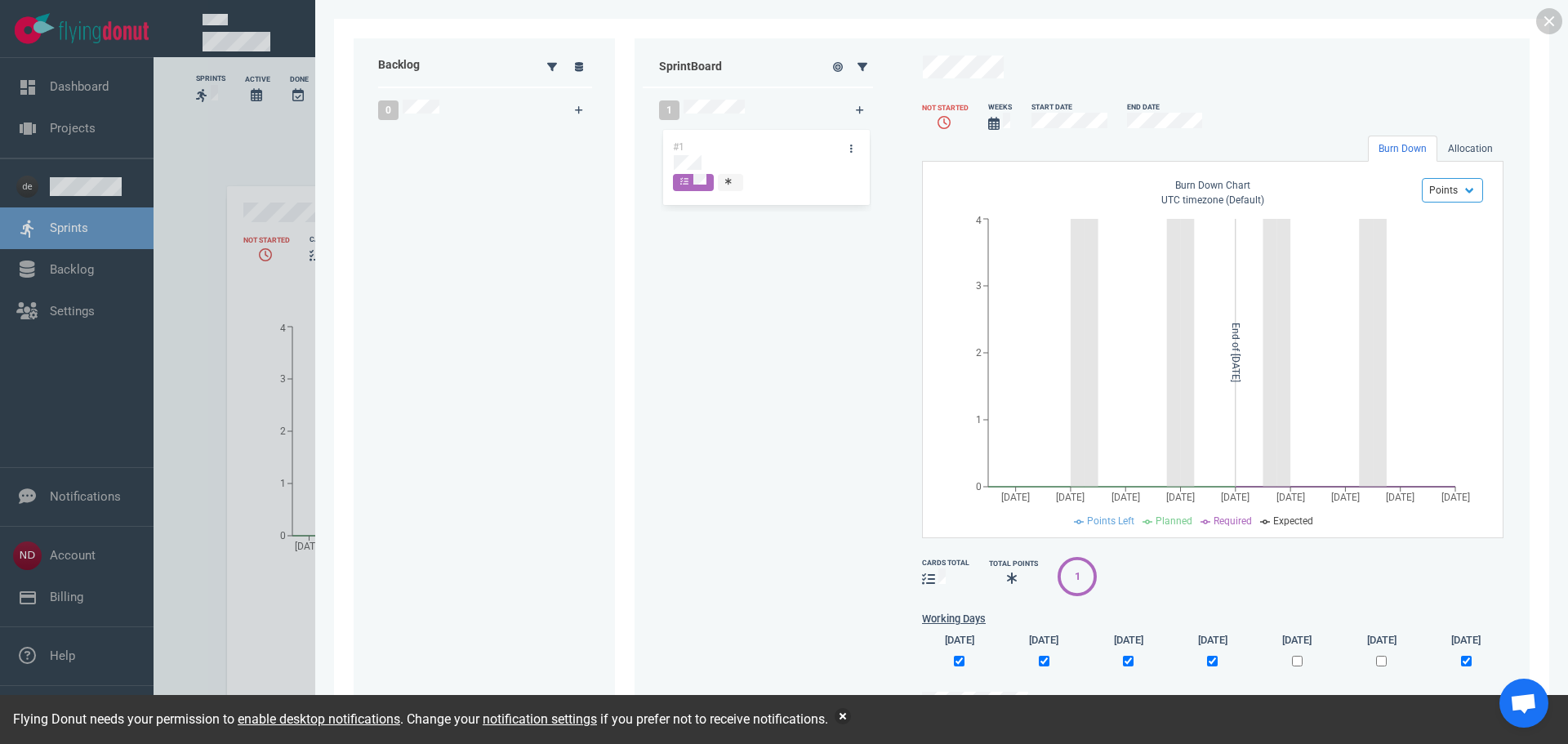
click at [192, 231] on div at bounding box center [784, 372] width 1568 height 744
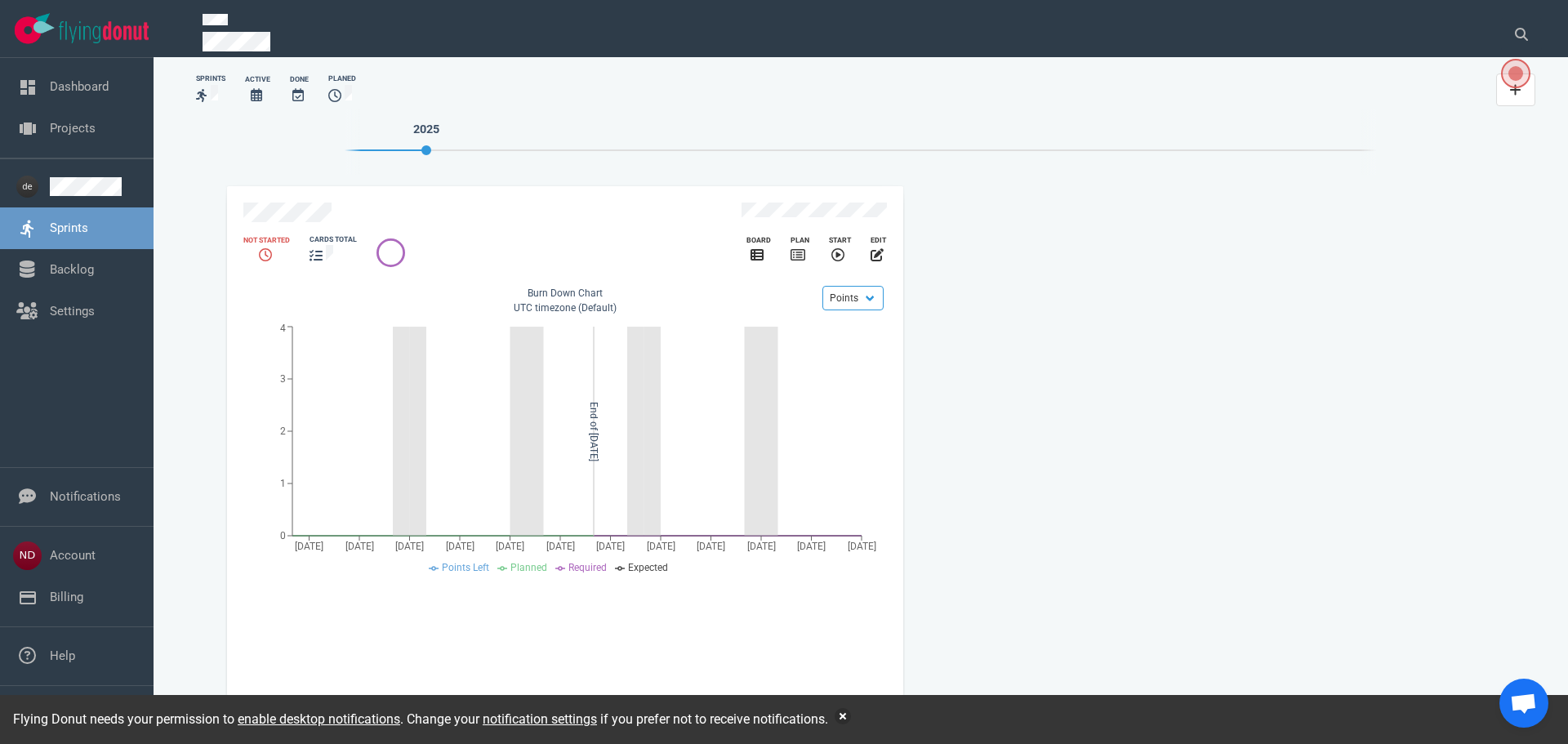
click at [207, 91] on icon at bounding box center [201, 95] width 12 height 13
click at [252, 92] on icon at bounding box center [256, 94] width 12 height 13
click at [758, 245] on div "slide 1 of 1" at bounding box center [758, 255] width 24 height 20
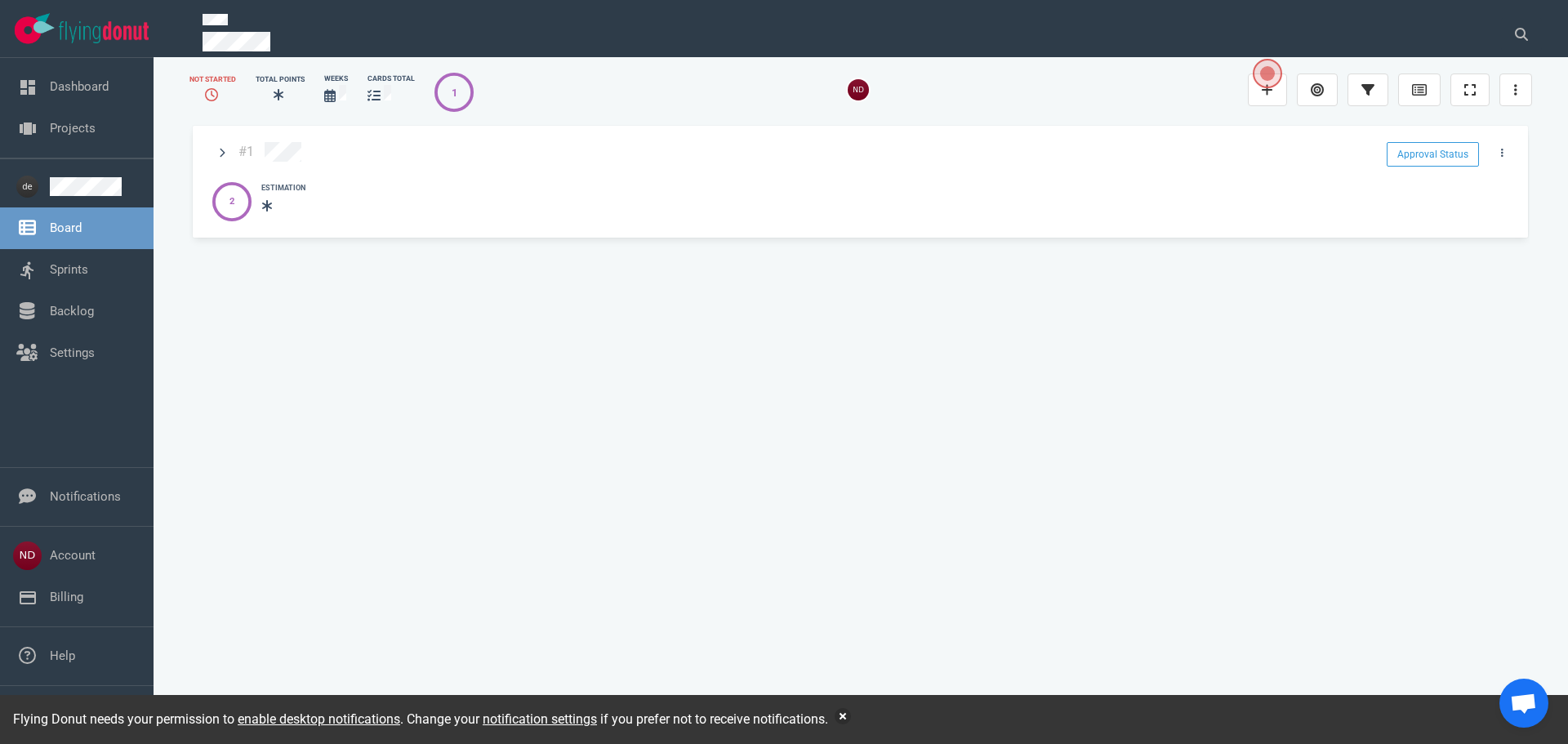
click at [395, 175] on div "2 2 Estimation" at bounding box center [865, 198] width 1325 height 52
click at [230, 195] on div "2" at bounding box center [231, 202] width 4 height 14
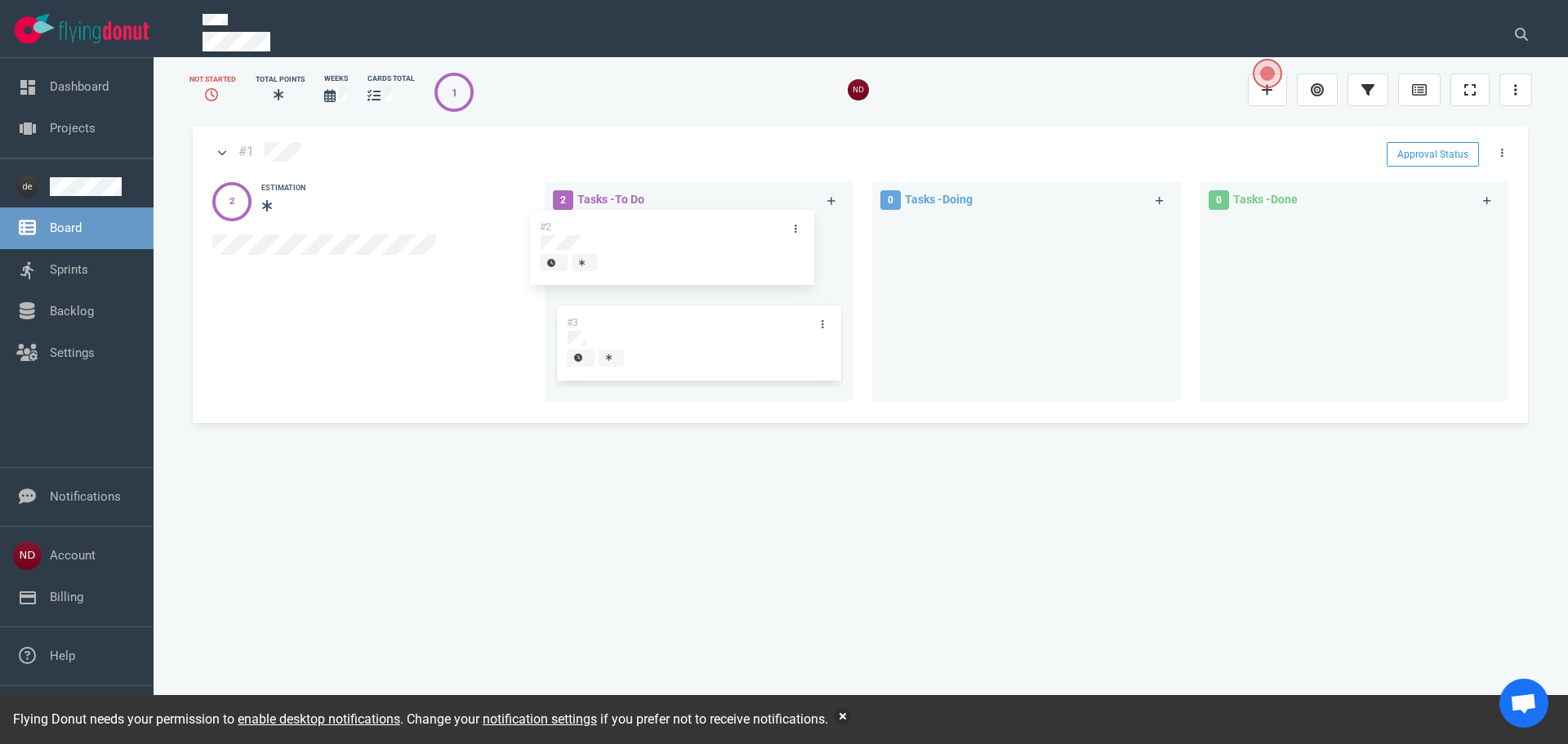
drag, startPoint x: 709, startPoint y: 232, endPoint x: 681, endPoint y: 227, distance: 28.4
click at [681, 227] on div "#2 #3 #2" at bounding box center [698, 303] width 288 height 171
click at [706, 194] on div "2 Tasks - To Do" at bounding box center [680, 201] width 275 height 40
click at [1434, 158] on button "Approval Status" at bounding box center [1432, 154] width 92 height 24
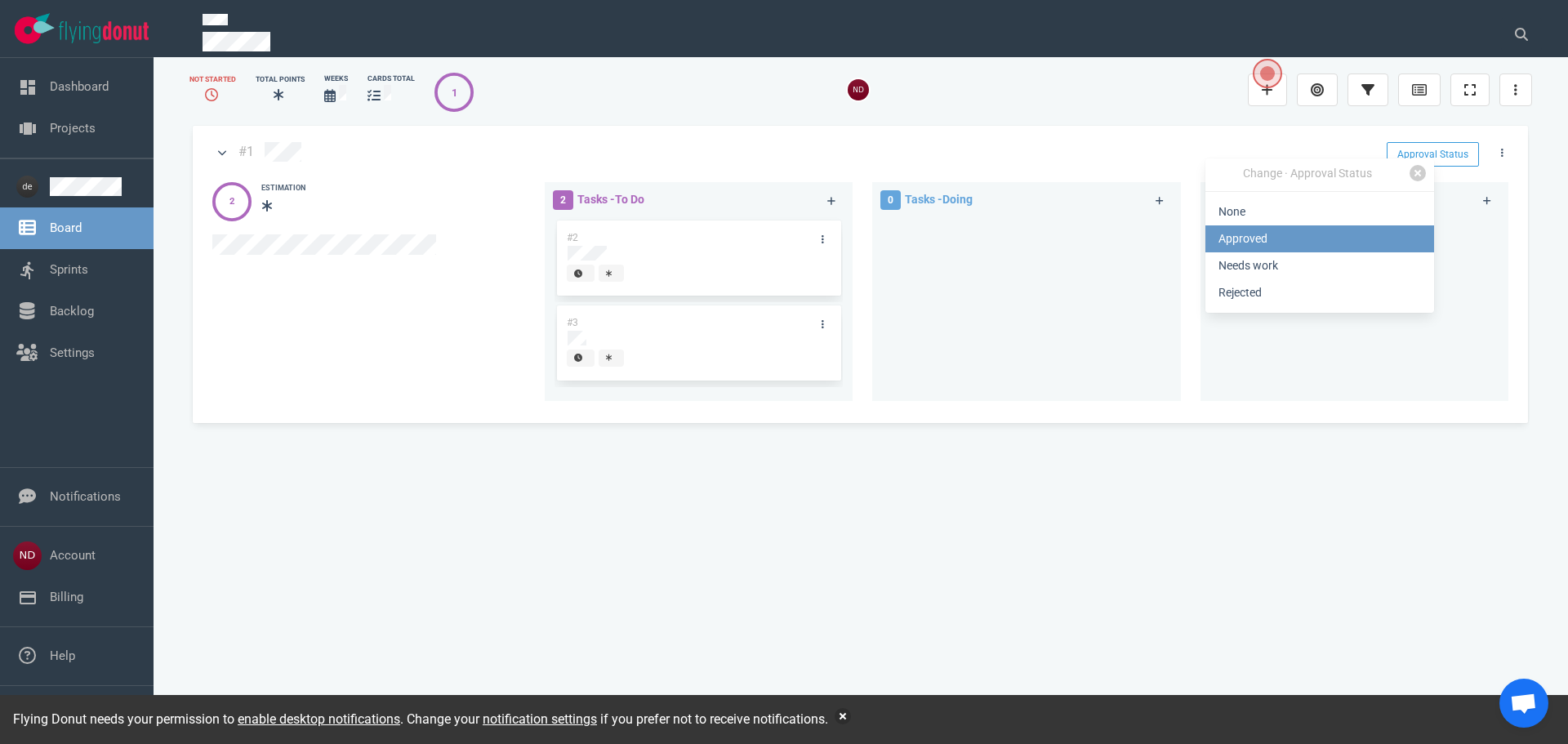
click at [1252, 238] on link "Approved" at bounding box center [1319, 239] width 228 height 27
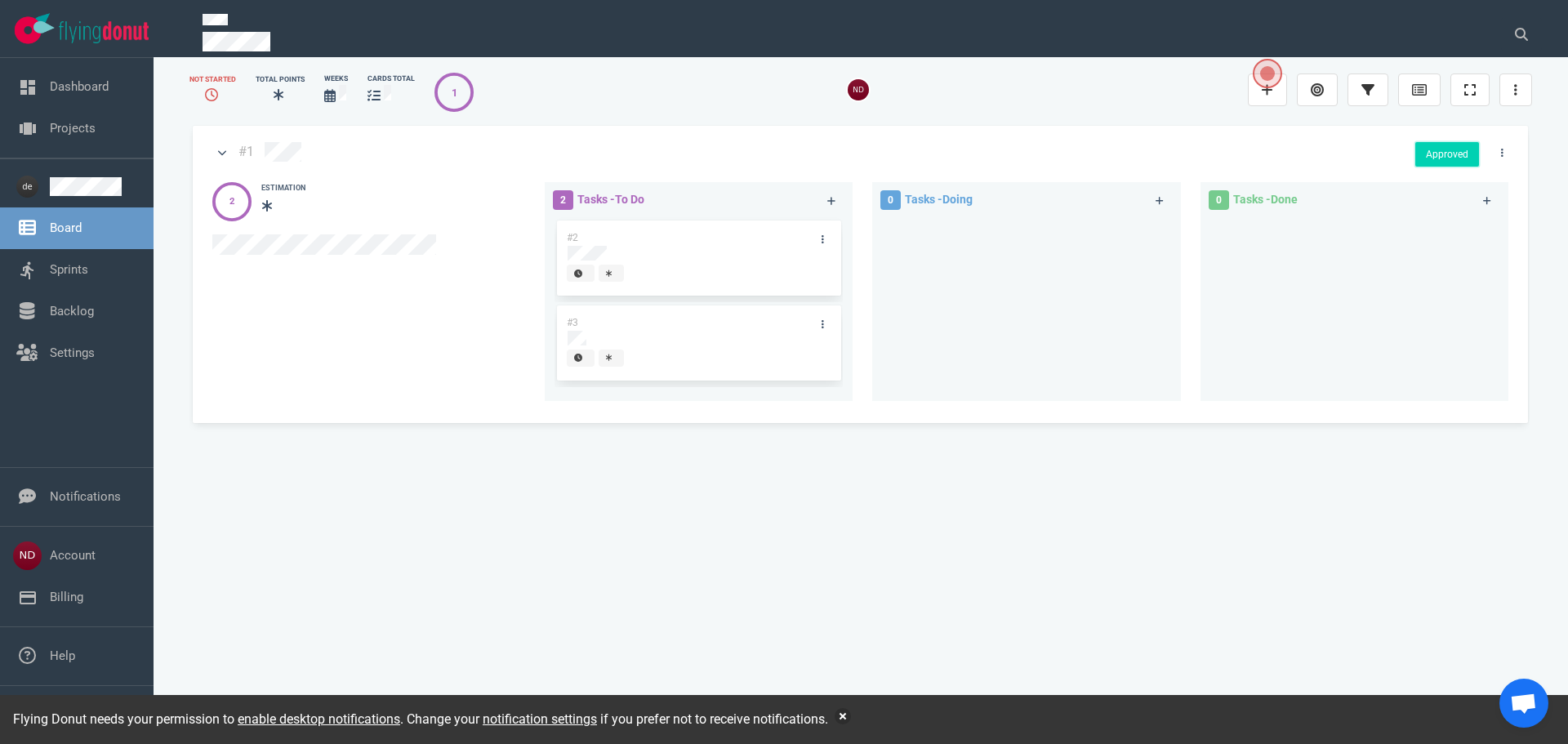
click at [1452, 158] on button "Approved" at bounding box center [1446, 154] width 64 height 24
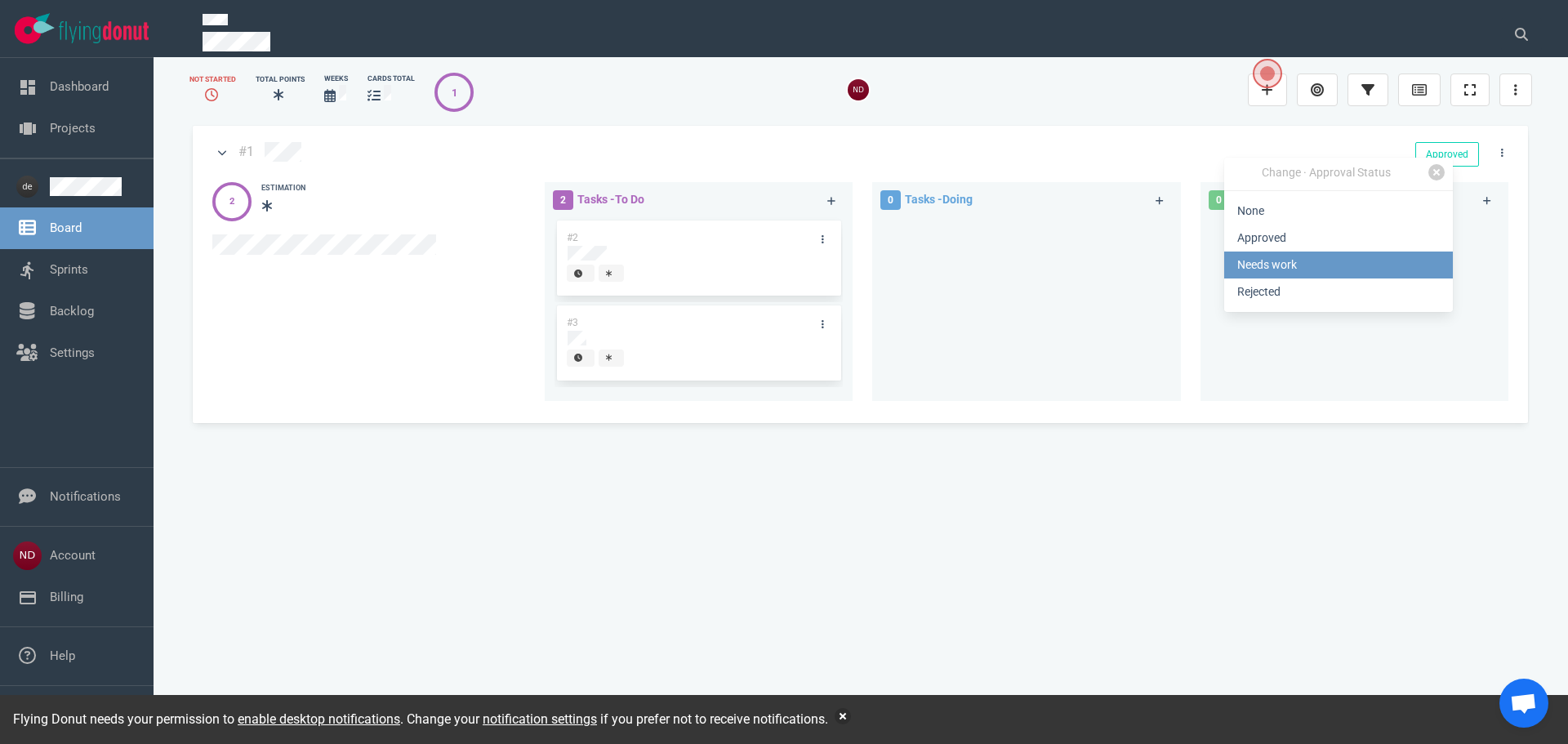
click at [1297, 262] on link "Needs work" at bounding box center [1338, 265] width 228 height 27
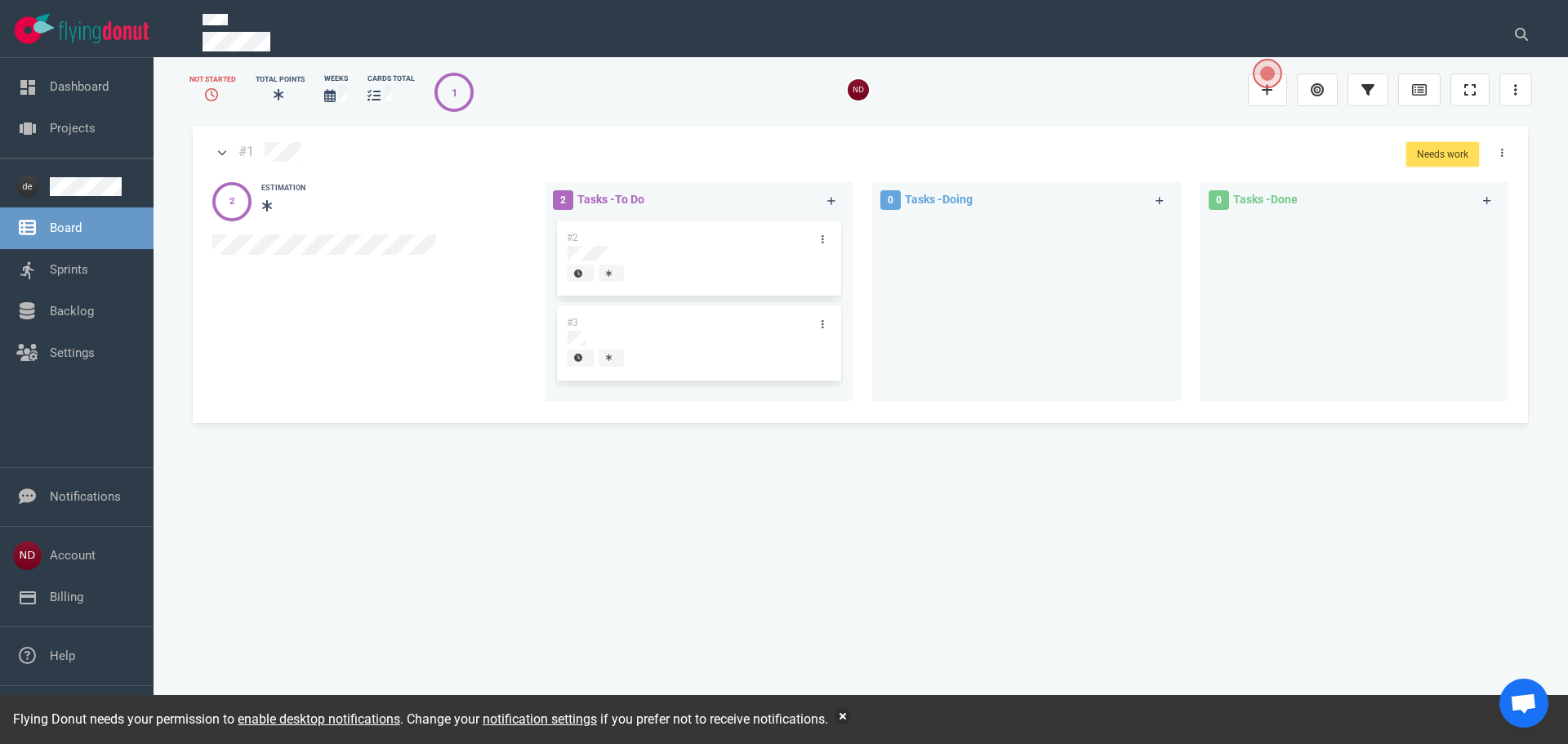
click at [1452, 156] on button "Needs work" at bounding box center [1442, 154] width 73 height 24
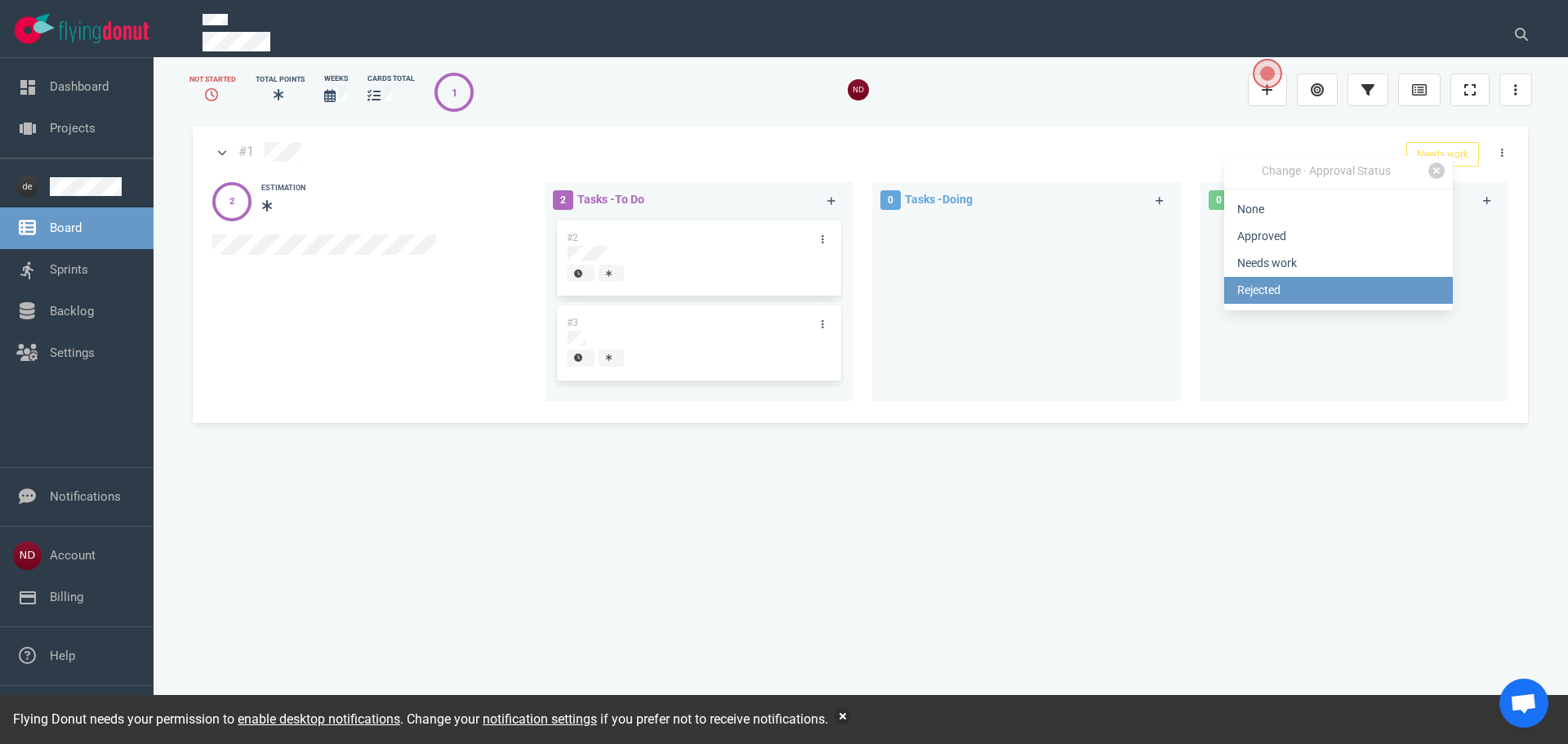
click at [1300, 283] on link "Rejected" at bounding box center [1338, 290] width 228 height 27
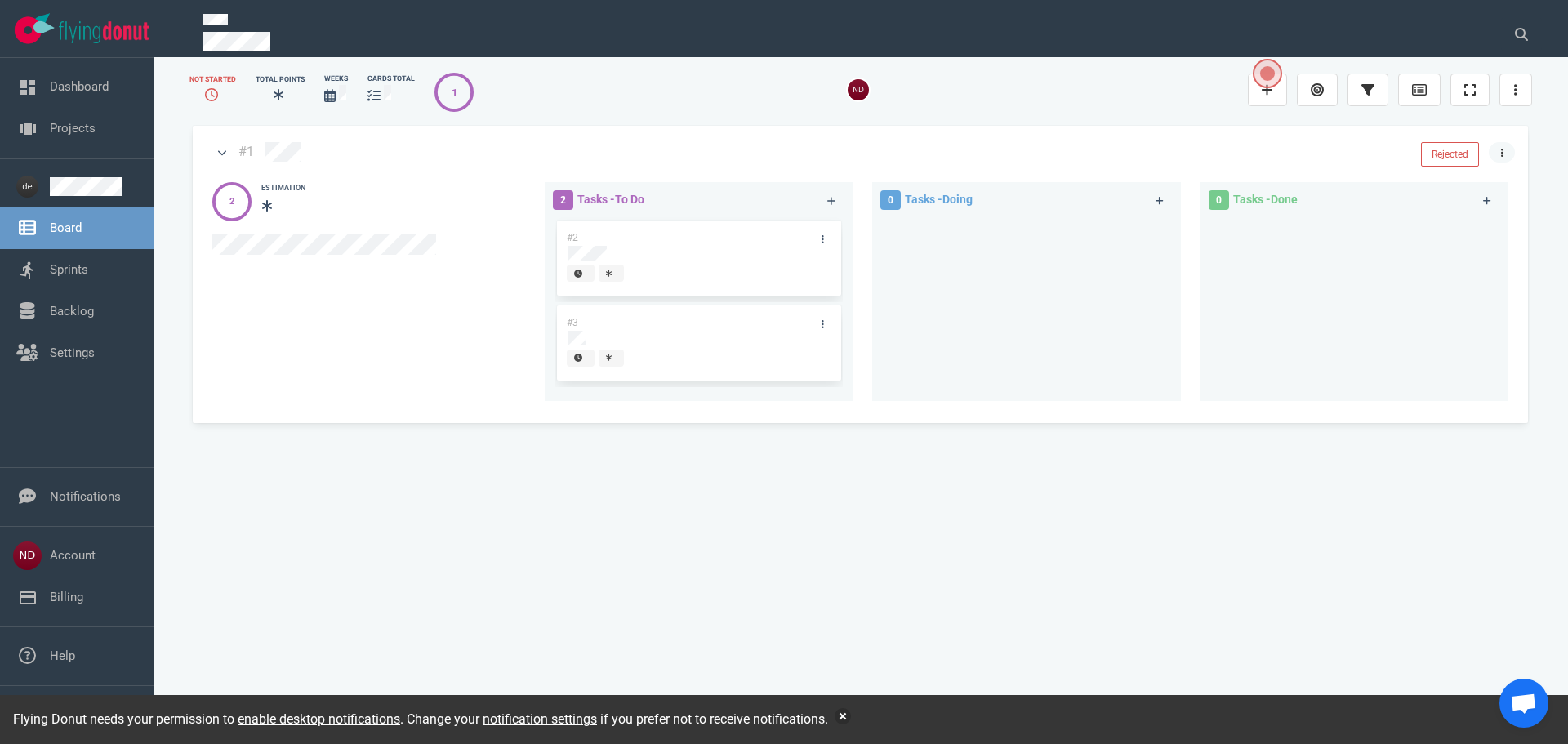
click at [1496, 157] on link at bounding box center [1501, 152] width 26 height 21
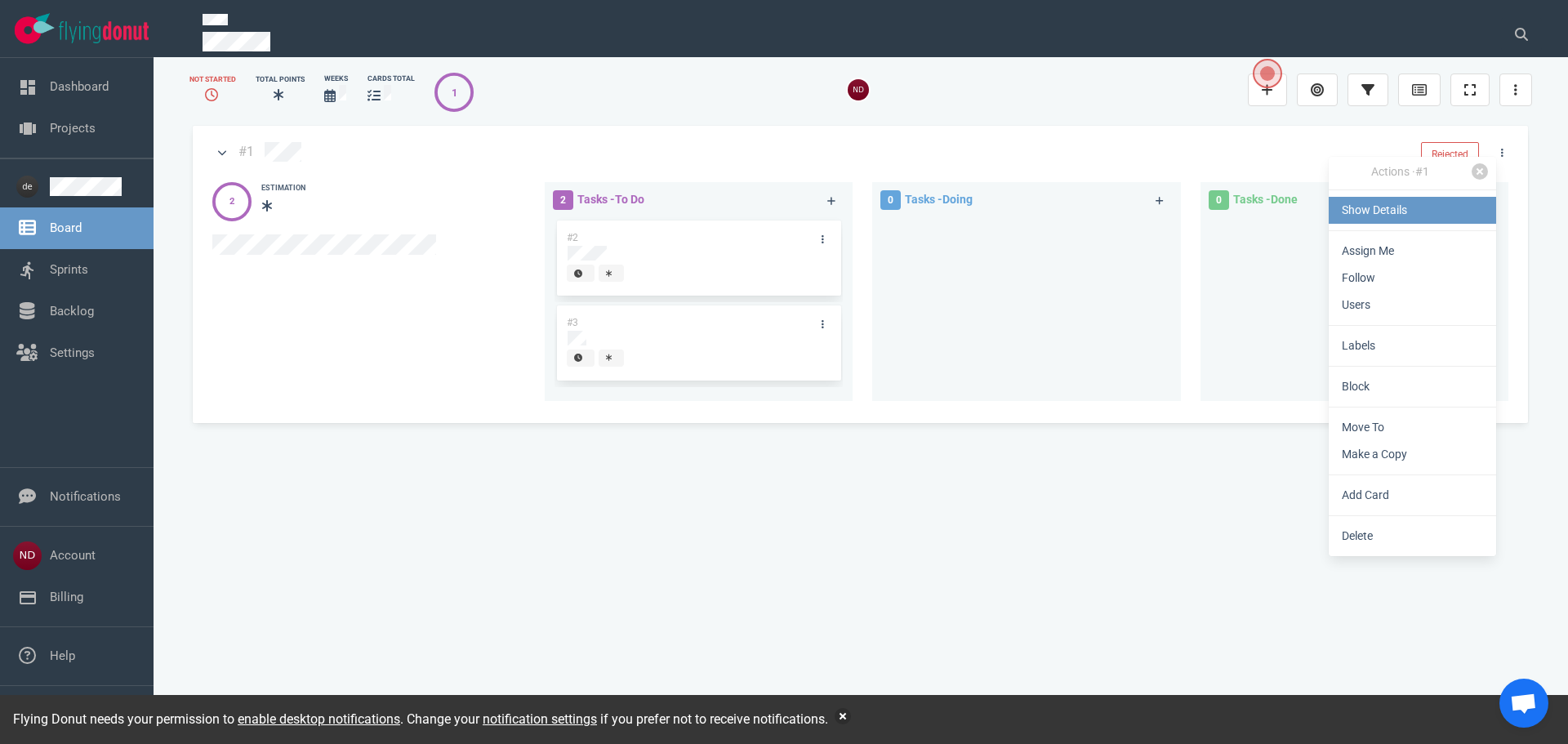
click at [1417, 200] on link "Show Details" at bounding box center [1412, 210] width 167 height 27
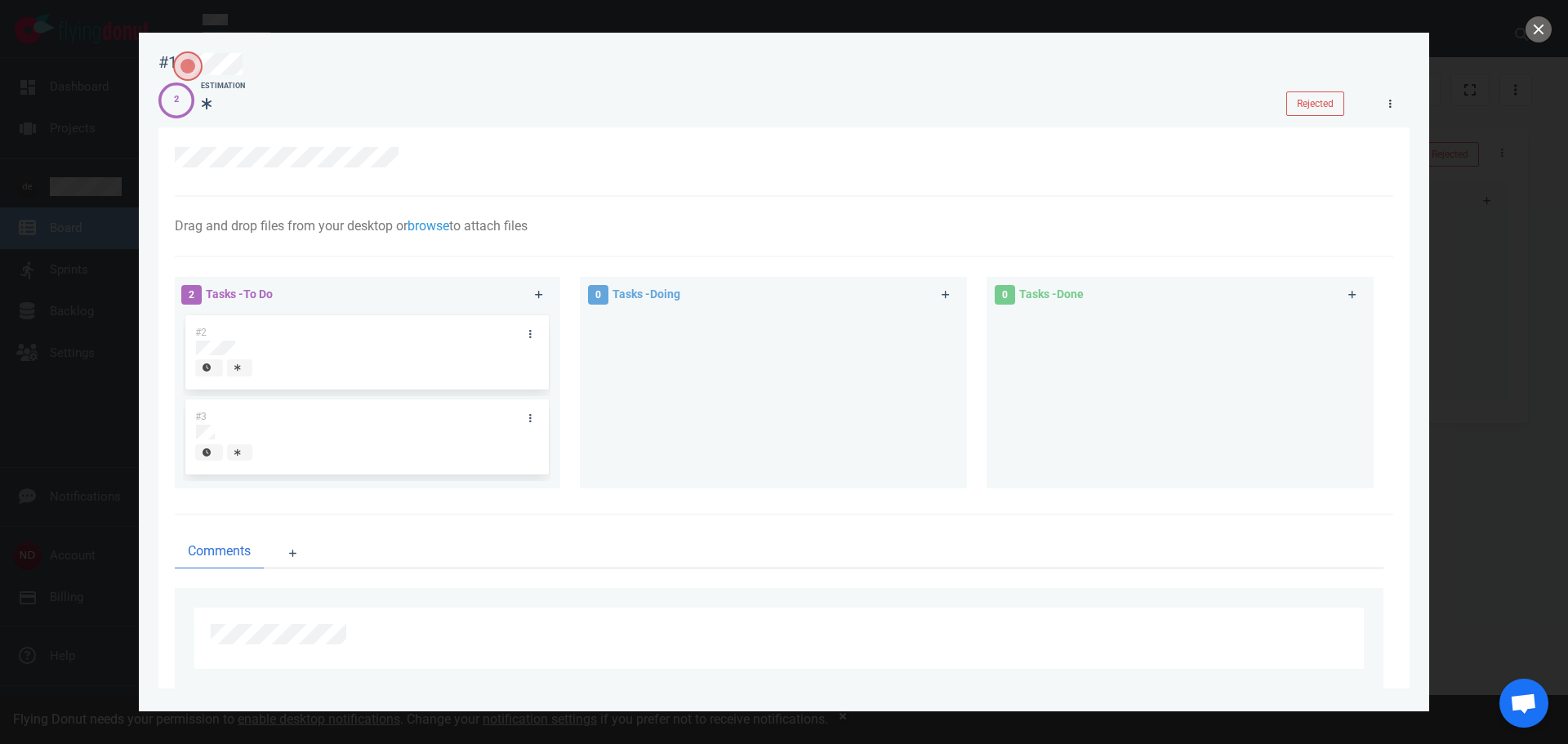
click at [1387, 98] on link at bounding box center [1390, 103] width 26 height 21
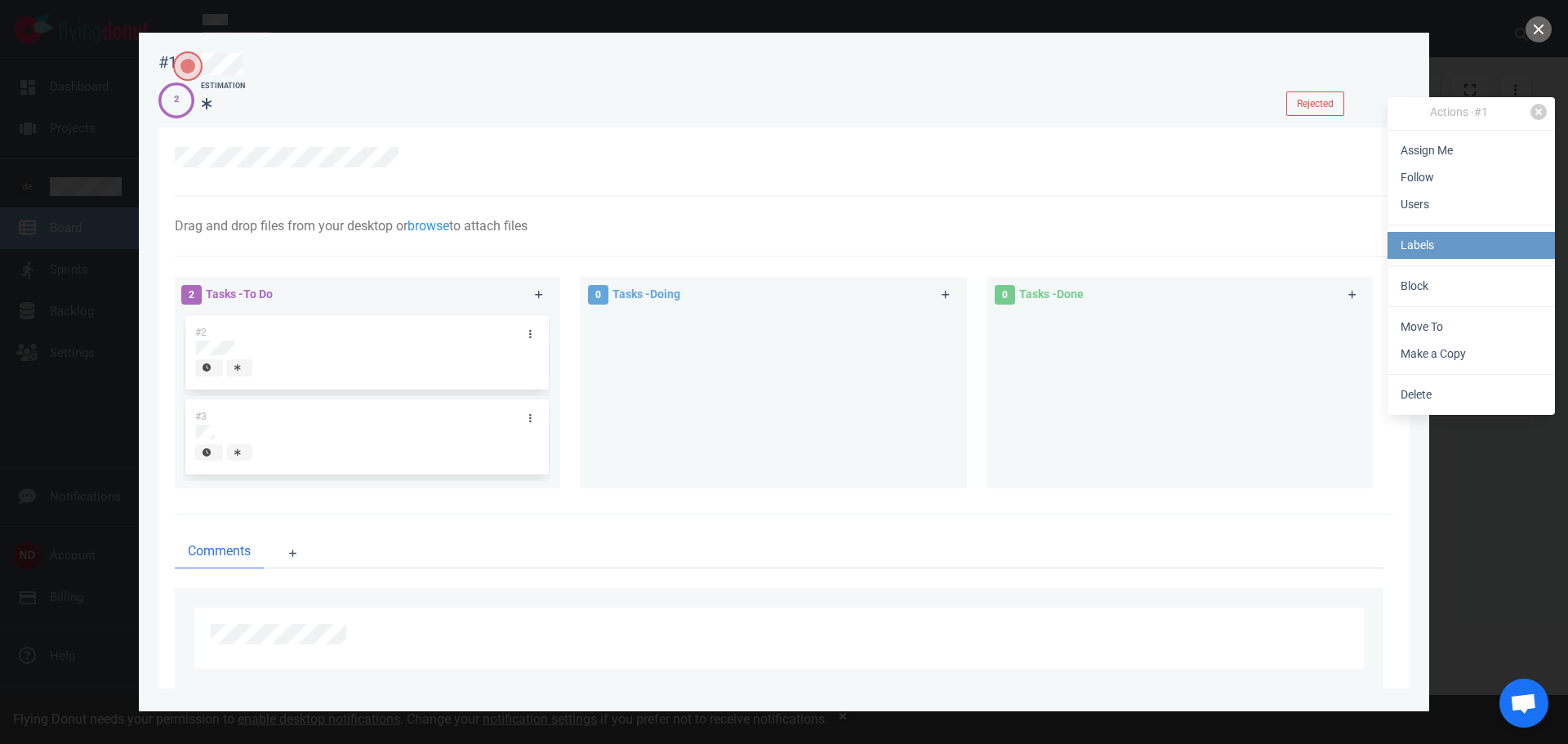
click at [1391, 236] on link "Labels" at bounding box center [1470, 245] width 167 height 27
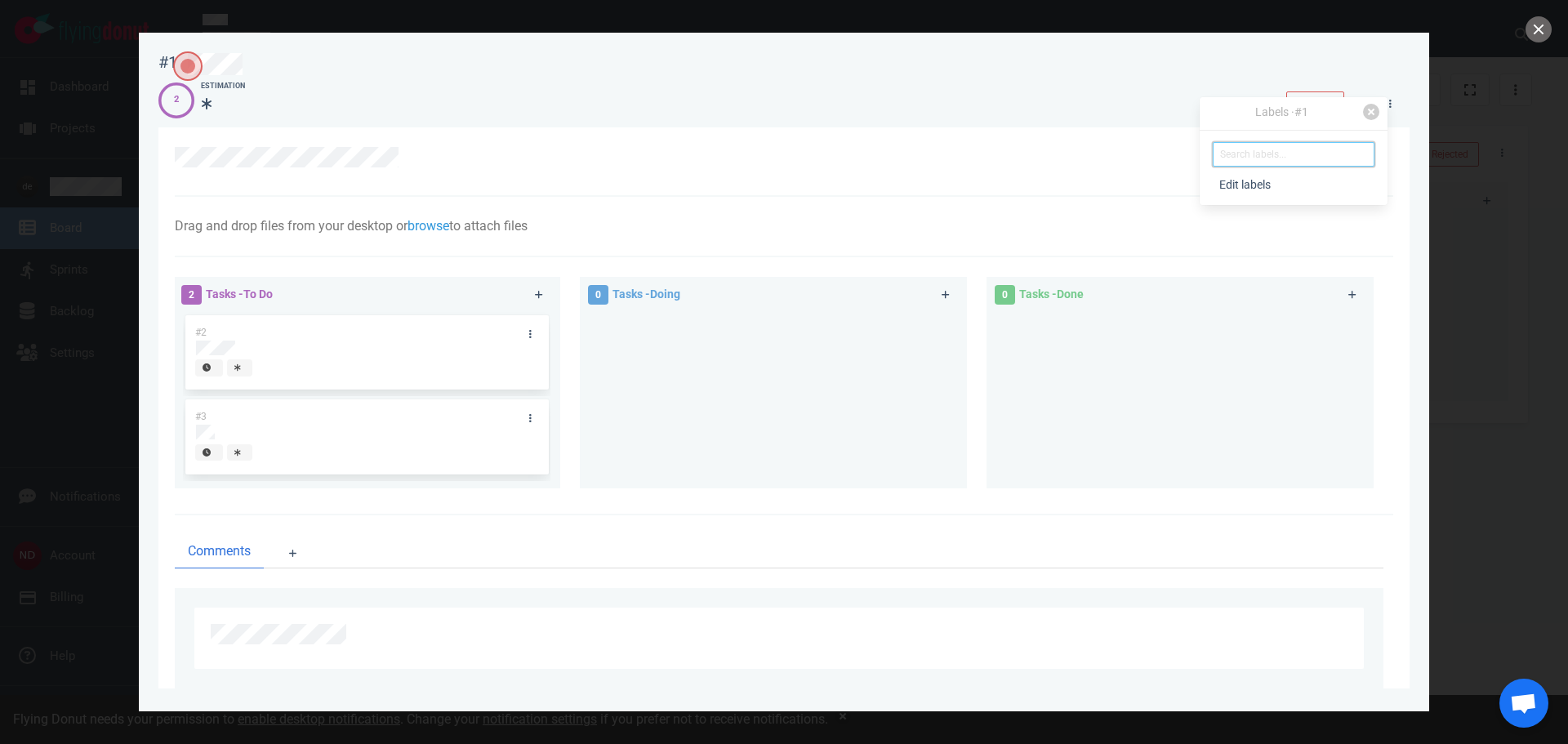
click at [1256, 153] on input "text" at bounding box center [1293, 154] width 162 height 24
click at [1249, 183] on link "Edit labels" at bounding box center [1294, 185] width 188 height 27
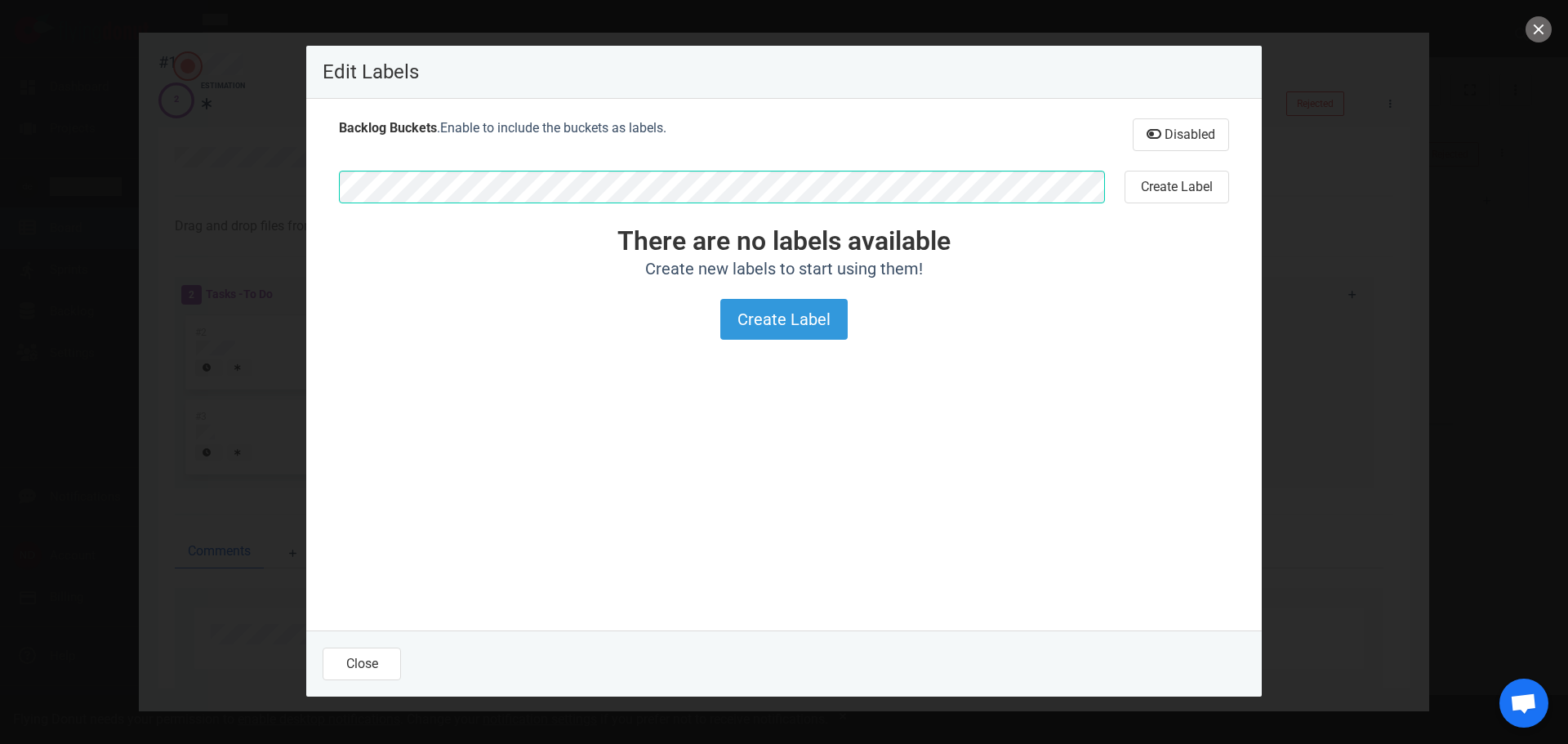
click at [1317, 124] on div at bounding box center [784, 372] width 1568 height 744
click at [1253, 64] on header "Edit Labels" at bounding box center [784, 72] width 955 height 53
click at [1538, 28] on button "close" at bounding box center [1538, 29] width 26 height 26
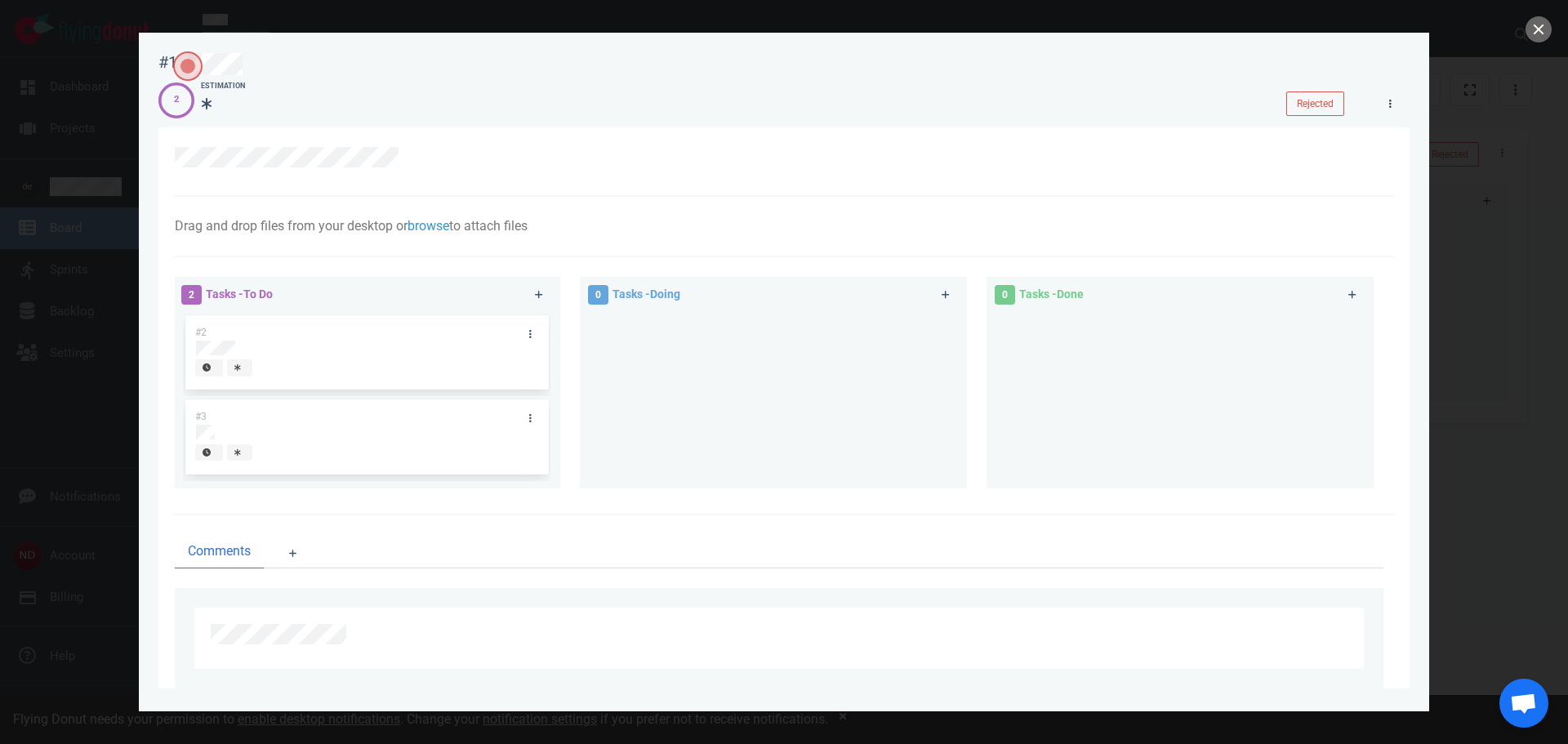
click at [1392, 107] on link at bounding box center [1390, 103] width 26 height 21
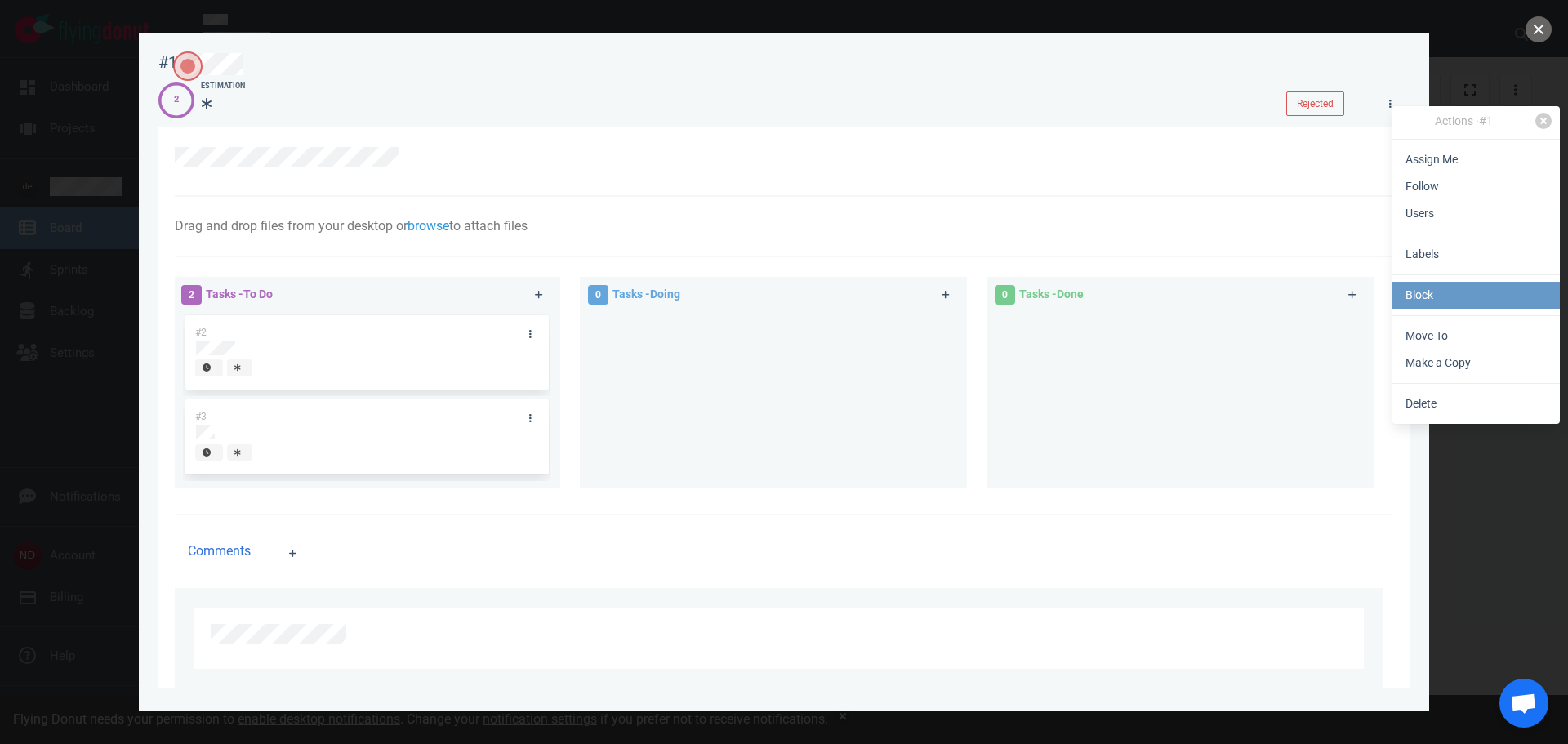
click at [1409, 301] on link "Block" at bounding box center [1476, 295] width 167 height 27
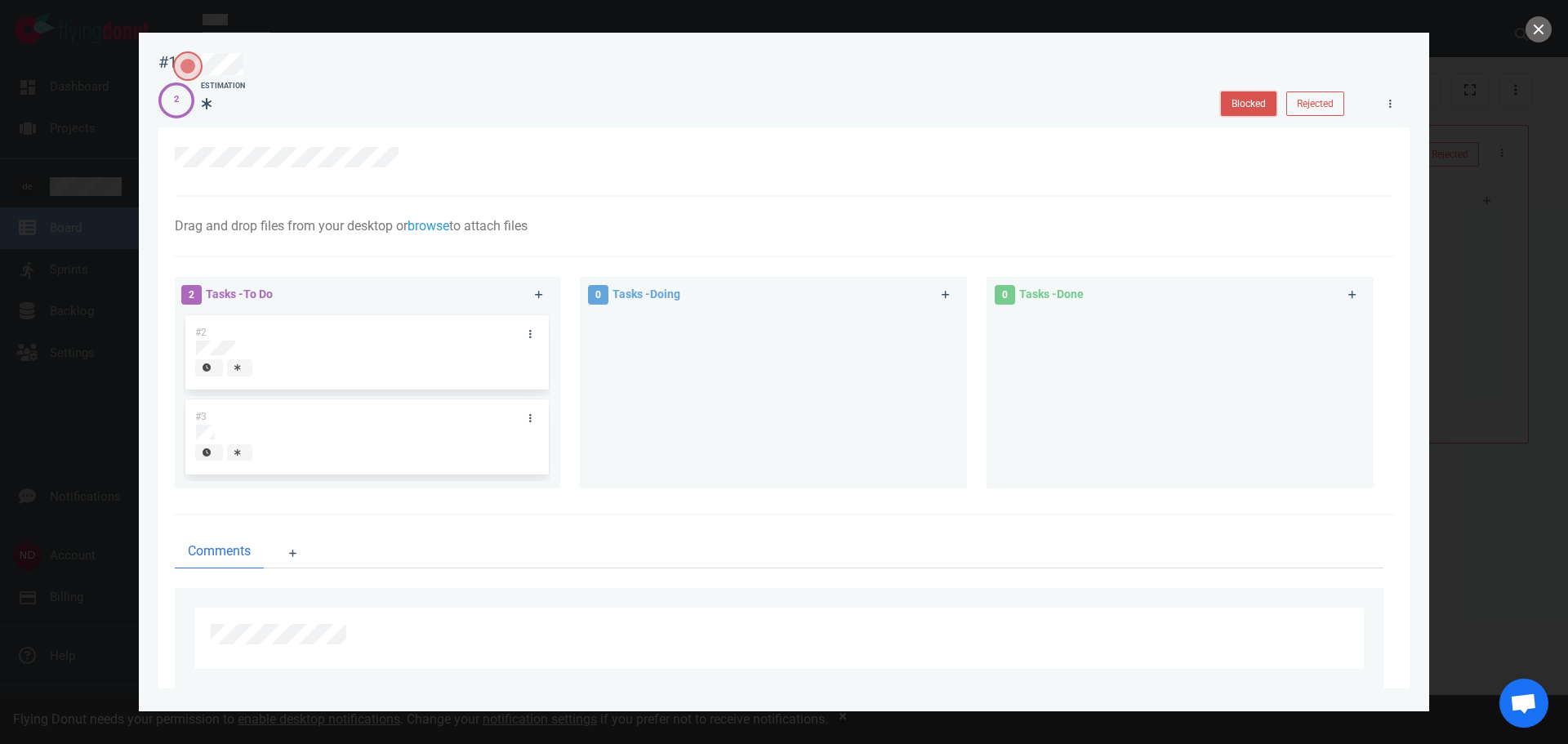
click at [1250, 102] on button "Blocked" at bounding box center [1248, 103] width 56 height 24
click at [1380, 99] on link at bounding box center [1390, 103] width 26 height 21
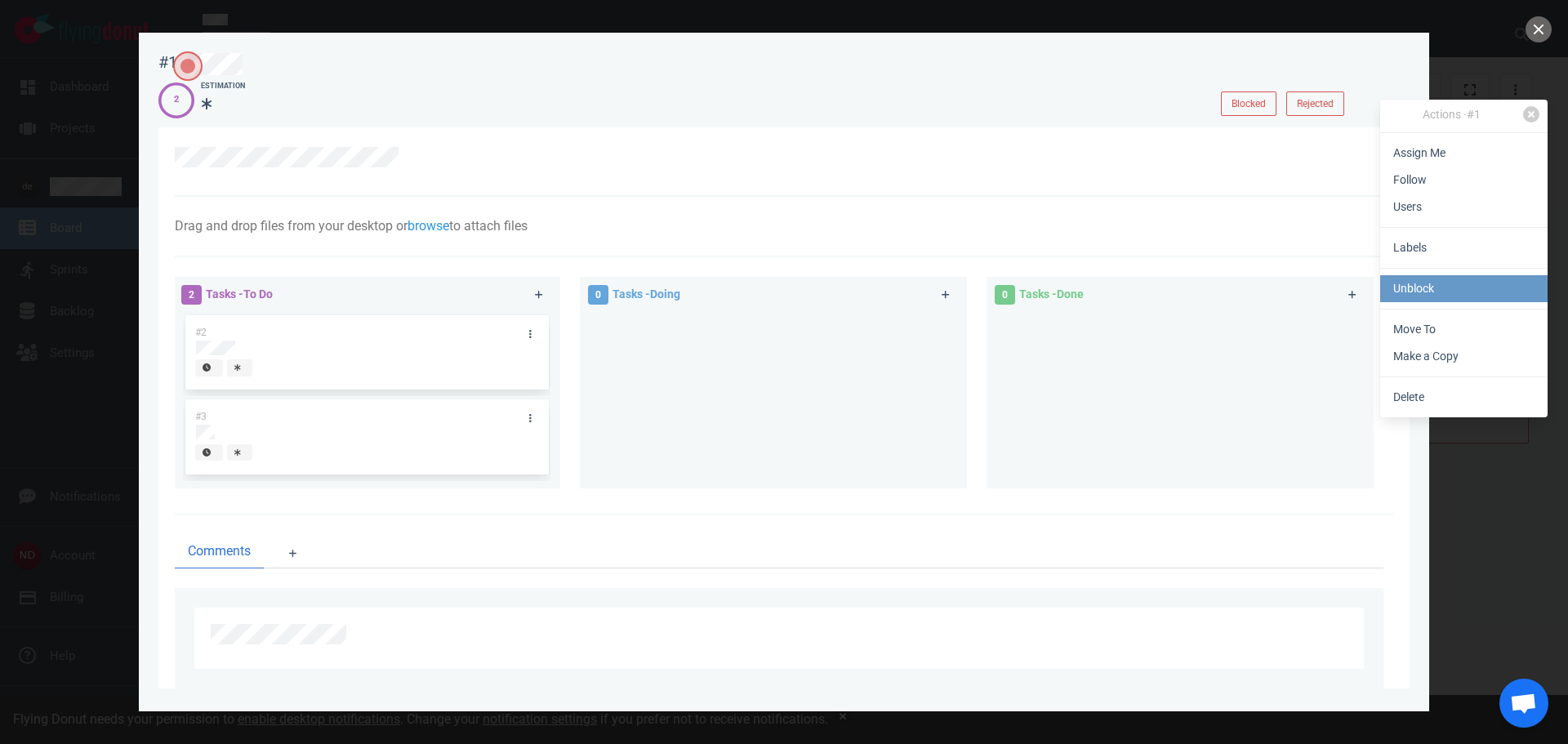
click at [1397, 286] on link "Unblock" at bounding box center [1463, 288] width 167 height 27
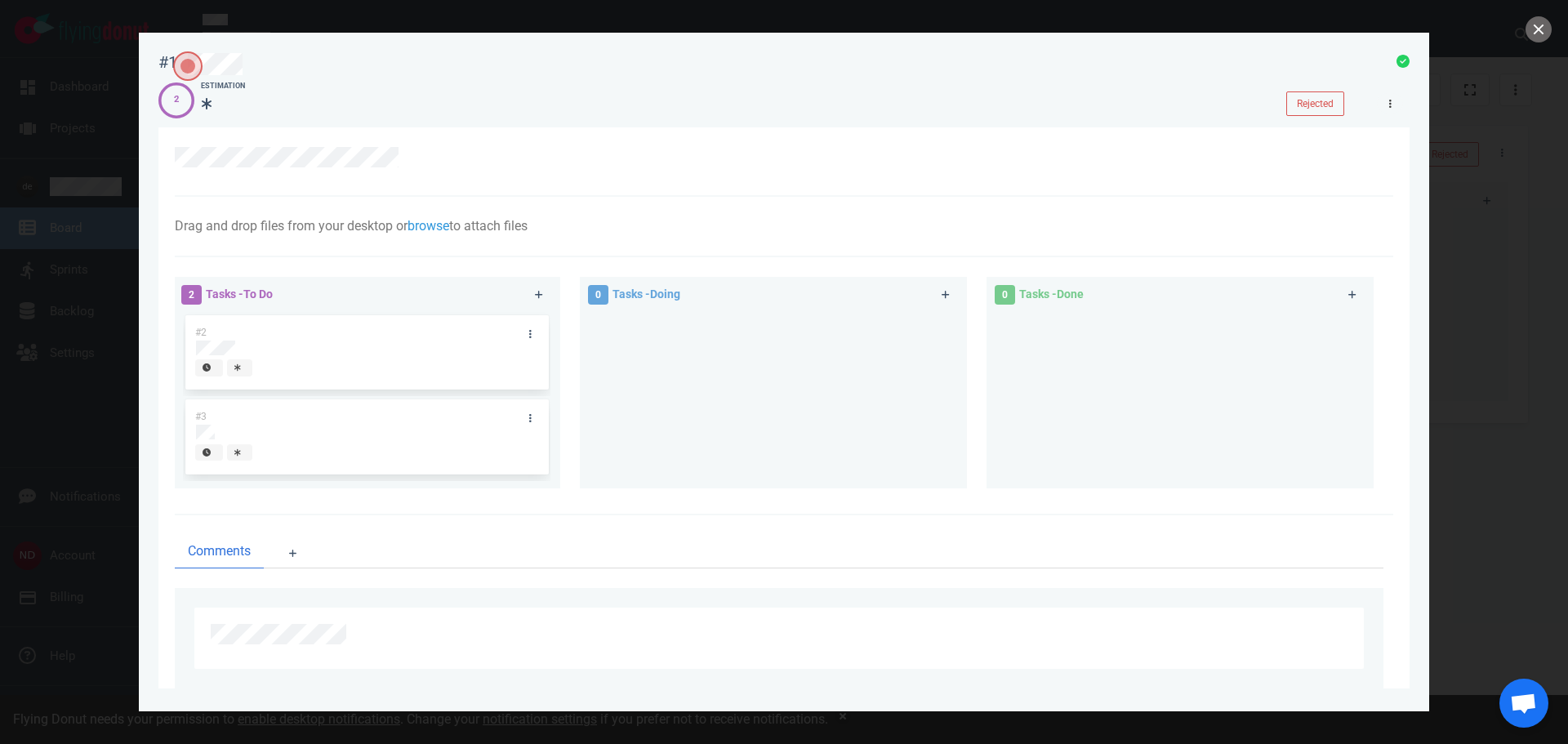
click at [1390, 101] on icon at bounding box center [1390, 103] width 3 height 8
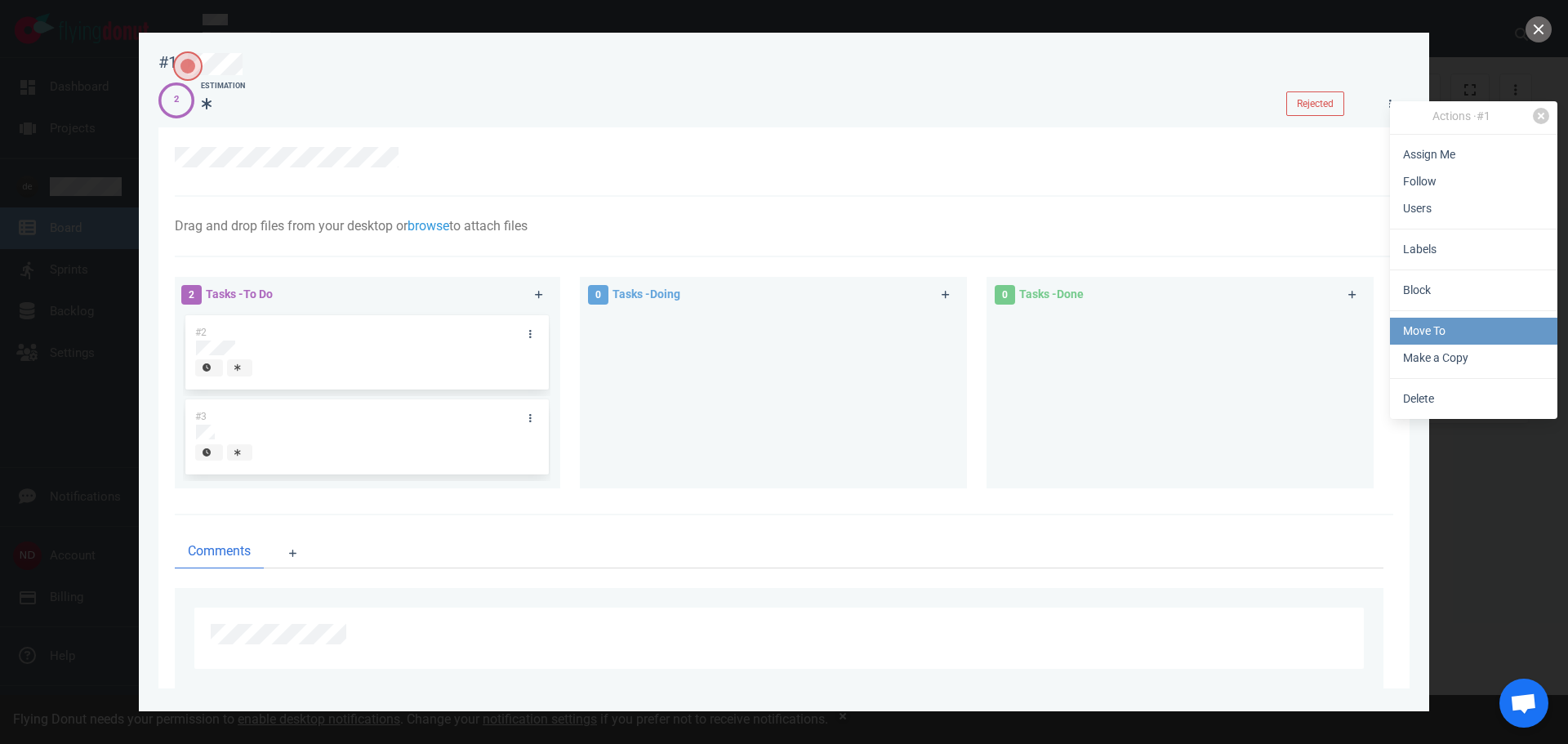
click at [1411, 326] on link "Move To" at bounding box center [1473, 331] width 167 height 27
select select "sprint"
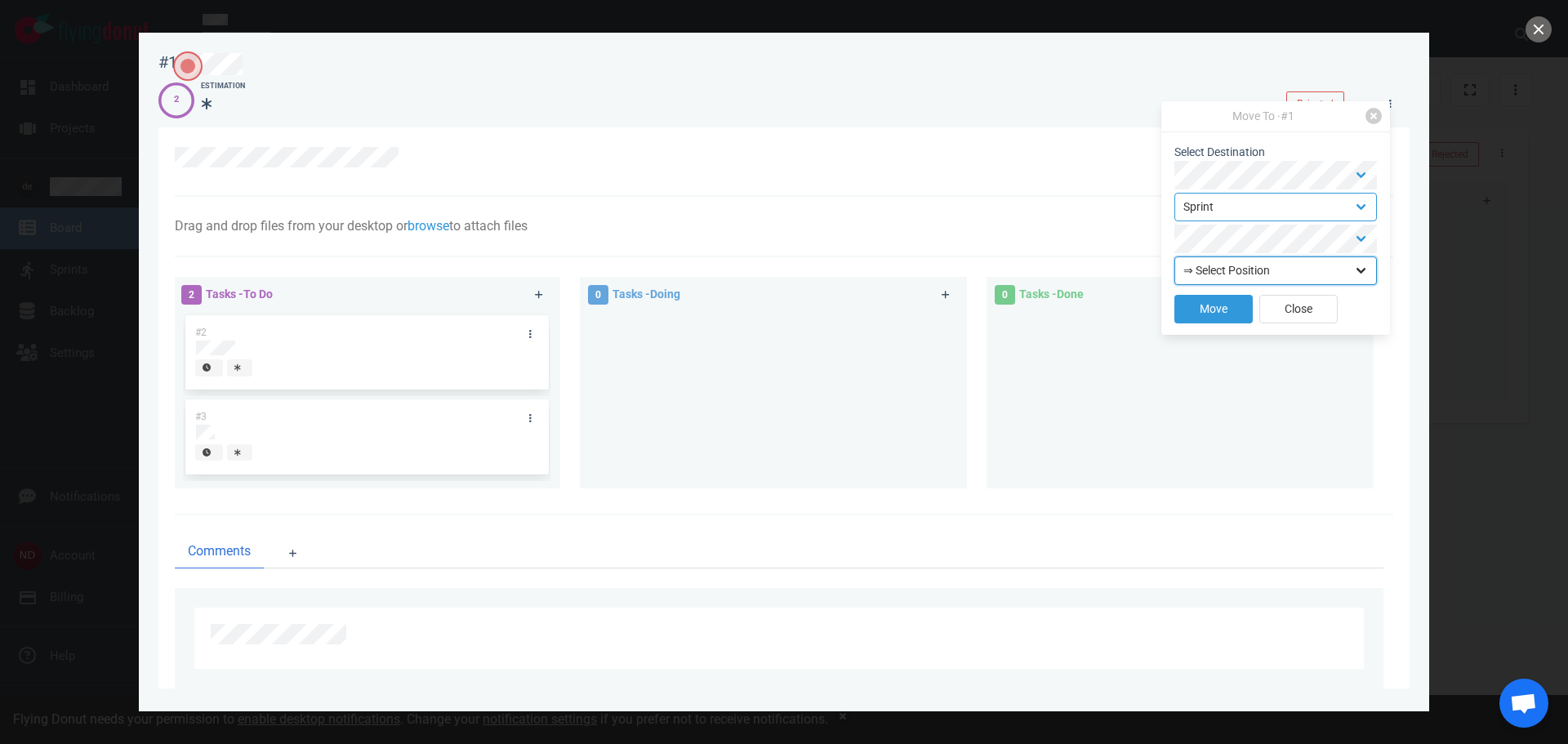
click at [1358, 264] on select "⇒ Select Position Top Bottom" at bounding box center [1275, 270] width 202 height 29
click at [1359, 266] on select "⇒ Select Position Top Bottom" at bounding box center [1275, 270] width 202 height 29
click at [1366, 205] on select "Backlog Sprint" at bounding box center [1275, 207] width 202 height 29
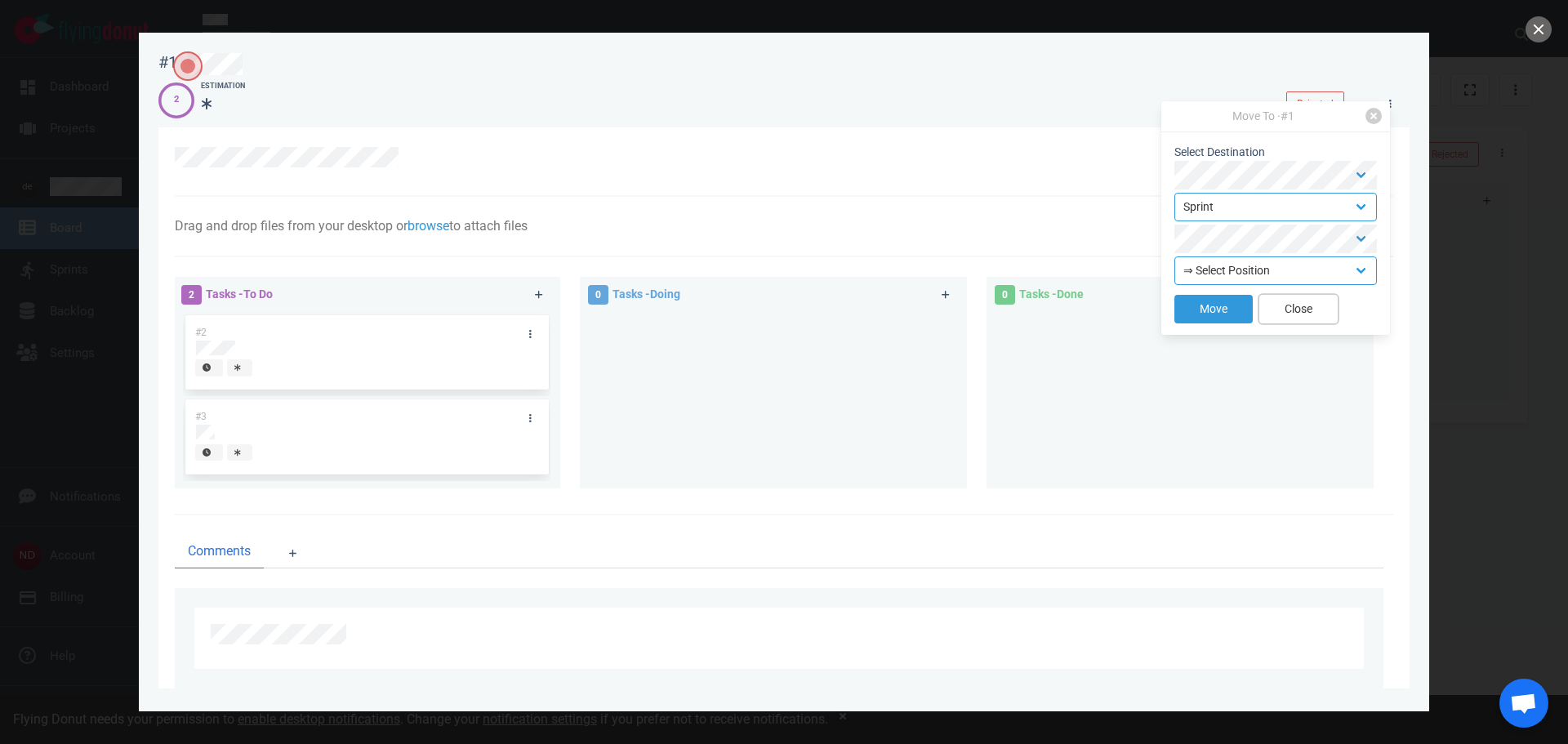
click at [1301, 303] on button "Close" at bounding box center [1298, 309] width 79 height 29
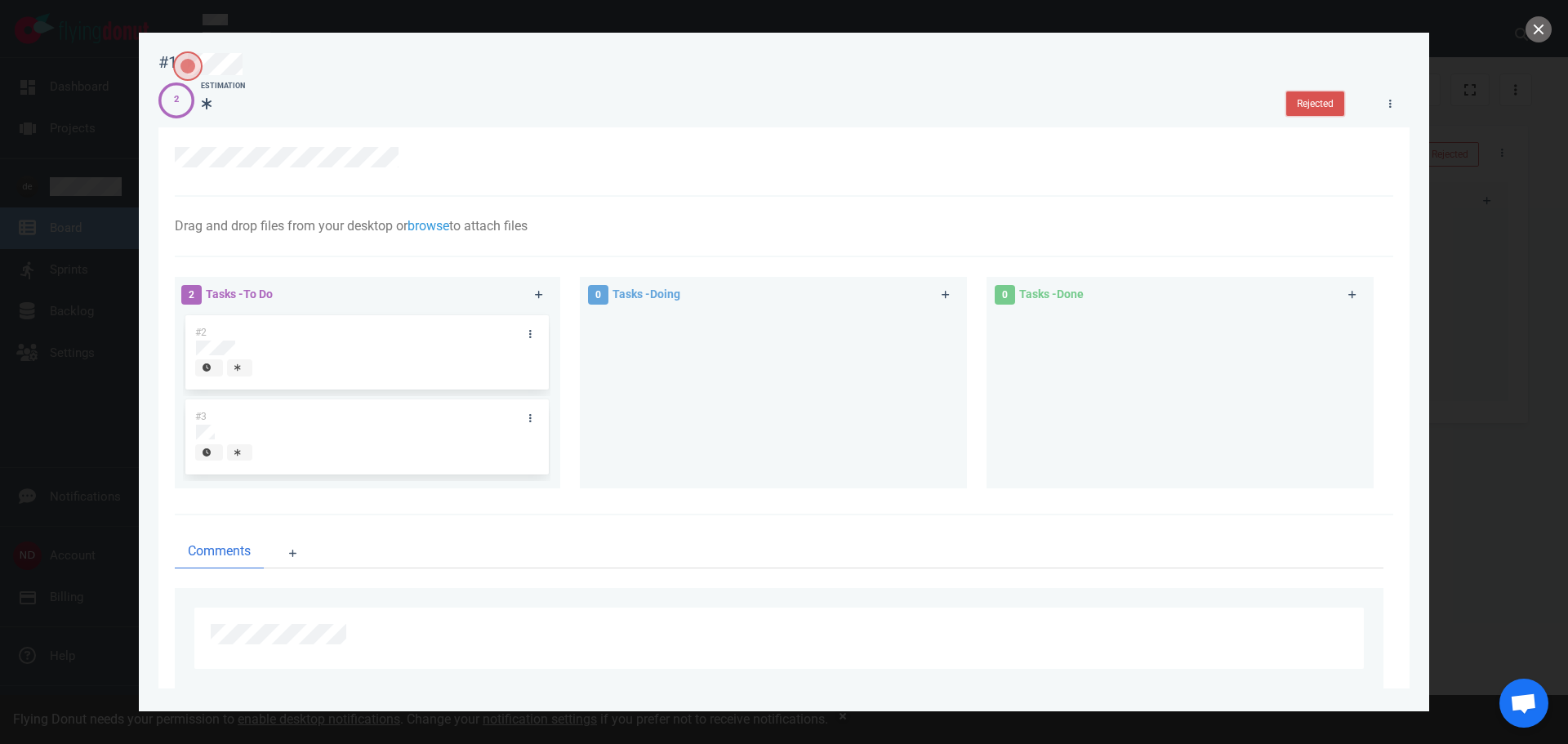
click at [1304, 102] on button "Rejected" at bounding box center [1315, 103] width 58 height 24
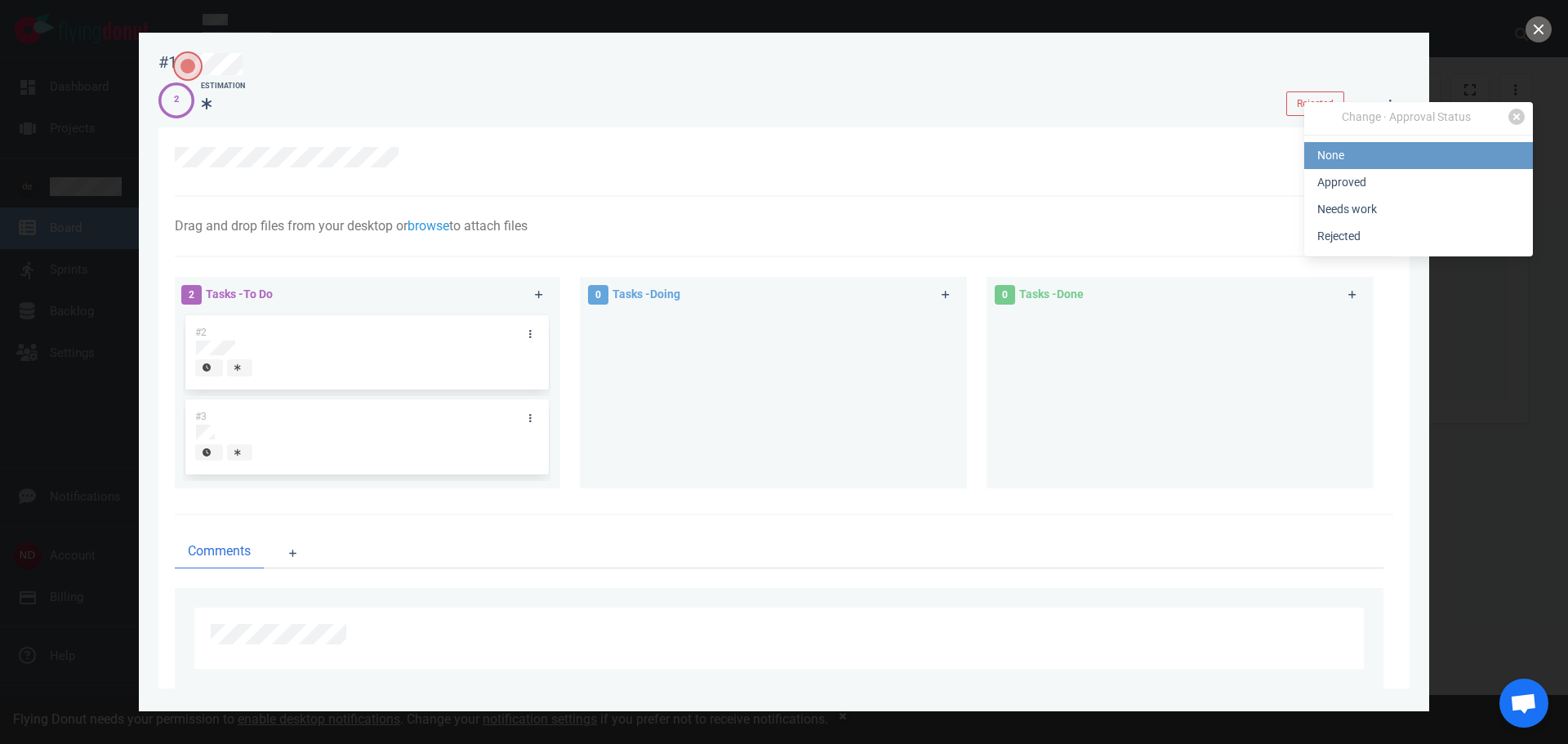
click at [1350, 151] on link "None" at bounding box center [1418, 156] width 228 height 27
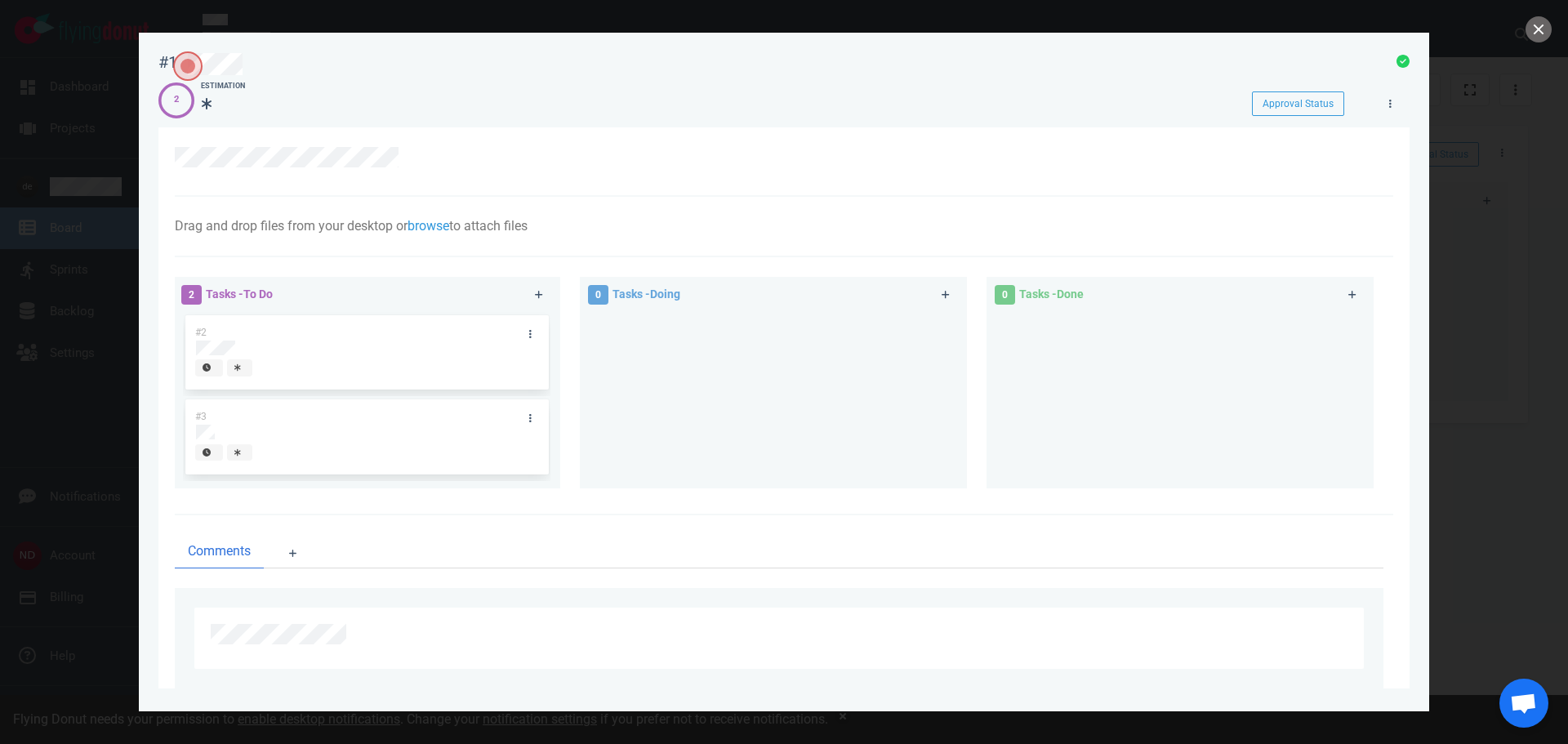
click at [1192, 144] on div at bounding box center [784, 162] width 1219 height 70
drag, startPoint x: 1539, startPoint y: 29, endPoint x: 383, endPoint y: 333, distance: 1195.3
click at [383, 333] on div "#1 Approval Status 2 Estimation Approval Status Drag and drop files from your d…" at bounding box center [784, 372] width 1568 height 744
click at [278, 331] on div "#2" at bounding box center [351, 332] width 331 height 34
click at [244, 372] on div at bounding box center [240, 367] width 12 height 13
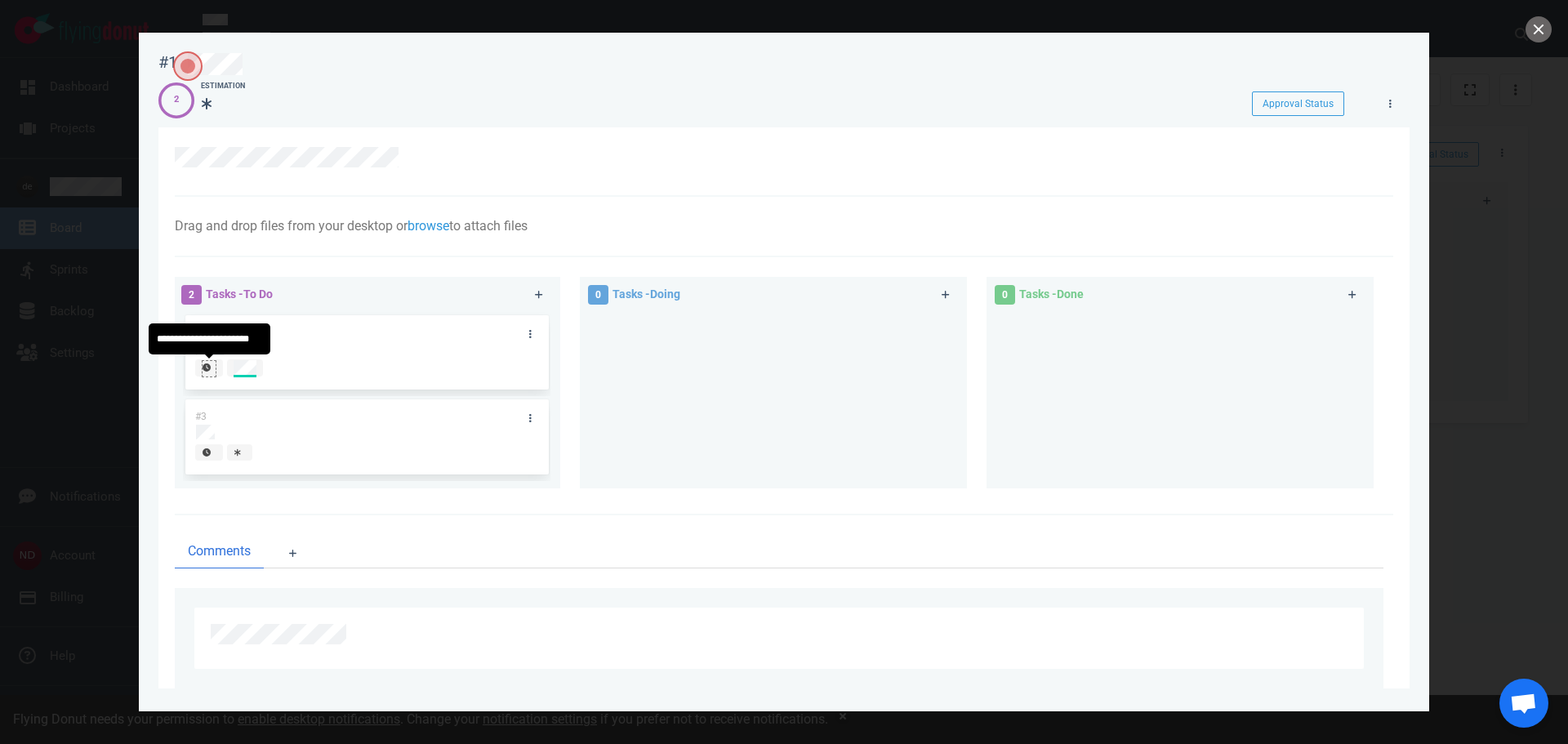
click at [210, 370] on div at bounding box center [209, 367] width 13 height 13
click at [261, 345] on div at bounding box center [366, 347] width 341 height 14
click at [237, 372] on icon at bounding box center [237, 367] width 6 height 8
click at [379, 381] on div at bounding box center [356, 370] width 343 height 41
click at [204, 372] on div at bounding box center [209, 367] width 13 height 13
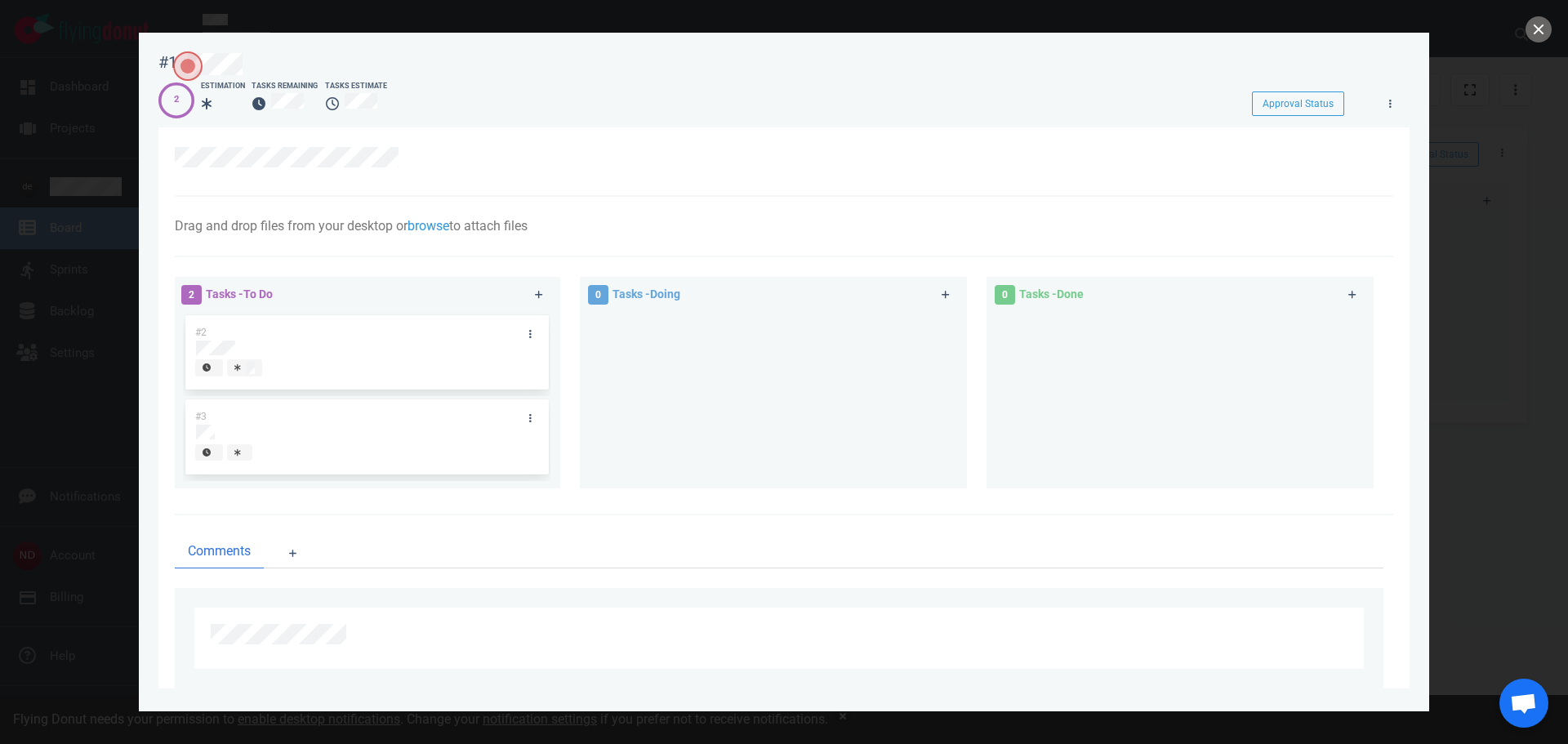
click at [337, 372] on div at bounding box center [356, 370] width 323 height 21
click at [661, 292] on span "Tasks - Doing" at bounding box center [647, 294] width 68 height 13
click at [1535, 36] on button "close" at bounding box center [1538, 29] width 26 height 26
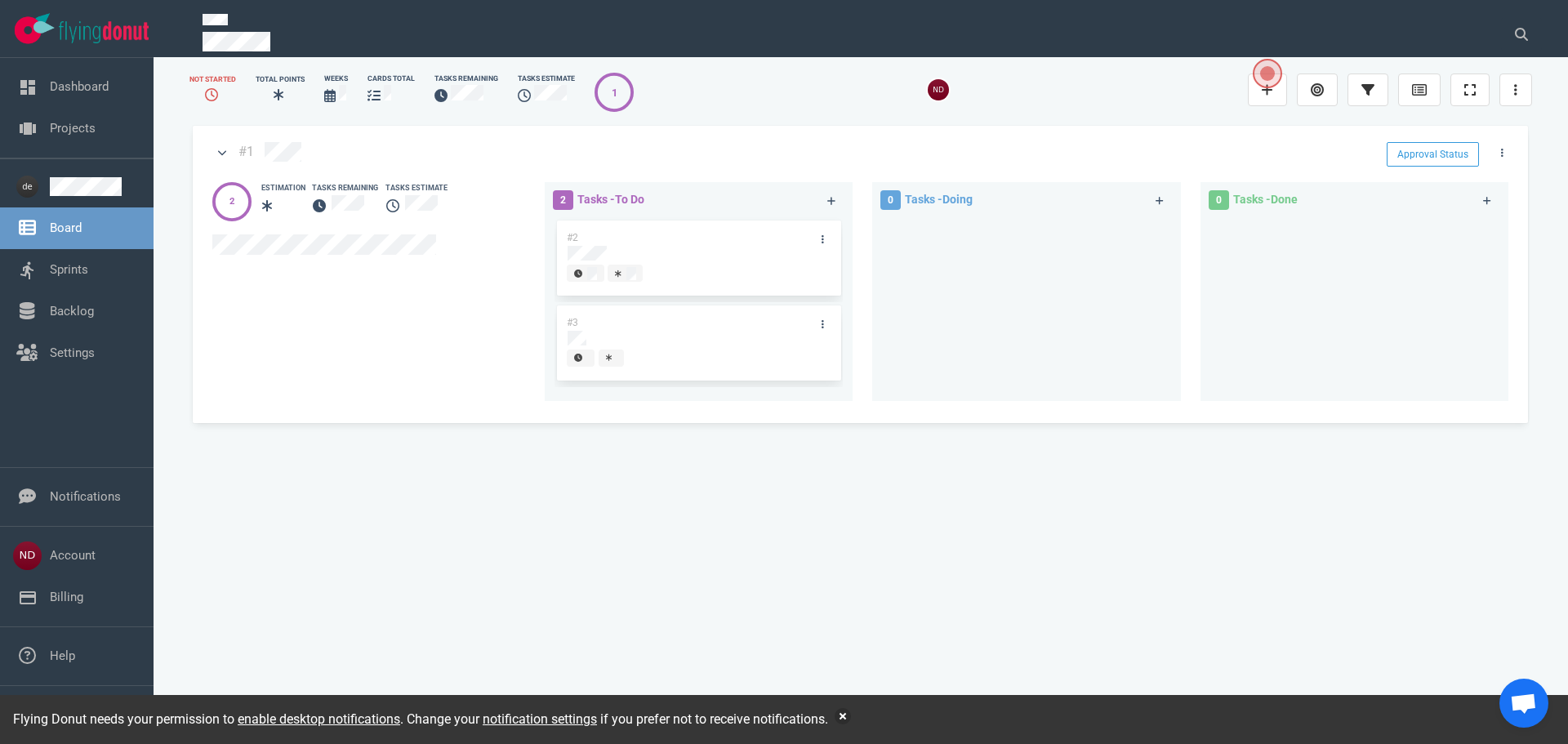
click at [596, 517] on div "#1 Approval Status 2 Estimation Tasks Remaining Tasks Estimate 2 Tasks - To Do …" at bounding box center [860, 416] width 1340 height 588
click at [1257, 88] on link at bounding box center [1267, 90] width 39 height 32
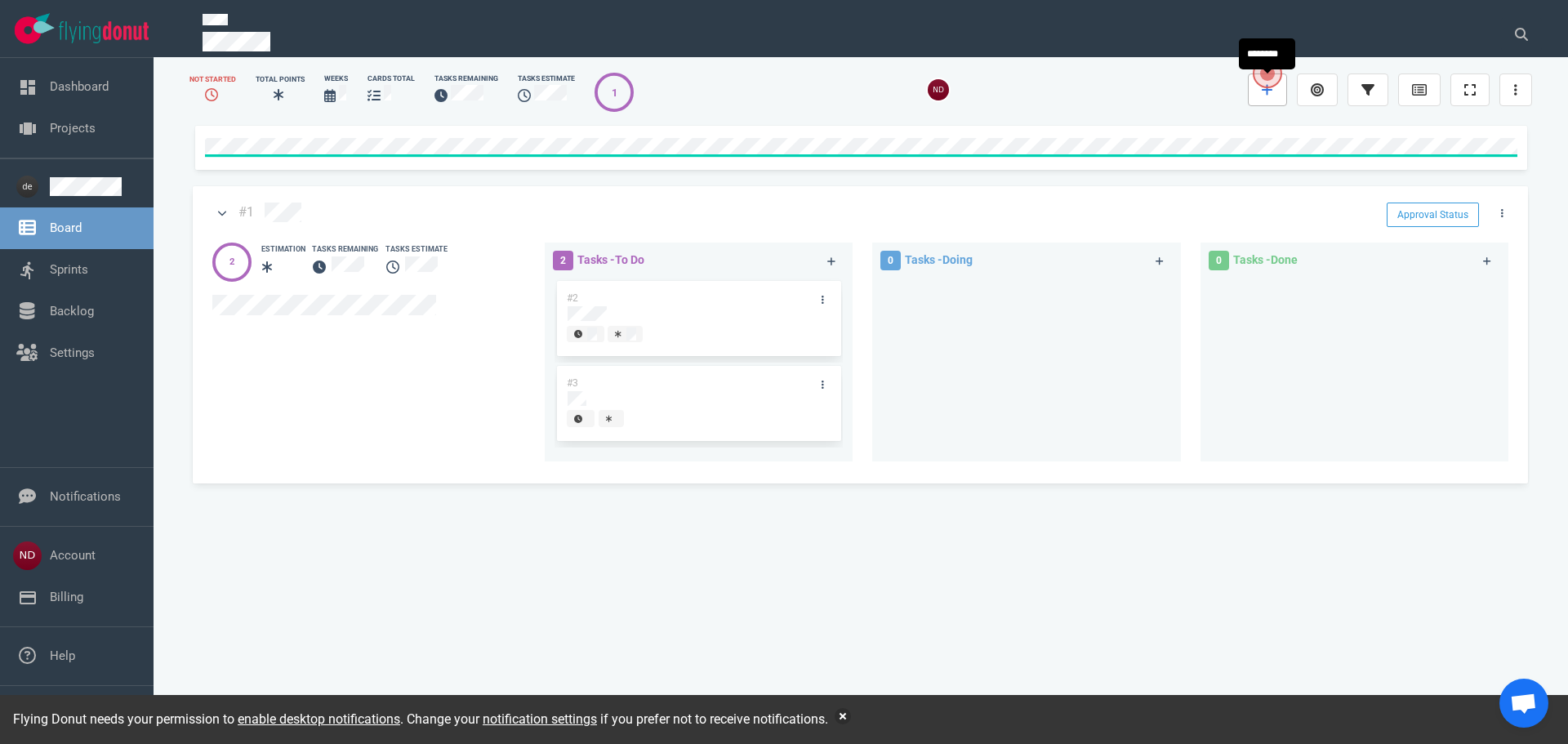
click at [1257, 88] on link at bounding box center [1267, 90] width 39 height 32
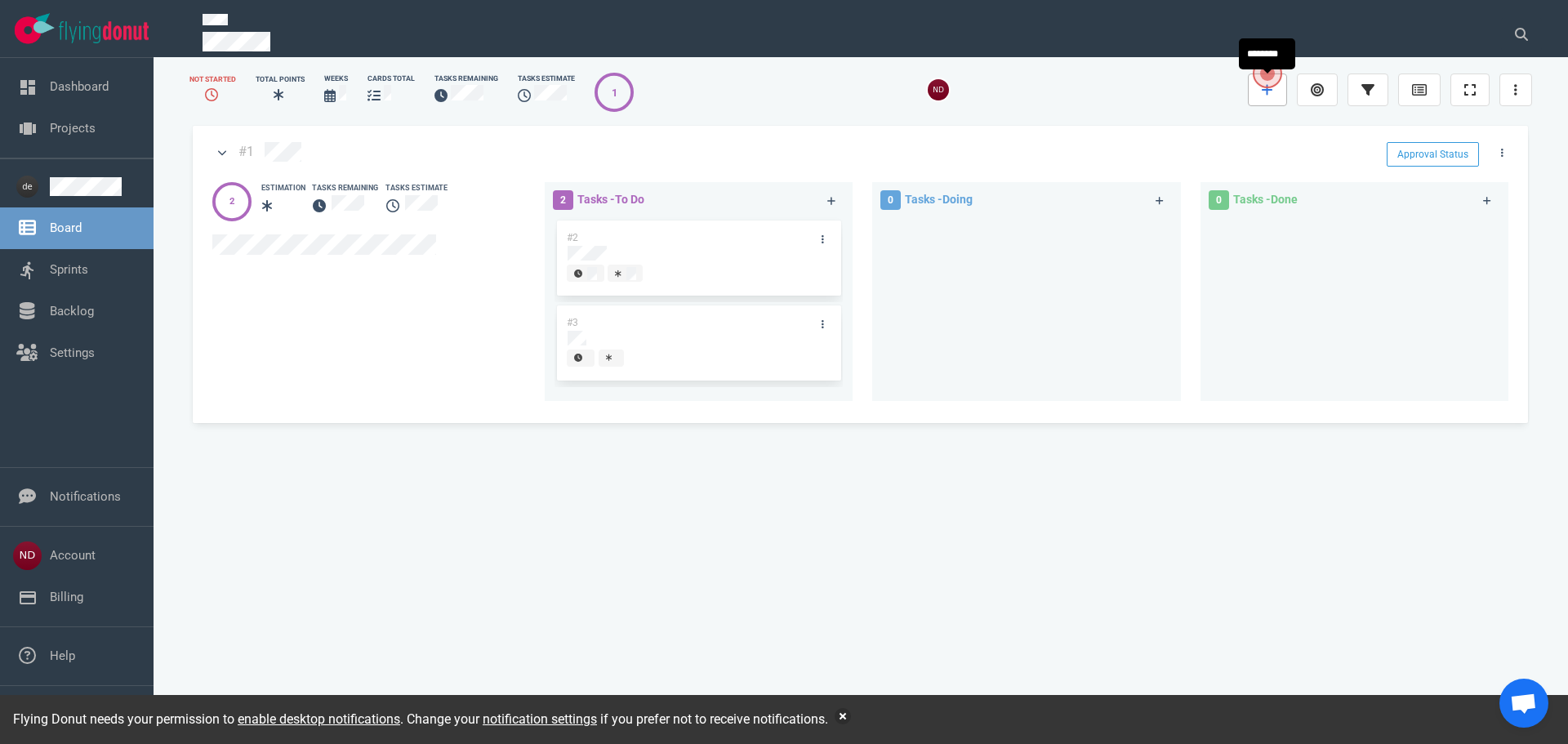
click at [1257, 88] on link at bounding box center [1267, 90] width 39 height 32
click at [1323, 90] on icon at bounding box center [1317, 90] width 13 height 13
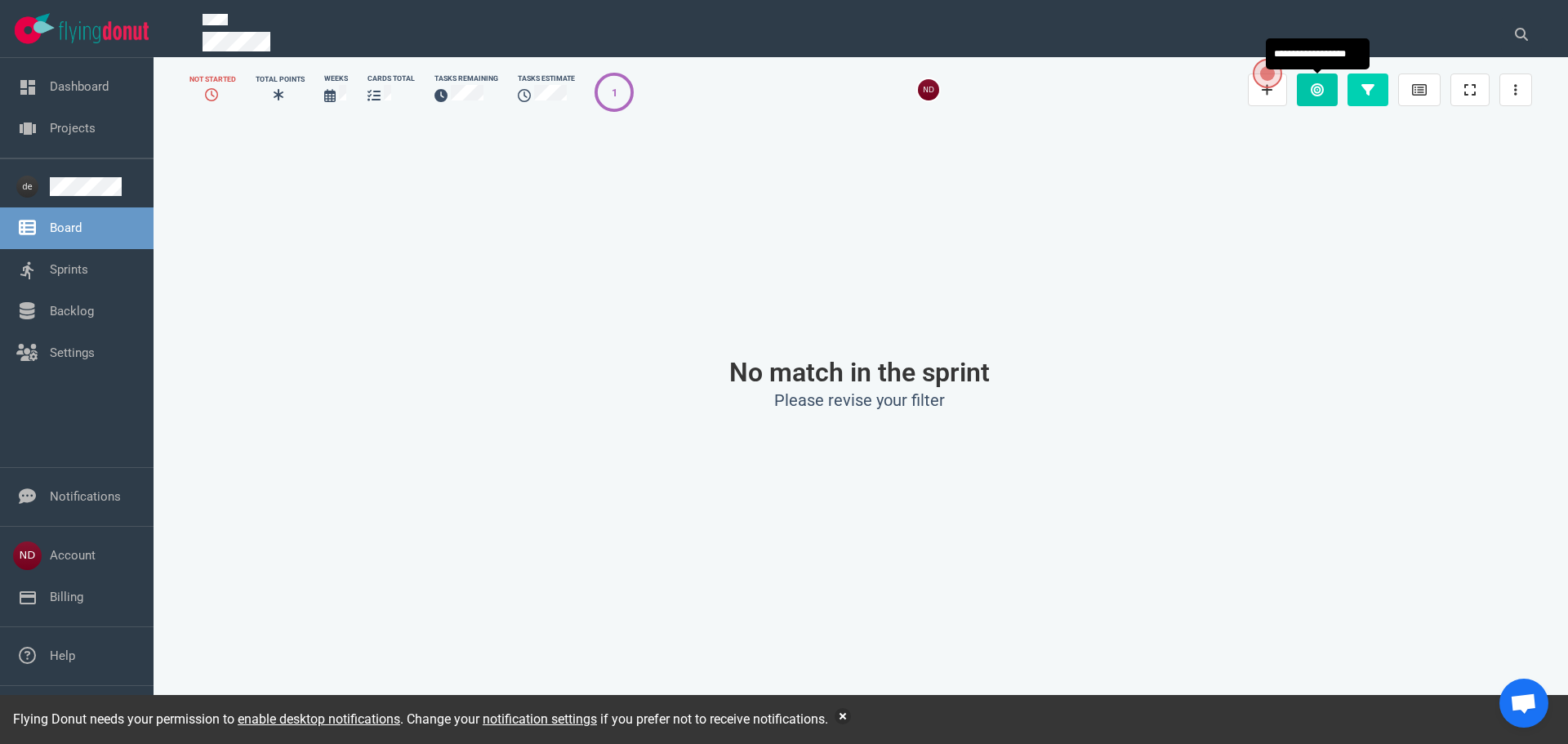
click at [1323, 90] on icon at bounding box center [1317, 90] width 13 height 13
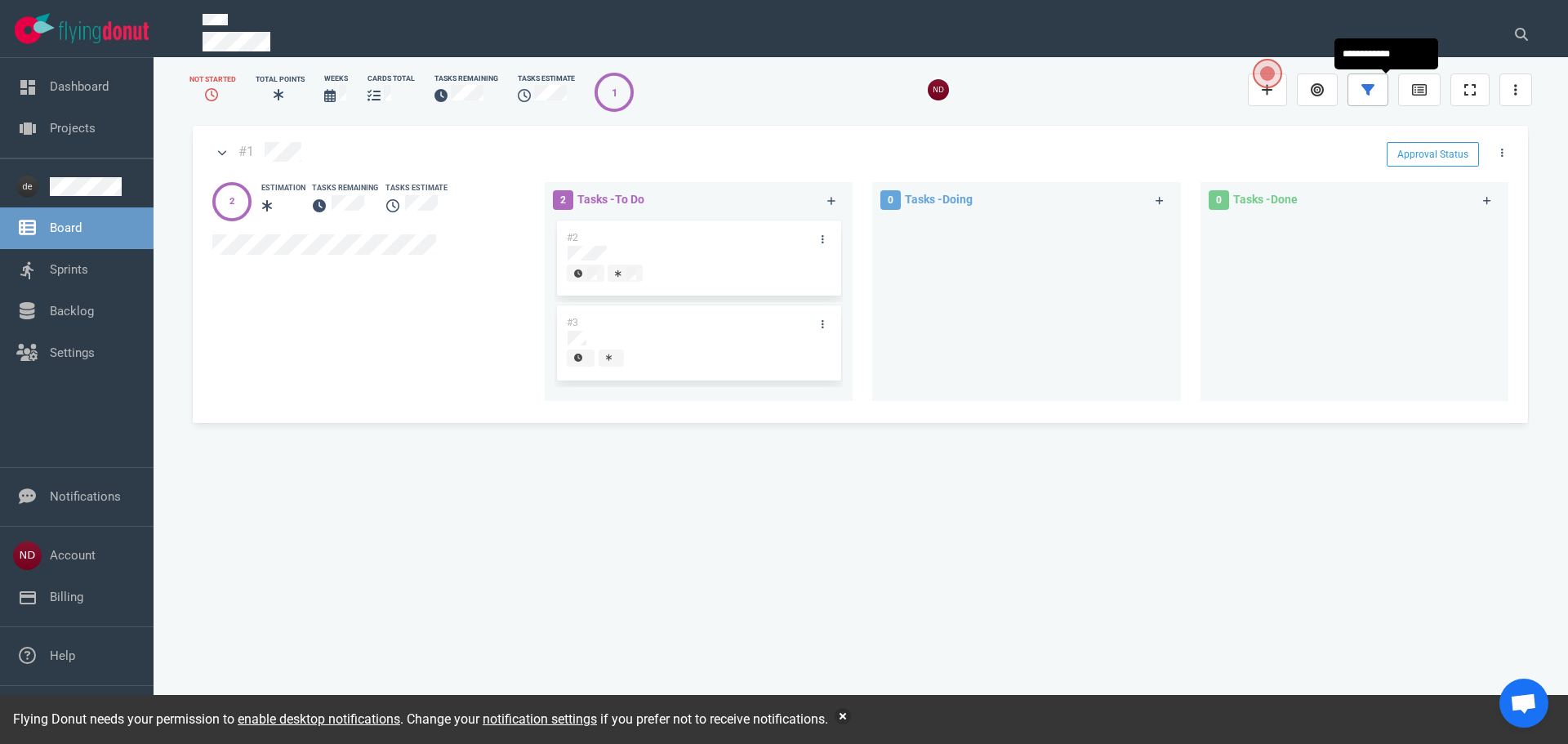
click at [1374, 93] on icon at bounding box center [1367, 90] width 13 height 13
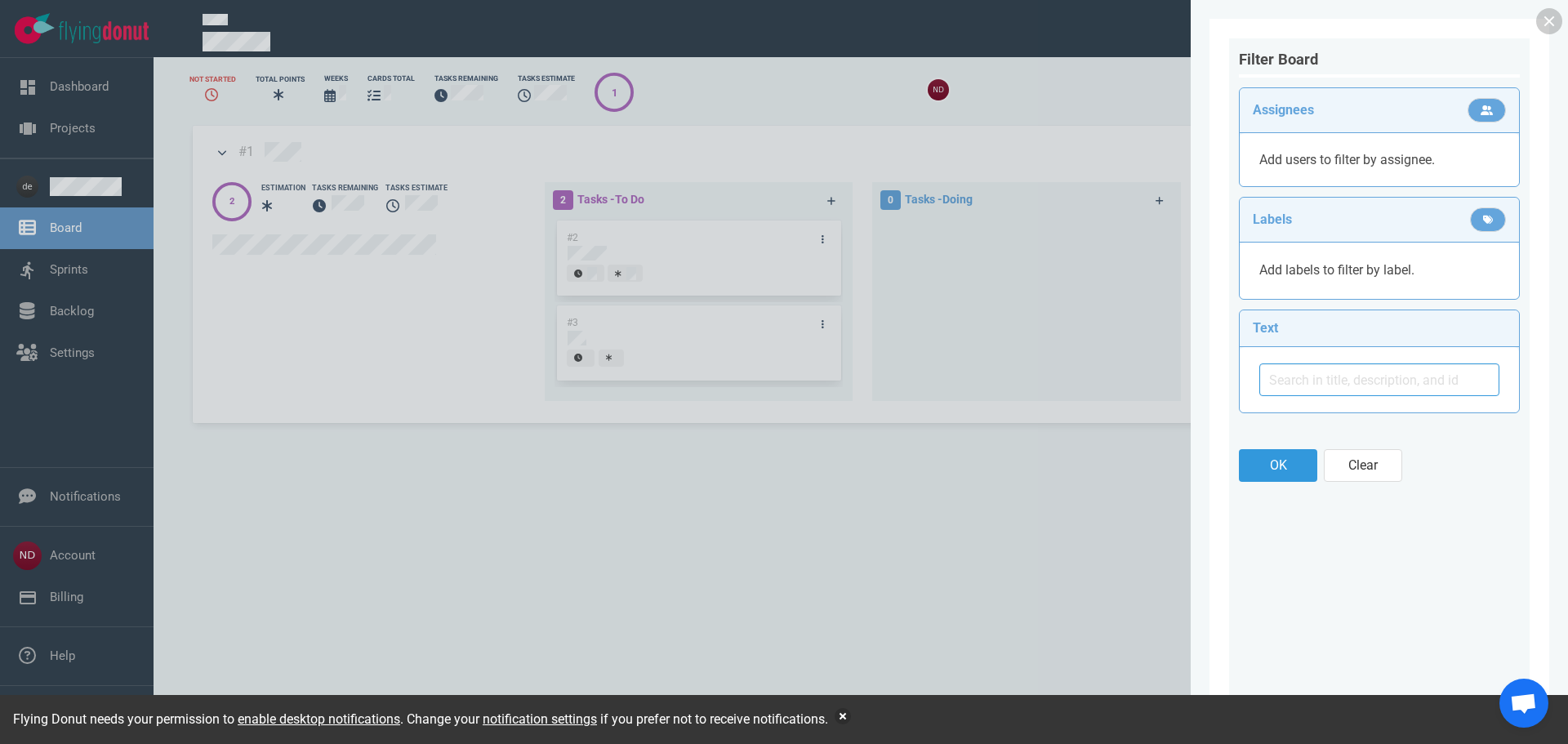
click at [1386, 158] on span "Add users to filter by assignee." at bounding box center [1347, 159] width 176 height 15
click at [1334, 155] on span "Add users to filter by assignee." at bounding box center [1347, 159] width 176 height 15
click at [1493, 108] on button at bounding box center [1487, 109] width 39 height 24
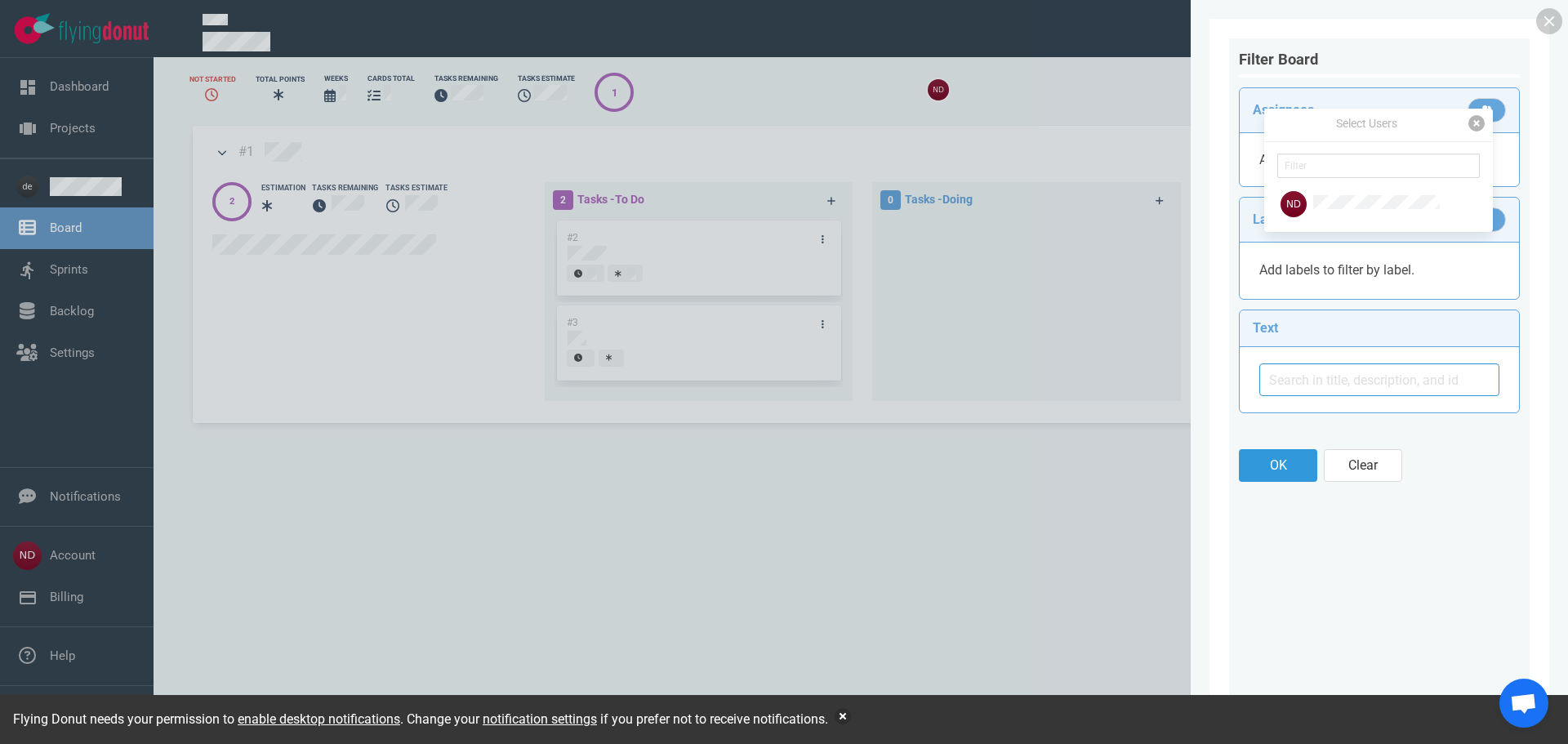
click at [1479, 120] on button "button" at bounding box center [1477, 124] width 16 height 16
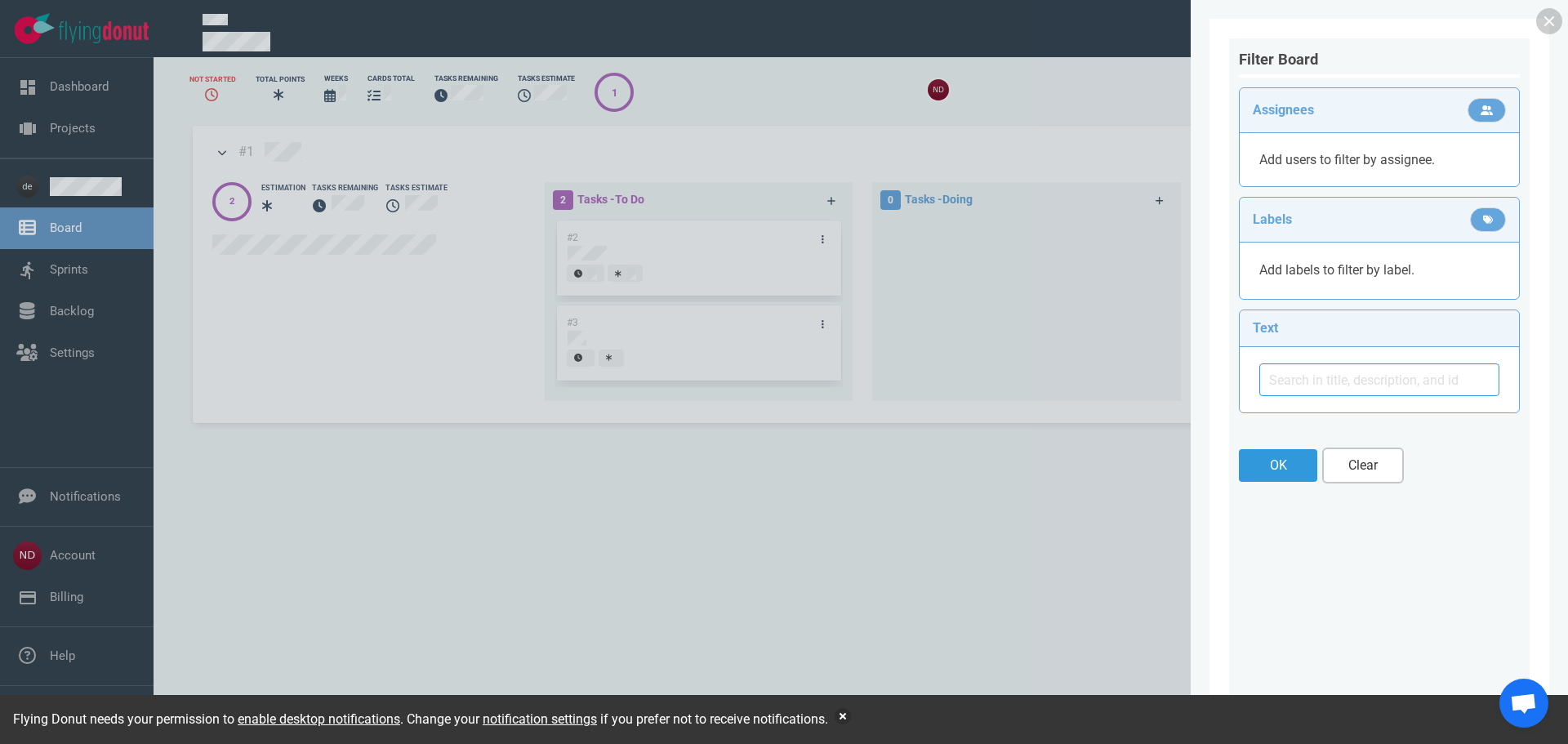
click at [1355, 471] on button "Clear" at bounding box center [1363, 466] width 79 height 32
click at [1368, 475] on button "Clear" at bounding box center [1363, 466] width 79 height 32
click at [1547, 23] on link at bounding box center [1548, 21] width 26 height 26
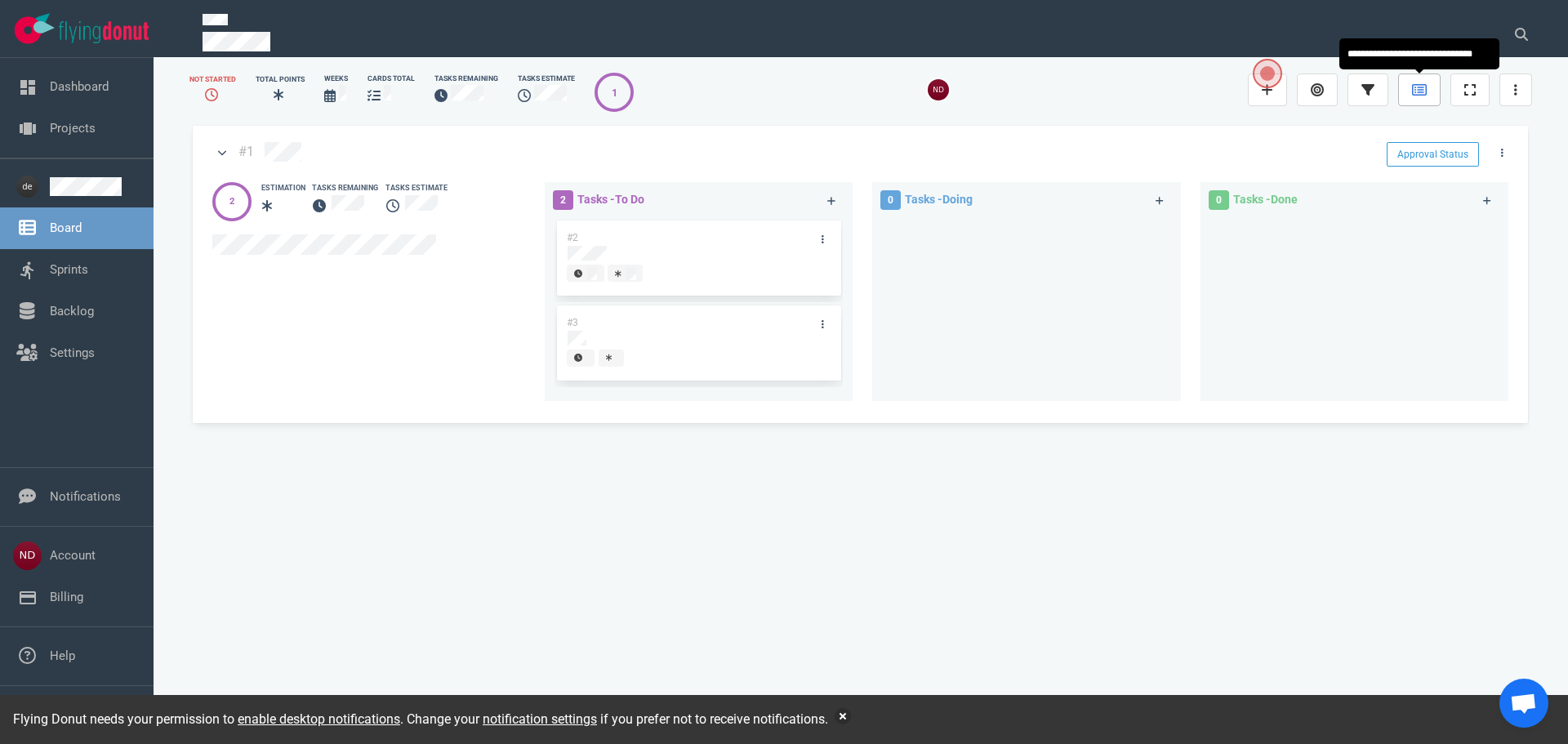
click at [1417, 95] on icon at bounding box center [1419, 90] width 14 height 12
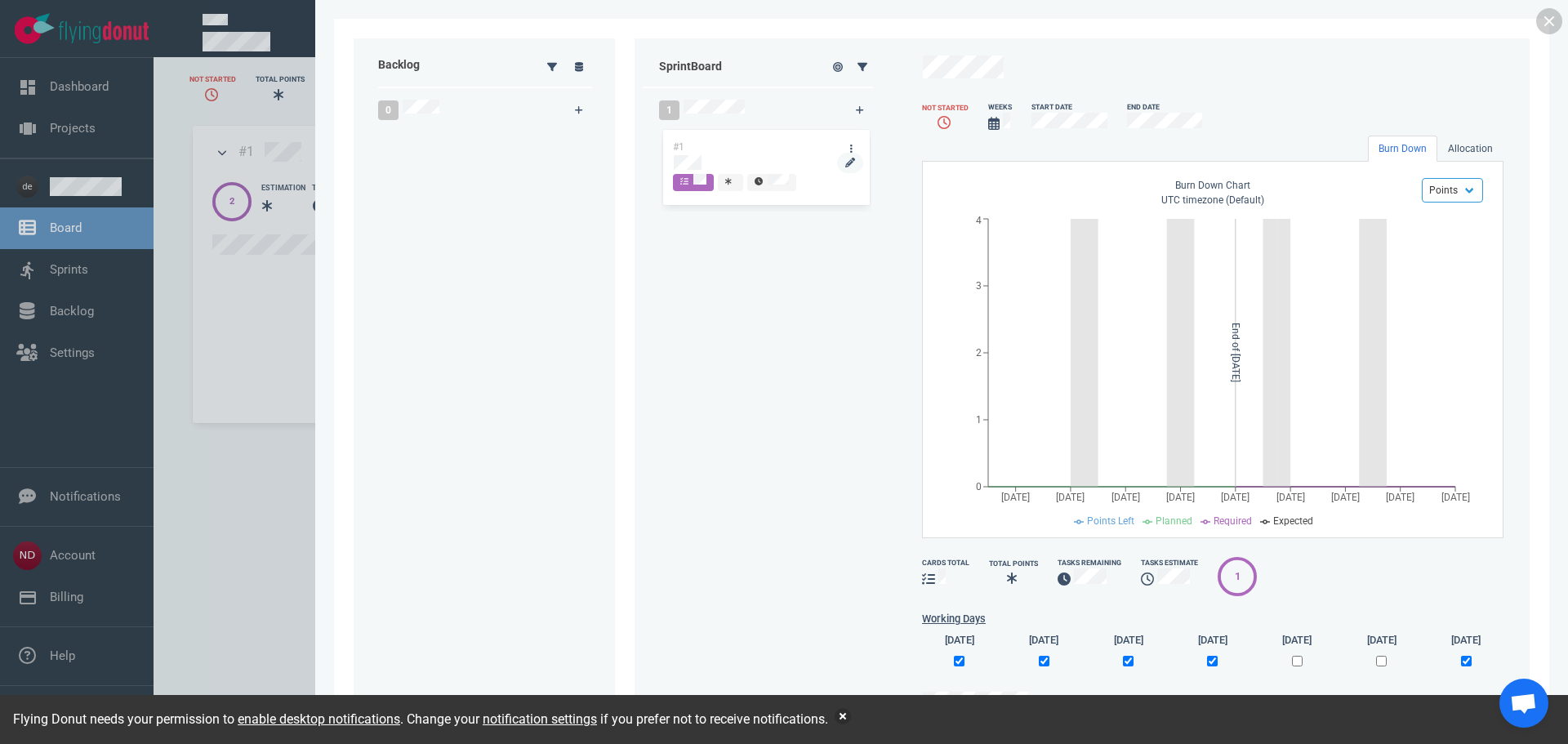
click at [749, 155] on div at bounding box center [766, 162] width 184 height 14
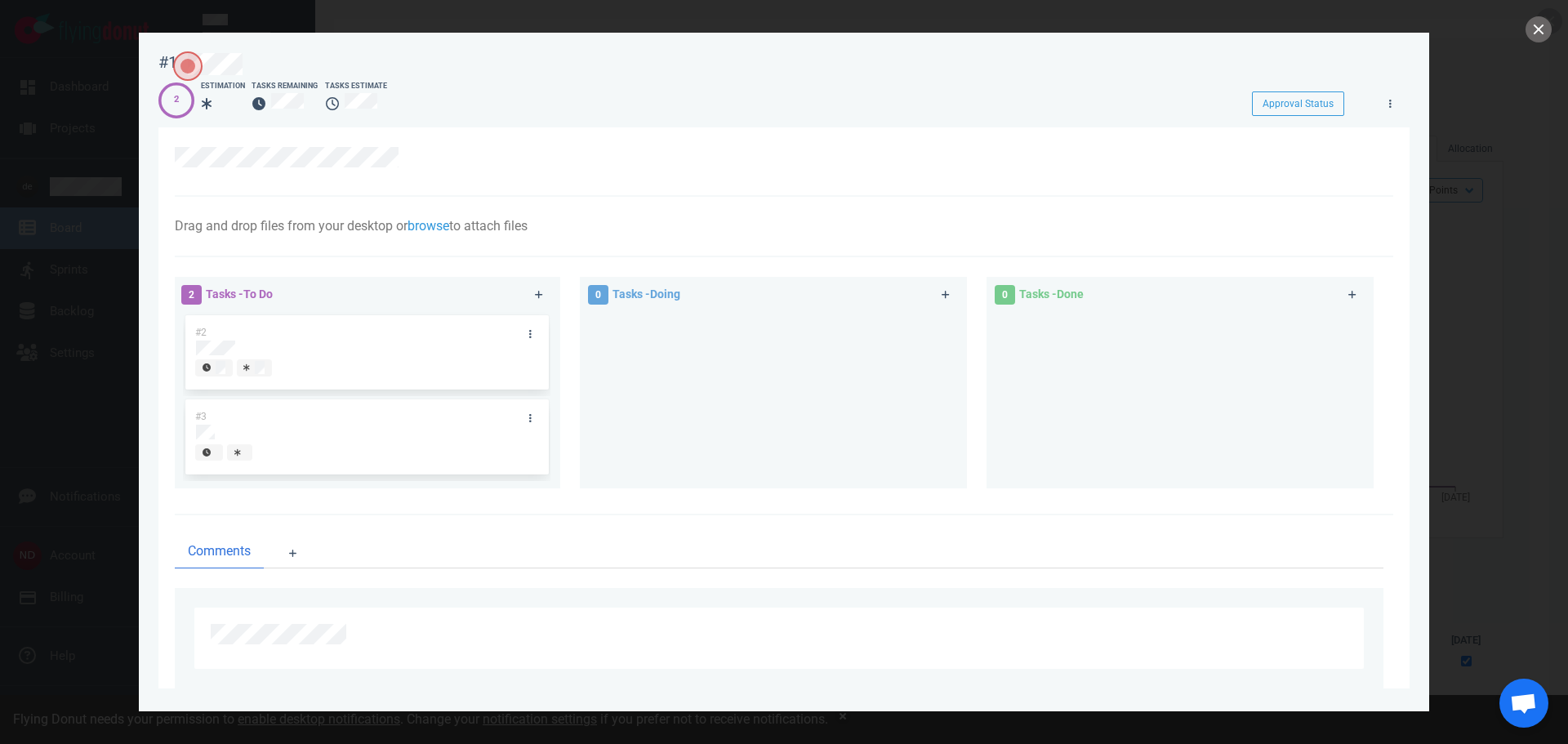
click at [1463, 187] on div at bounding box center [784, 372] width 1568 height 744
click at [1531, 32] on button "close" at bounding box center [1538, 29] width 26 height 26
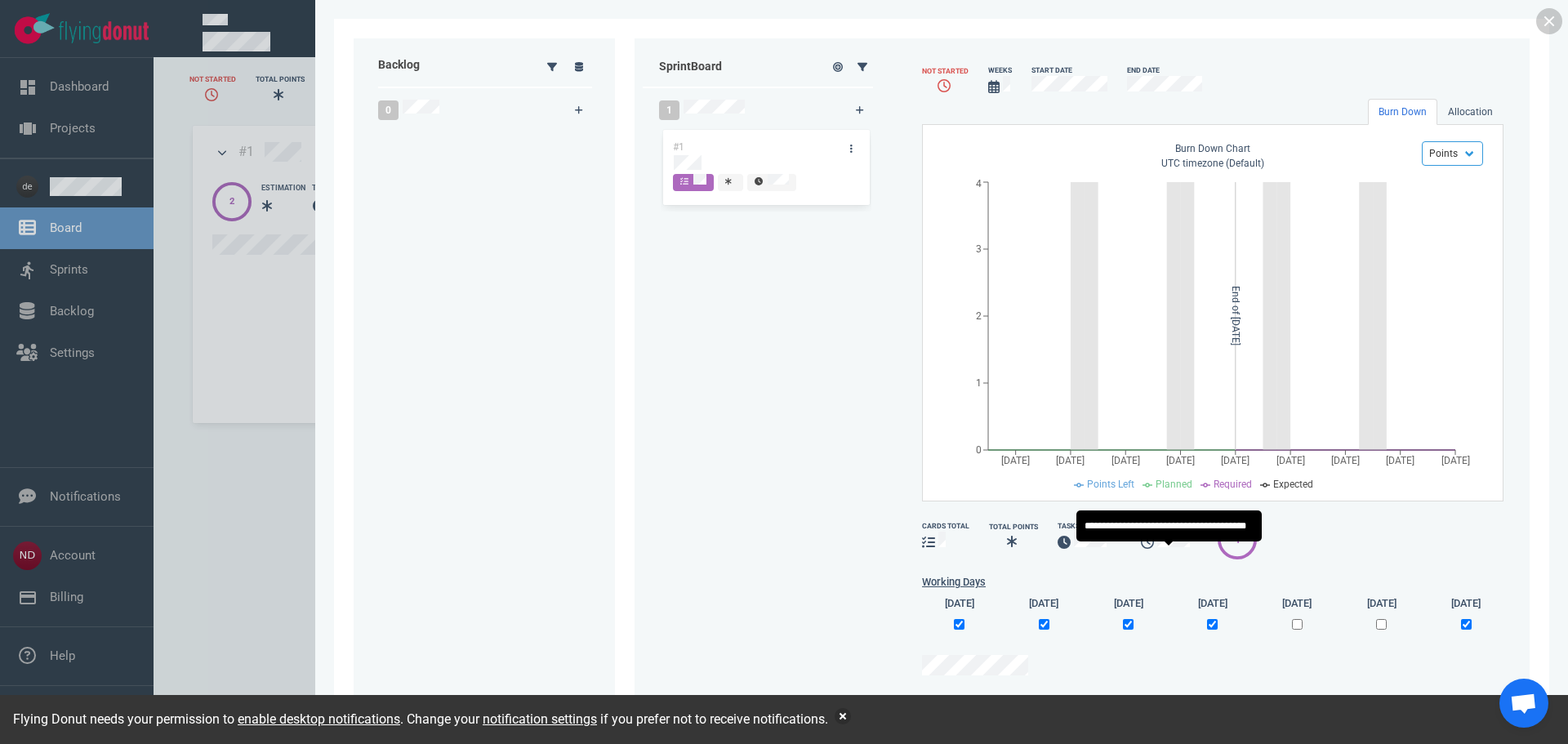
scroll to position [57, 0]
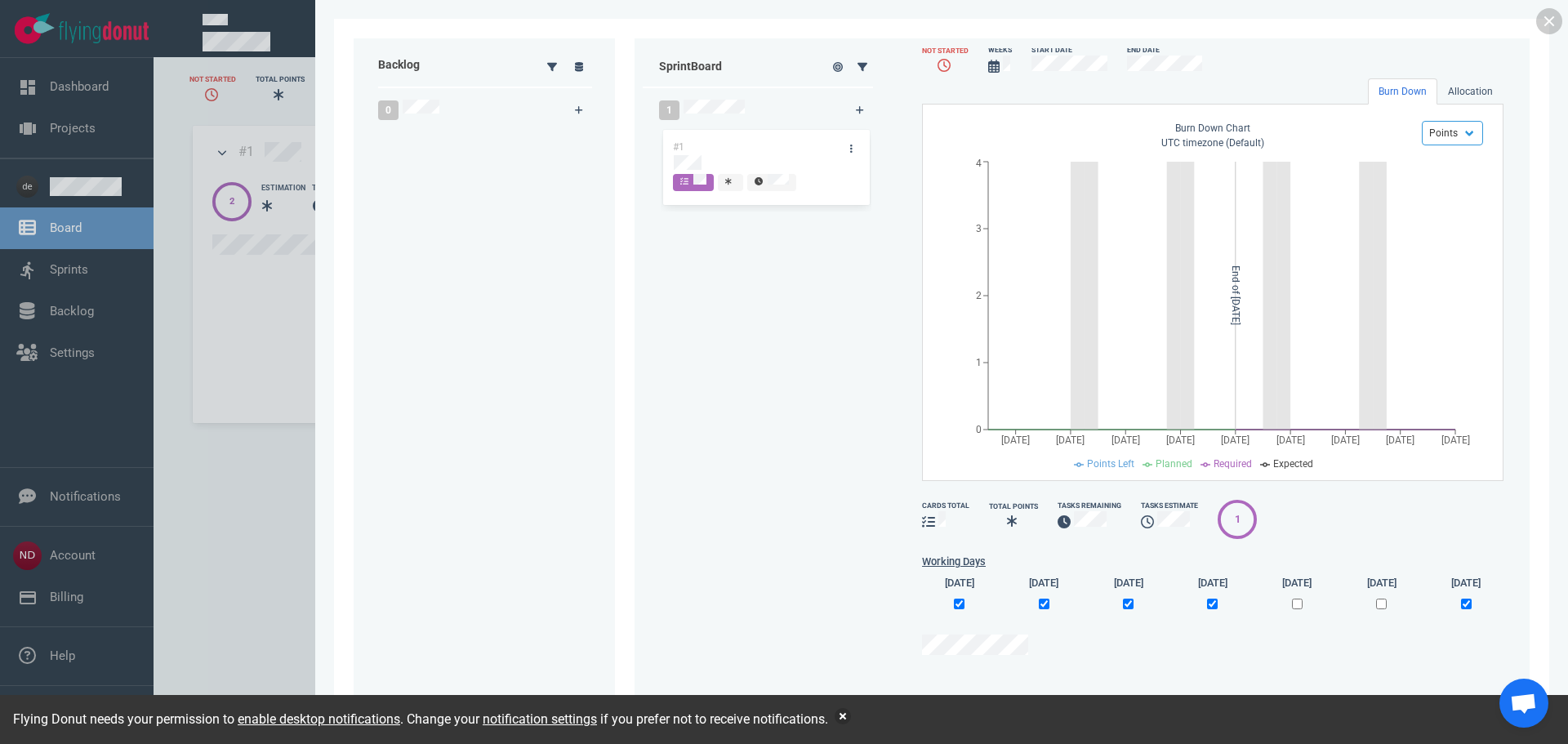
click at [1235, 512] on div "1" at bounding box center [1238, 518] width 5 height 15
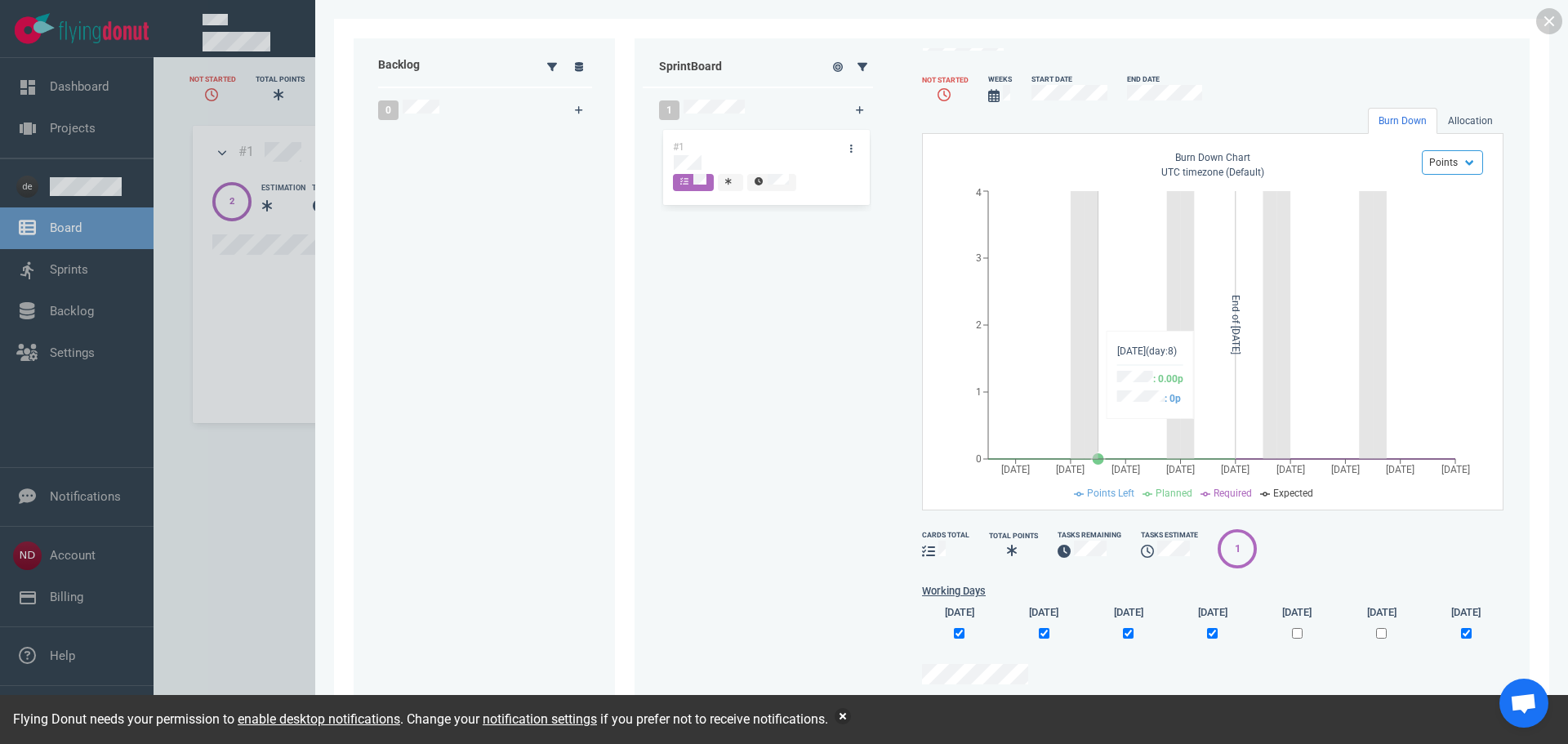
scroll to position [0, 0]
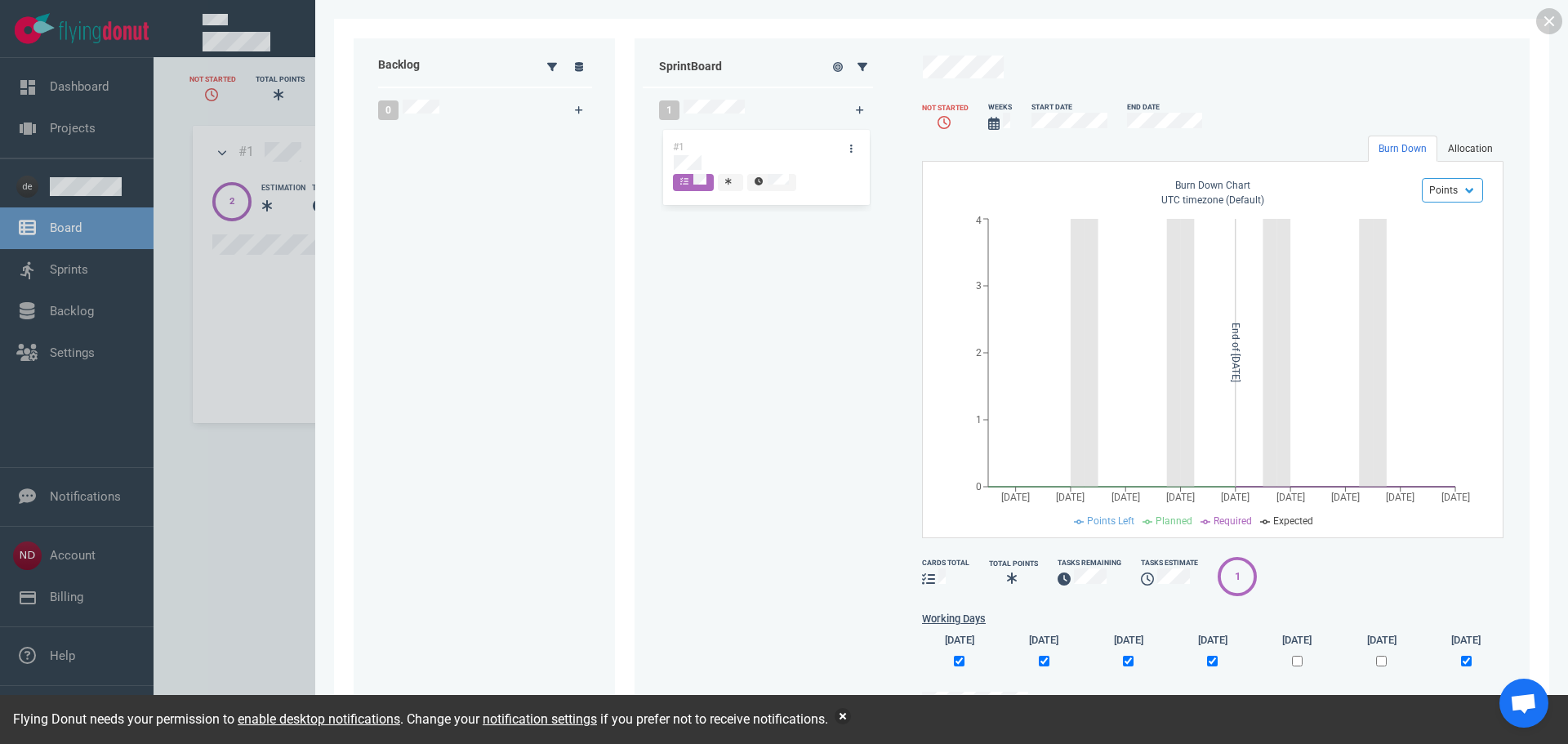
click at [1451, 144] on link "Allocation" at bounding box center [1470, 148] width 66 height 26
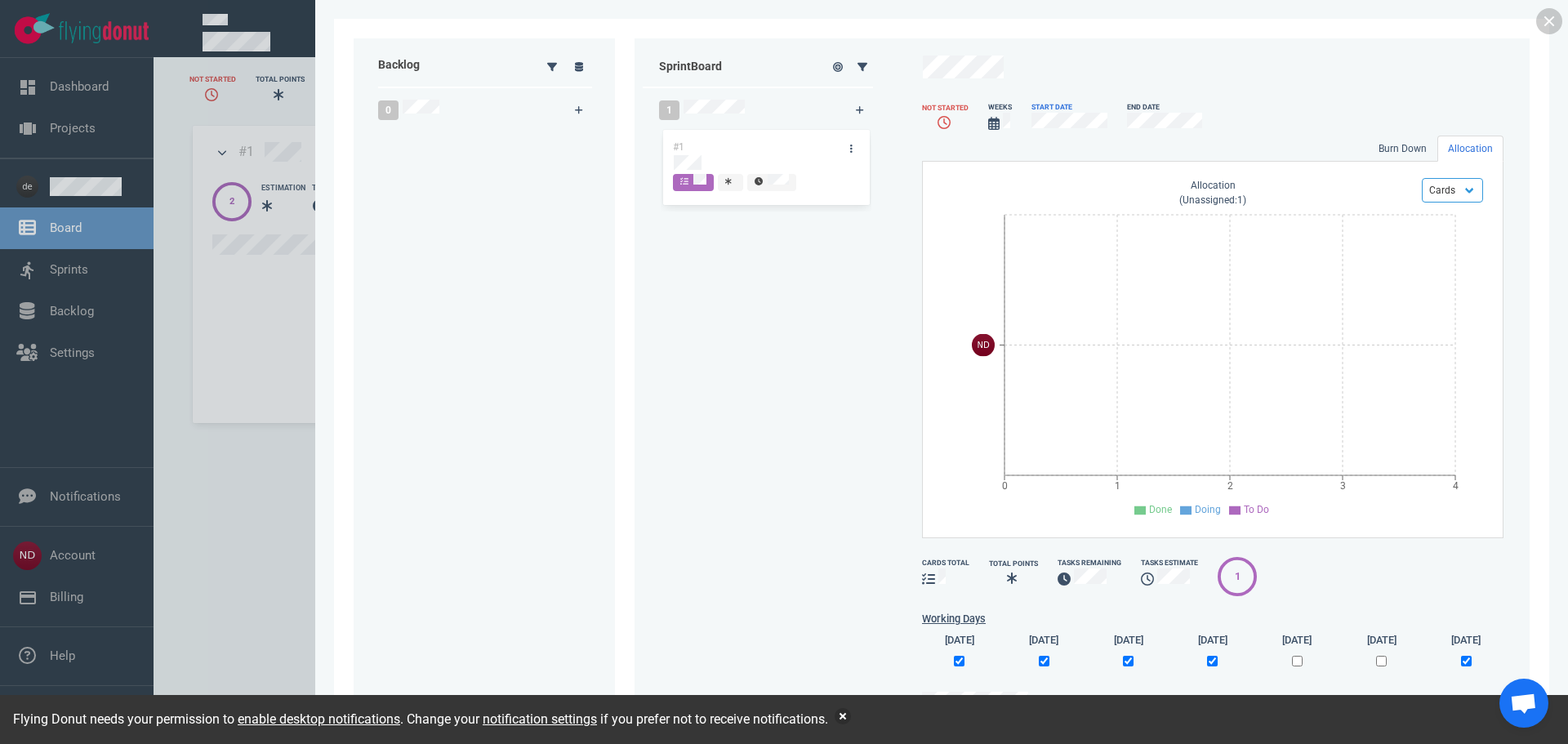
click at [1041, 107] on div "Start Date" at bounding box center [1069, 107] width 76 height 11
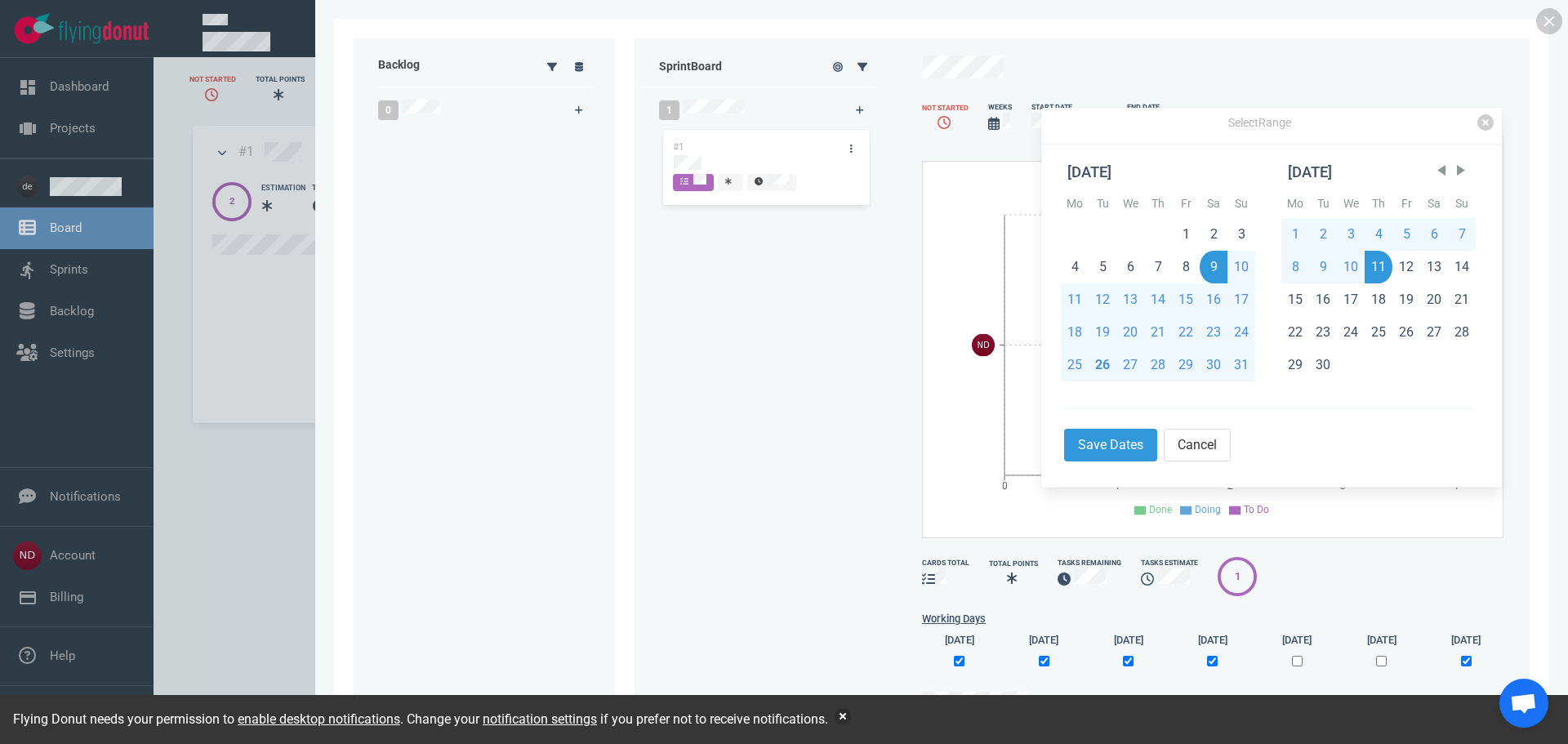
click at [449, 106] on div "0" at bounding box center [467, 109] width 198 height 40
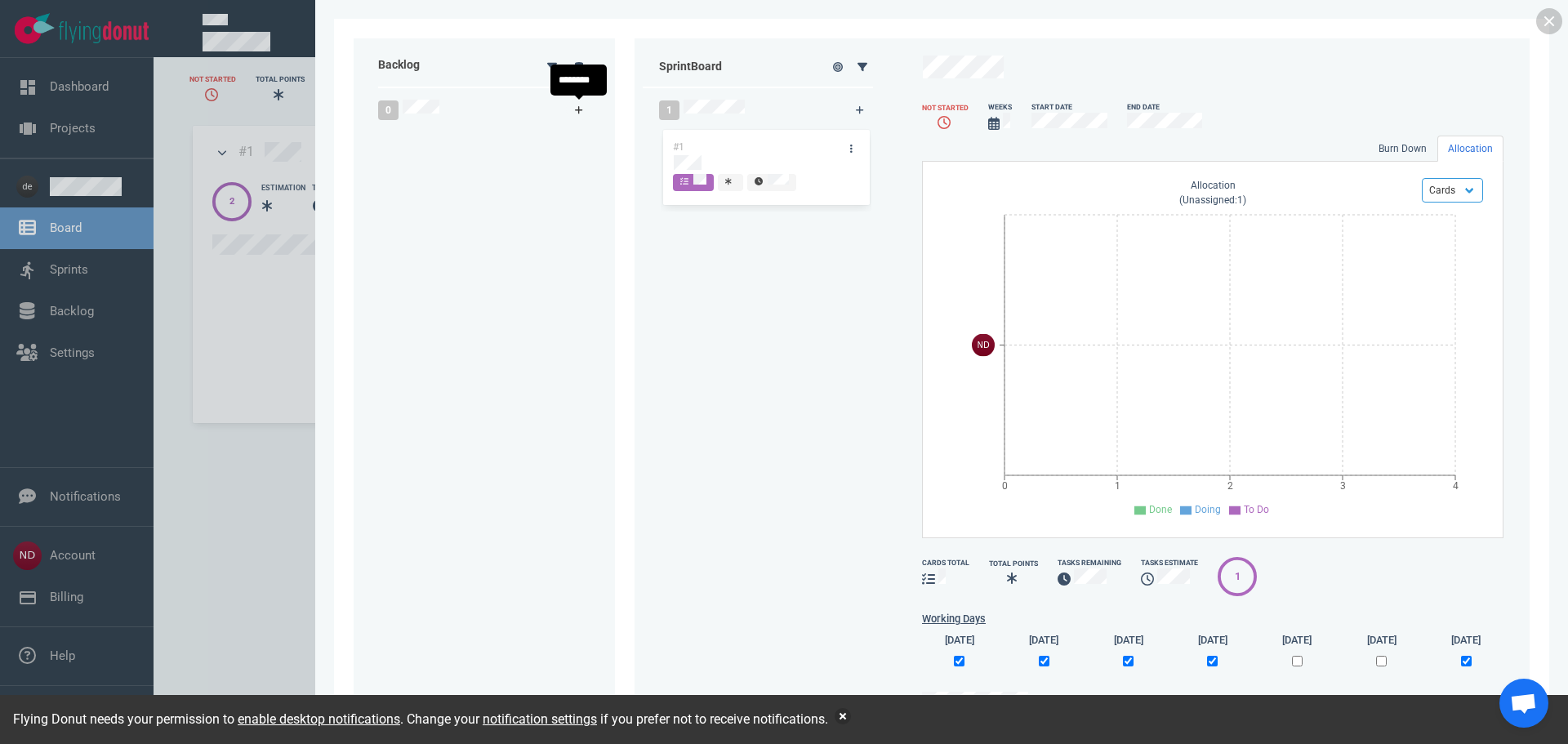
click at [582, 110] on icon at bounding box center [578, 110] width 8 height 8
click at [526, 197] on div at bounding box center [484, 402] width 210 height 552
click at [412, 67] on div "Backlog" at bounding box center [450, 66] width 163 height 40
click at [579, 67] on icon at bounding box center [579, 66] width 9 height 10
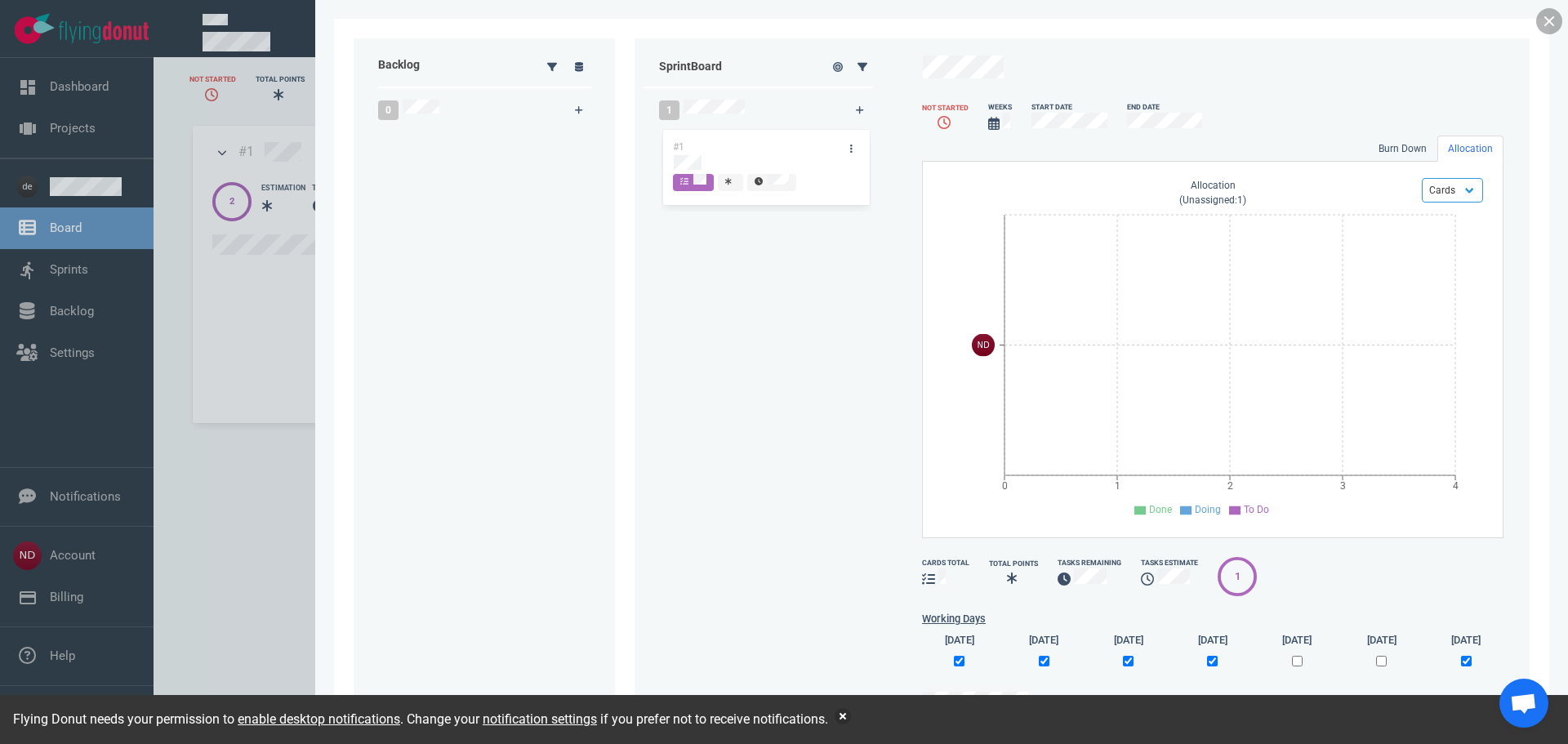
click at [1554, 14] on link at bounding box center [1548, 21] width 26 height 26
